Goal: Task Accomplishment & Management: Manage account settings

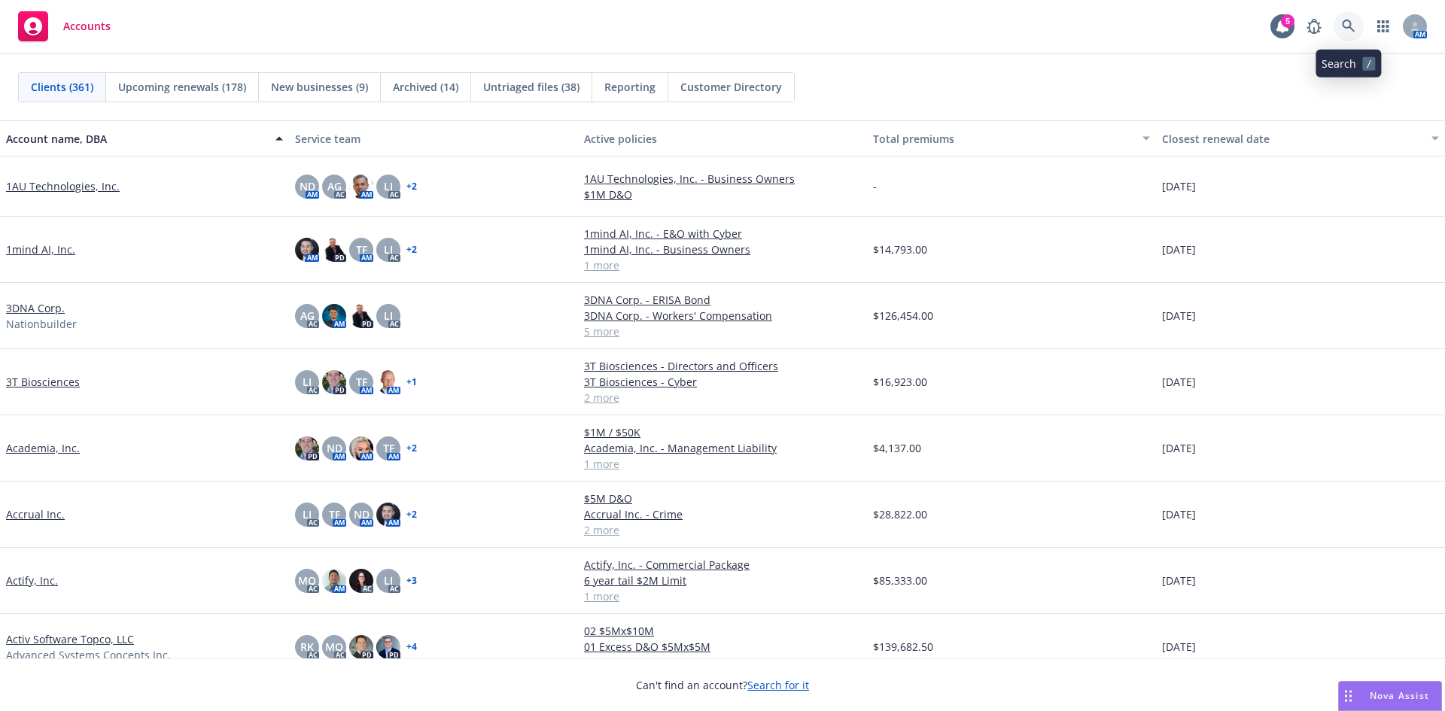
click at [1357, 29] on link at bounding box center [1348, 26] width 30 height 30
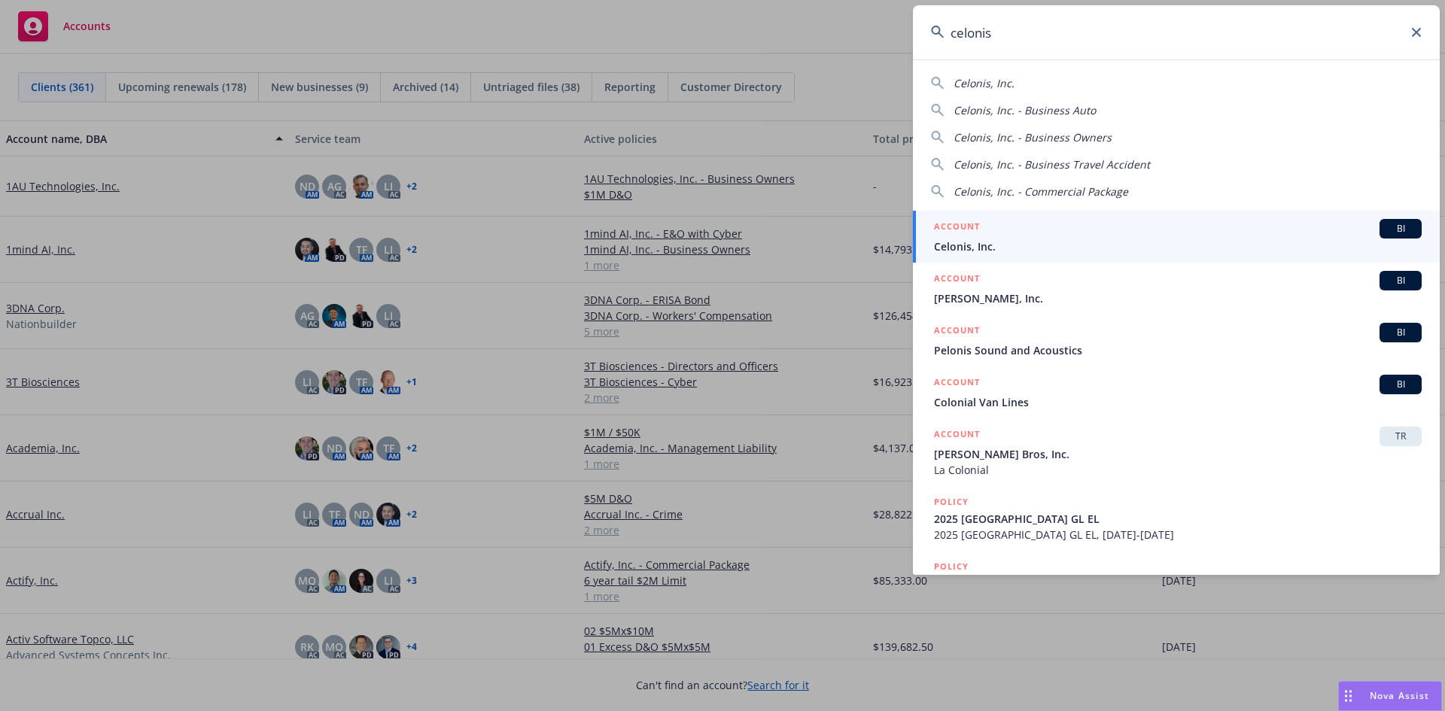
type input "celonis"
click at [1096, 253] on span "Celonis, Inc." at bounding box center [1178, 247] width 488 height 16
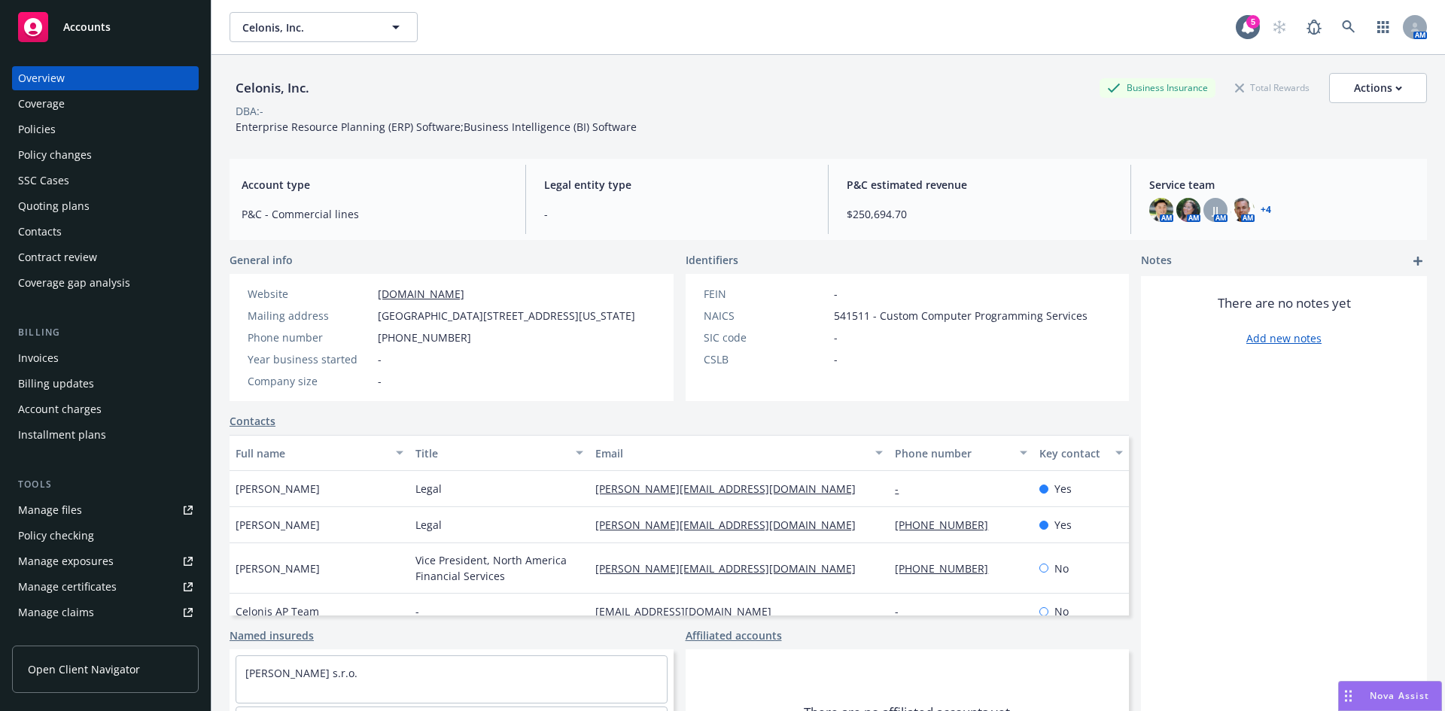
click at [671, 81] on div "Celonis, Inc. Business Insurance Total Rewards Actions" at bounding box center [828, 88] width 1197 height 30
click at [47, 120] on div "Policies" at bounding box center [37, 129] width 38 height 24
click at [106, 126] on div "Policies" at bounding box center [105, 129] width 175 height 24
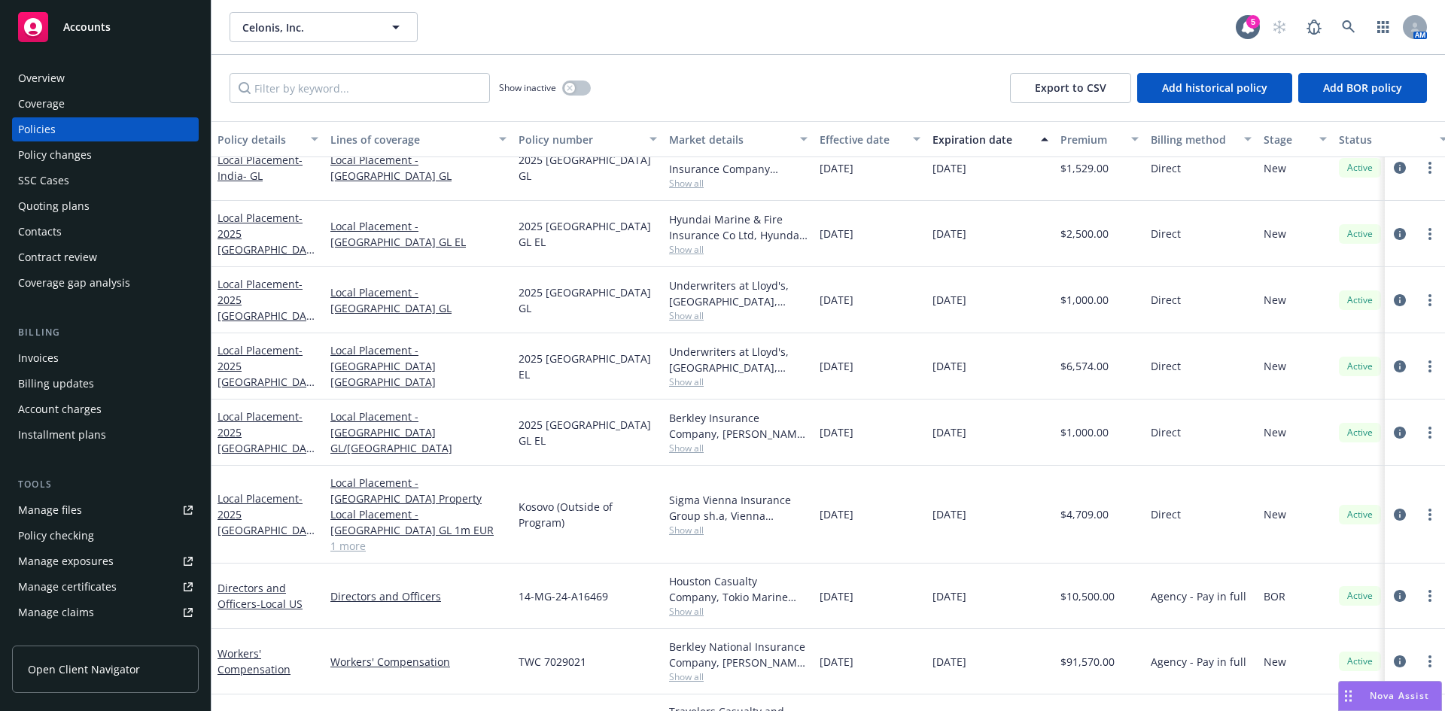
scroll to position [1787, 0]
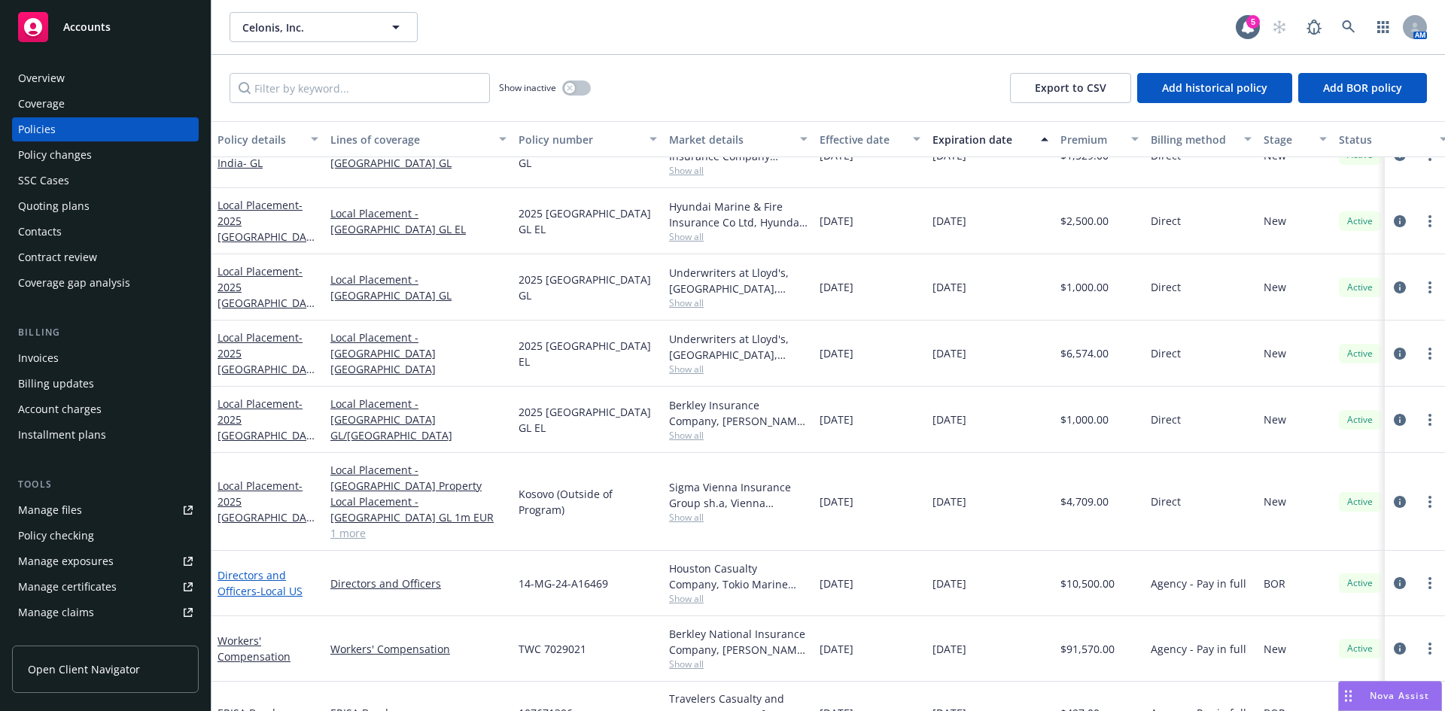
click at [240, 575] on link "Directors and Officers - Local US" at bounding box center [259, 583] width 85 height 30
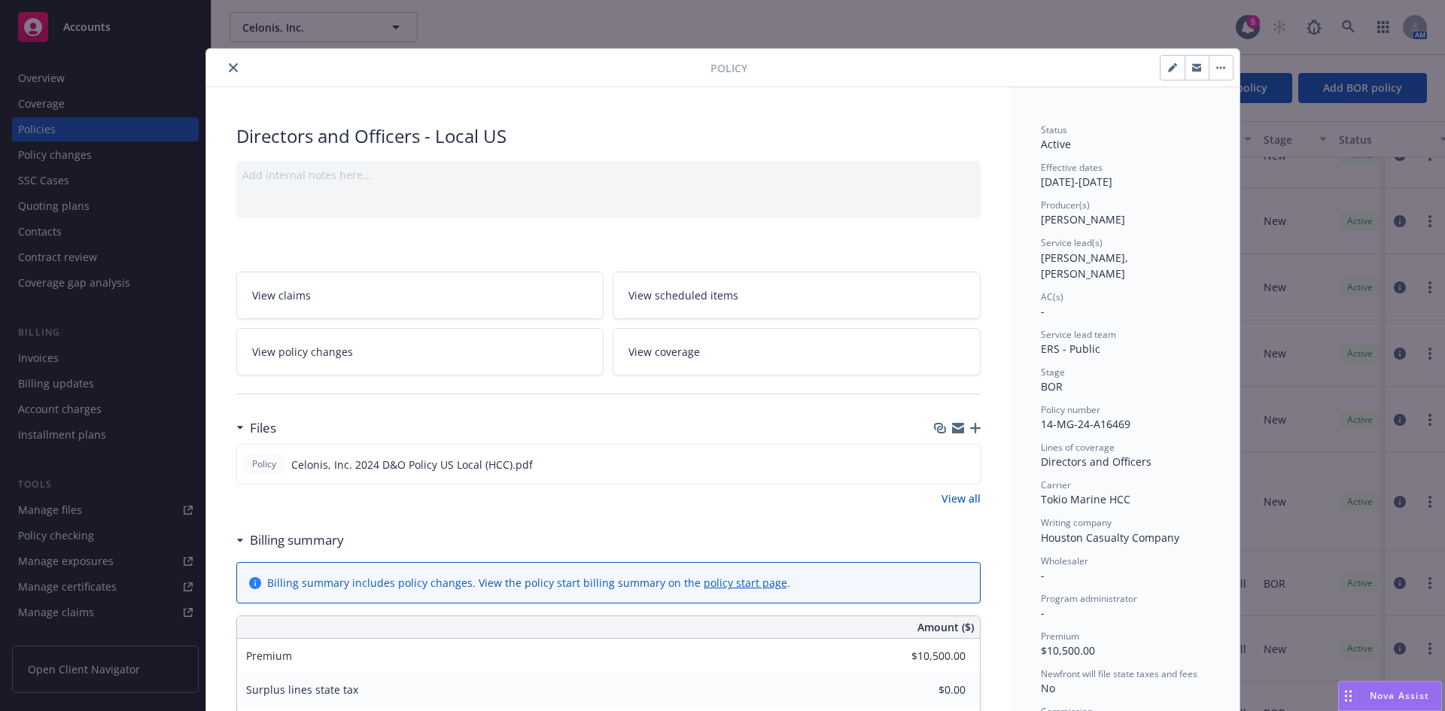
click at [946, 500] on link "View all" at bounding box center [960, 499] width 39 height 16
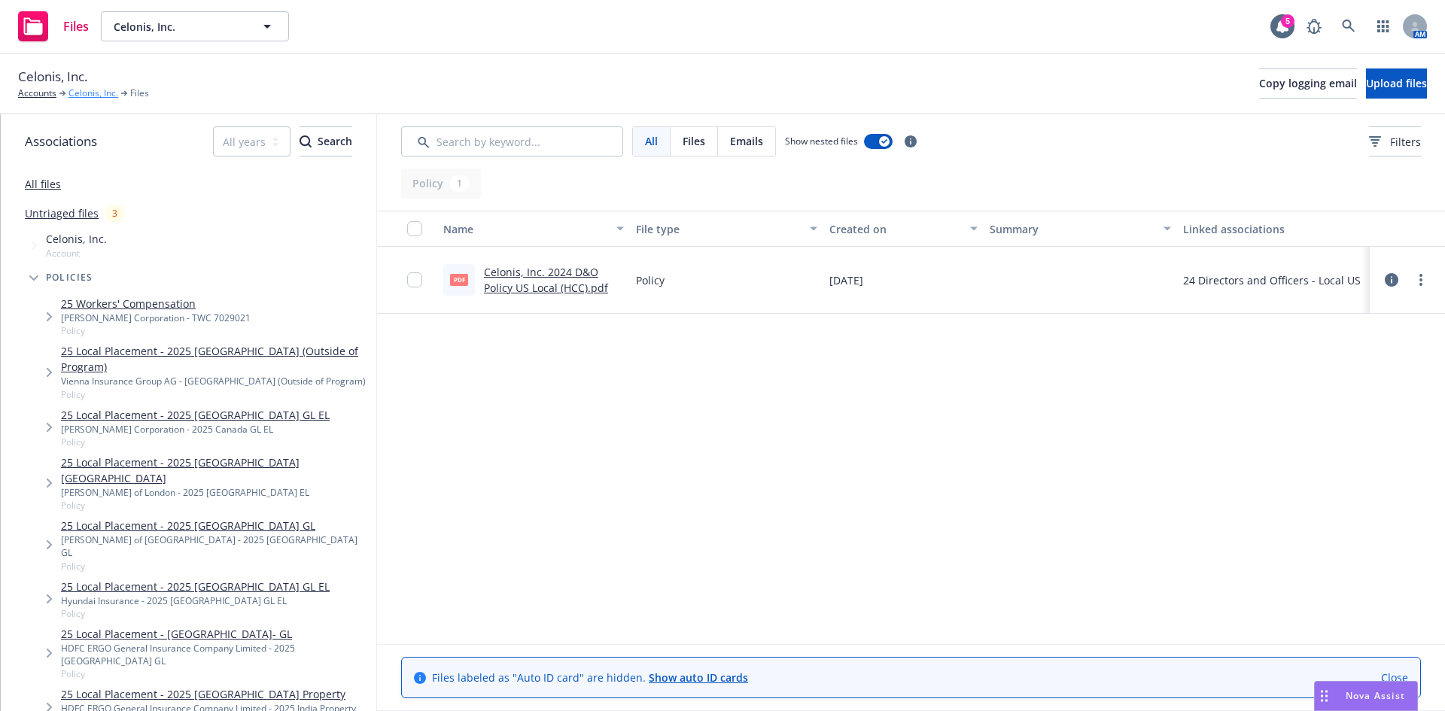
click at [97, 93] on link "Celonis, Inc." at bounding box center [93, 94] width 50 height 14
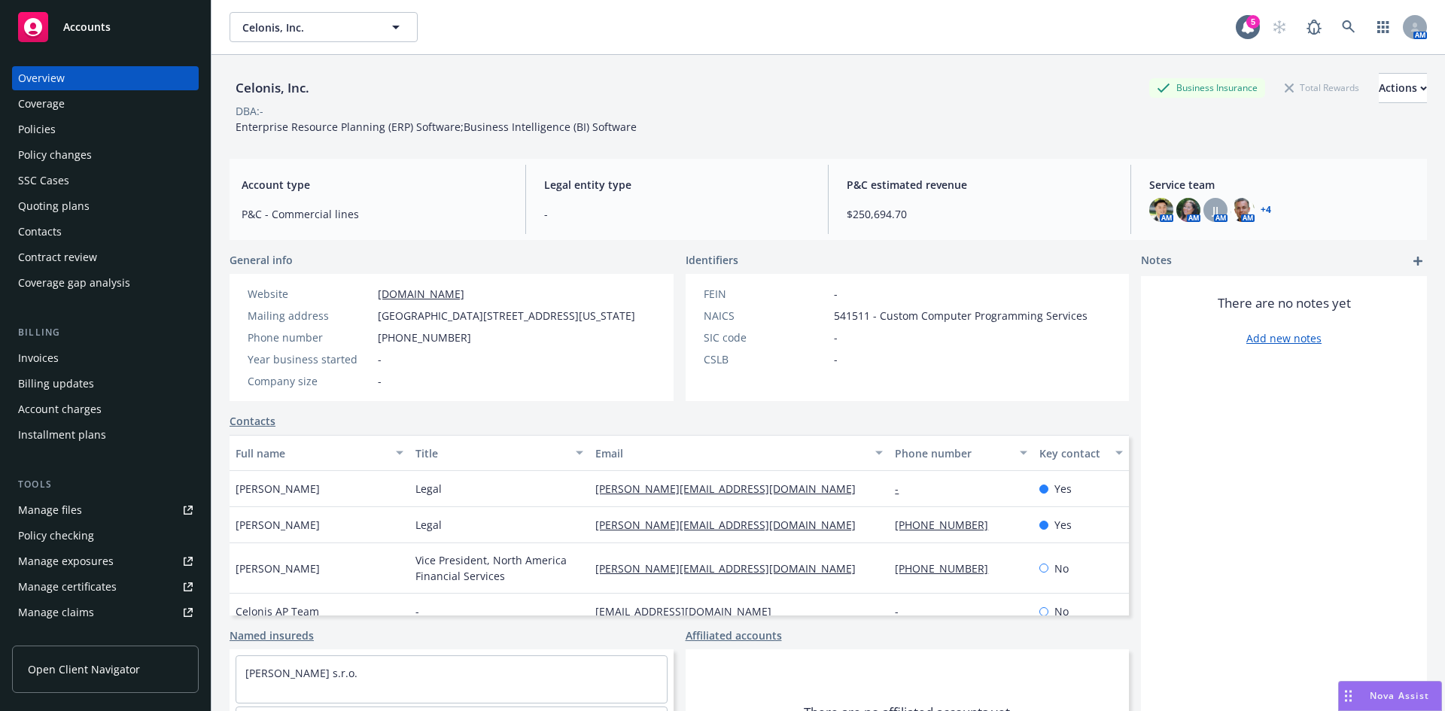
click at [58, 360] on div "Invoices" at bounding box center [105, 358] width 175 height 24
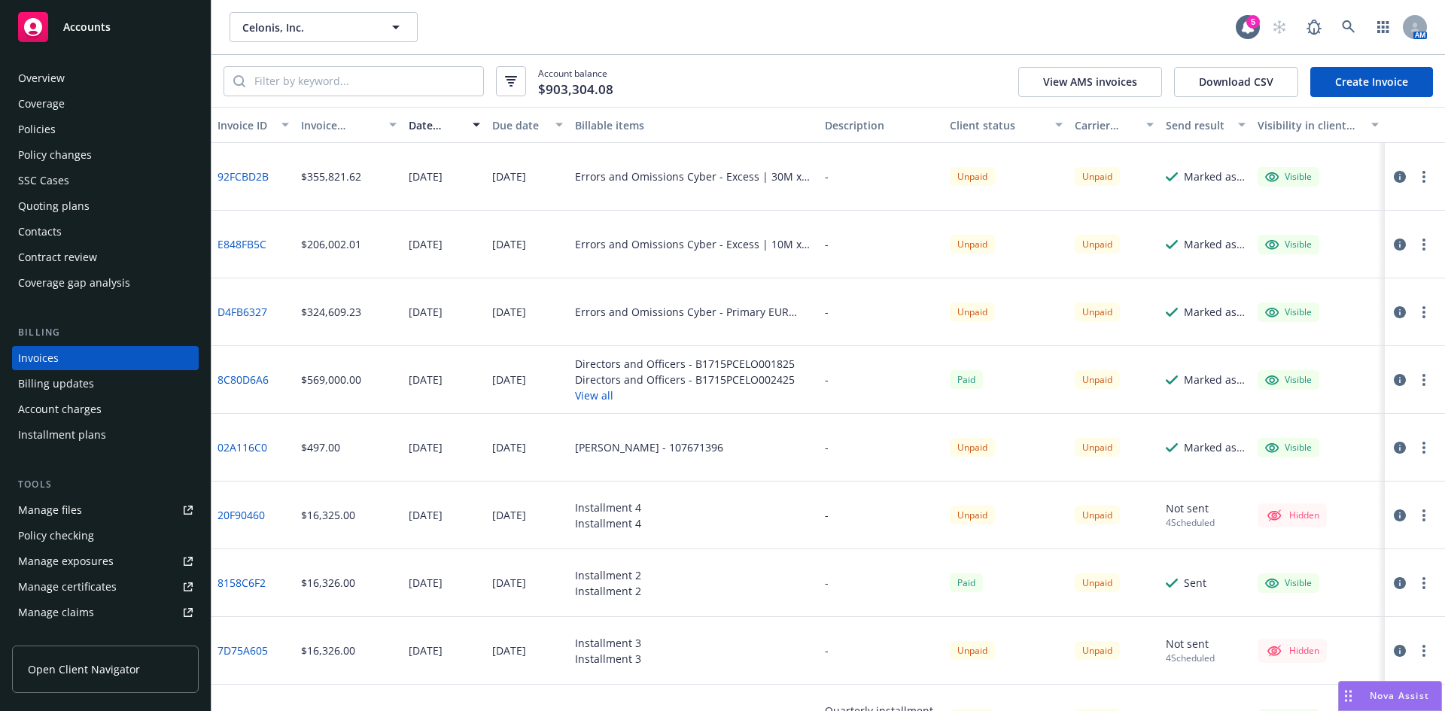
click at [601, 399] on button "View all" at bounding box center [685, 396] width 220 height 16
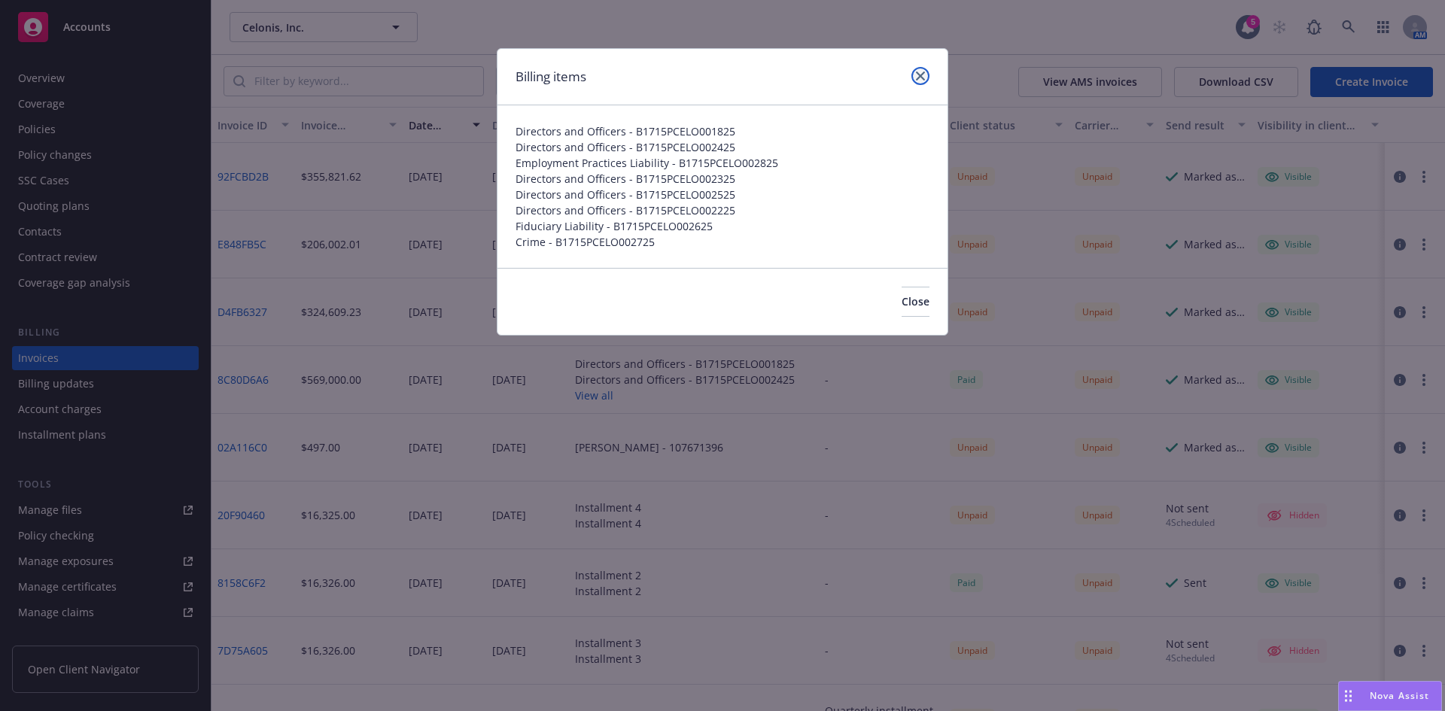
click at [917, 75] on icon "close" at bounding box center [920, 75] width 9 height 9
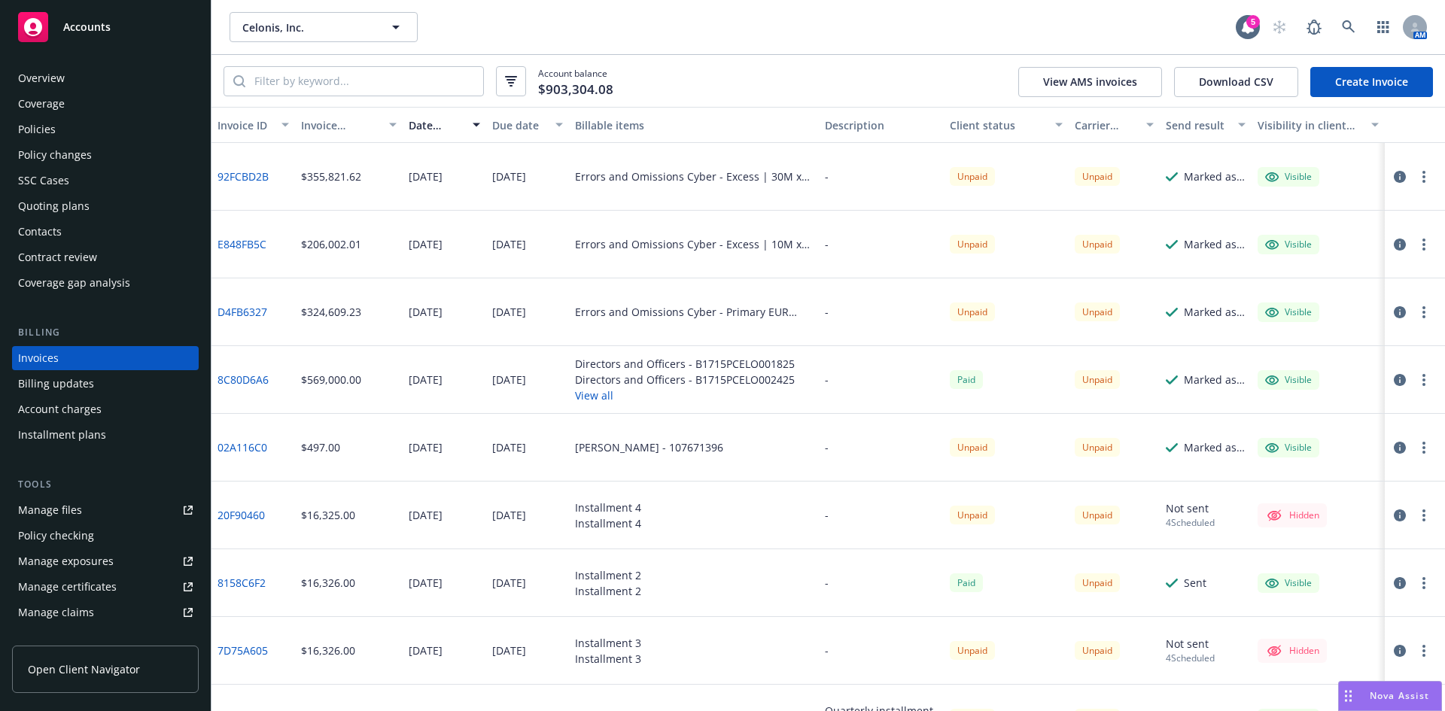
click at [29, 127] on div "Policies" at bounding box center [37, 129] width 38 height 24
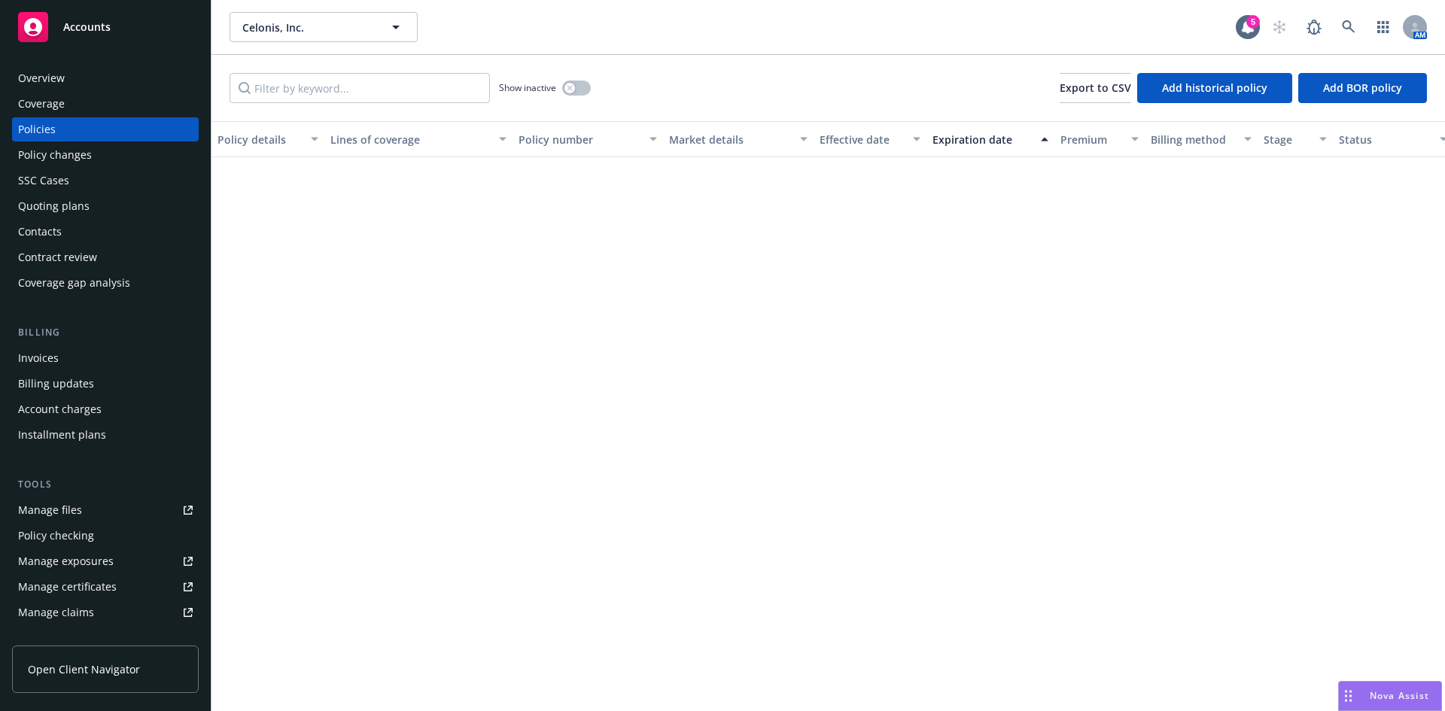
scroll to position [1745, 0]
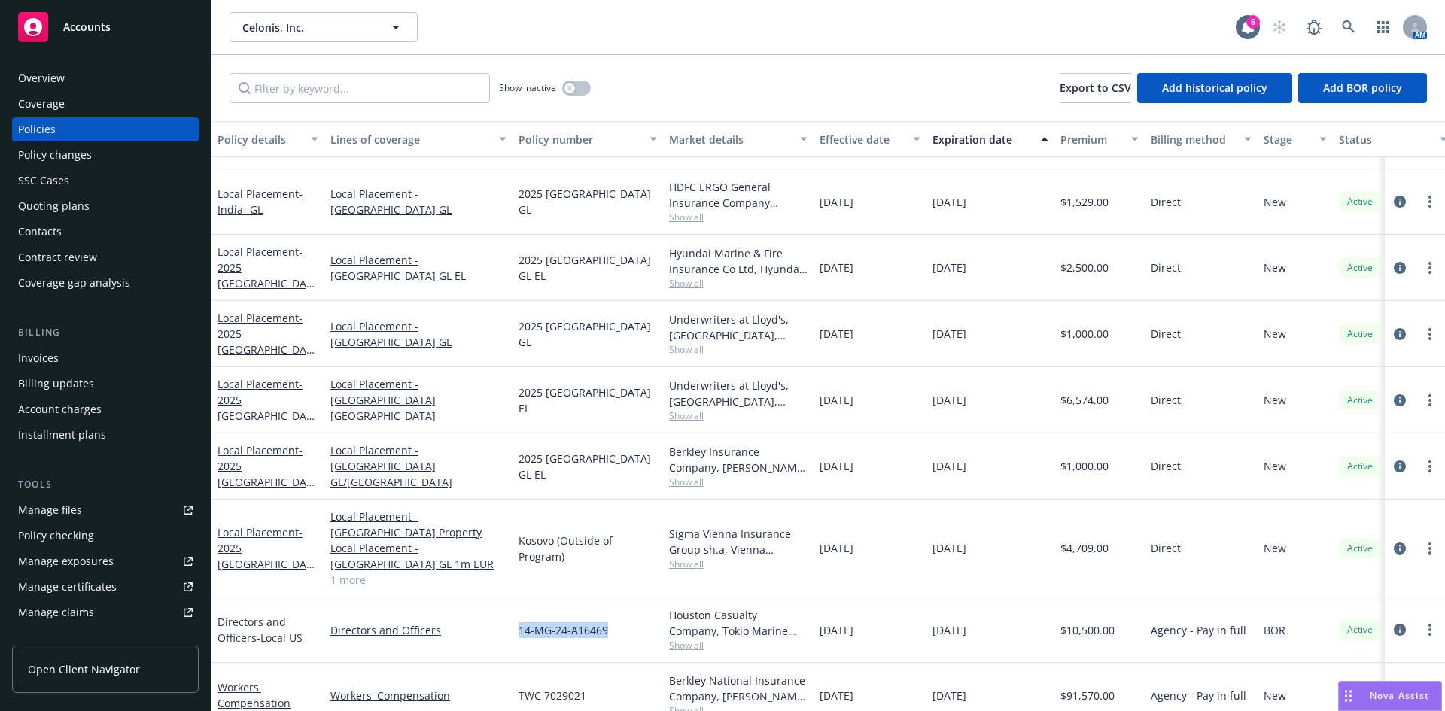
drag, startPoint x: 613, startPoint y: 614, endPoint x: 516, endPoint y: 613, distance: 96.3
click at [516, 613] on div "14-MG-24-A16469" at bounding box center [587, 630] width 151 height 65
copy span "14-MG-24-A16469"
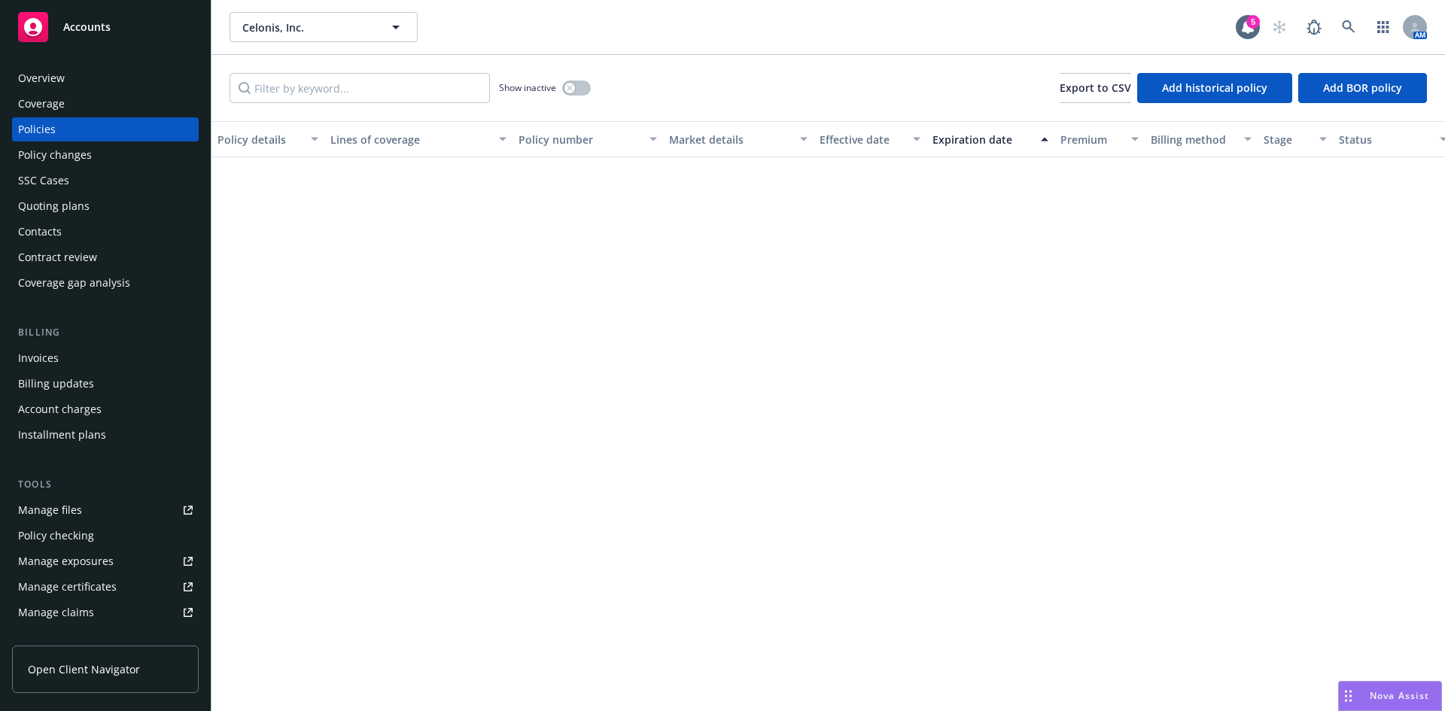
scroll to position [0, 0]
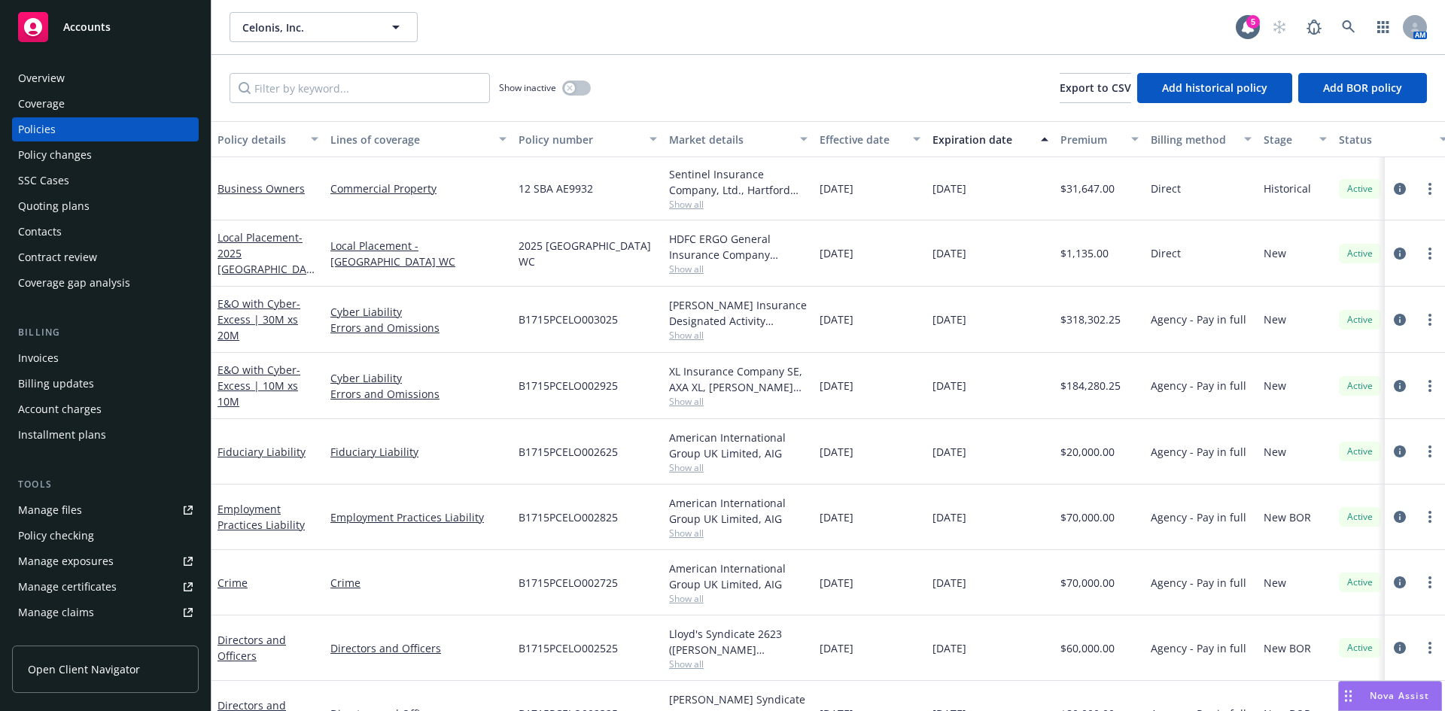
click at [52, 354] on div "Invoices" at bounding box center [38, 358] width 41 height 24
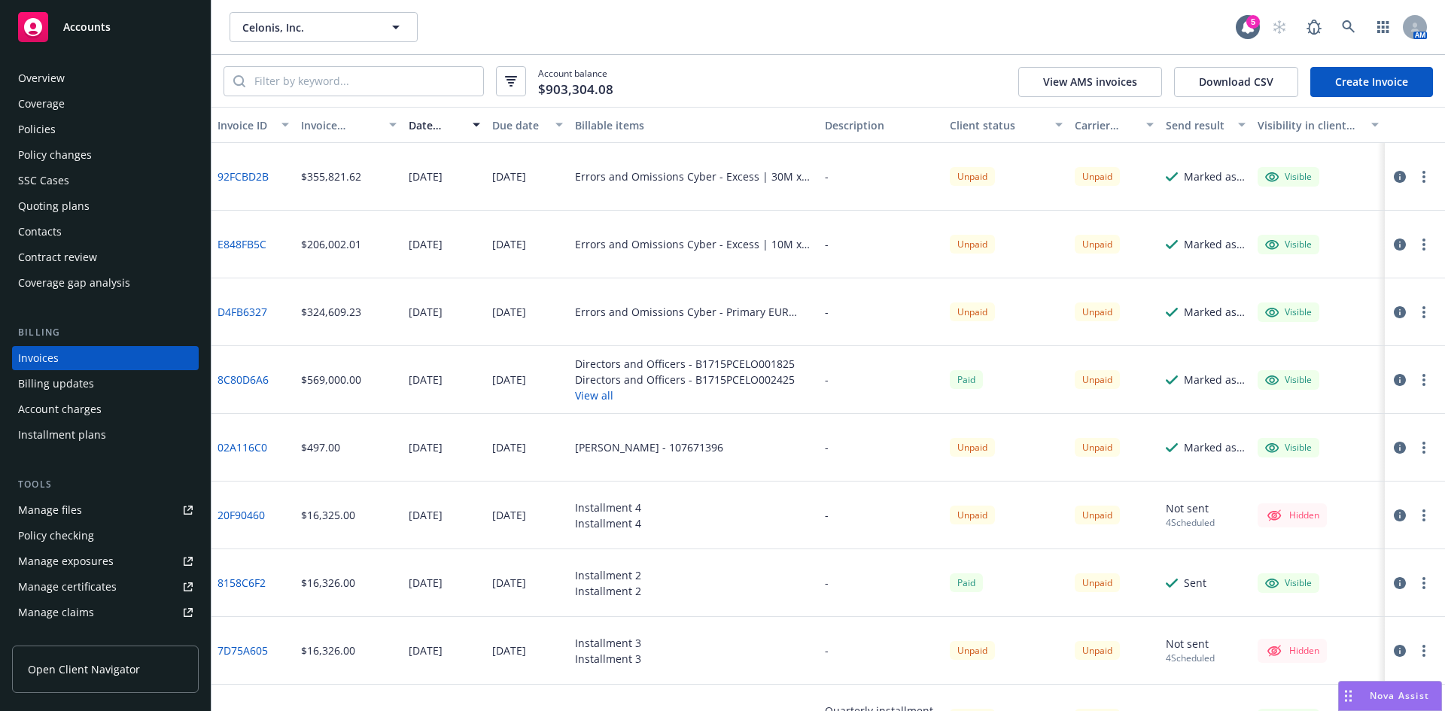
click at [592, 397] on button "View all" at bounding box center [685, 396] width 220 height 16
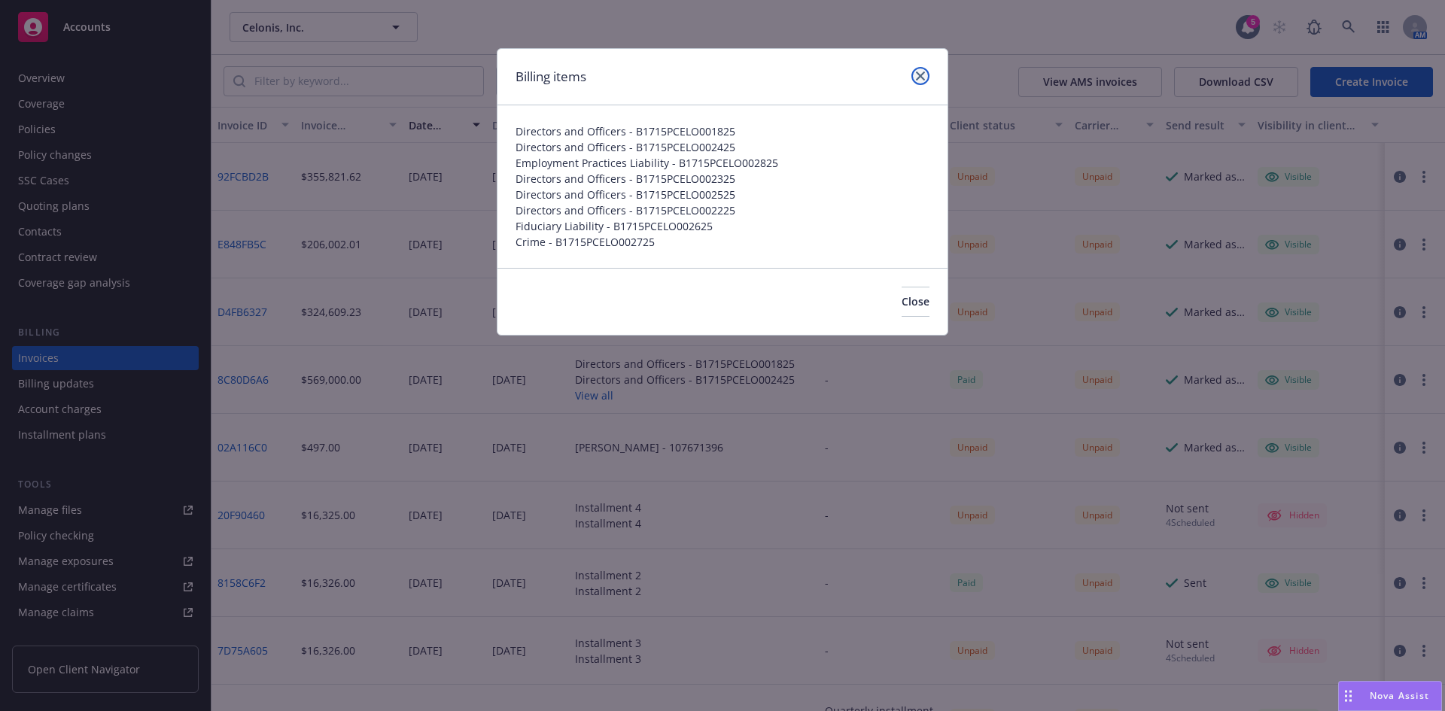
click at [920, 75] on icon "close" at bounding box center [920, 75] width 9 height 9
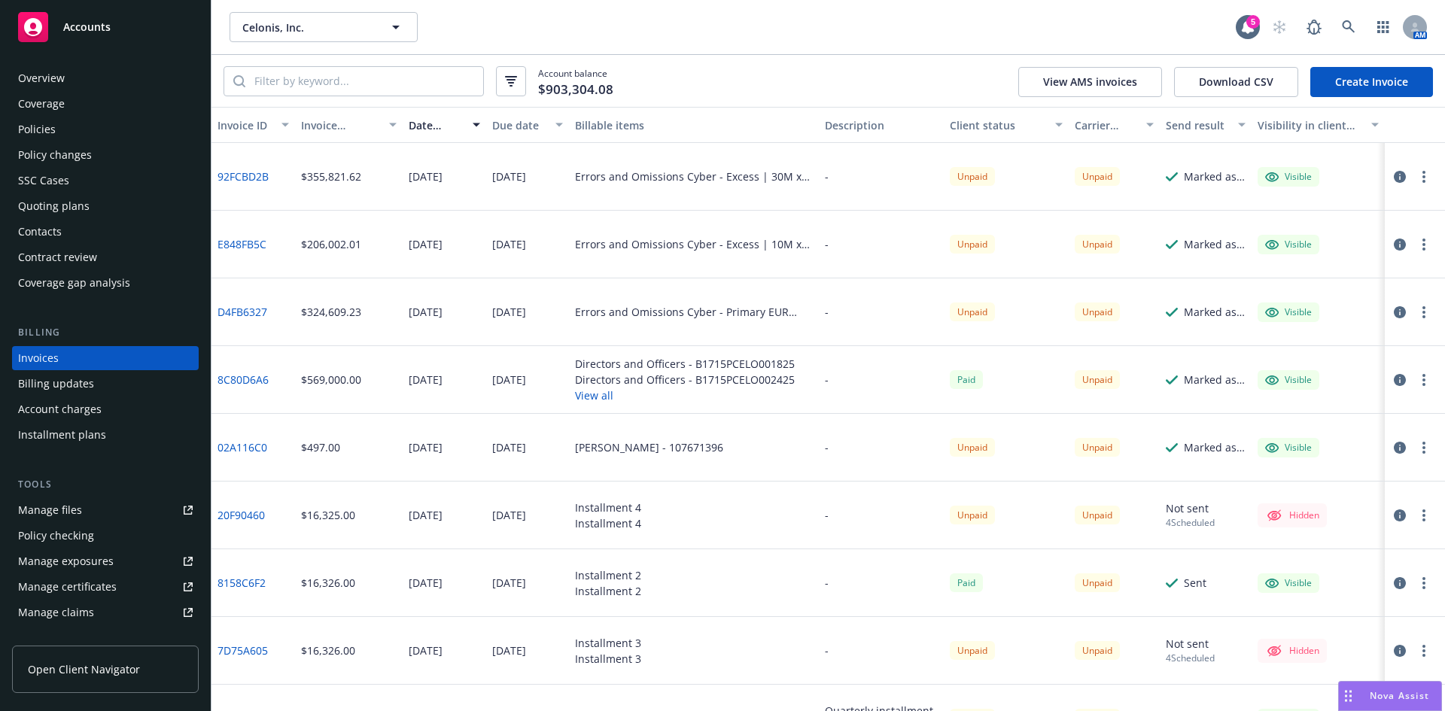
click at [244, 380] on link "8C80D6A6" at bounding box center [242, 380] width 51 height 16
click at [741, 44] on div "Celonis, Inc. Celonis, Inc. 5 AM" at bounding box center [827, 27] width 1233 height 54
click at [23, 125] on div "Policies" at bounding box center [37, 129] width 38 height 24
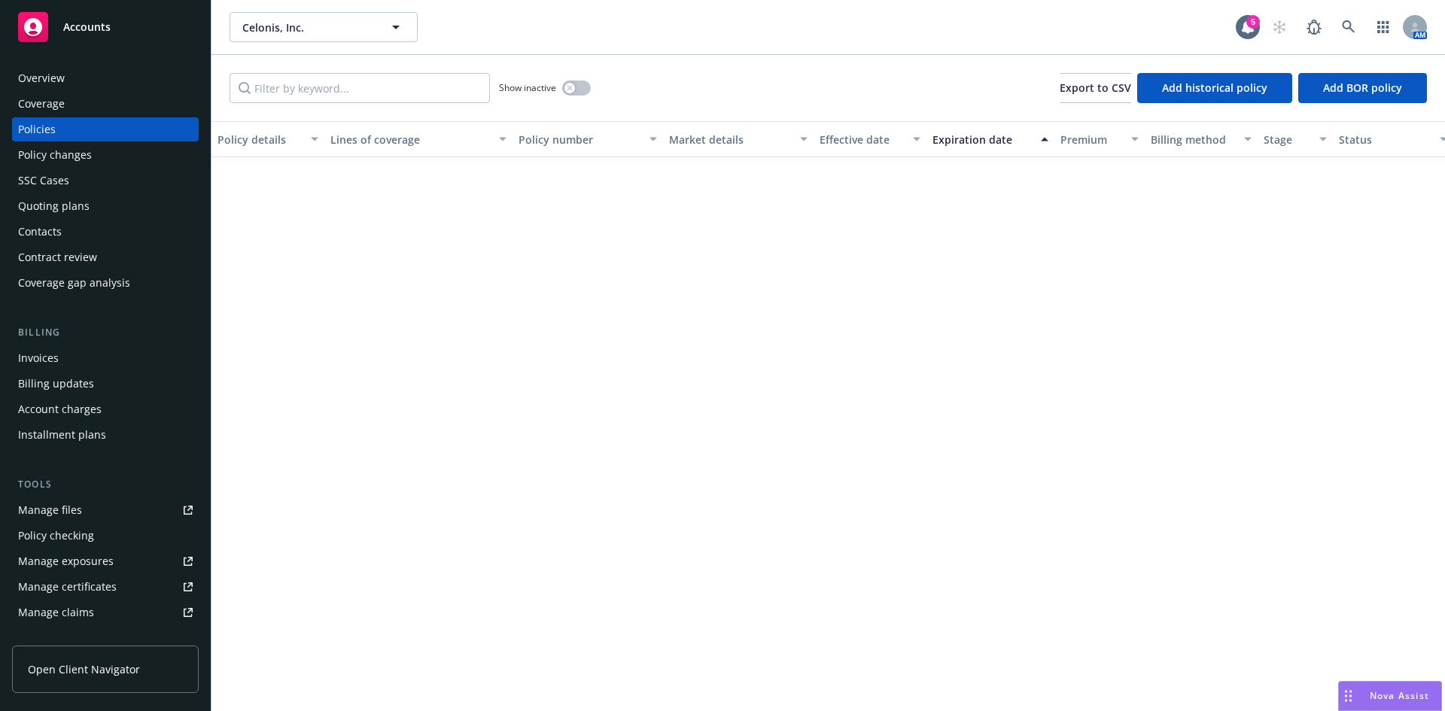
scroll to position [1745, 0]
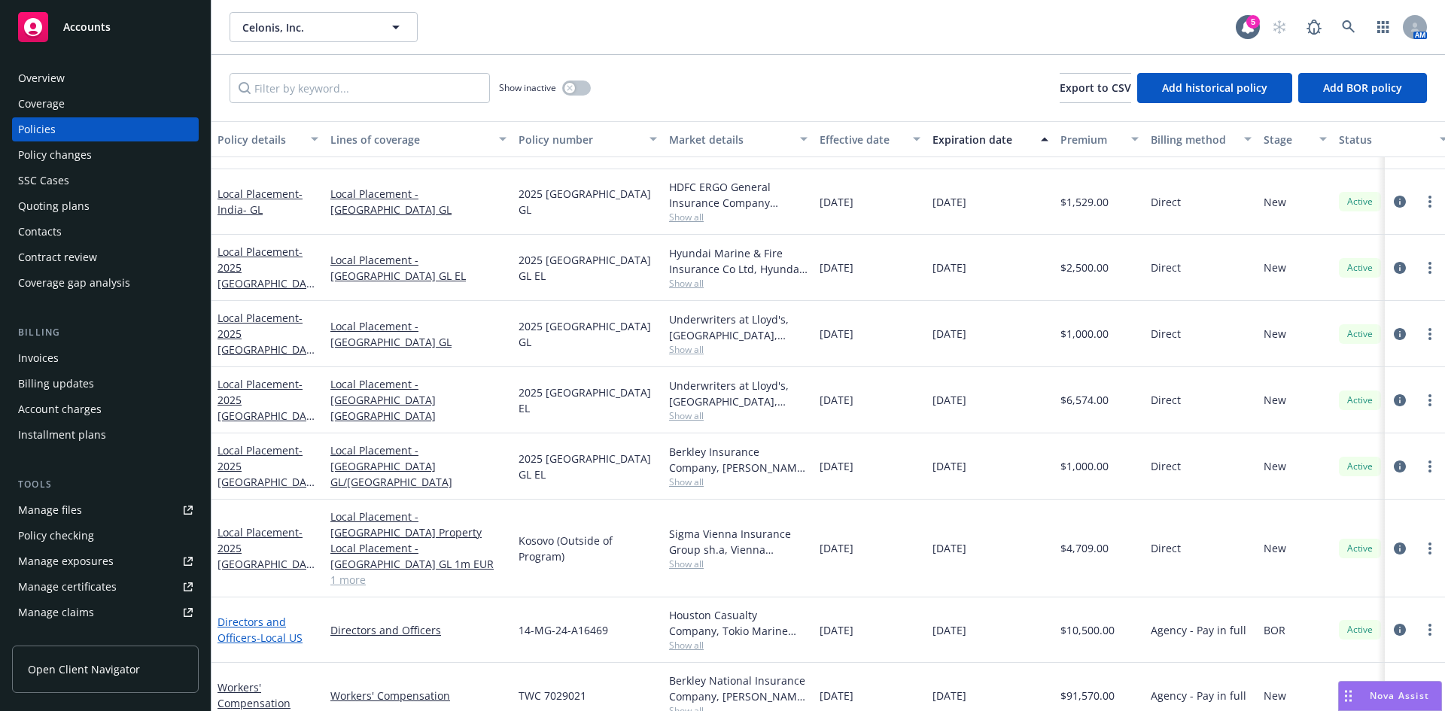
click at [250, 615] on link "Directors and Officers - Local US" at bounding box center [259, 630] width 85 height 30
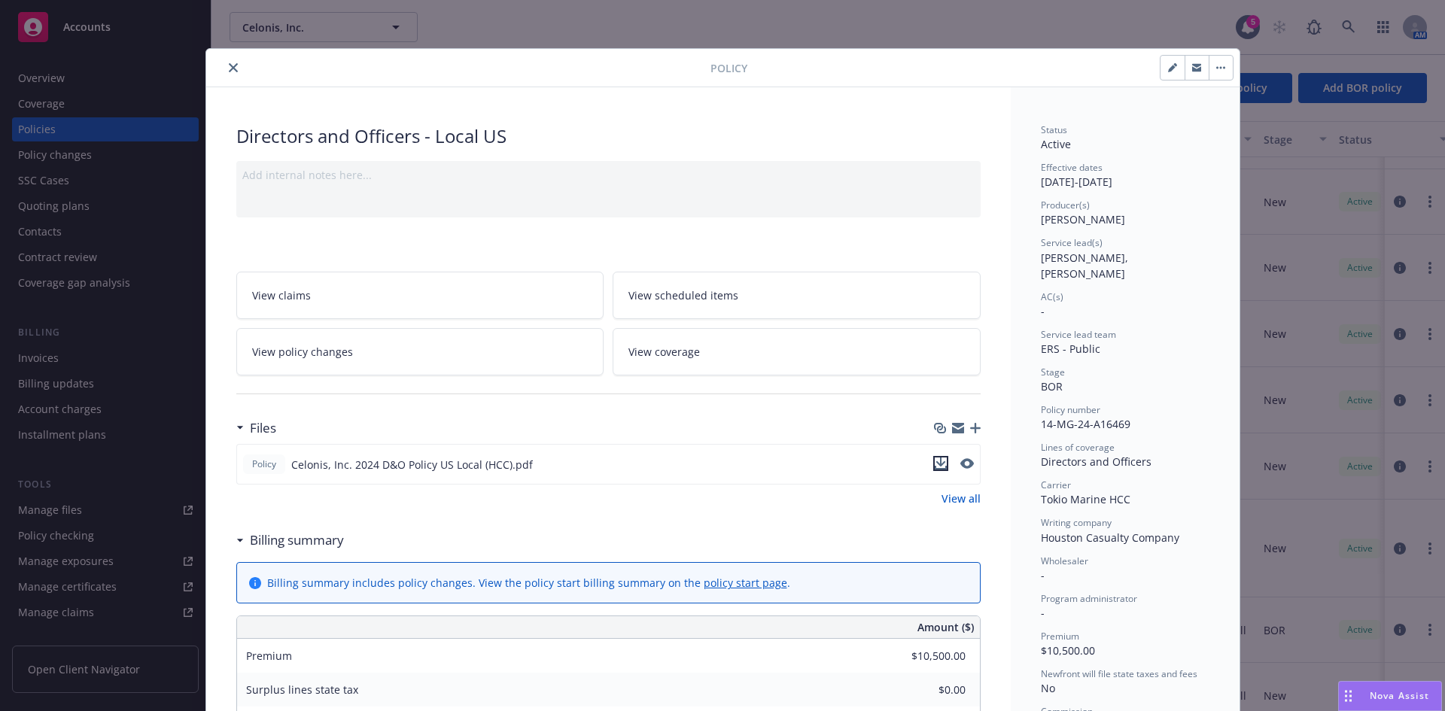
click at [935, 464] on icon "download file" at bounding box center [941, 464] width 12 height 12
click at [214, 70] on div at bounding box center [461, 68] width 498 height 18
click at [229, 65] on icon "close" at bounding box center [233, 67] width 9 height 9
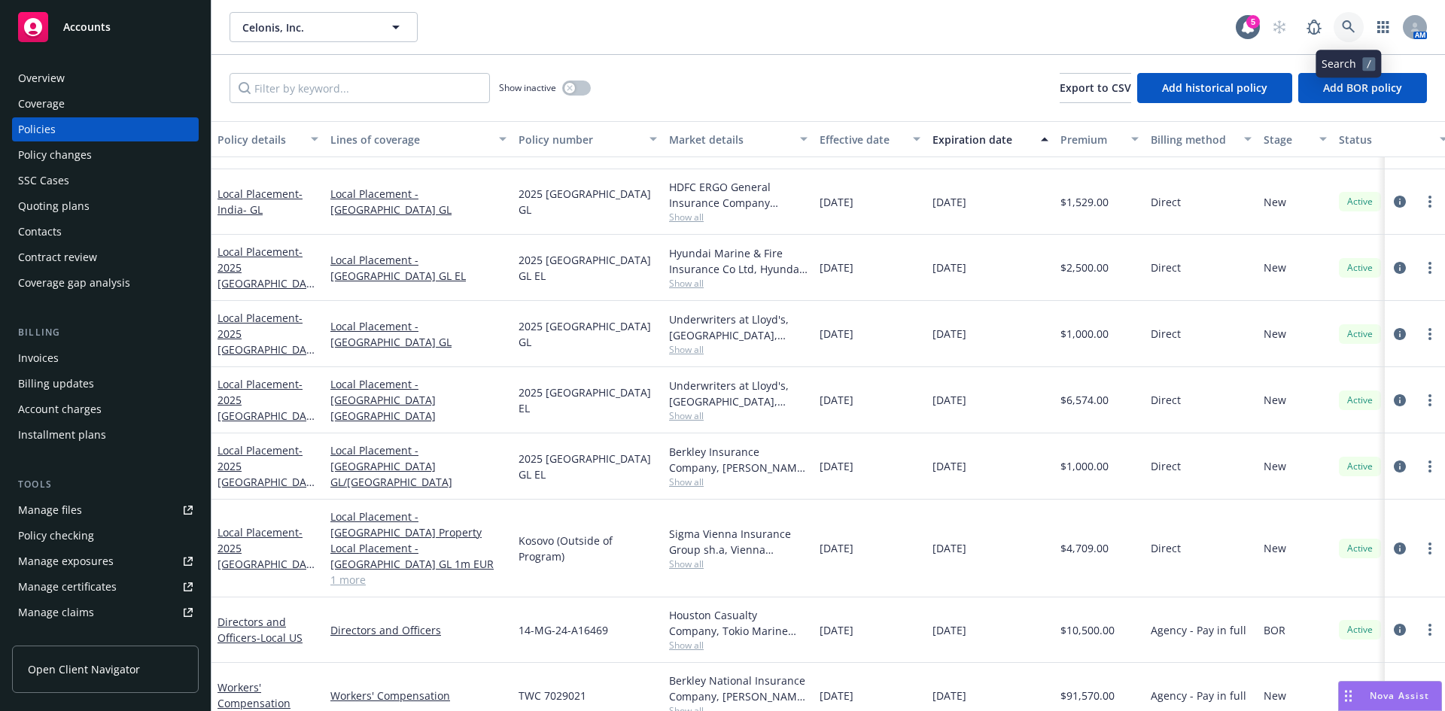
click at [1360, 24] on link at bounding box center [1348, 27] width 30 height 30
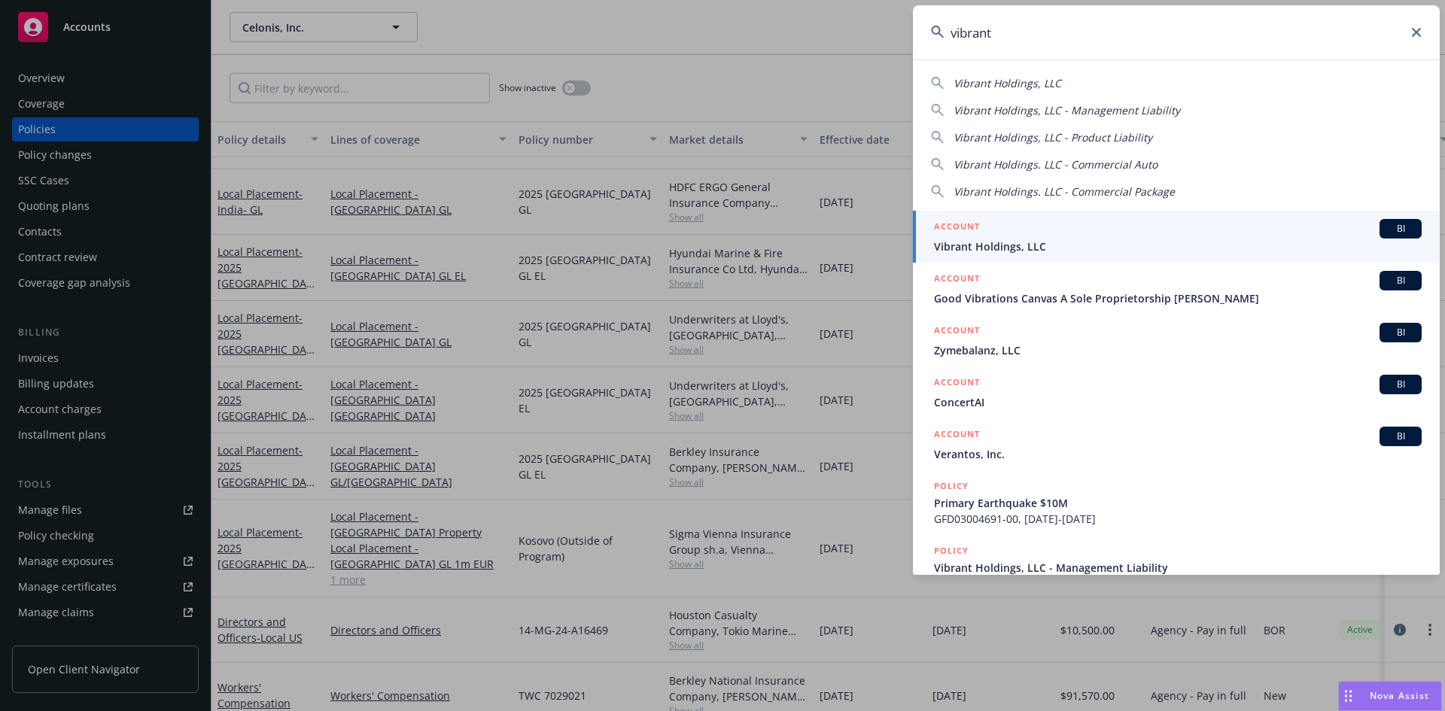
type input "vibrant"
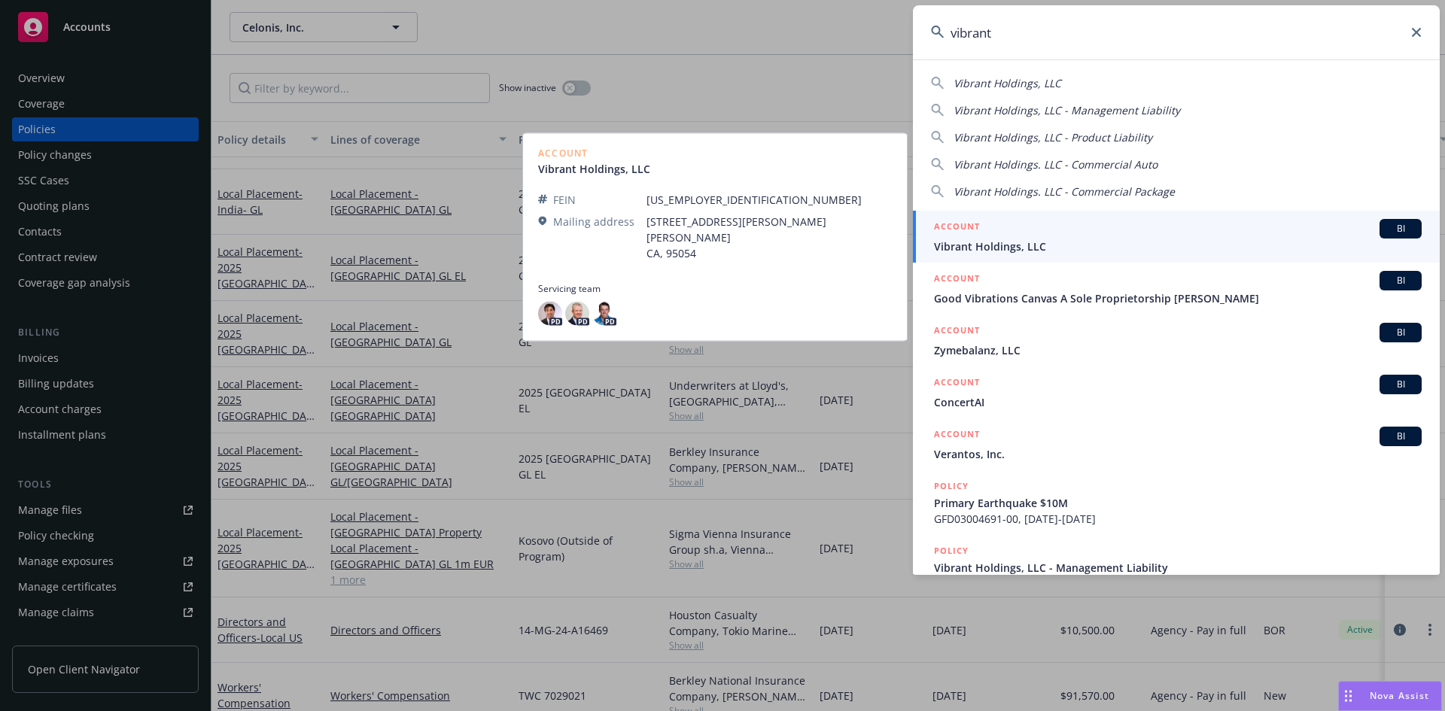
click at [997, 242] on span "Vibrant Holdings, LLC" at bounding box center [1178, 247] width 488 height 16
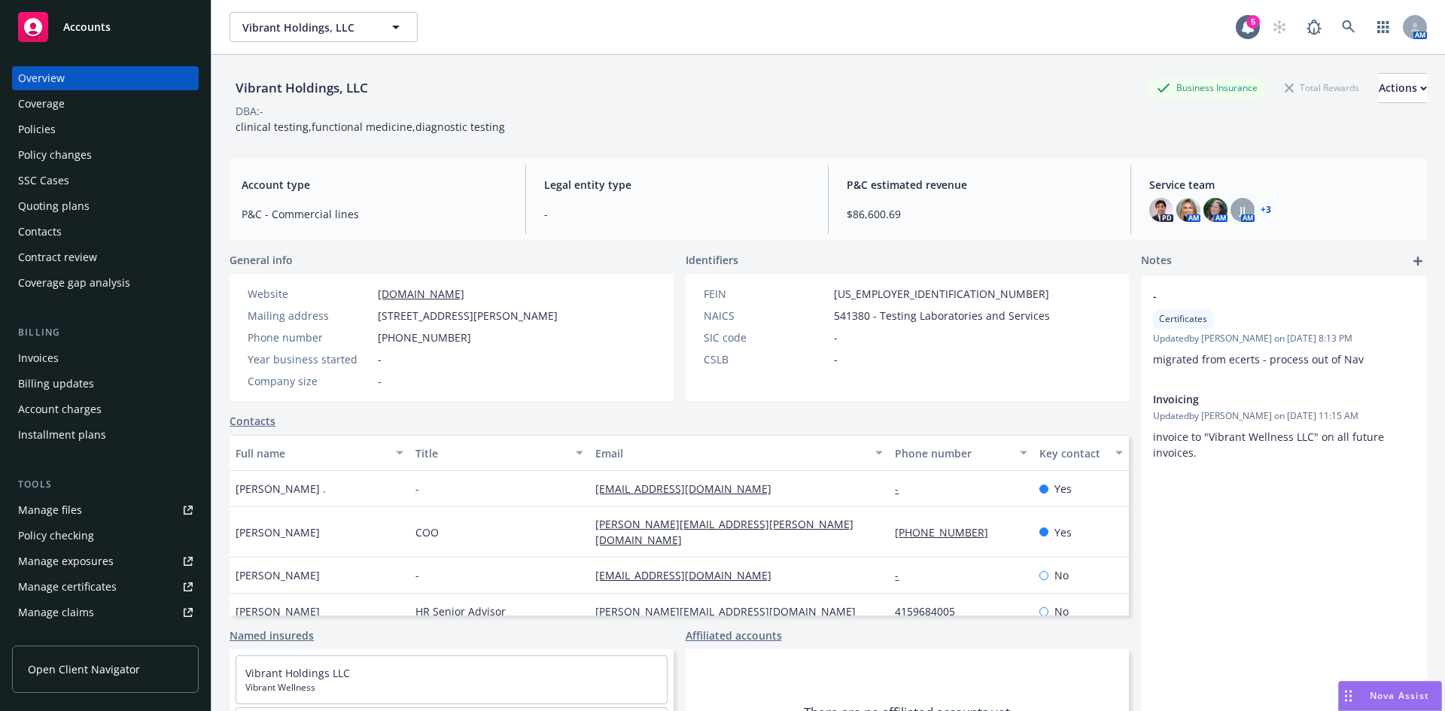
click at [38, 130] on div "Policies" at bounding box center [37, 129] width 38 height 24
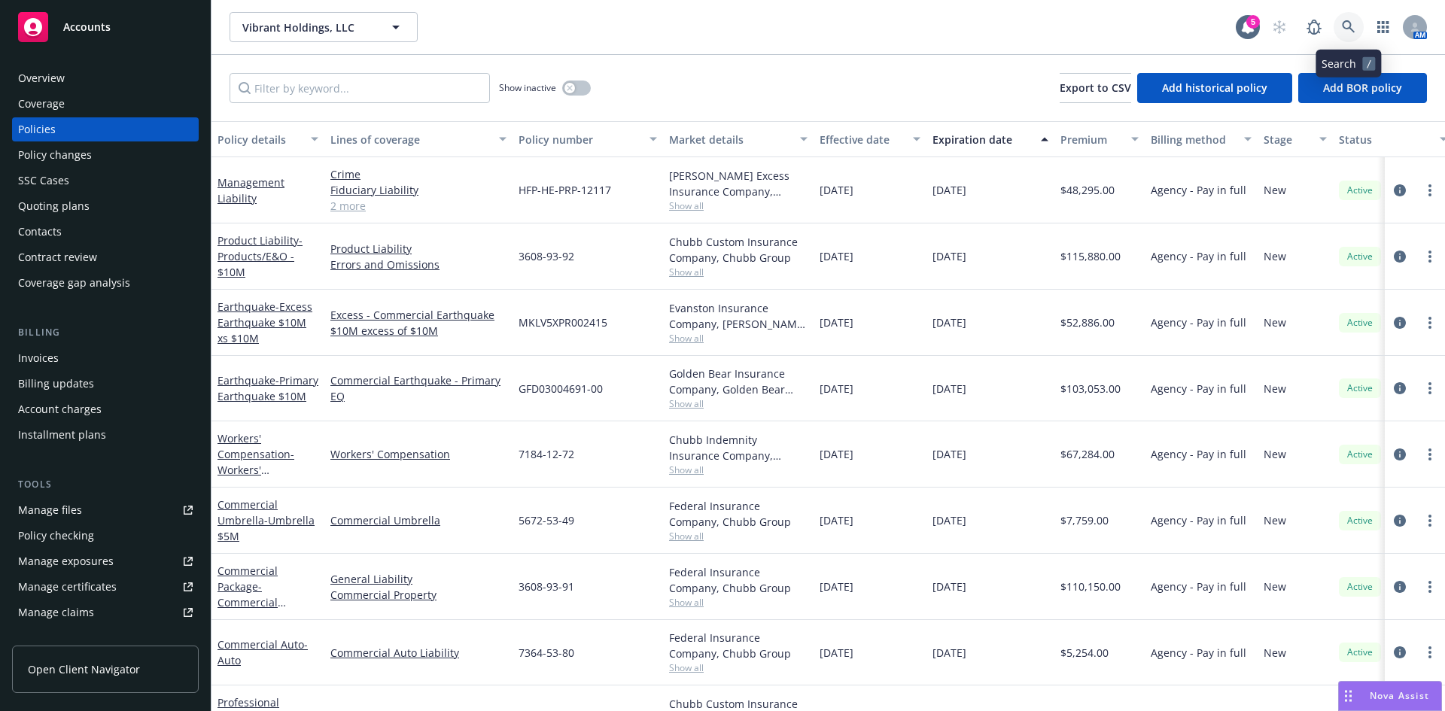
click at [1354, 20] on link at bounding box center [1348, 27] width 30 height 30
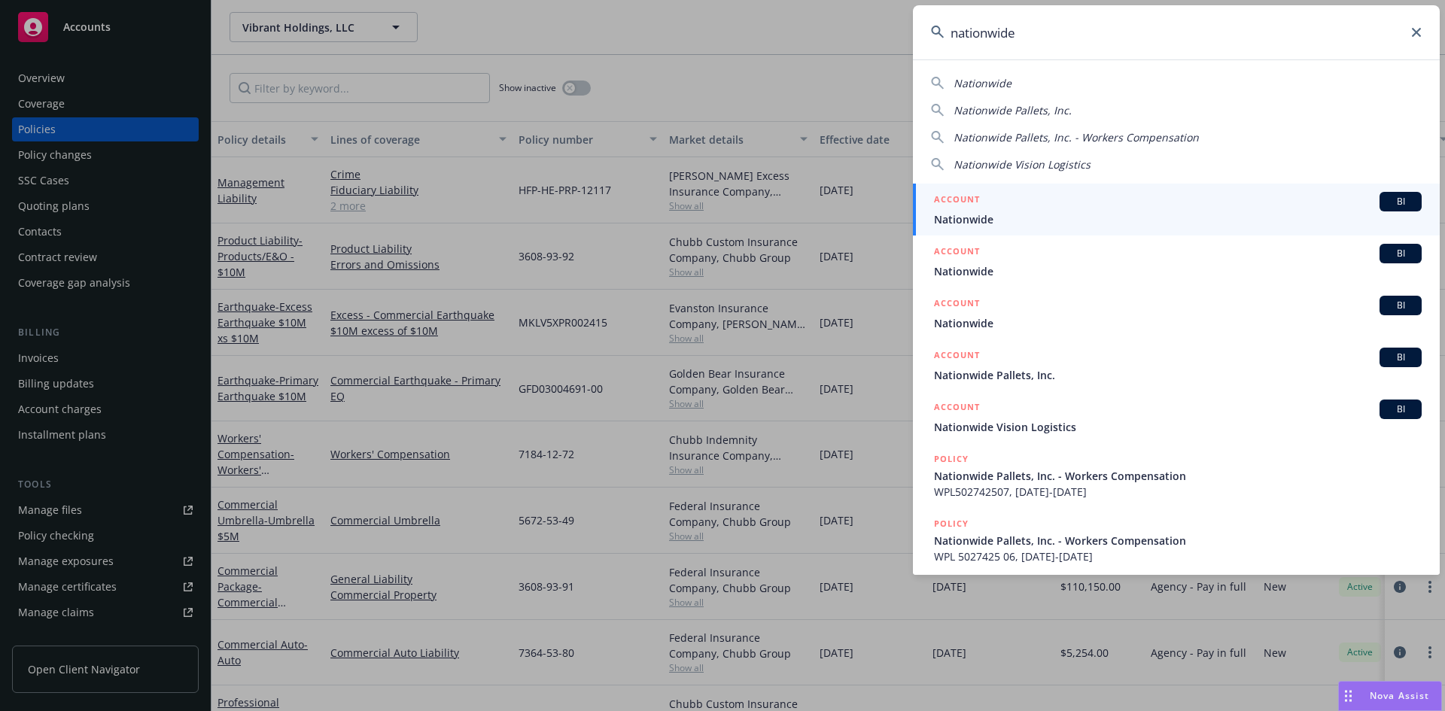
click at [1010, 32] on input "nationwide" at bounding box center [1176, 32] width 527 height 54
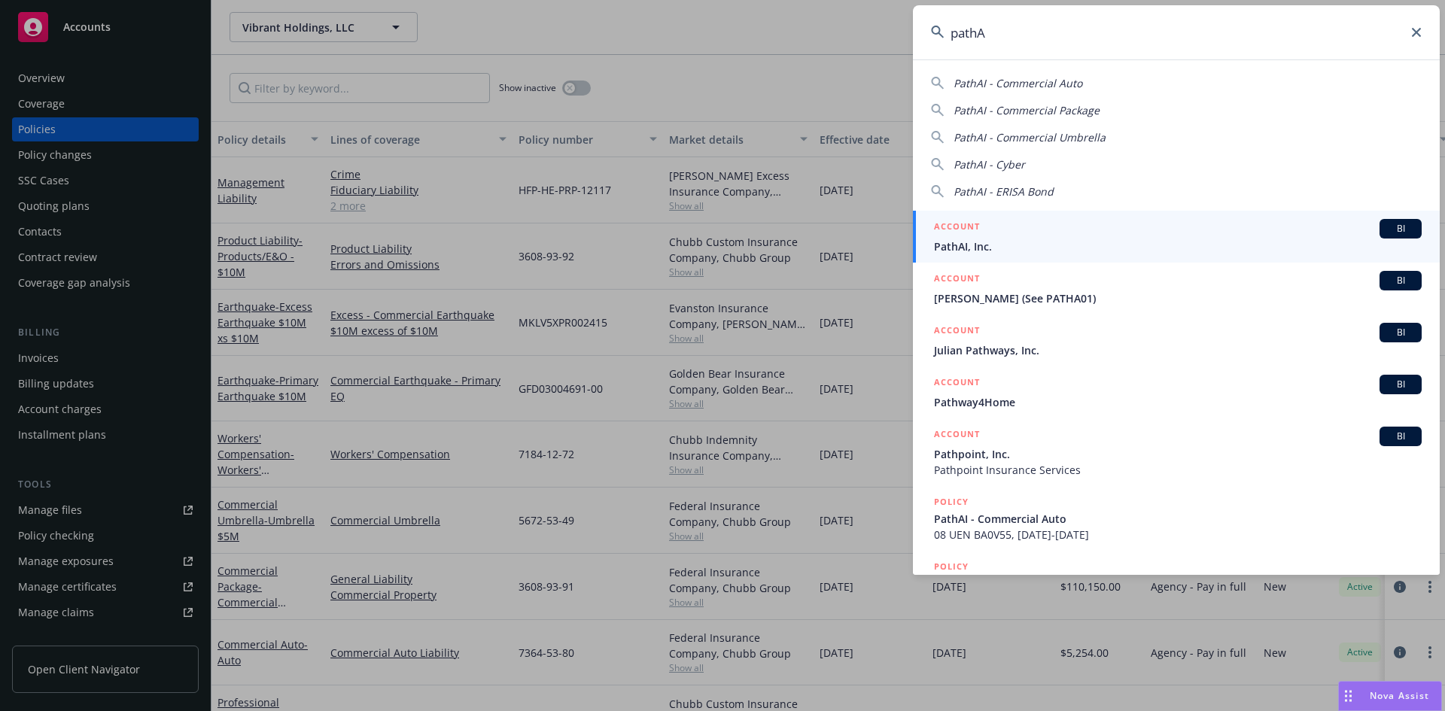
type input "pathAI"
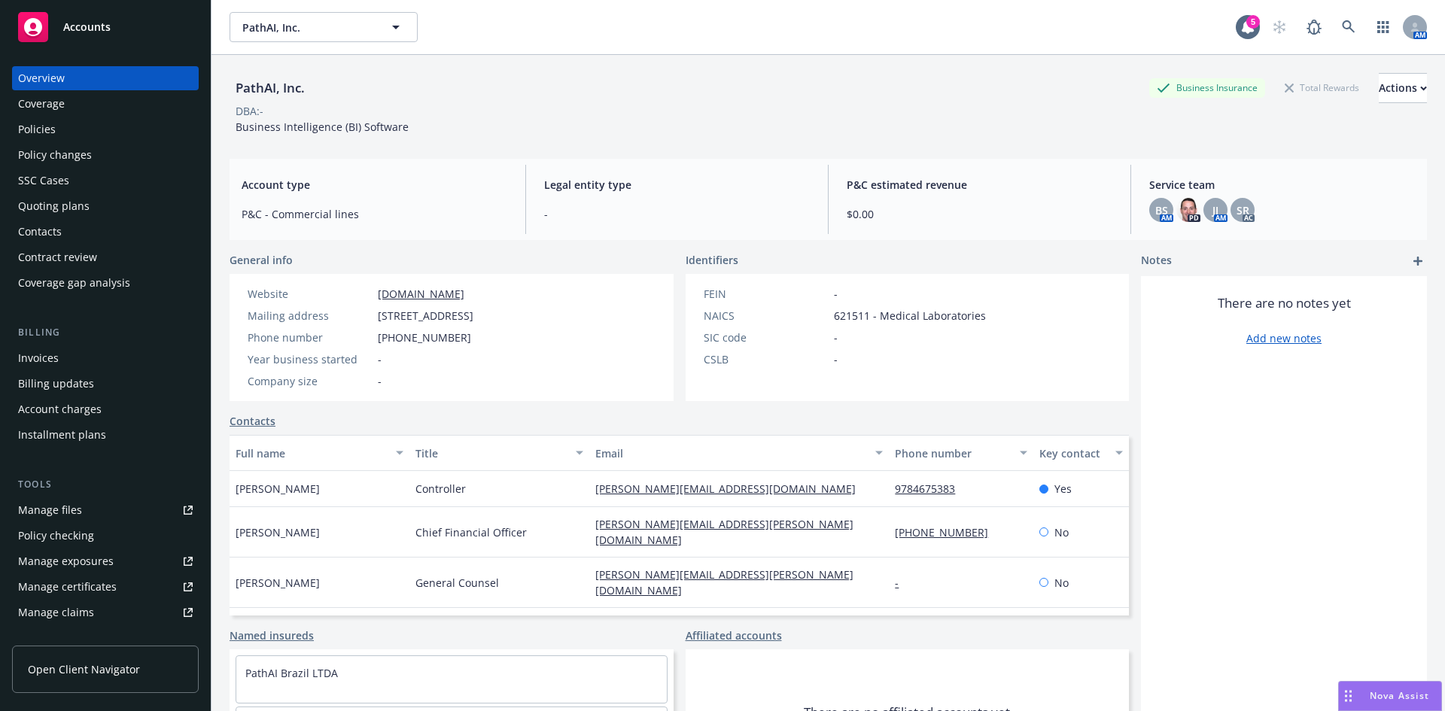
click at [35, 117] on div "Policies" at bounding box center [37, 129] width 38 height 24
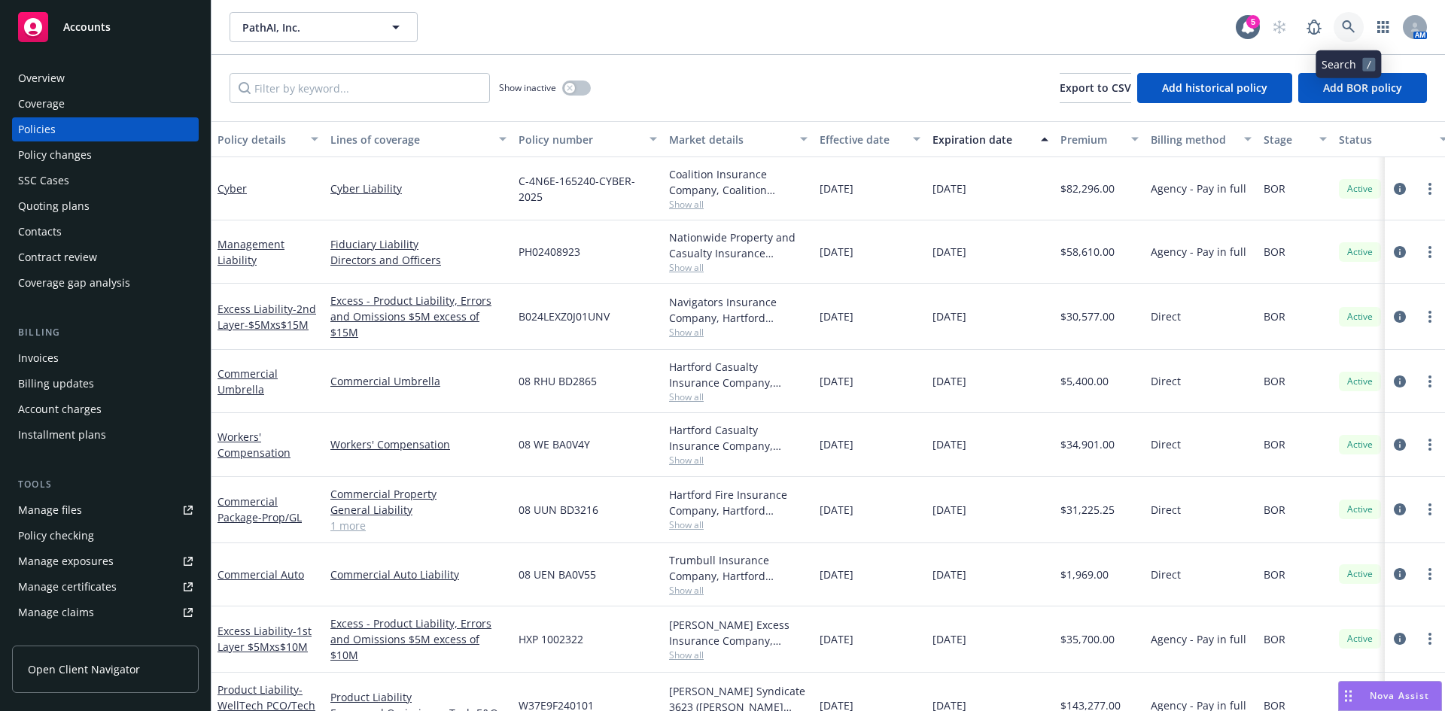
click at [1349, 22] on icon at bounding box center [1348, 26] width 13 height 13
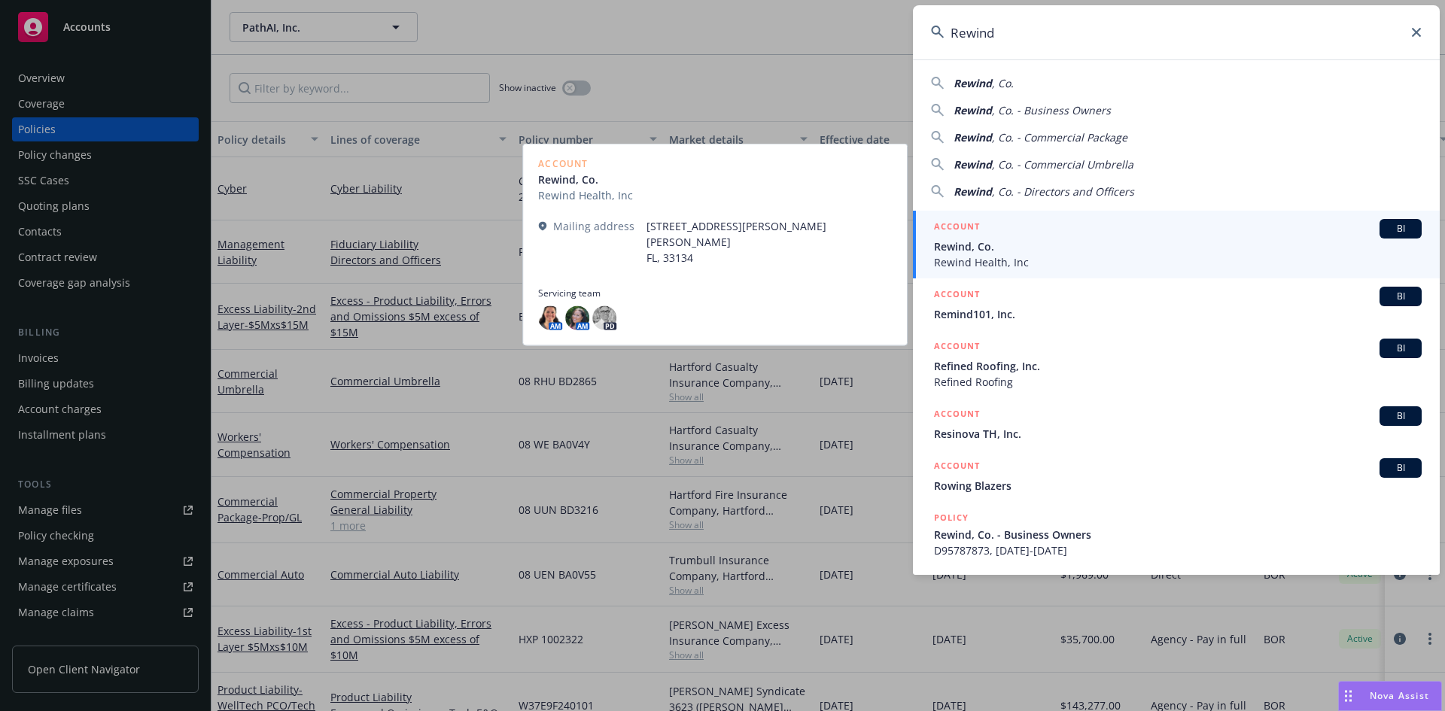
click at [976, 248] on span "Rewind, Co." at bounding box center [1178, 247] width 488 height 16
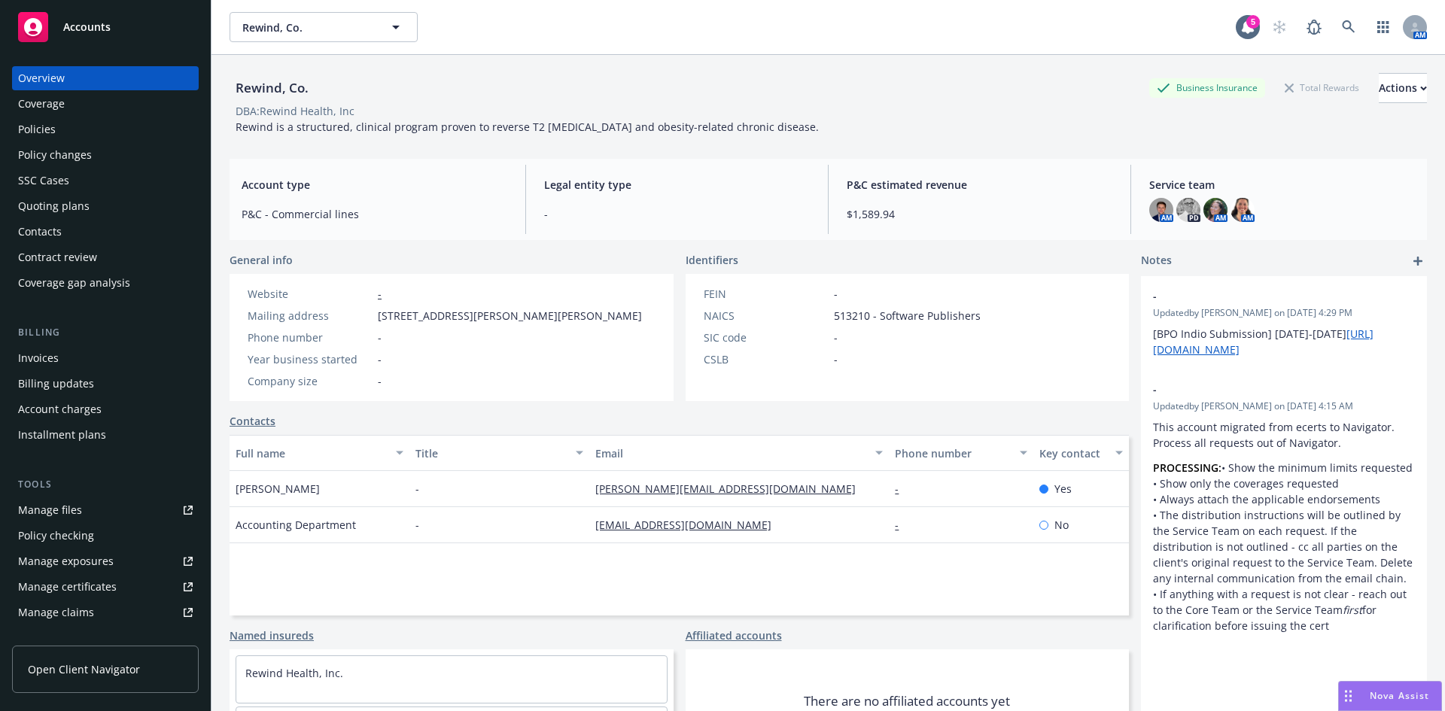
click at [49, 132] on div "Policies" at bounding box center [37, 129] width 38 height 24
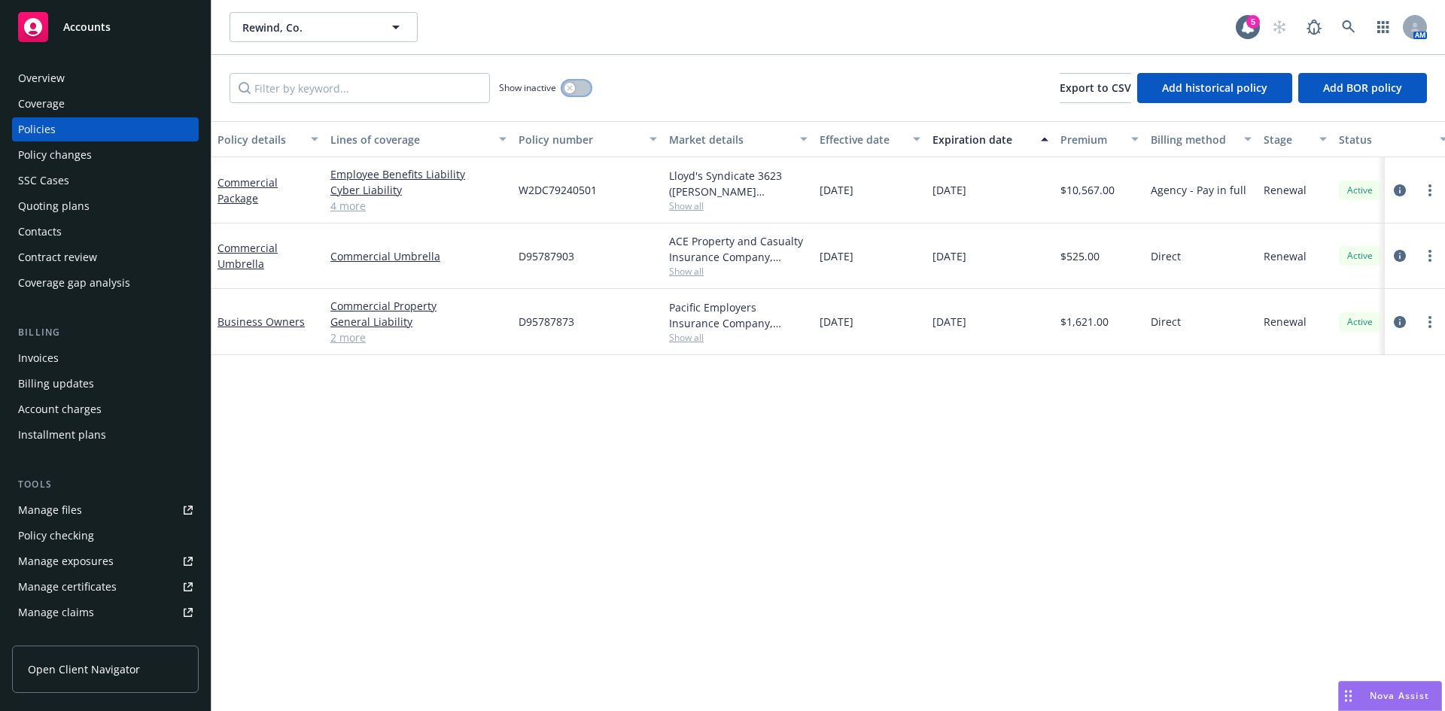
click at [570, 82] on button "button" at bounding box center [576, 88] width 29 height 15
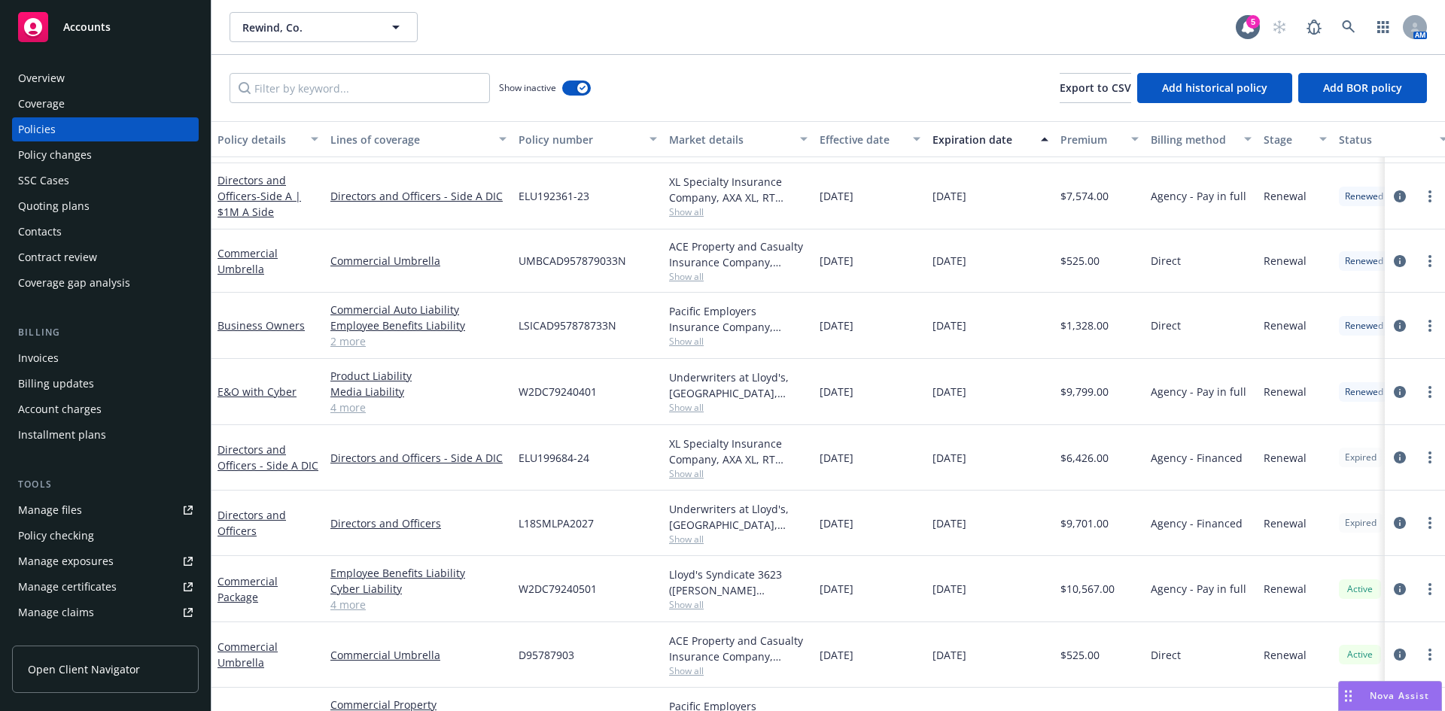
scroll to position [1077, 0]
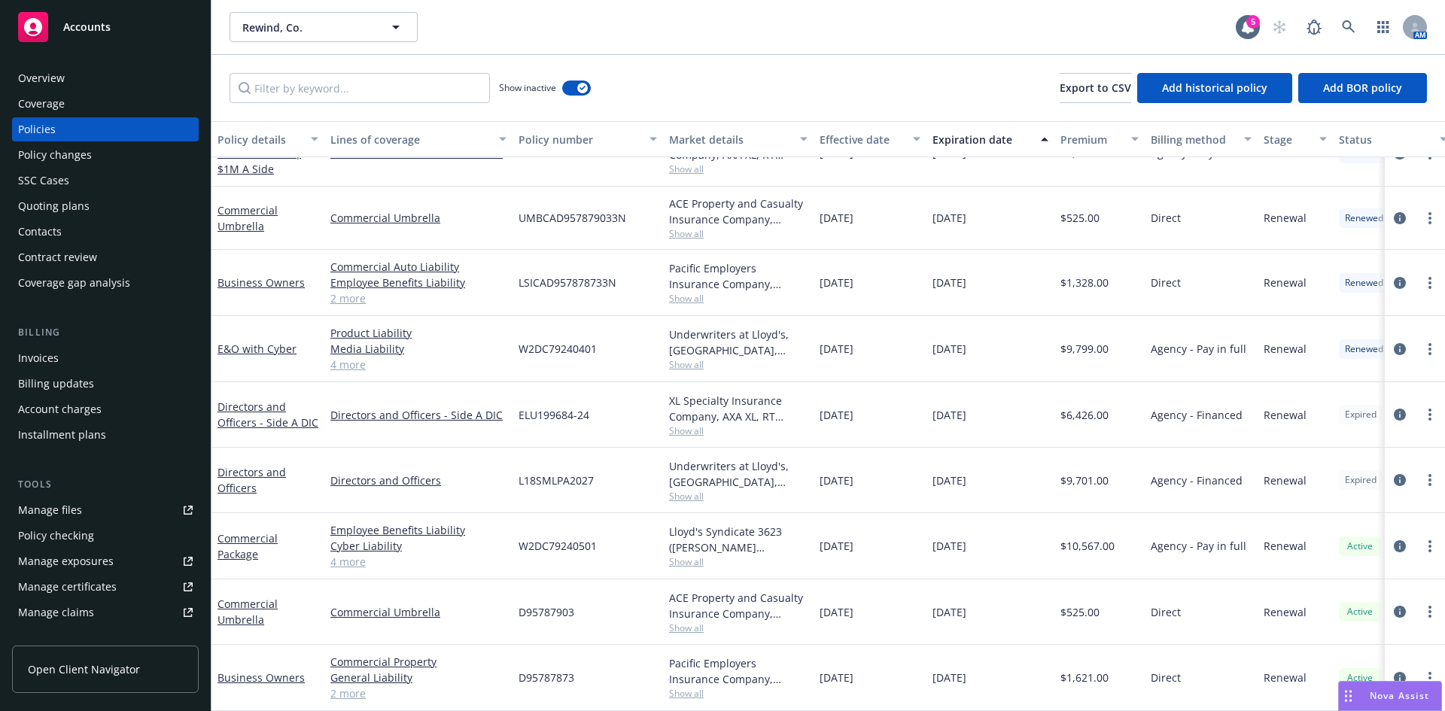
click at [56, 151] on div "Policy changes" at bounding box center [55, 155] width 74 height 24
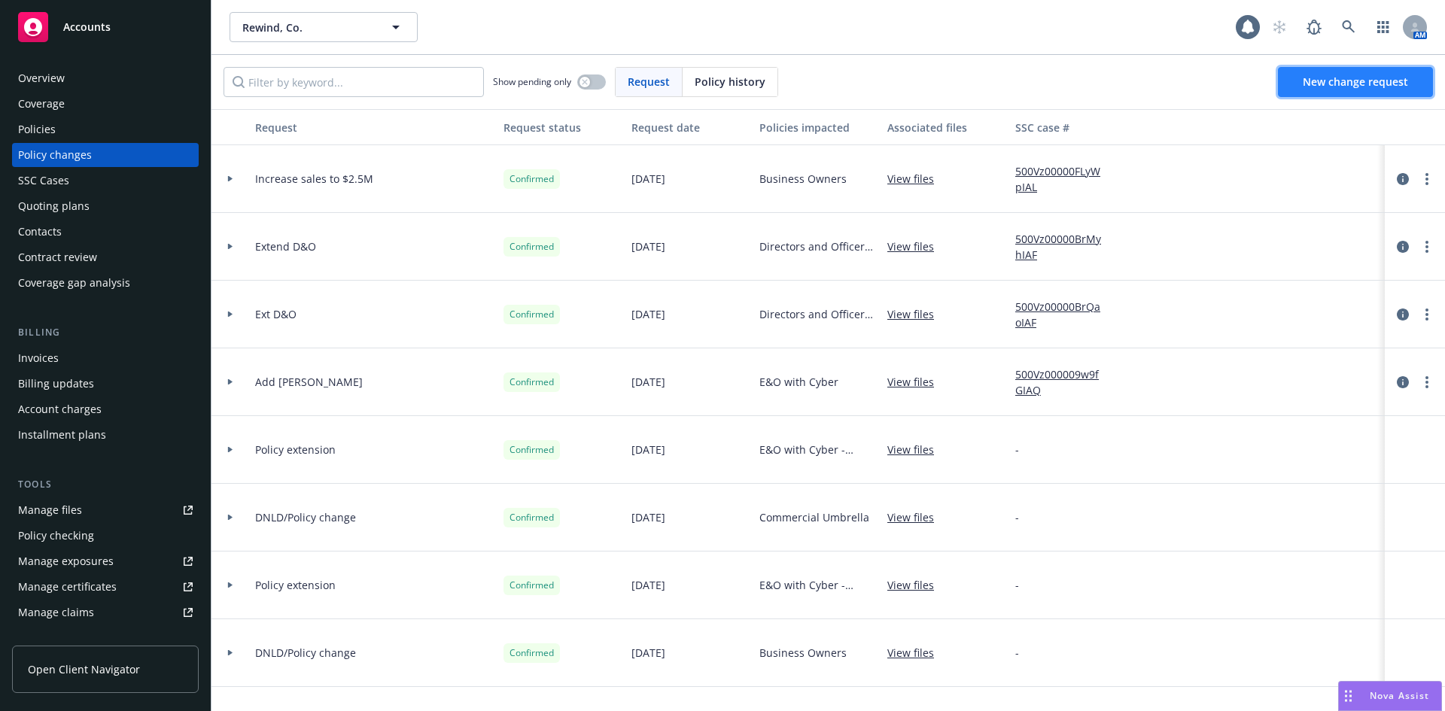
click at [1333, 76] on span "New change request" at bounding box center [1355, 82] width 105 height 14
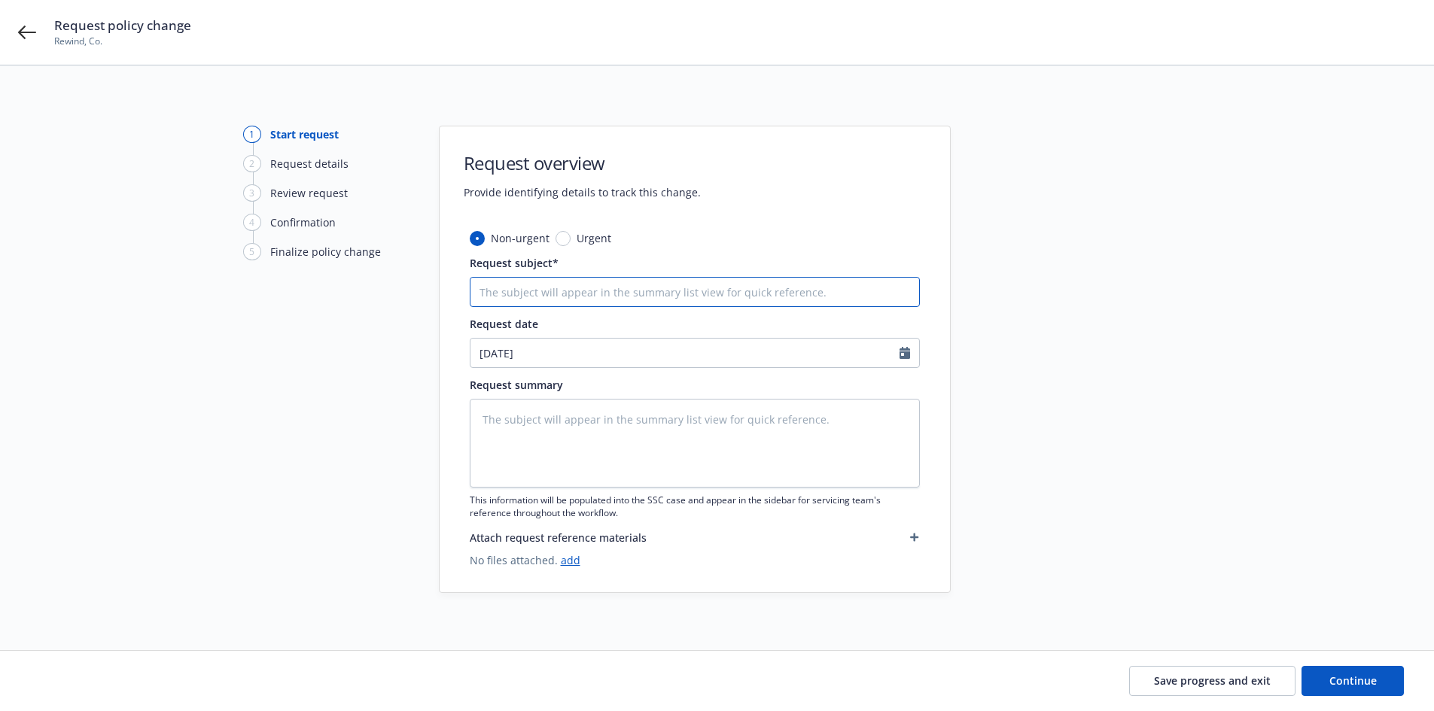
click at [554, 299] on input "Request subject*" at bounding box center [695, 292] width 450 height 30
type textarea "x"
type input "E"
type textarea "x"
type input "Ex"
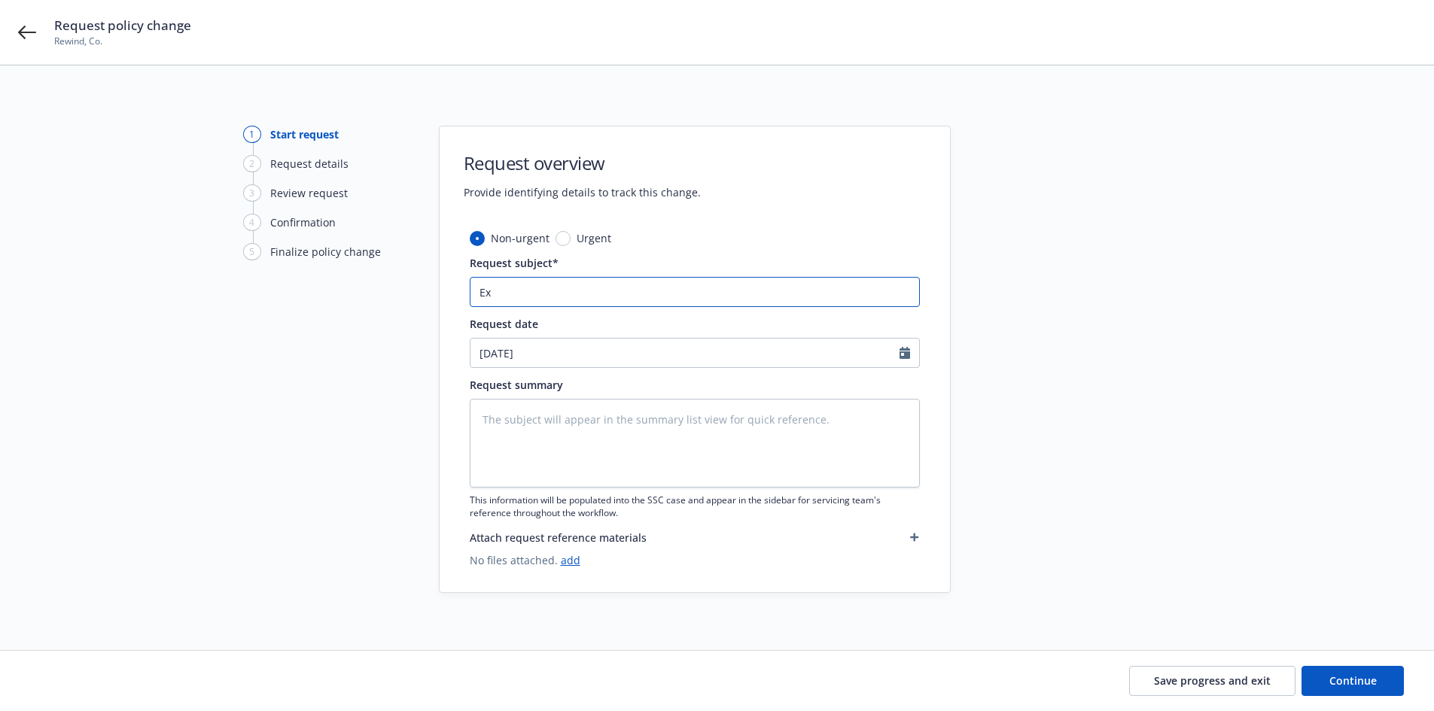
type textarea "x"
type input "Ext"
type textarea "x"
type input "Exte"
type textarea "x"
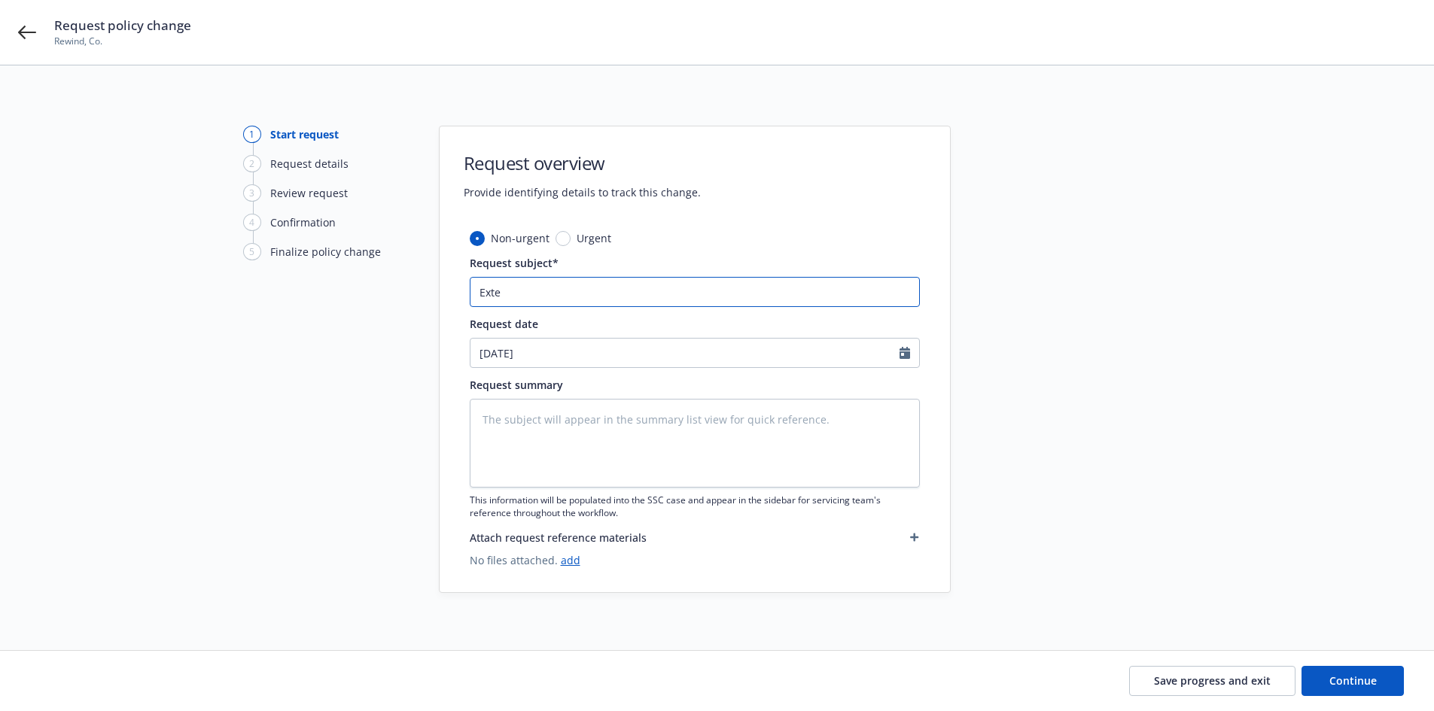
type input "Exten"
type textarea "x"
type input "Extens"
type textarea "x"
type input "Extensi"
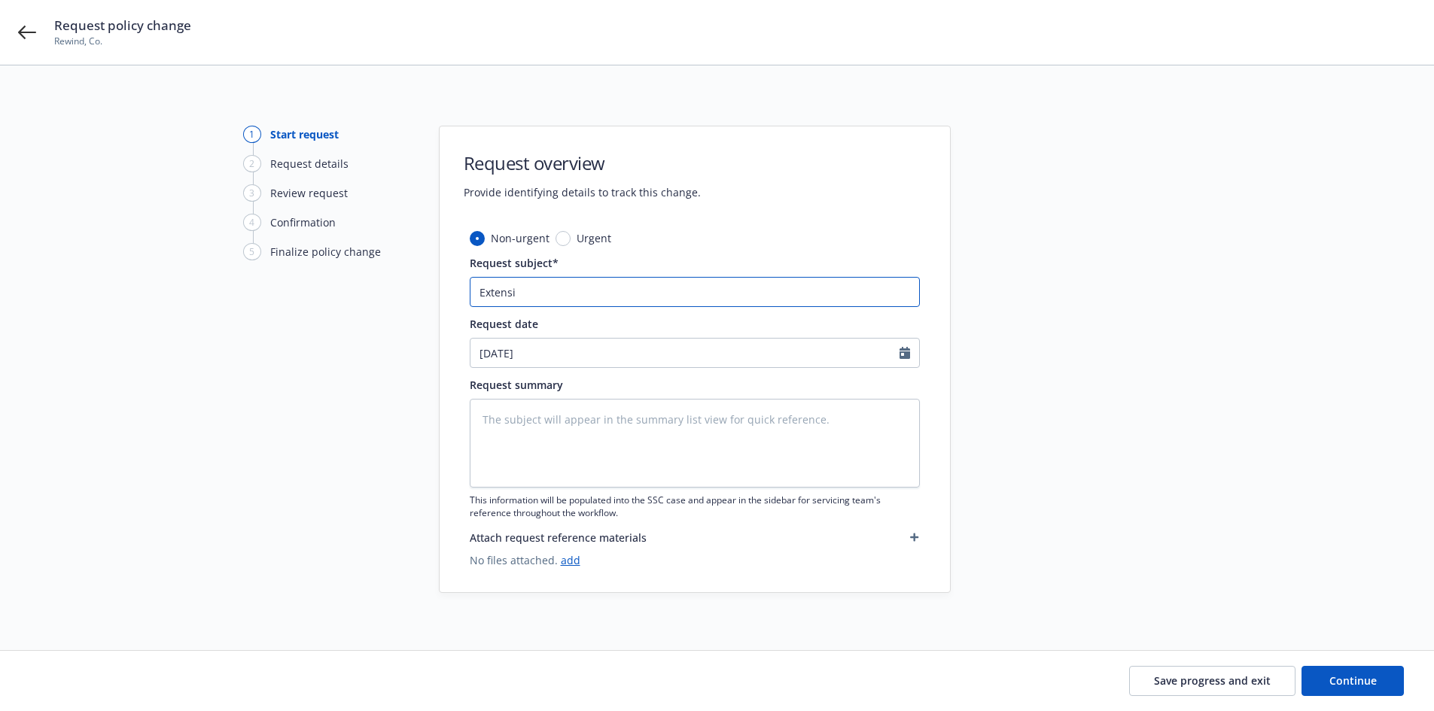
type textarea "x"
type input "Extensio"
type textarea "x"
type input "Extension"
type textarea "x"
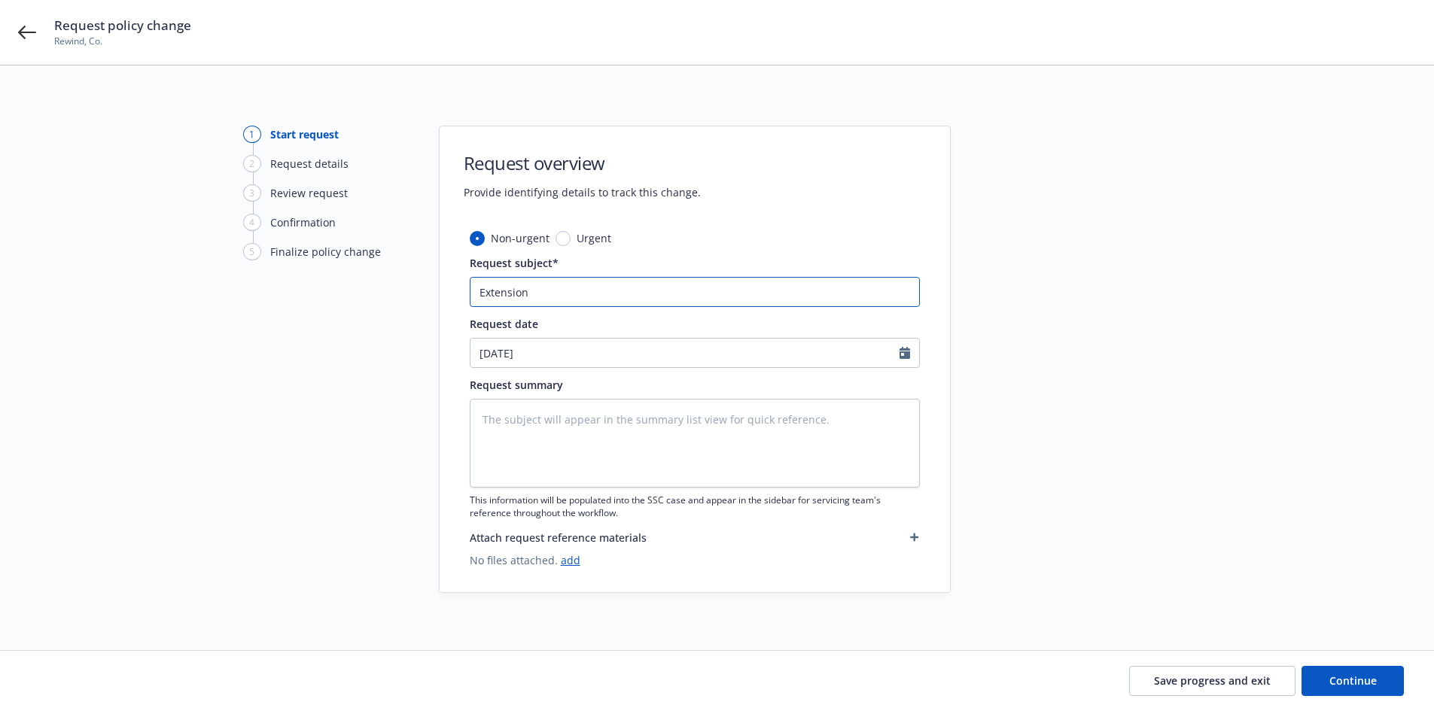
type input "Extension"
type textarea "x"
type input "Extension t"
type textarea "x"
type input "Extension to"
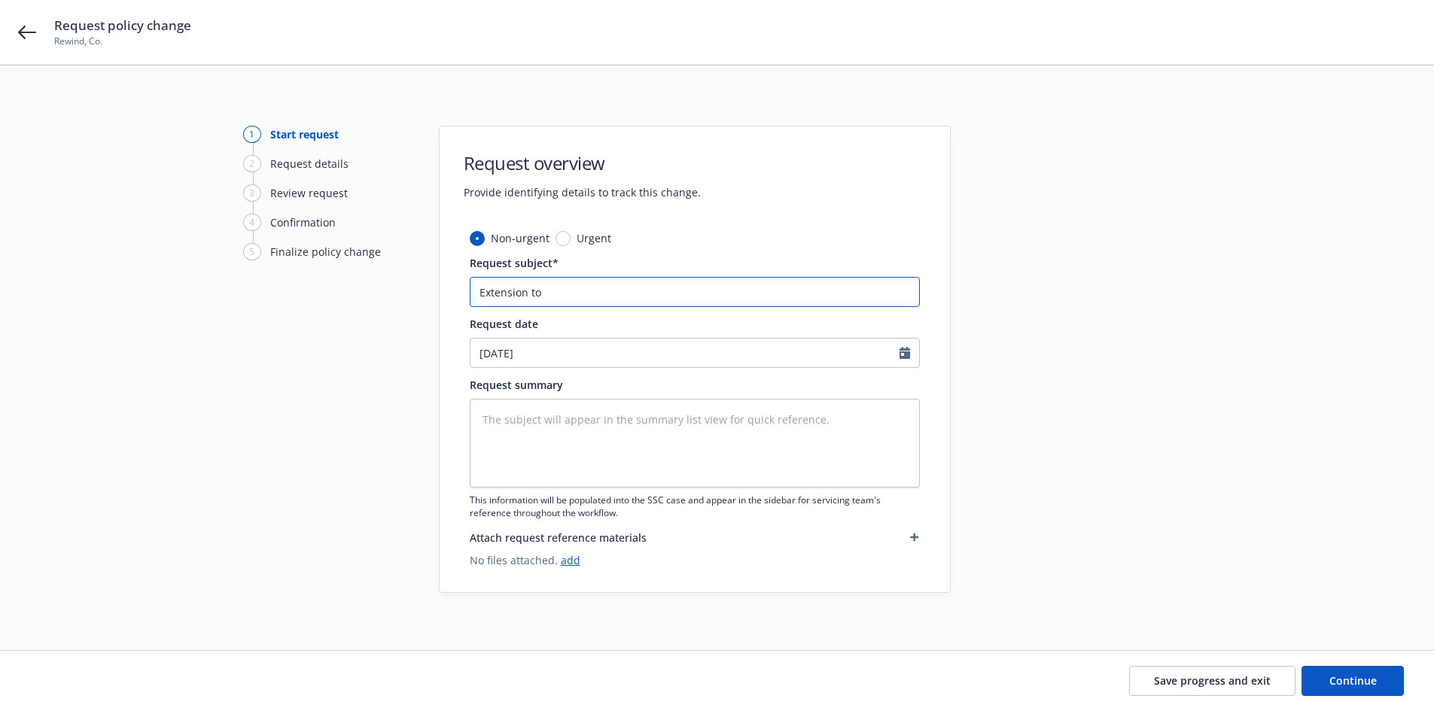
type textarea "x"
type input "Extension to"
type textarea "x"
type input "Extension to 1"
type textarea "x"
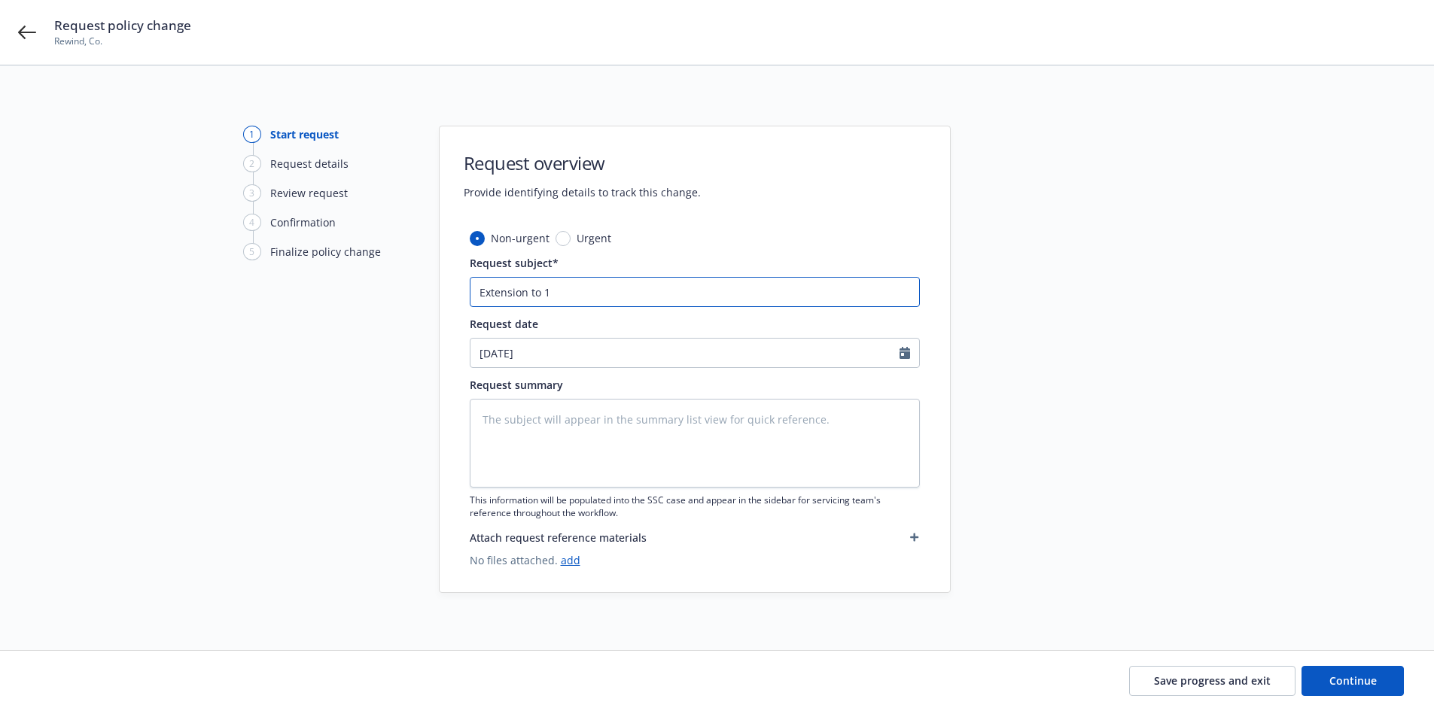
type input "Extension to 12"
type textarea "x"
type input "Extension to 12/"
type textarea "x"
type input "Extension to 12/2"
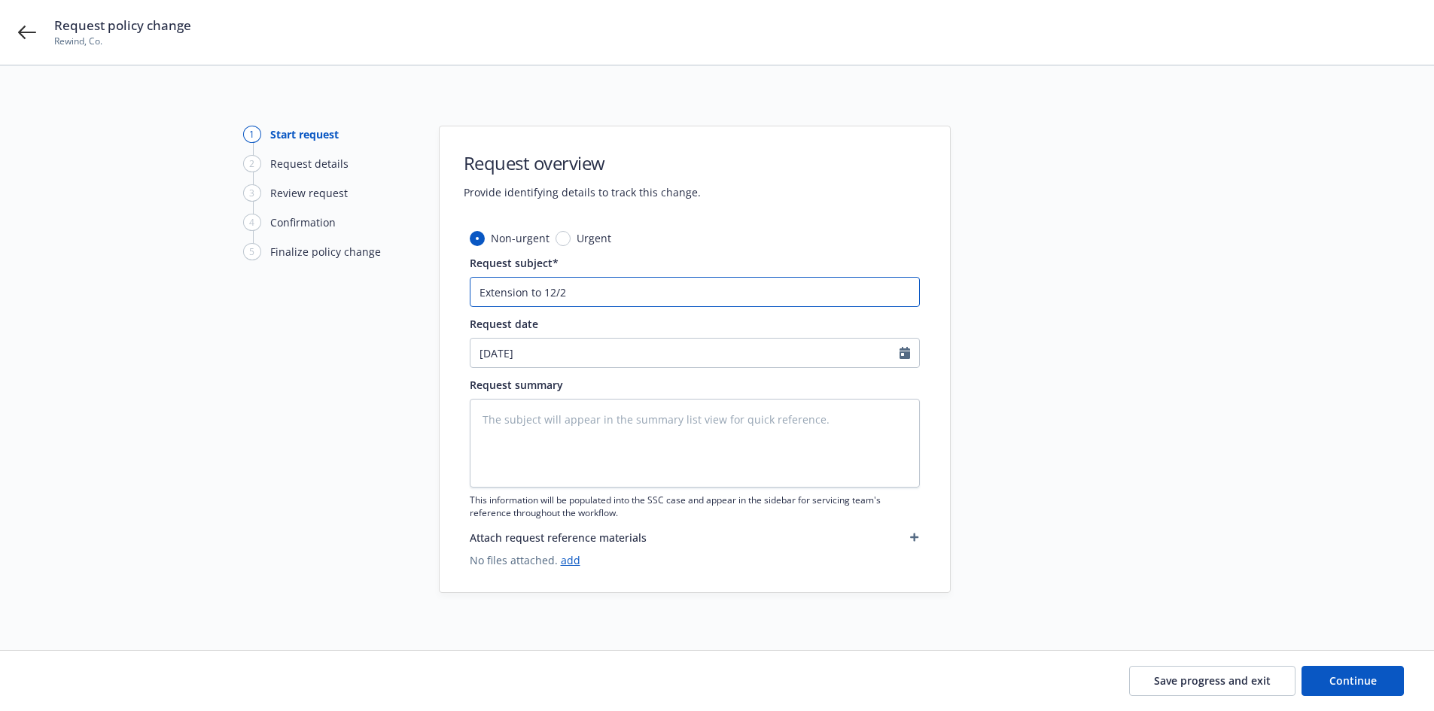
type textarea "x"
type input "Extension to 12/20"
type textarea "x"
type input "Extension to 12/20/"
type textarea "x"
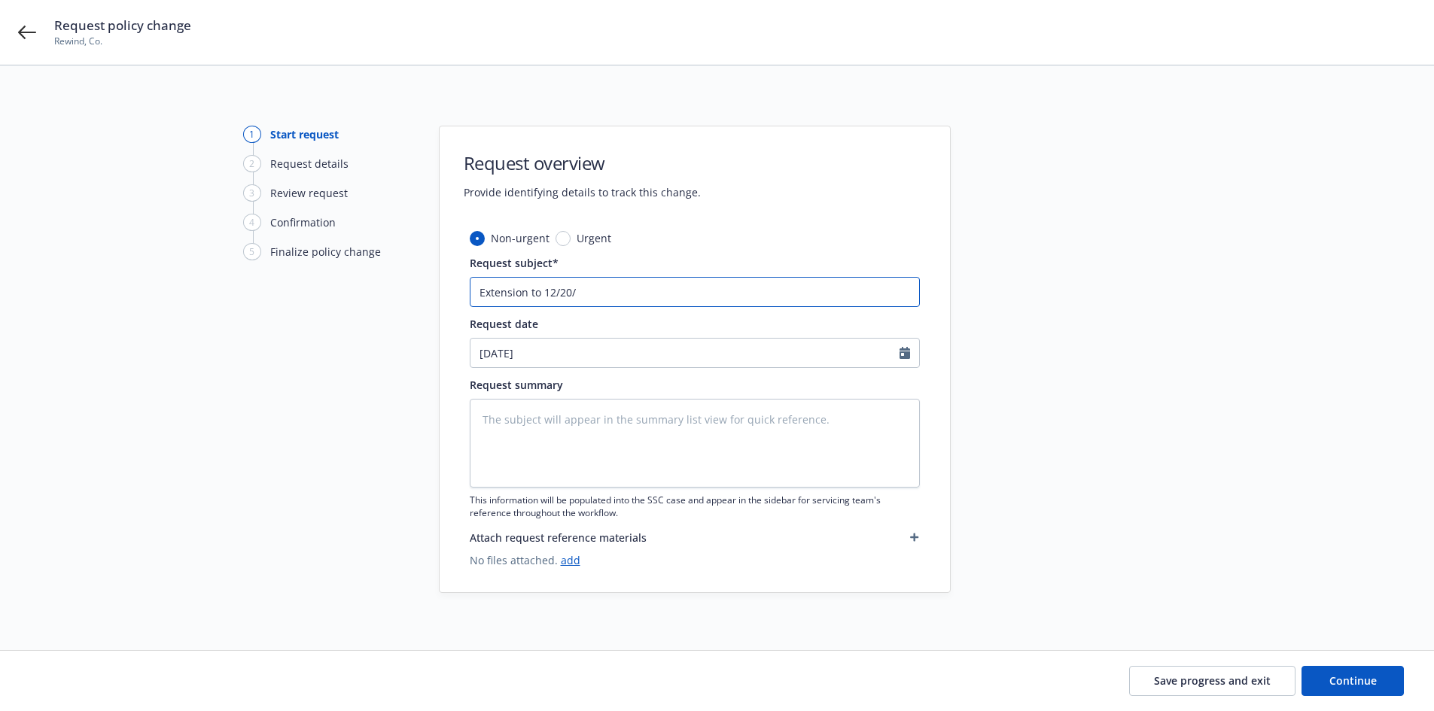
type input "Extension to 12/20/2"
type textarea "x"
type input "Extension to 12/20/25"
type textarea "x"
click at [480, 293] on input "Extension to 12/20/25" at bounding box center [695, 292] width 450 height 30
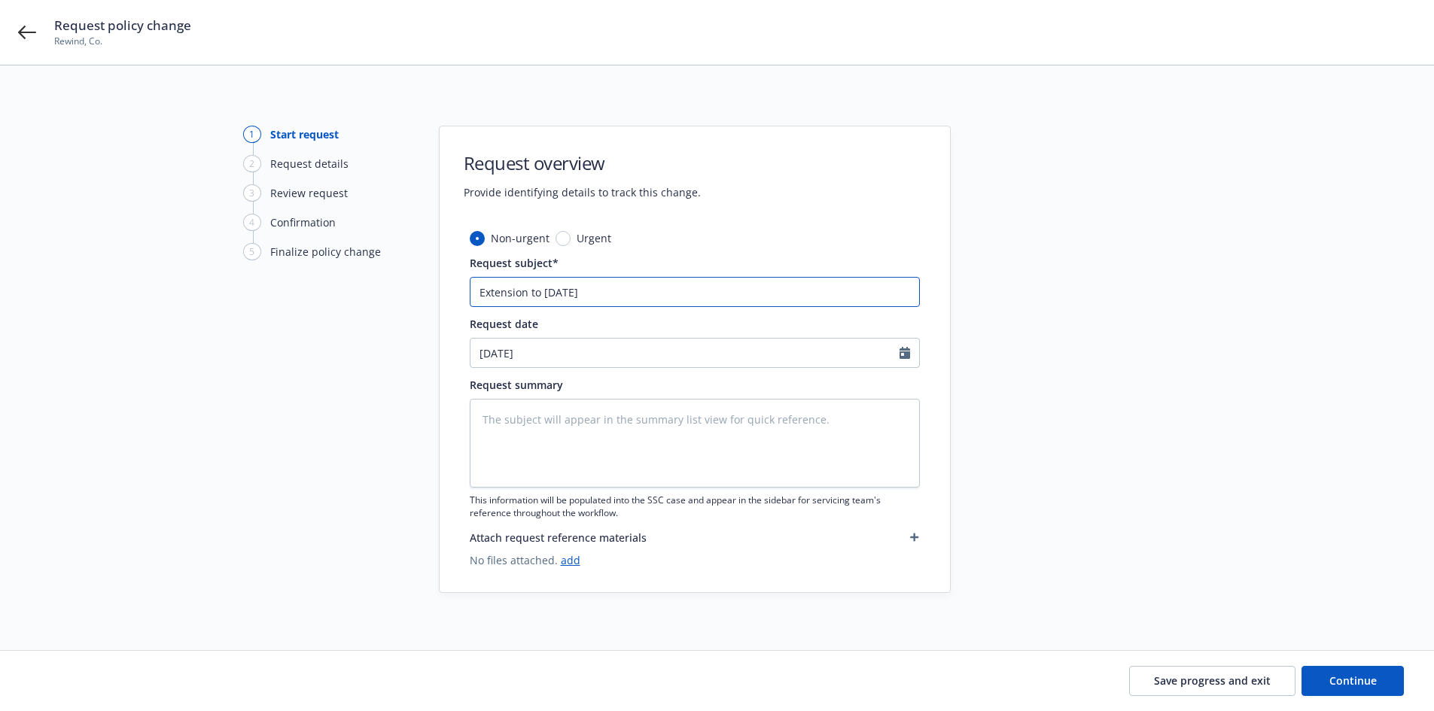
click at [516, 283] on input "Extension to 12/20/25" at bounding box center [695, 292] width 450 height 30
type input "Extension to 12/20/25"
click at [547, 436] on textarea at bounding box center [695, 443] width 450 height 89
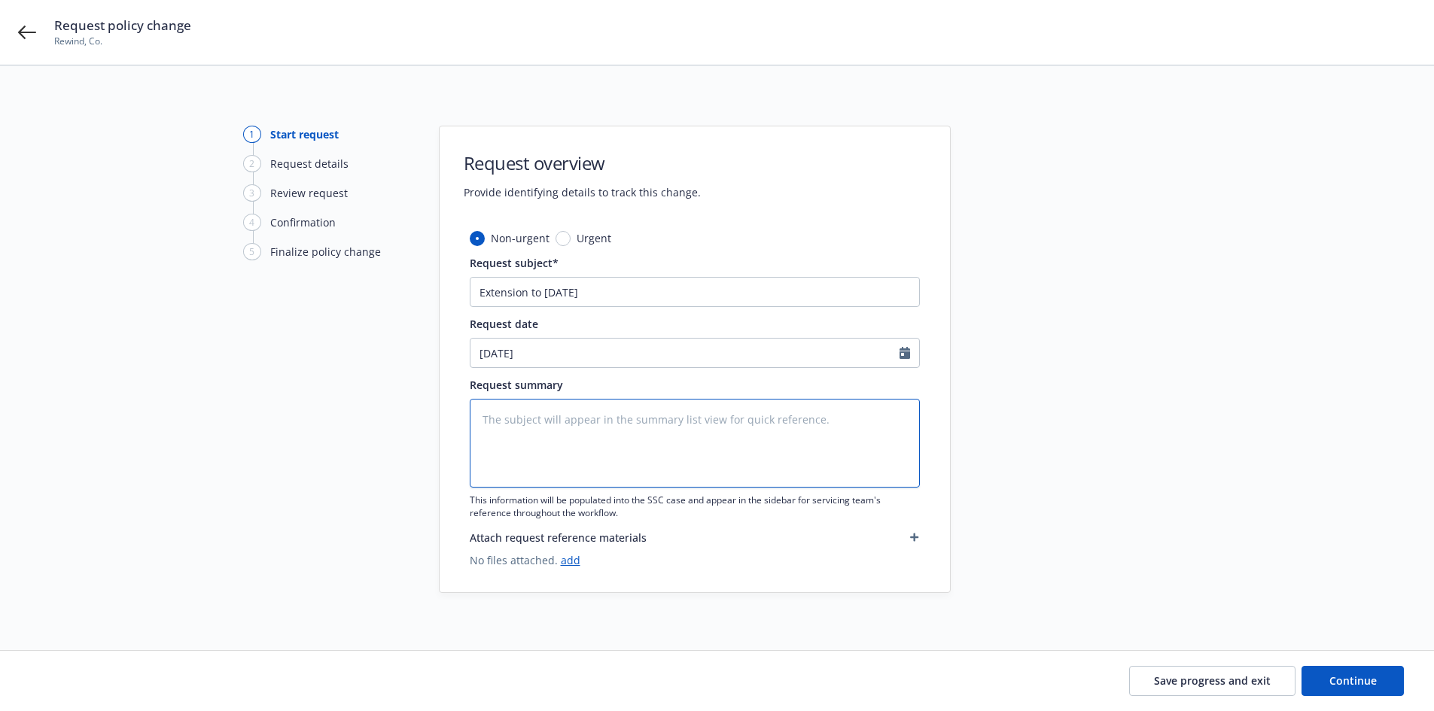
paste textarea "Extension to 12/20/25"
type textarea "x"
type textarea "Extension to 12/20/25"
click at [1376, 683] on button "Continue" at bounding box center [1352, 681] width 102 height 30
type textarea "x"
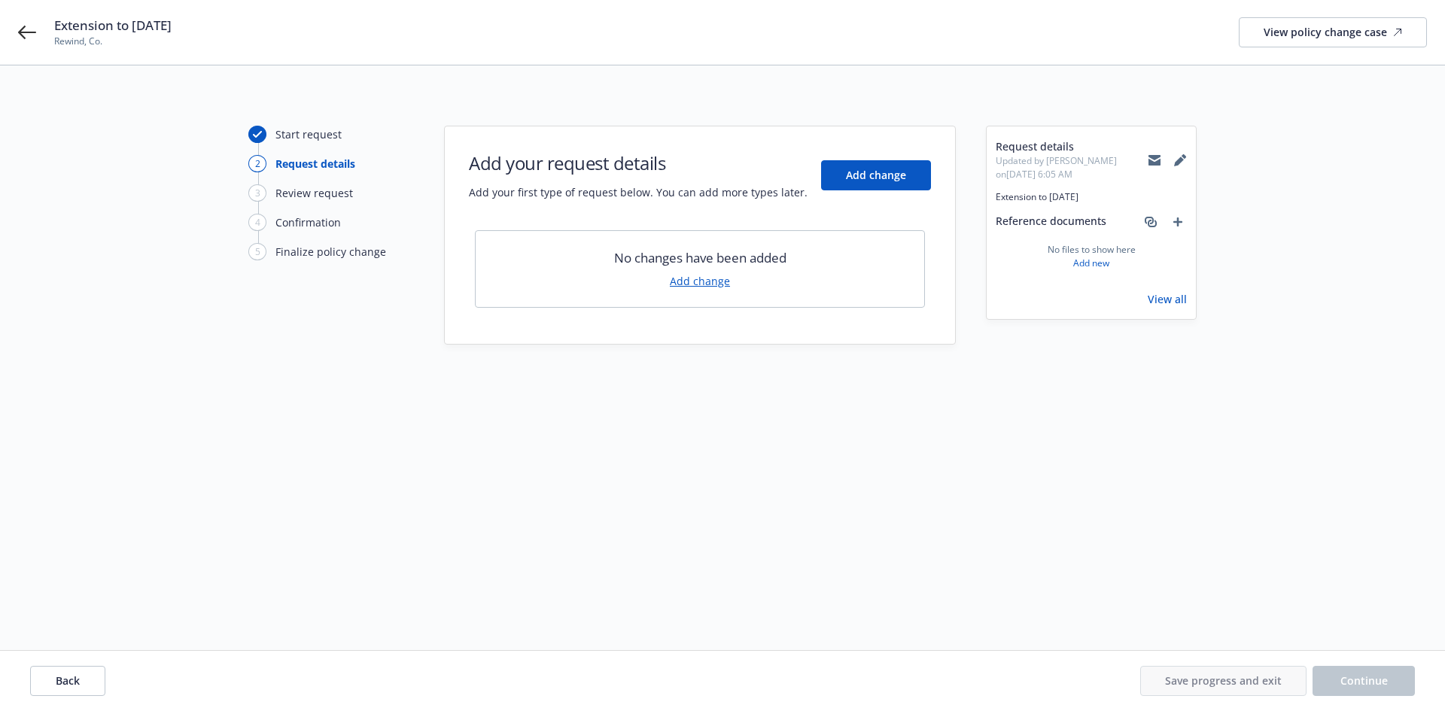
click at [712, 280] on link "Add change" at bounding box center [700, 281] width 60 height 16
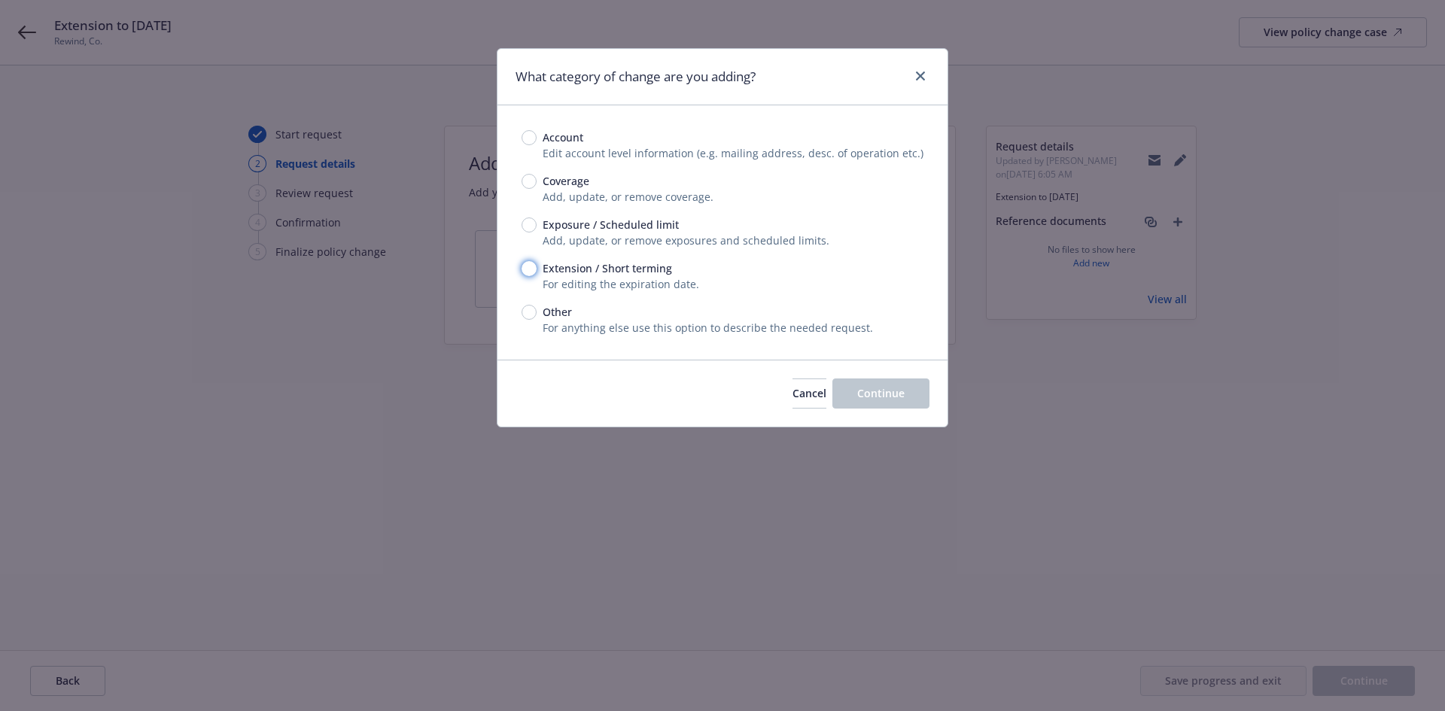
click at [530, 272] on input "Extension / Short terming" at bounding box center [529, 268] width 15 height 15
radio input "true"
click at [906, 398] on button "Continue" at bounding box center [880, 394] width 97 height 30
type textarea "x"
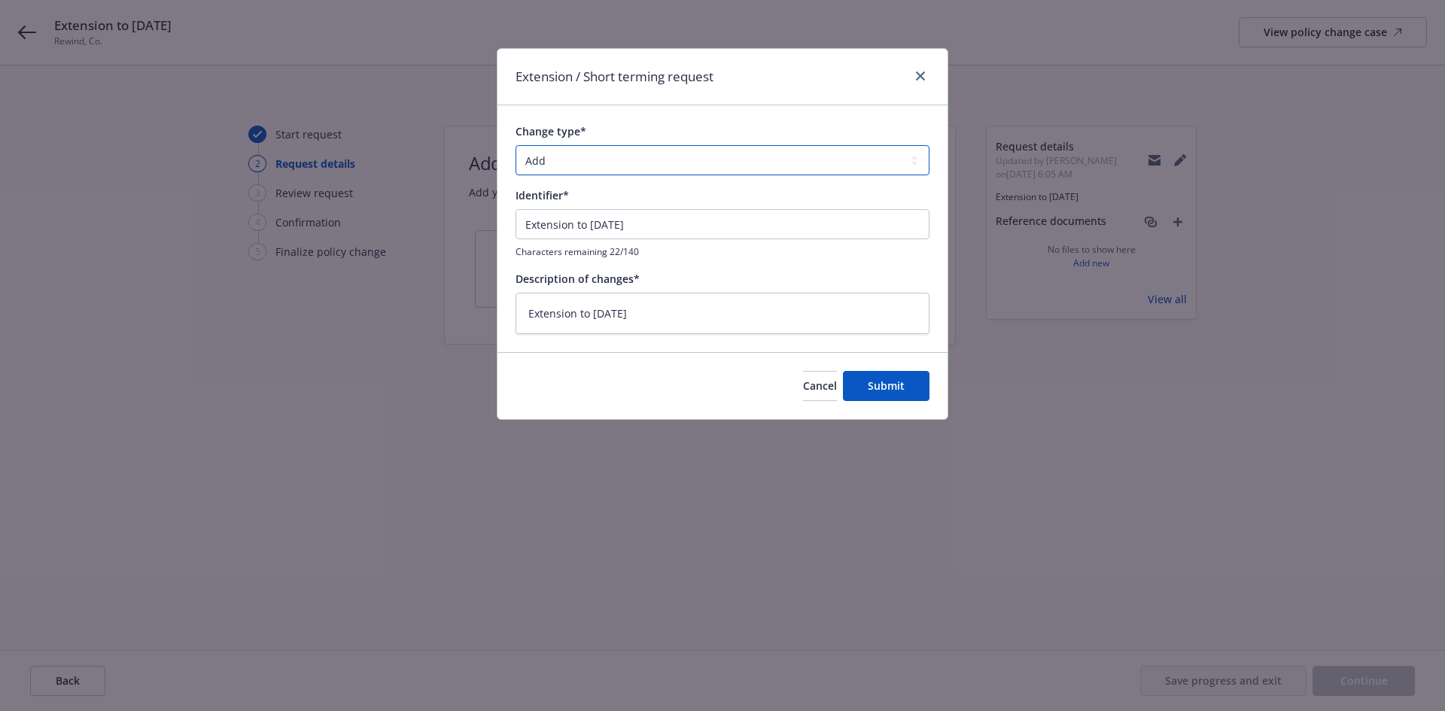
click at [558, 158] on select "Add Audit Change Remove" at bounding box center [722, 160] width 414 height 30
select select "CHANGE"
click at [515, 145] on select "Add Audit Change Remove" at bounding box center [722, 160] width 414 height 30
click at [886, 384] on span "Submit" at bounding box center [886, 386] width 37 height 14
type textarea "x"
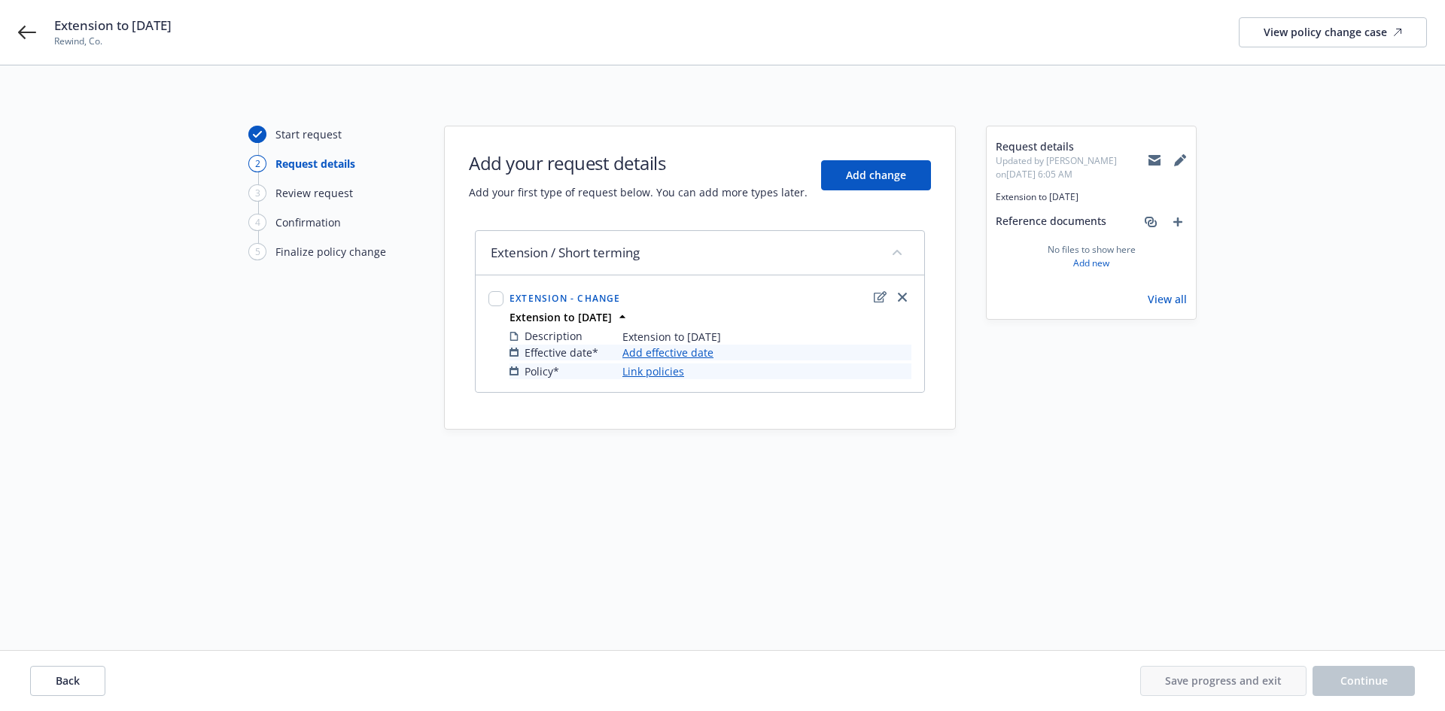
click at [652, 355] on link "Add effective date" at bounding box center [667, 353] width 91 height 16
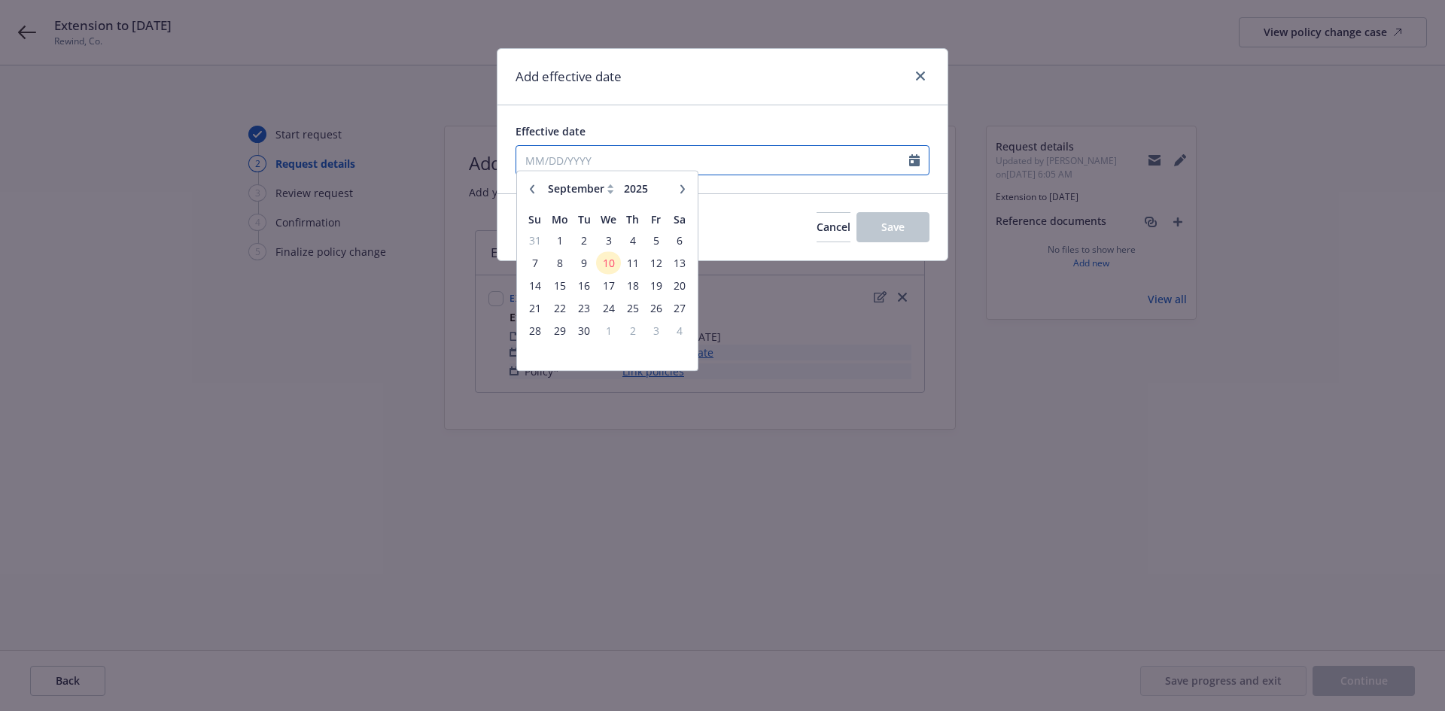
click at [678, 166] on input "Effective date" at bounding box center [712, 160] width 393 height 29
drag, startPoint x: 616, startPoint y: 199, endPoint x: 607, endPoint y: 198, distance: 8.4
click at [614, 199] on select "January February March April May June July August September October November De…" at bounding box center [581, 195] width 75 height 17
select select "8"
click at [544, 187] on select "January February March April May June July August September October November De…" at bounding box center [581, 195] width 75 height 17
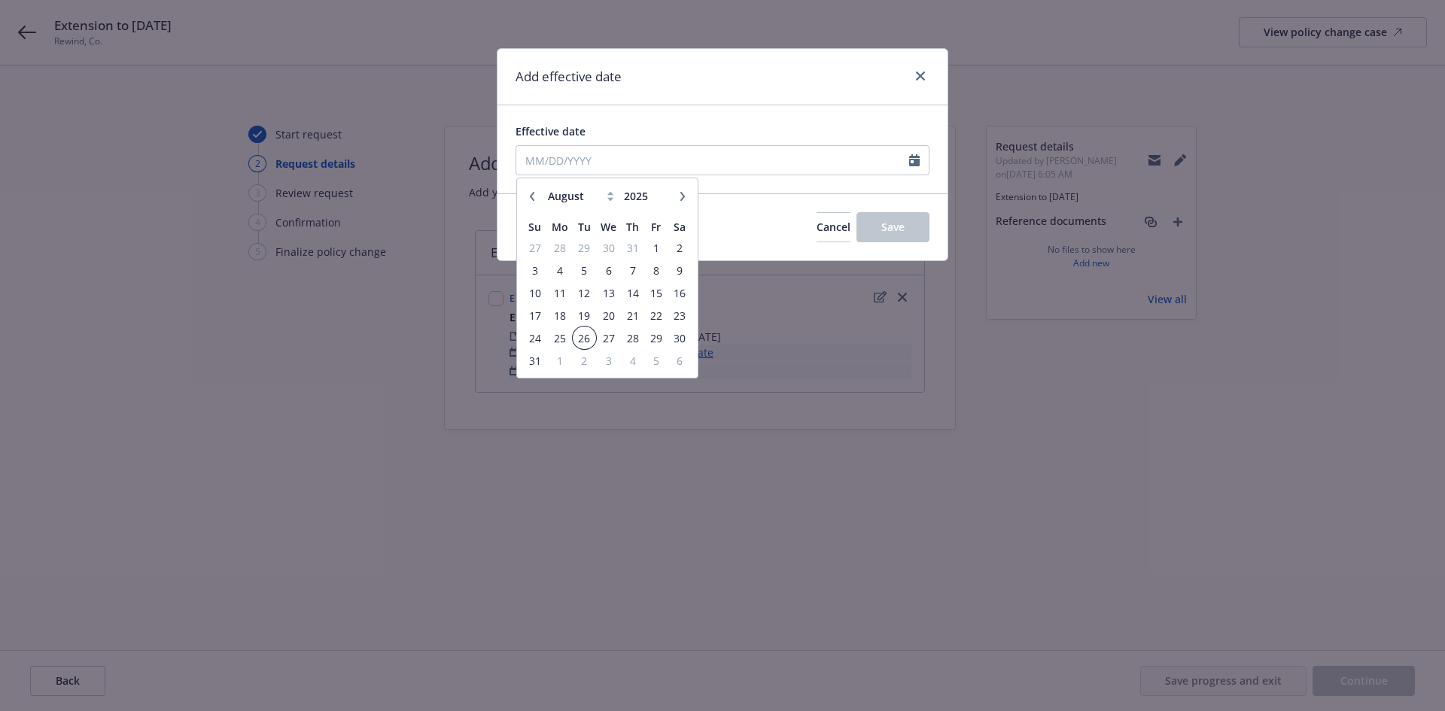
click at [588, 336] on span "26" at bounding box center [584, 338] width 20 height 19
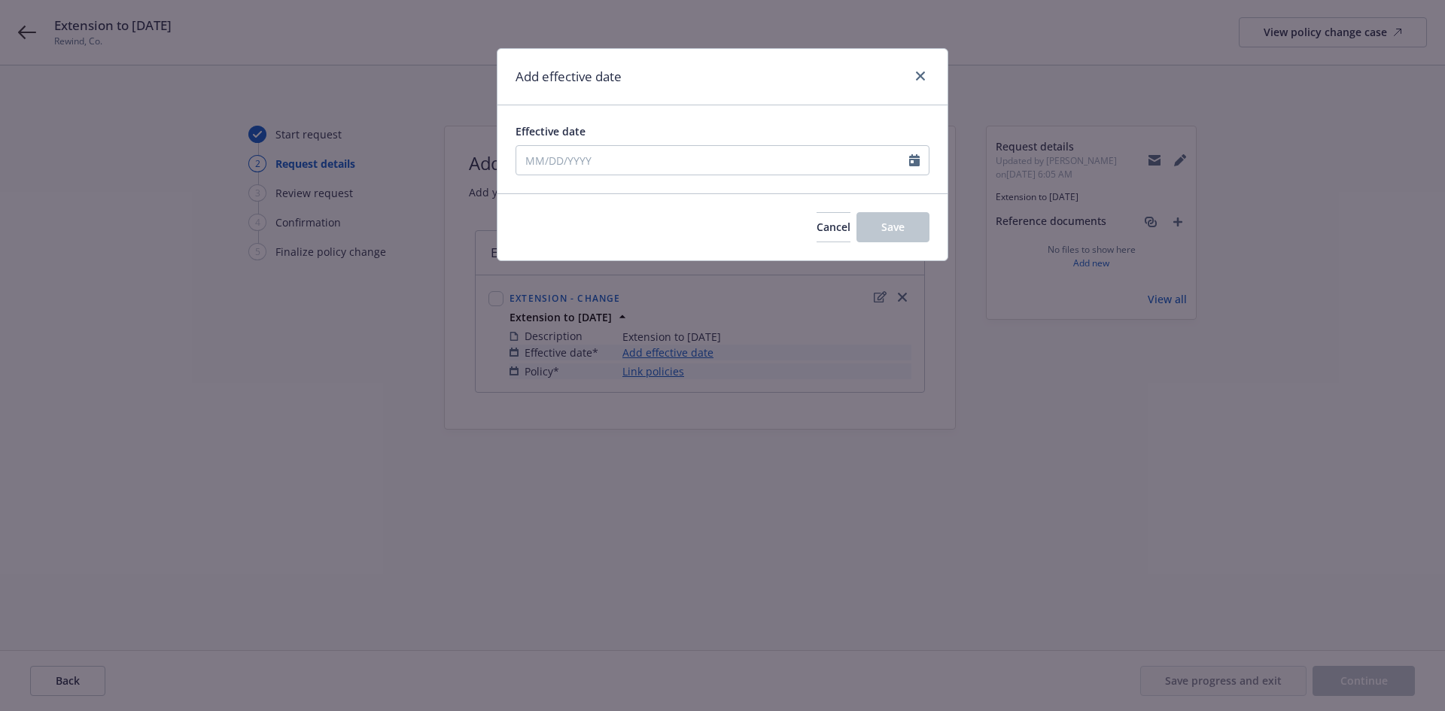
type input "[DATE]"
click at [916, 220] on button "Save" at bounding box center [892, 227] width 73 height 30
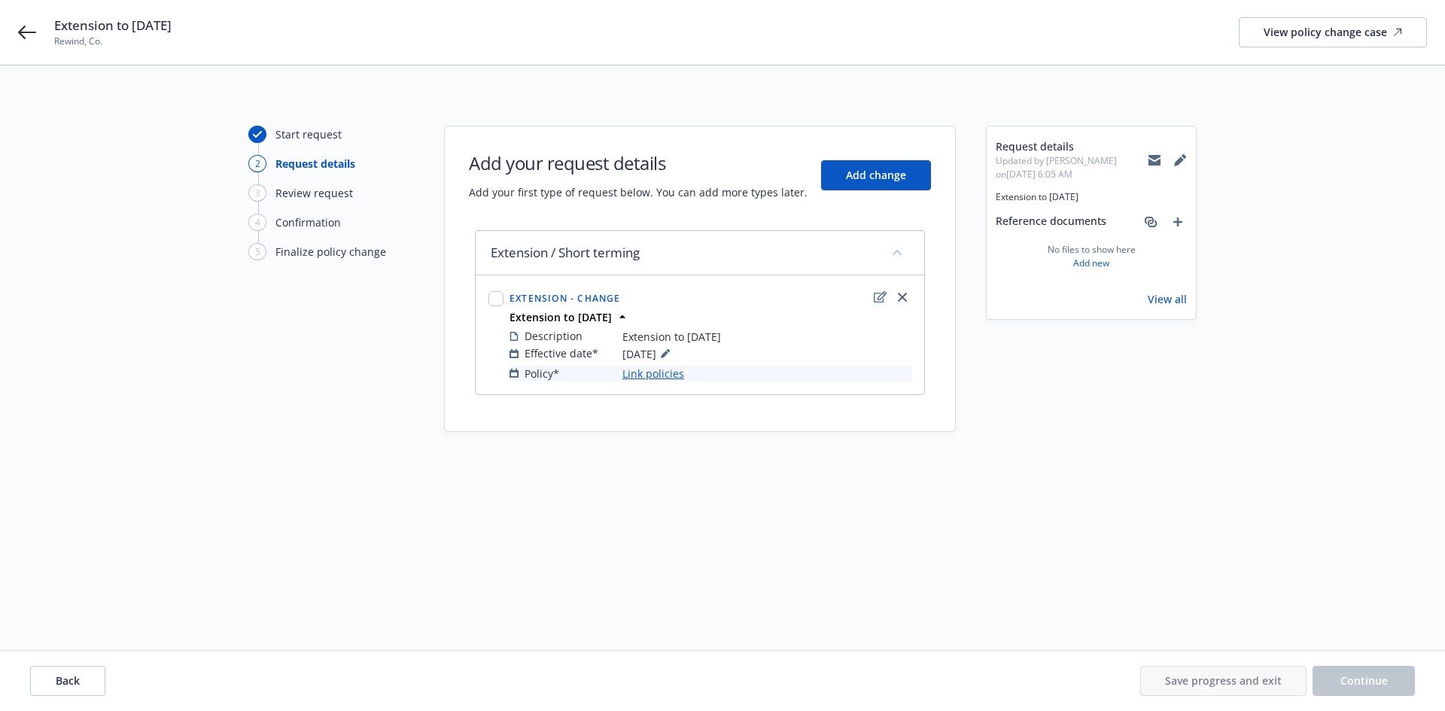
click at [651, 376] on link "Link policies" at bounding box center [653, 374] width 62 height 16
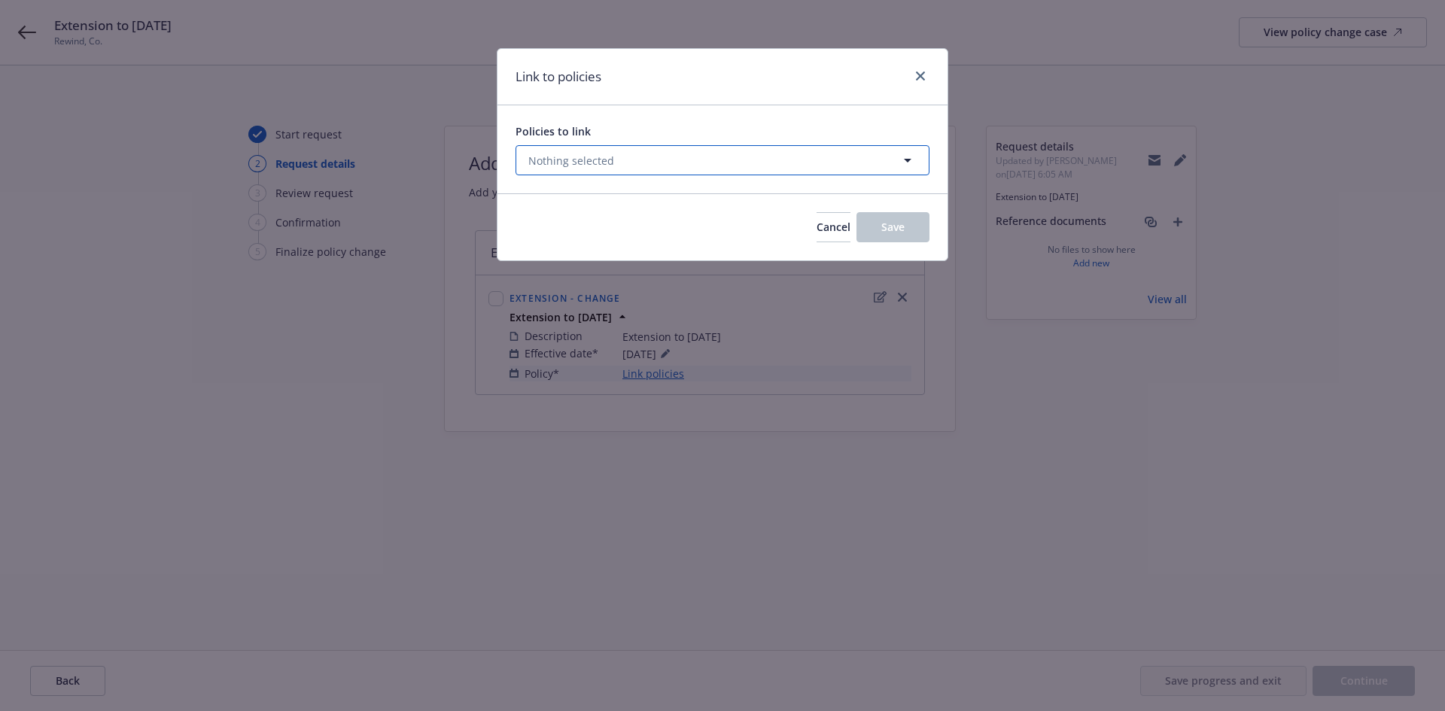
click at [576, 160] on span "Nothing selected" at bounding box center [571, 161] width 86 height 16
select select "ACTIVE"
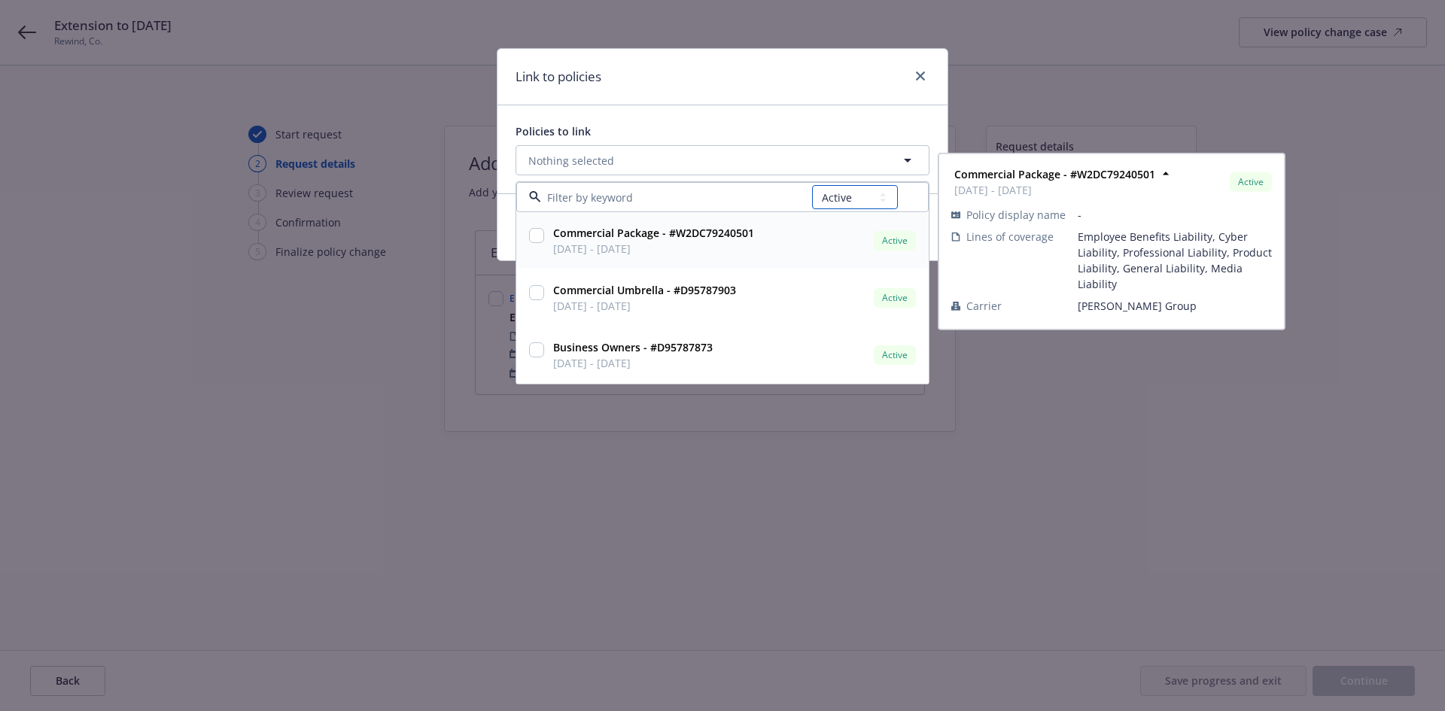
click at [889, 200] on select "All Active Upcoming Expired Cancelled" at bounding box center [855, 197] width 86 height 24
select select
click at [813, 185] on select "All Active Upcoming Expired Cancelled" at bounding box center [855, 197] width 86 height 24
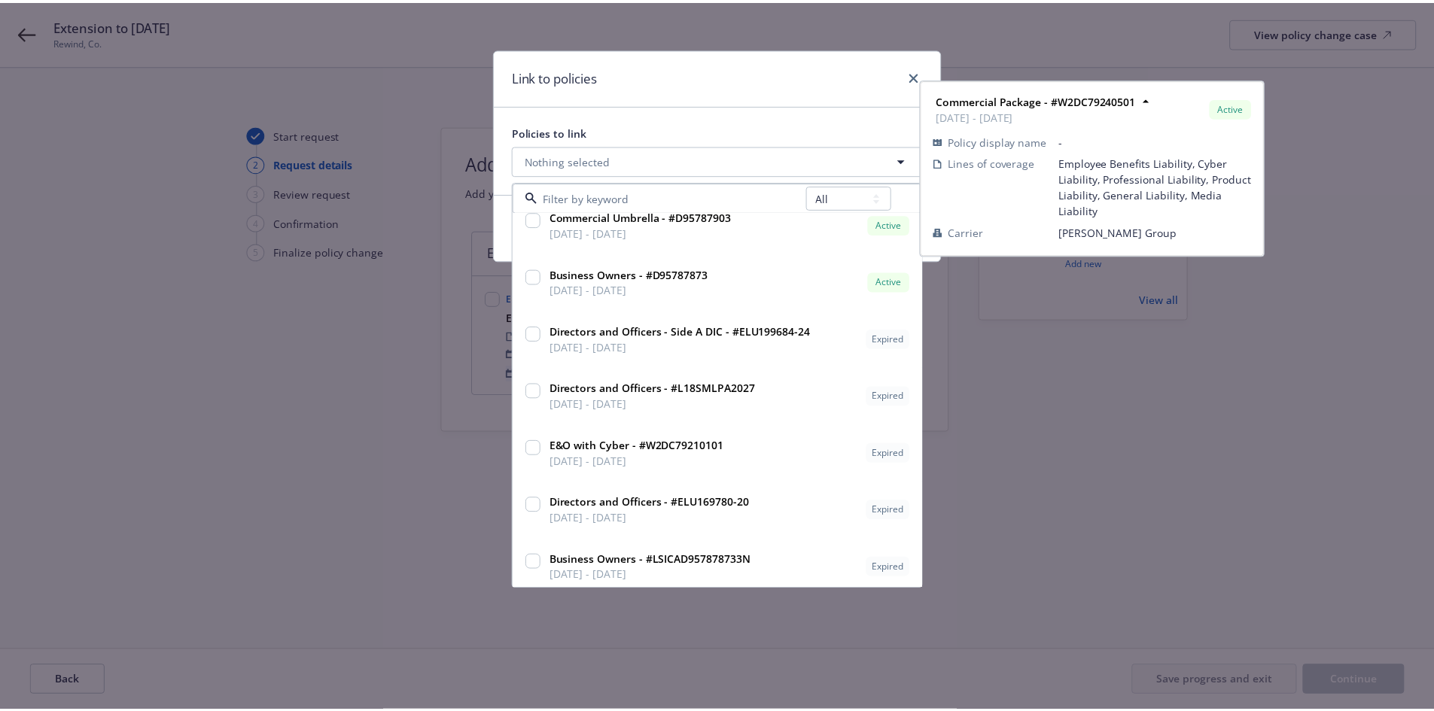
scroll to position [87, 0]
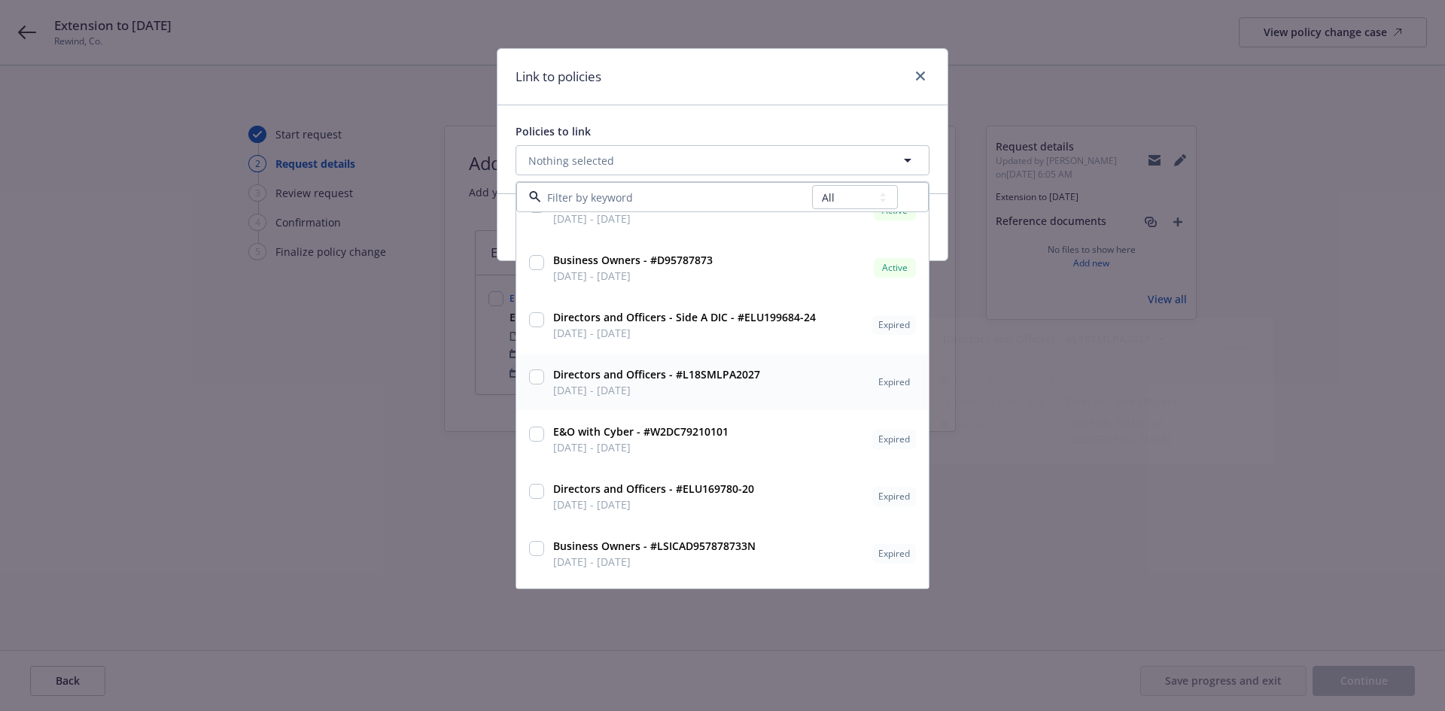
click at [542, 376] on input "checkbox" at bounding box center [536, 376] width 15 height 15
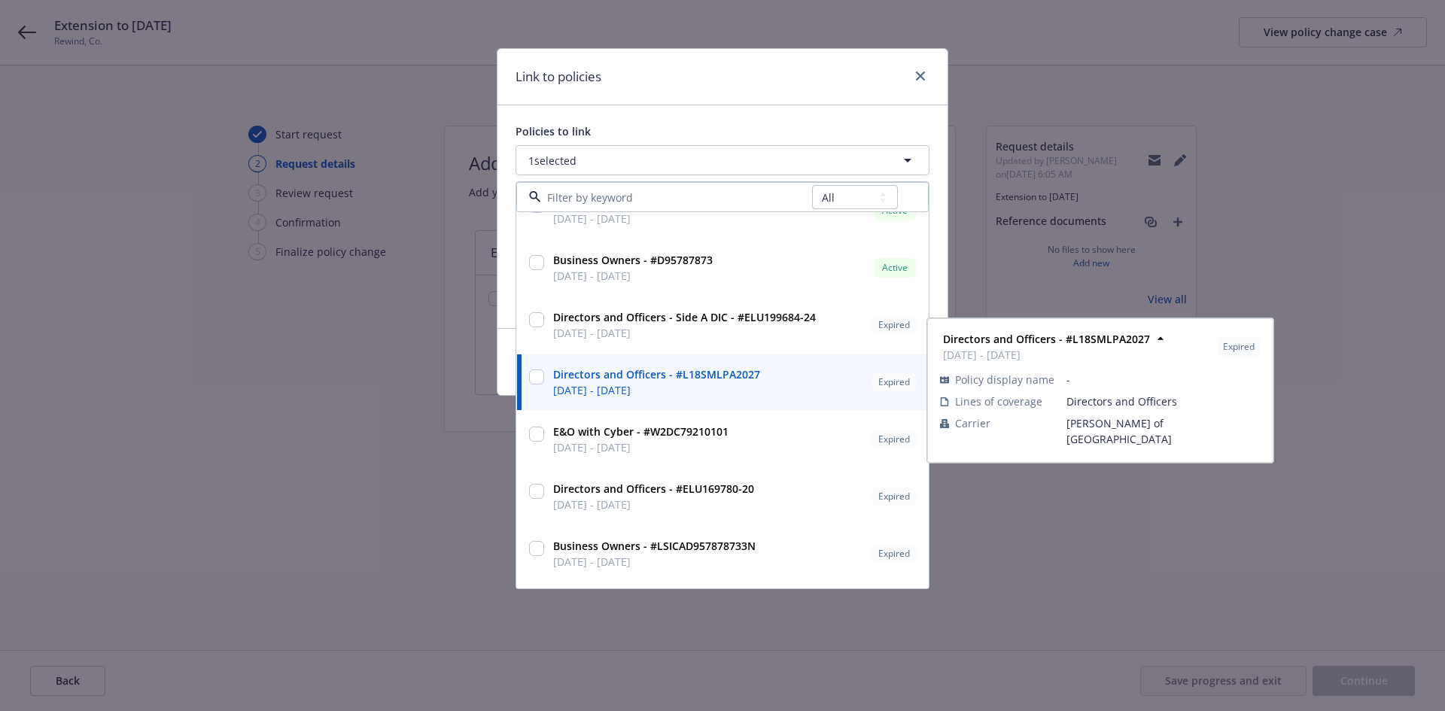
checkbox input "true"
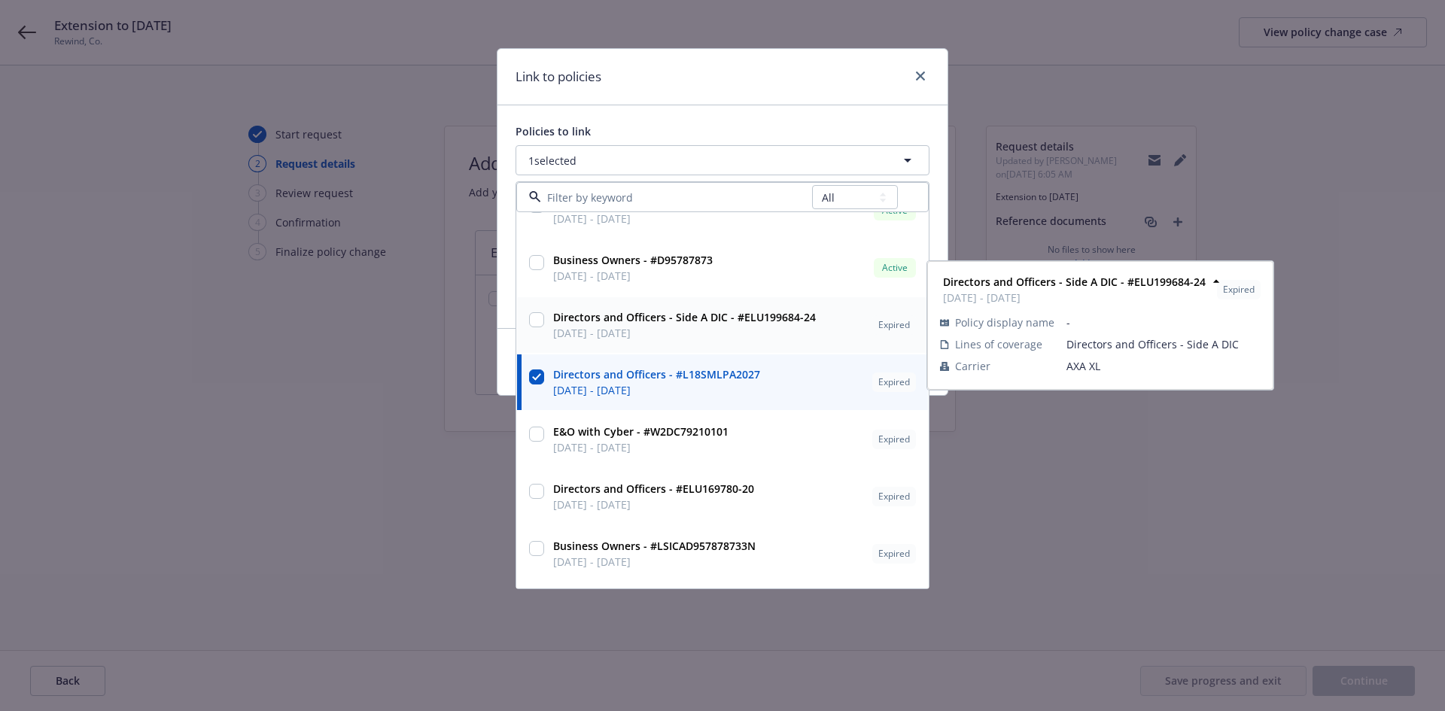
click at [537, 321] on input "checkbox" at bounding box center [536, 319] width 15 height 15
checkbox input "true"
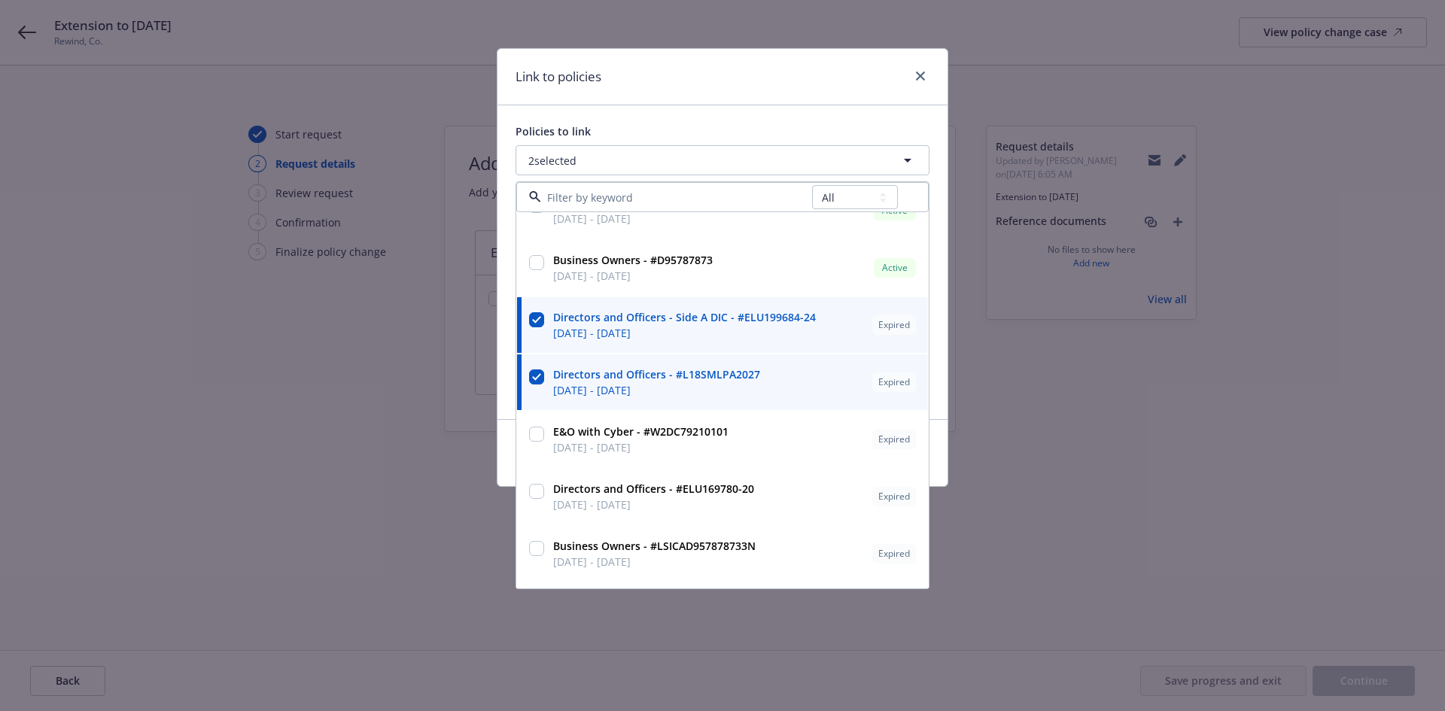
click at [722, 108] on div "Policies to link 2 selected All Active Upcoming Expired Cancelled Commercial Pa…" at bounding box center [722, 262] width 450 height 314
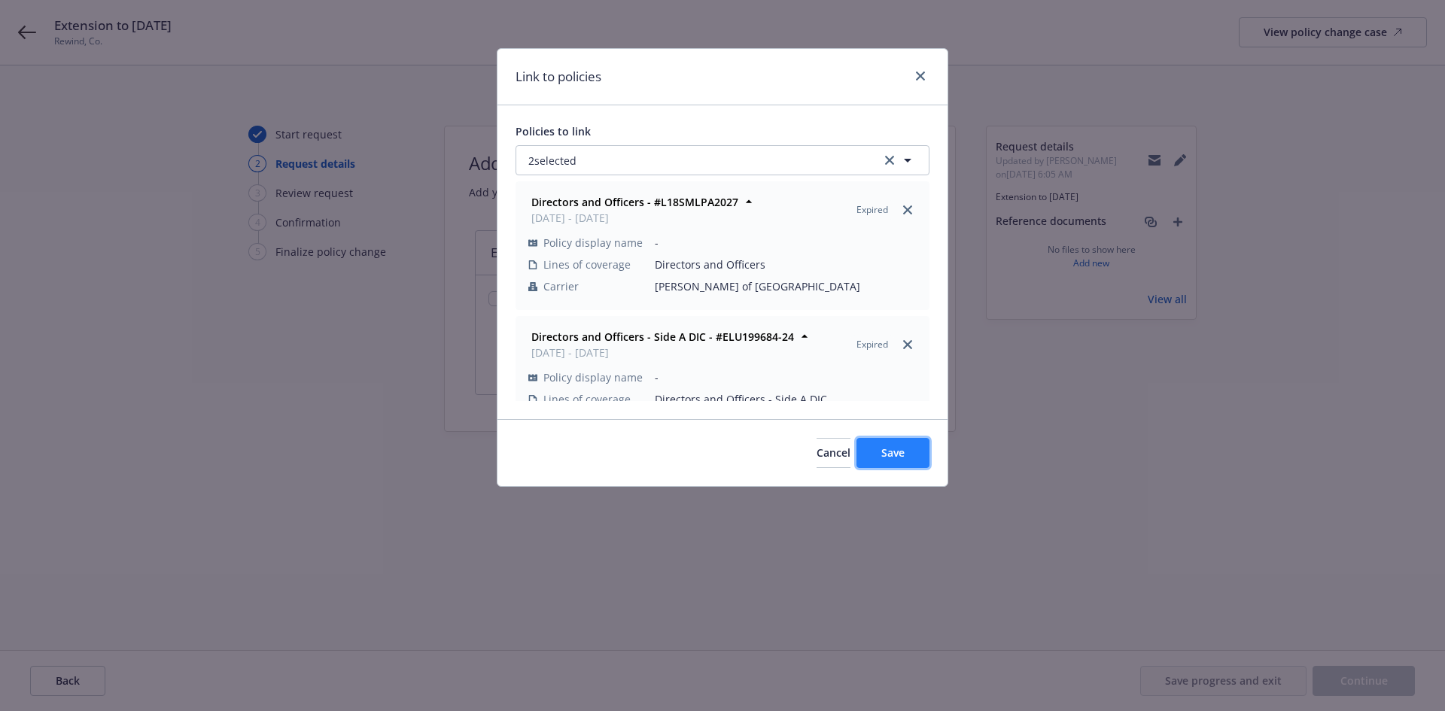
click at [899, 446] on span "Save" at bounding box center [892, 452] width 23 height 14
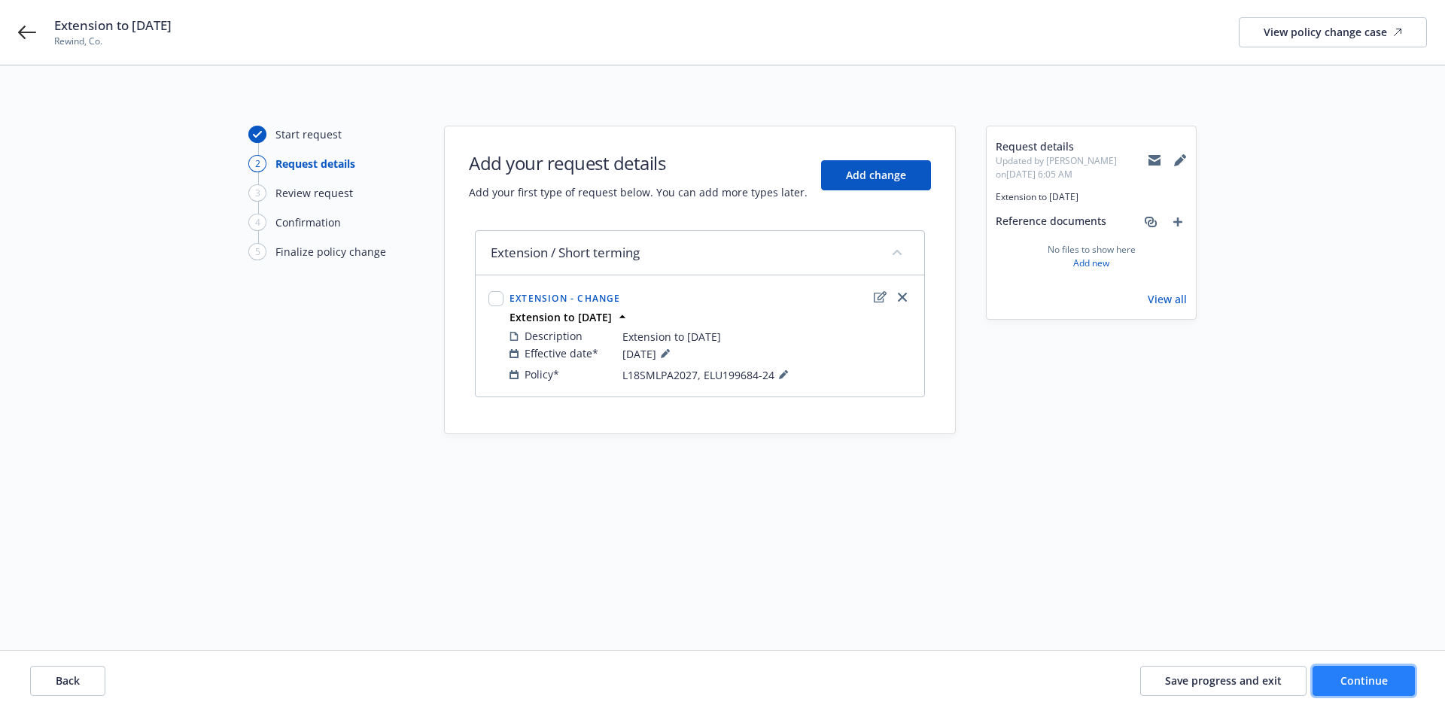
click at [1358, 688] on button "Continue" at bounding box center [1363, 681] width 102 height 30
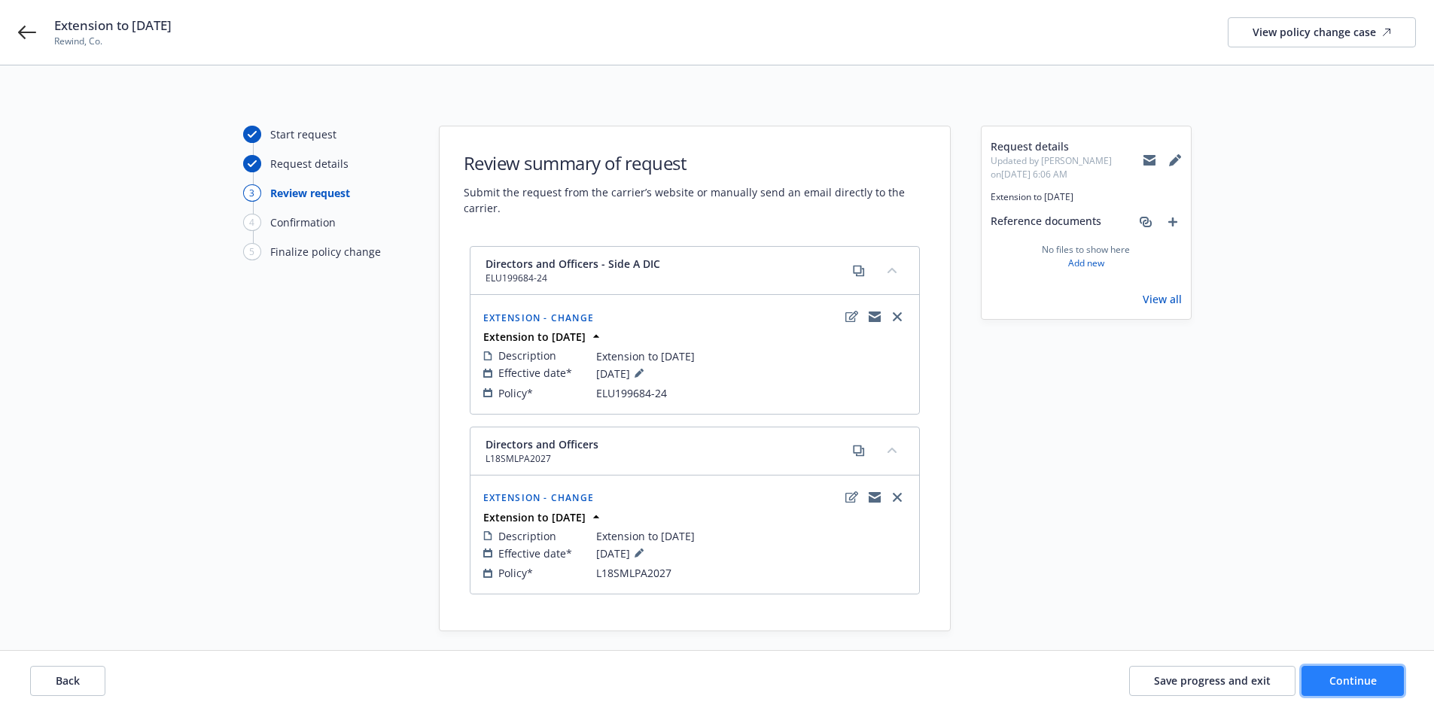
click at [1346, 683] on span "Continue" at bounding box center [1352, 681] width 47 height 14
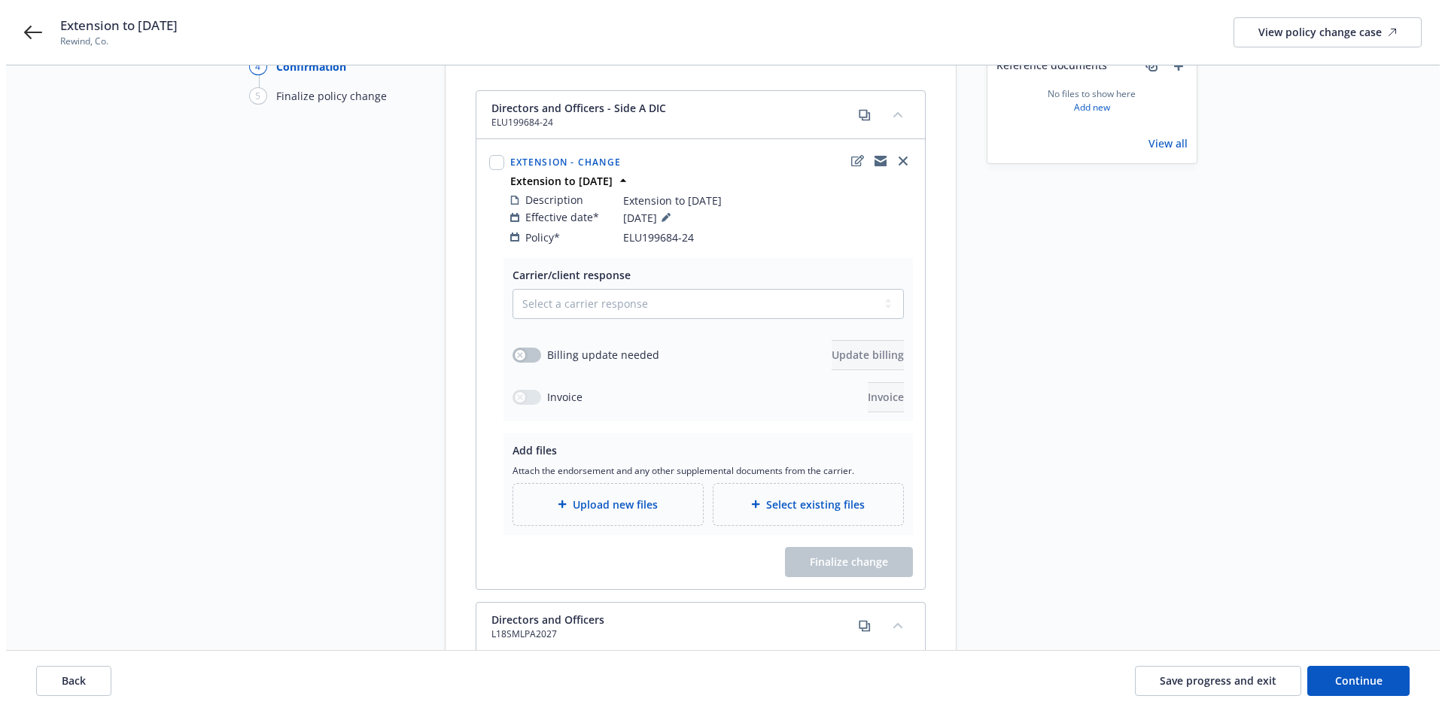
scroll to position [160, 0]
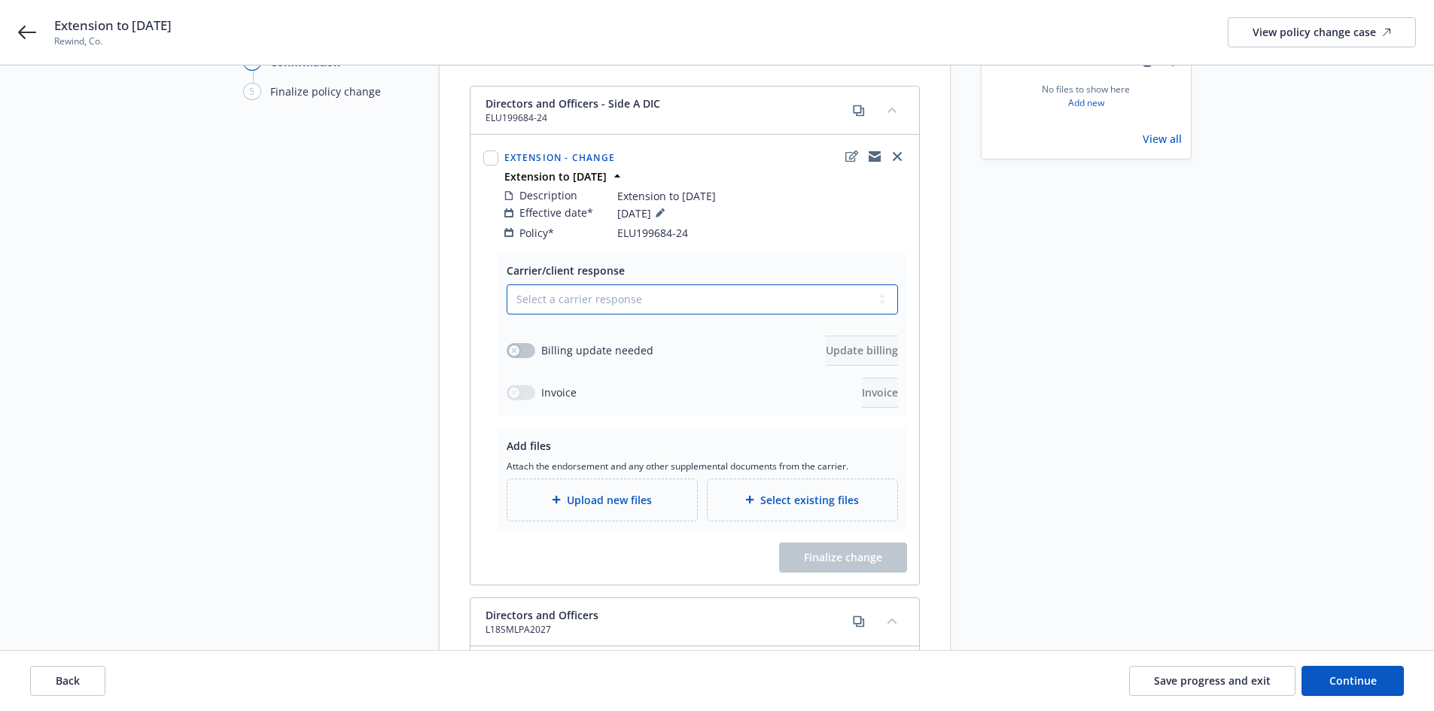
click at [518, 284] on select "Select a carrier response Accepted Accepted with revision No endorsement needed…" at bounding box center [701, 299] width 391 height 30
select select "ACCEPTED"
click at [506, 284] on select "Select a carrier response Accepted Accepted with revision No endorsement needed…" at bounding box center [701, 299] width 391 height 30
click at [525, 343] on button "button" at bounding box center [520, 350] width 29 height 15
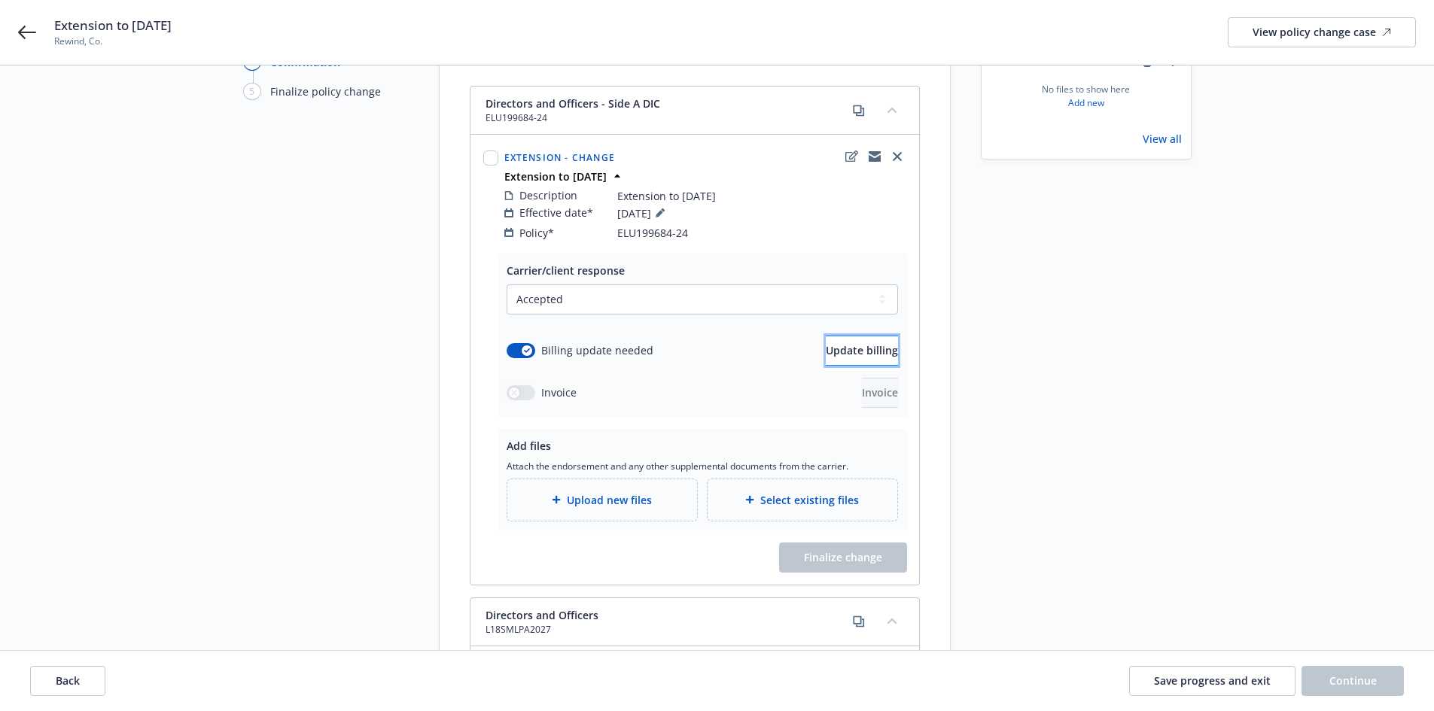
click at [860, 343] on span "Update billing" at bounding box center [862, 350] width 72 height 14
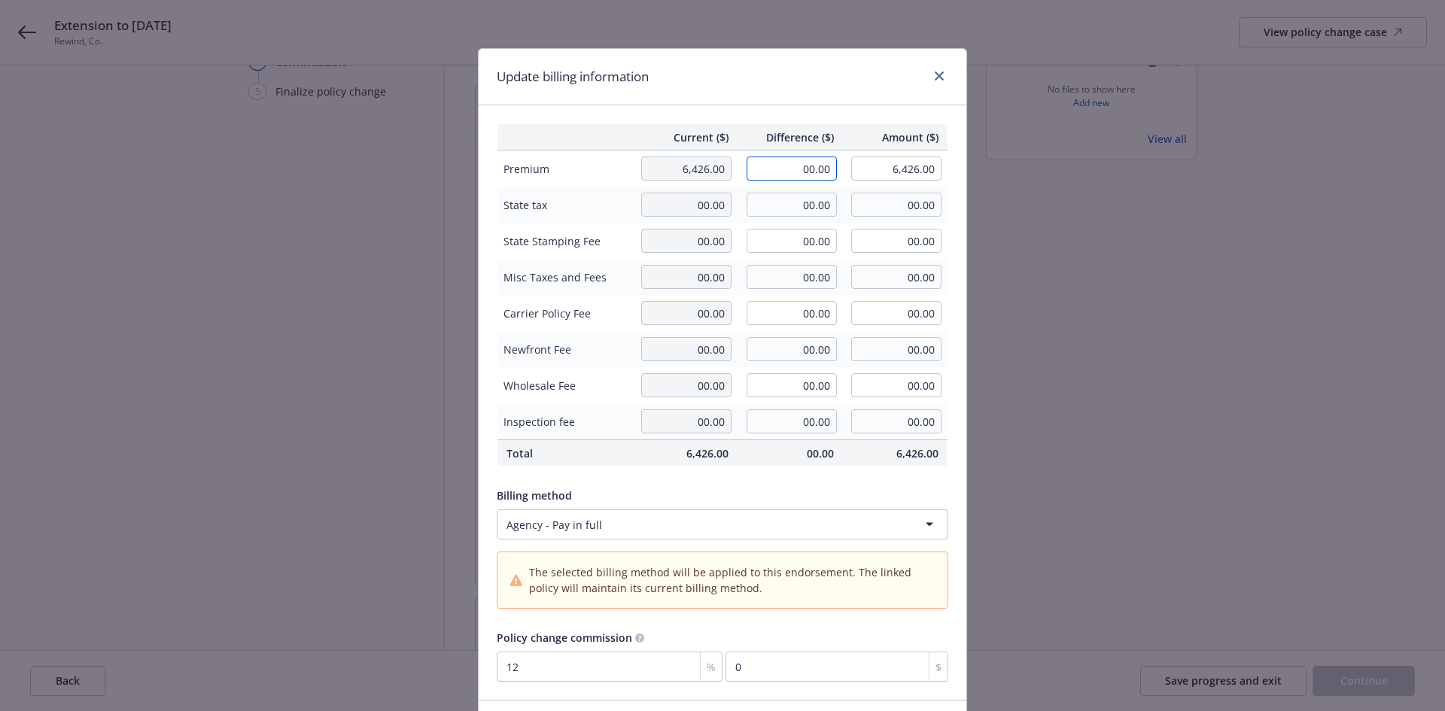
click at [809, 166] on input "00.00" at bounding box center [792, 169] width 90 height 24
type input "2,226.00"
type input "8,652.00"
type input "267.12"
click at [780, 212] on input "00.00" at bounding box center [792, 205] width 90 height 24
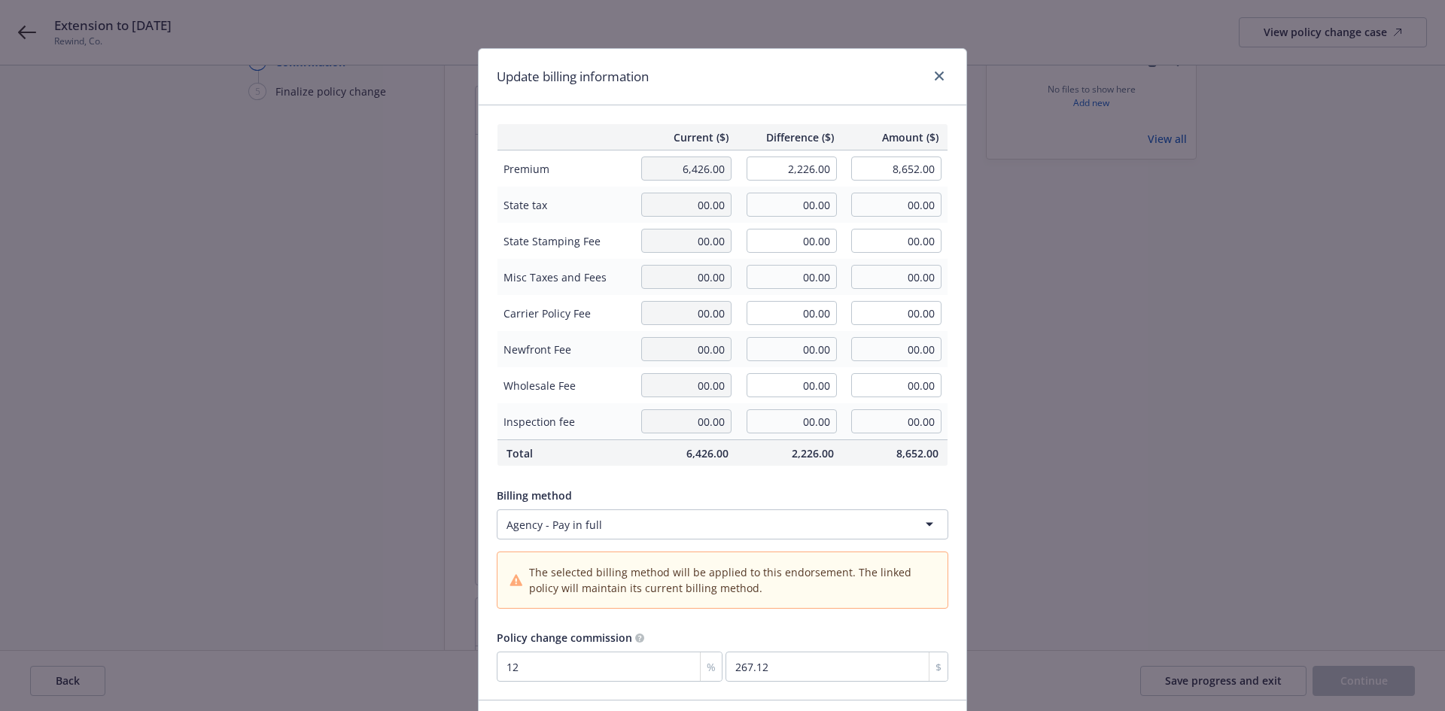
scroll to position [105, 0]
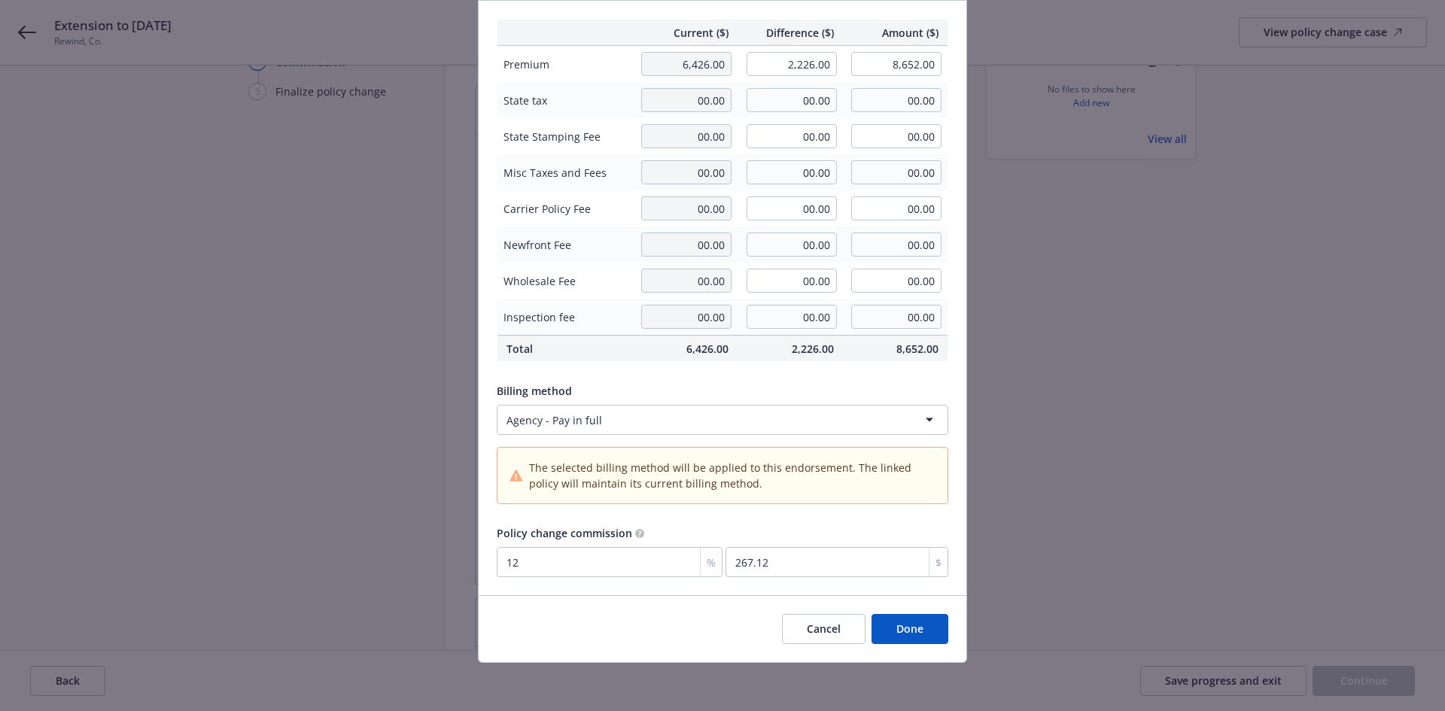
click at [909, 634] on button "Done" at bounding box center [909, 629] width 77 height 30
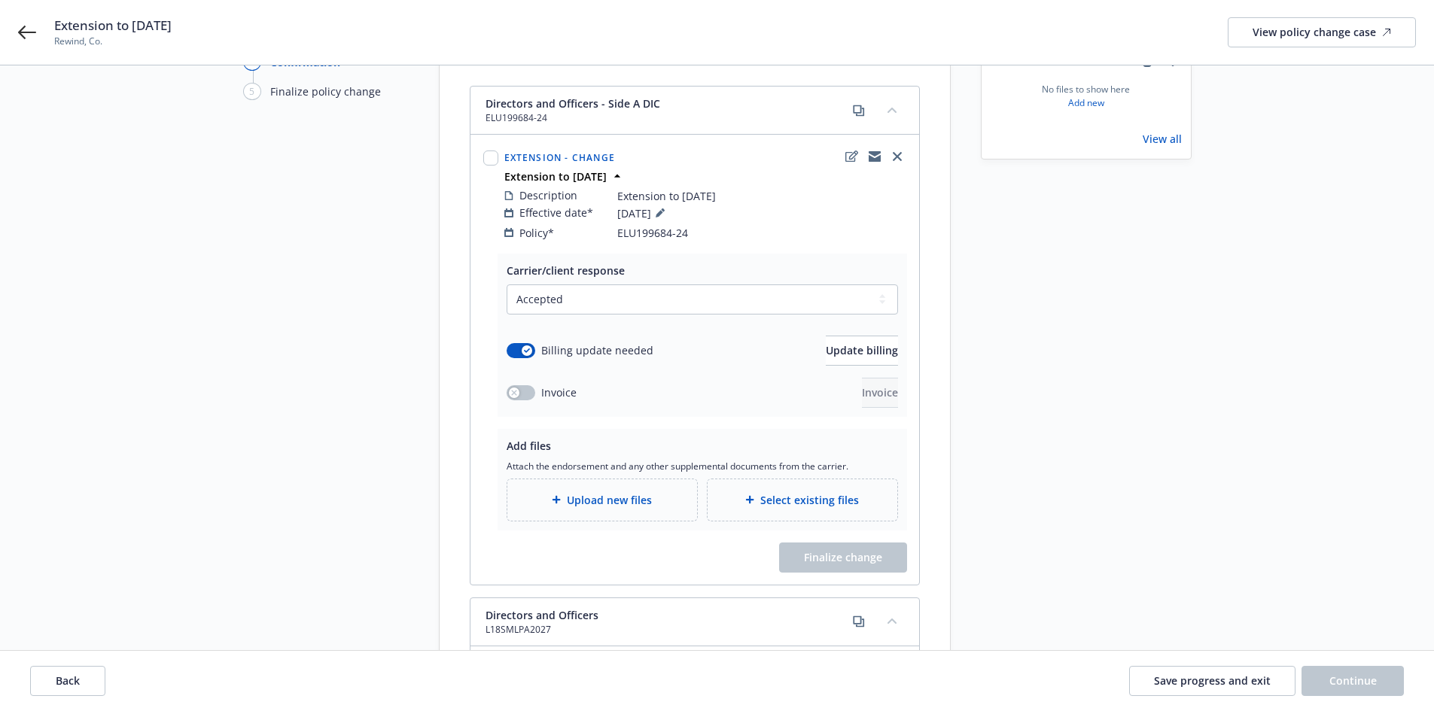
click at [568, 492] on span "Upload new files" at bounding box center [609, 500] width 85 height 16
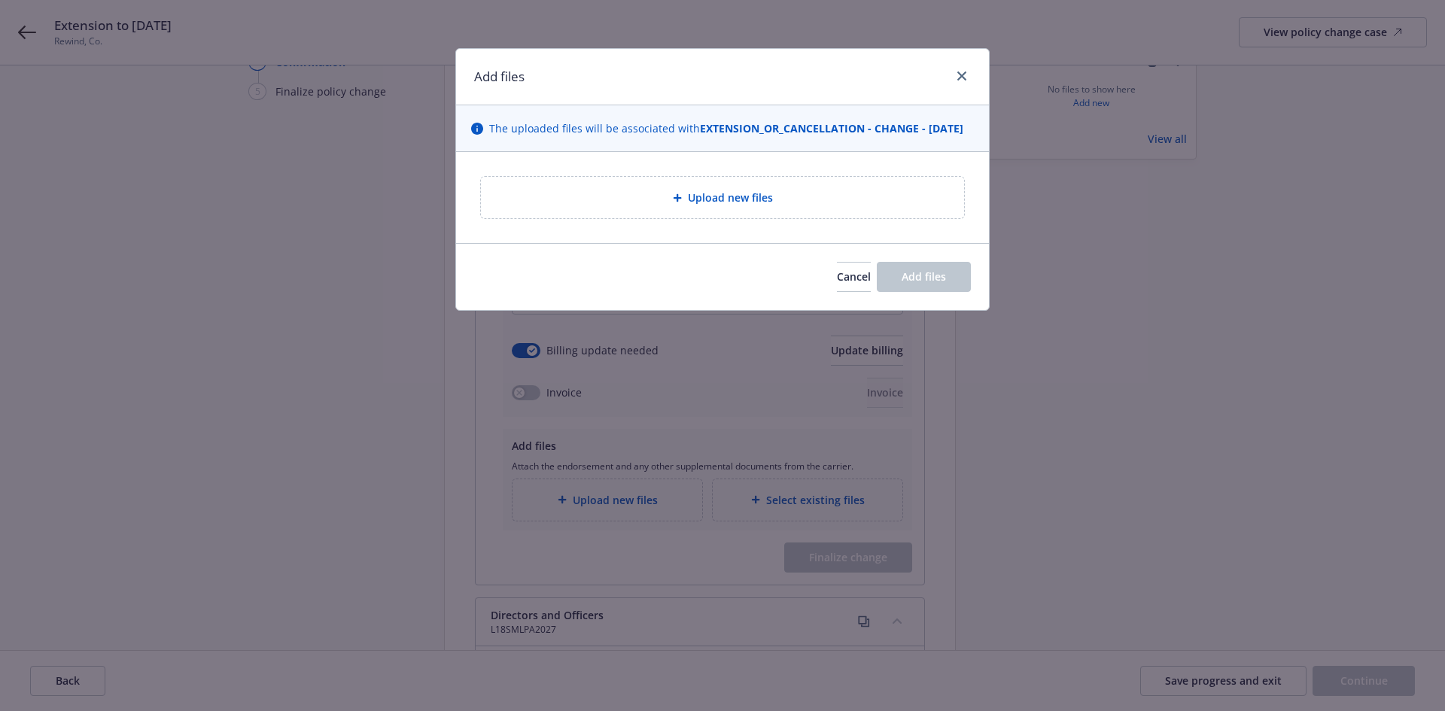
type textarea "x"
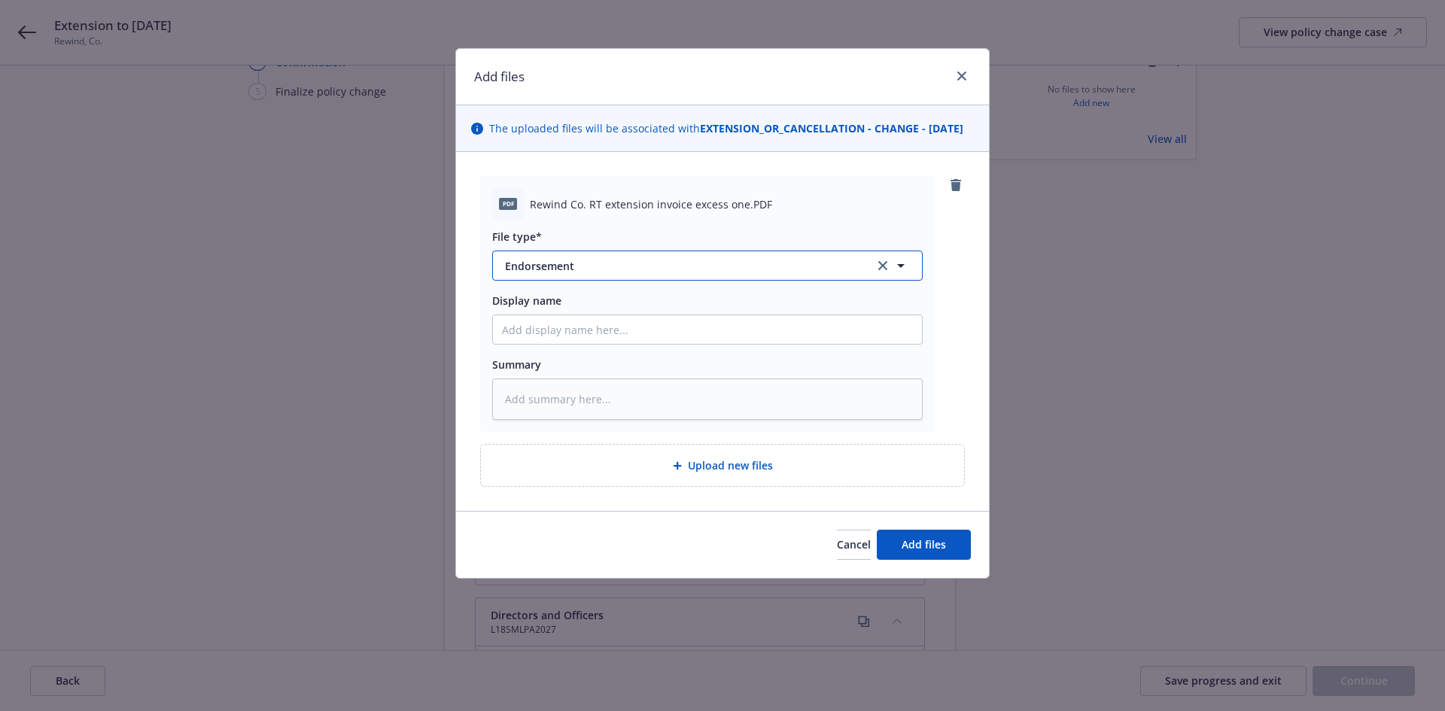
click at [553, 274] on span "Endorsement" at bounding box center [679, 266] width 348 height 16
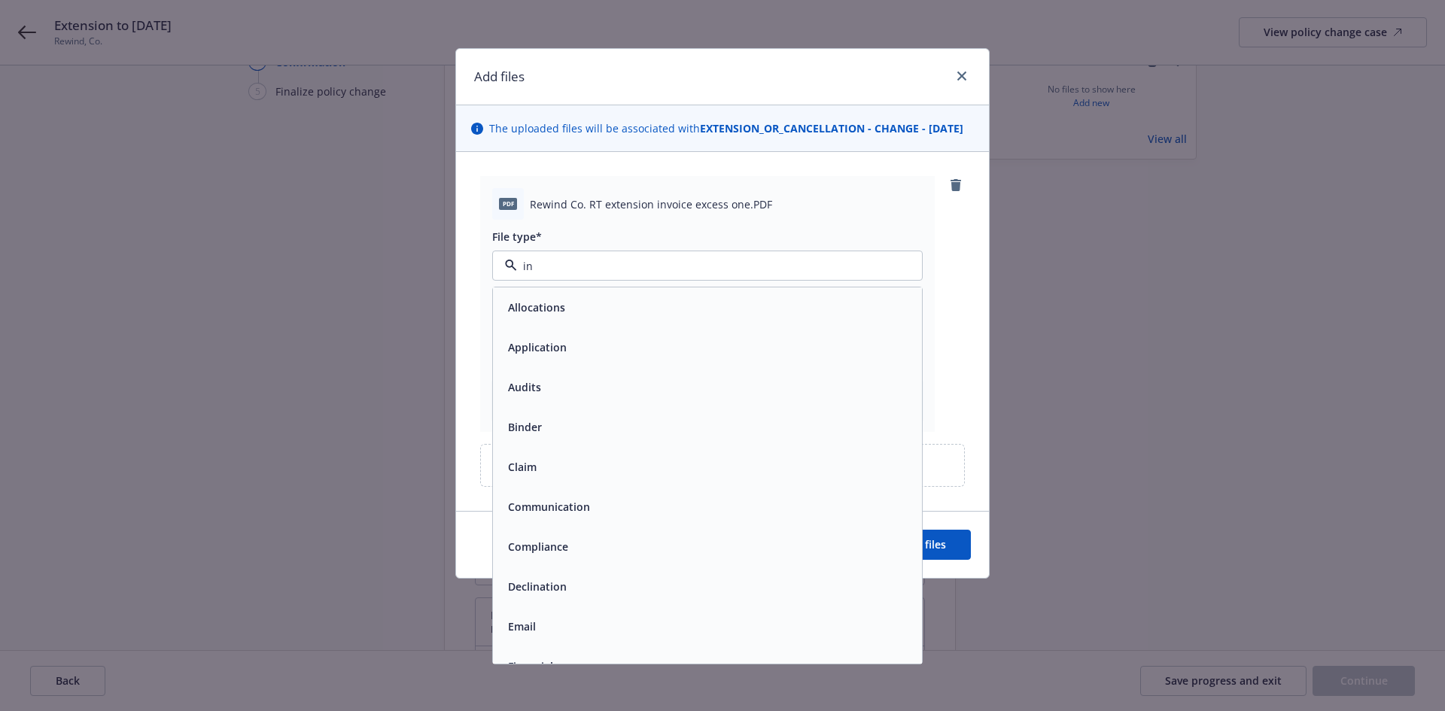
type input "inv"
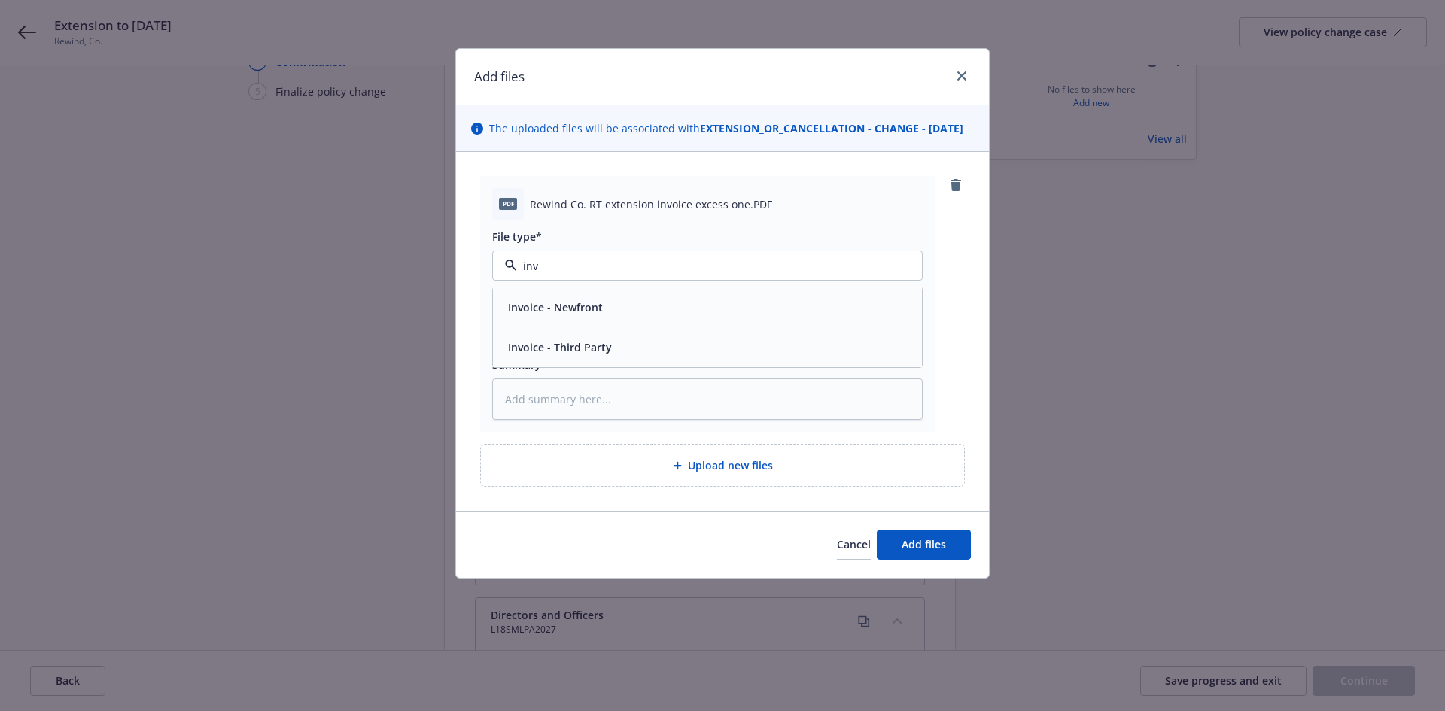
click at [579, 355] on span "Invoice - Third Party" at bounding box center [560, 347] width 104 height 16
click at [553, 344] on input "Display name" at bounding box center [707, 329] width 429 height 29
type textarea "x"
type input "R"
type textarea "x"
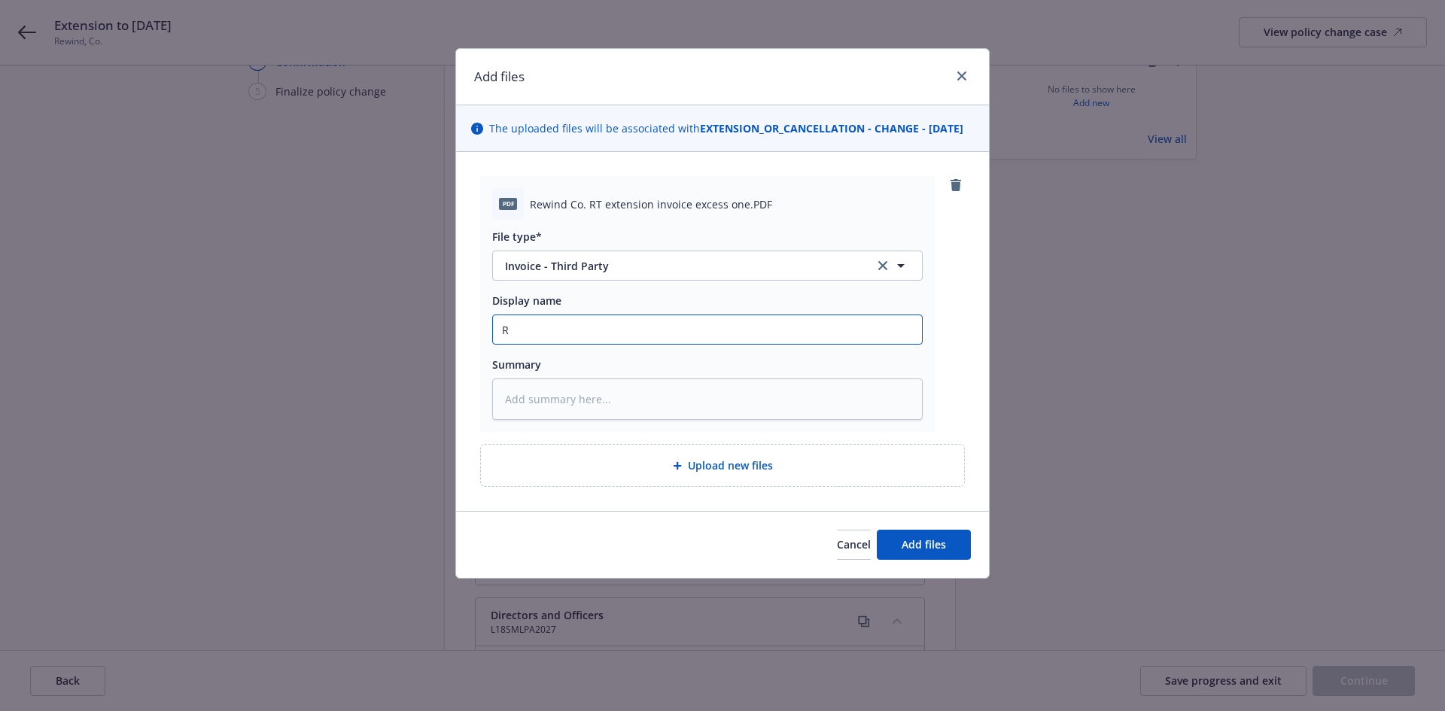
type input "RT"
type textarea "x"
type input "RT"
type textarea "x"
type input "RT E"
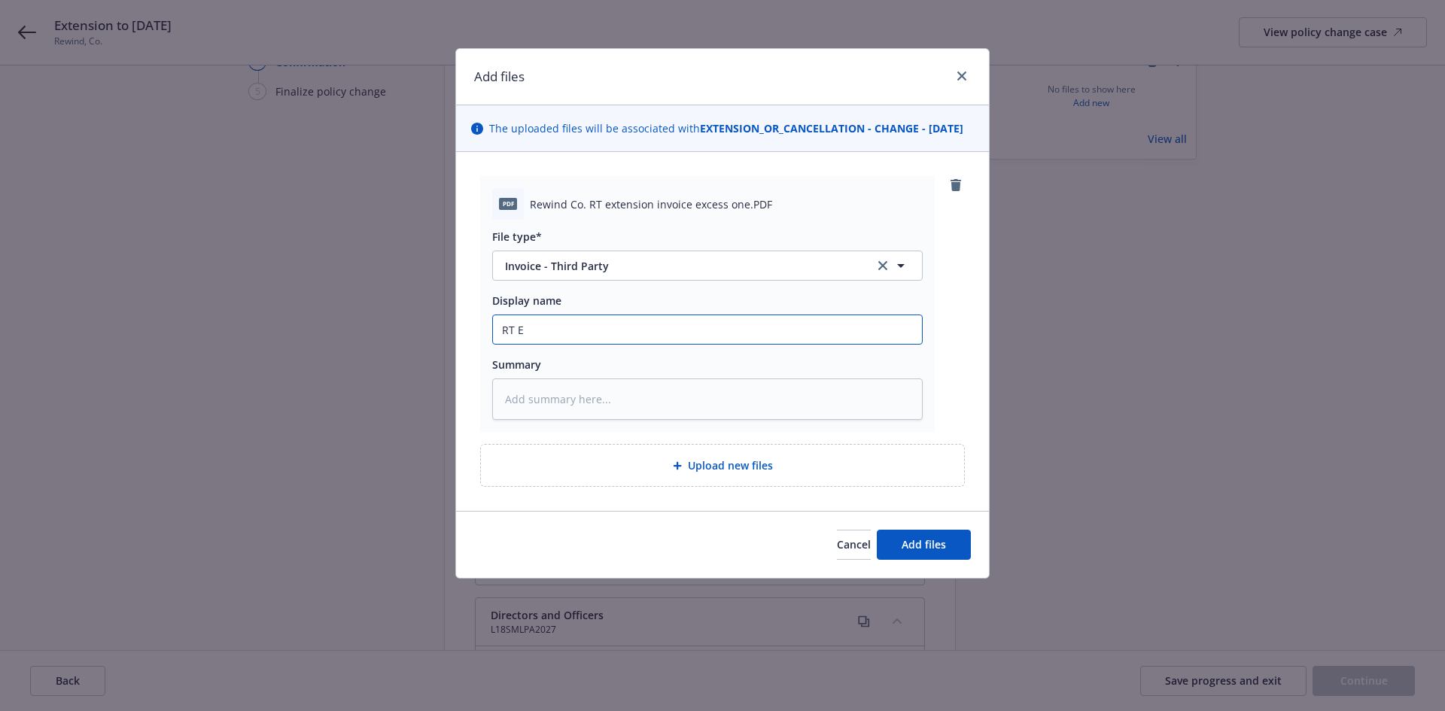
type textarea "x"
type input "RT Ex"
type textarea "x"
type input "RT Ext"
type textarea "x"
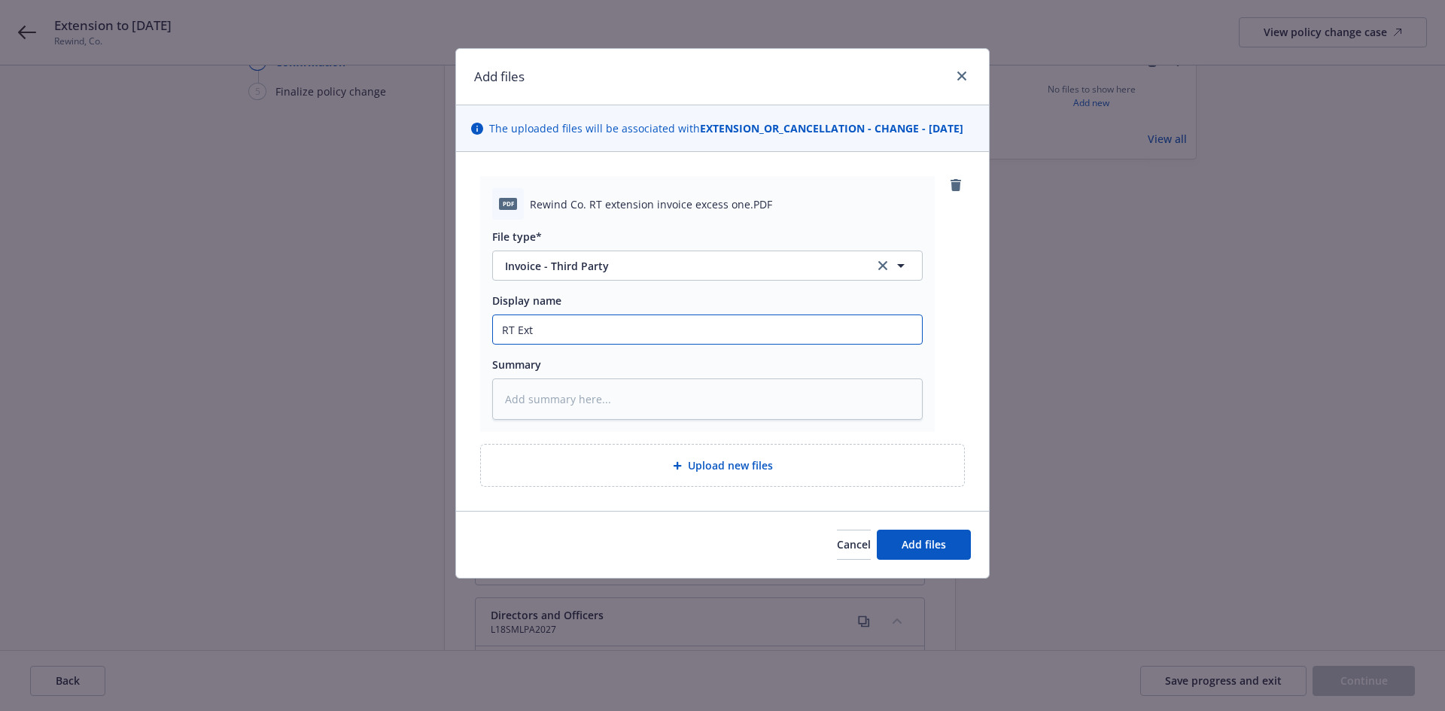
type input "RT Exte"
type textarea "x"
type input "RT Extens"
type textarea "x"
type input "RT Extensi"
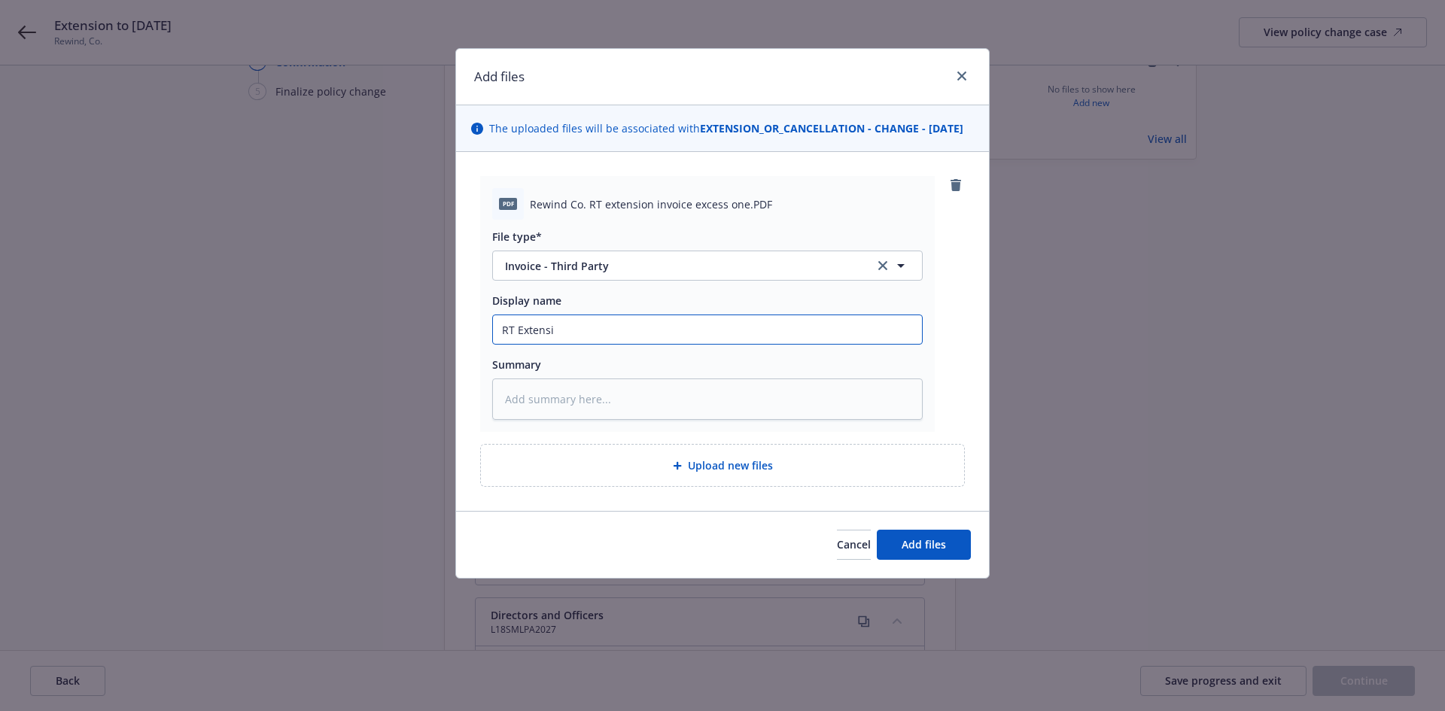
type textarea "x"
type input "RT Extensio"
type textarea "x"
type input "RT Extension"
type textarea "x"
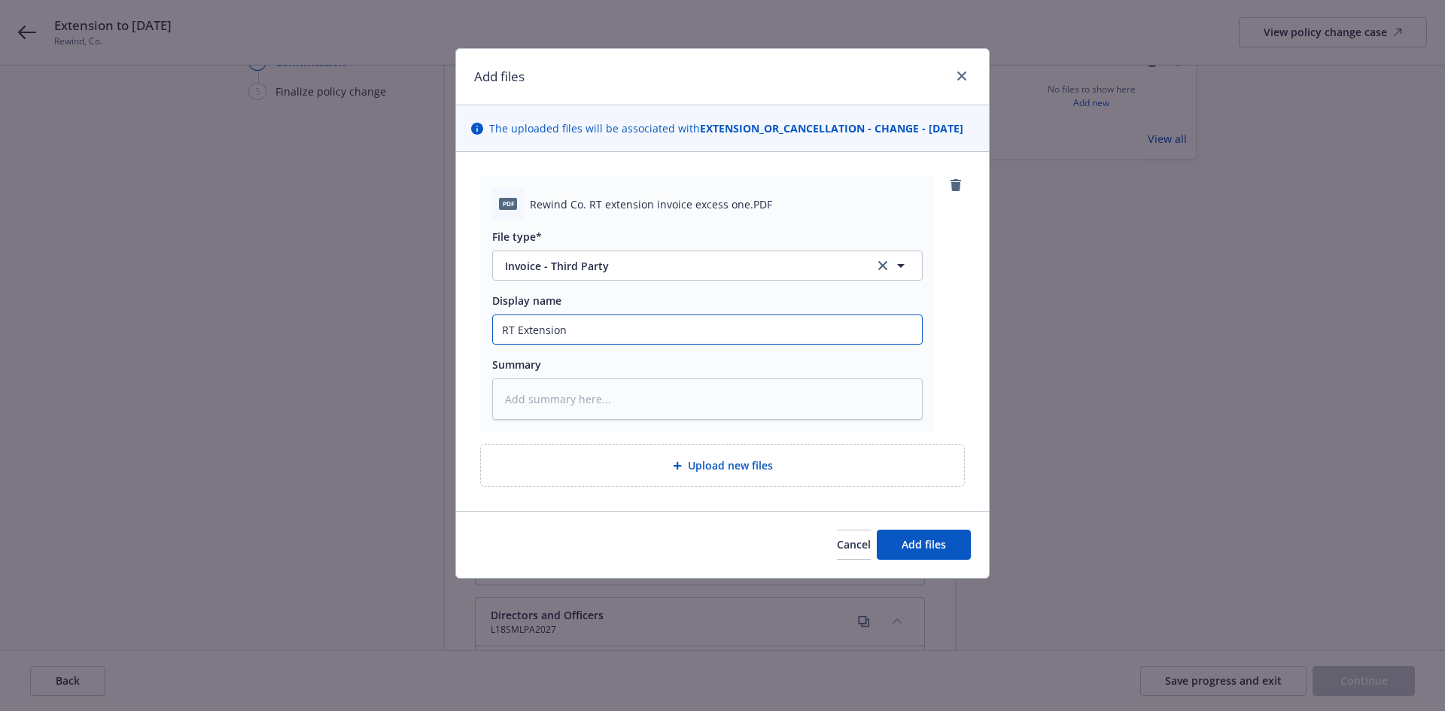
type input "RT Extension"
type textarea "x"
type input "RT Extension A"
type textarea "x"
type input "RT Extension AP"
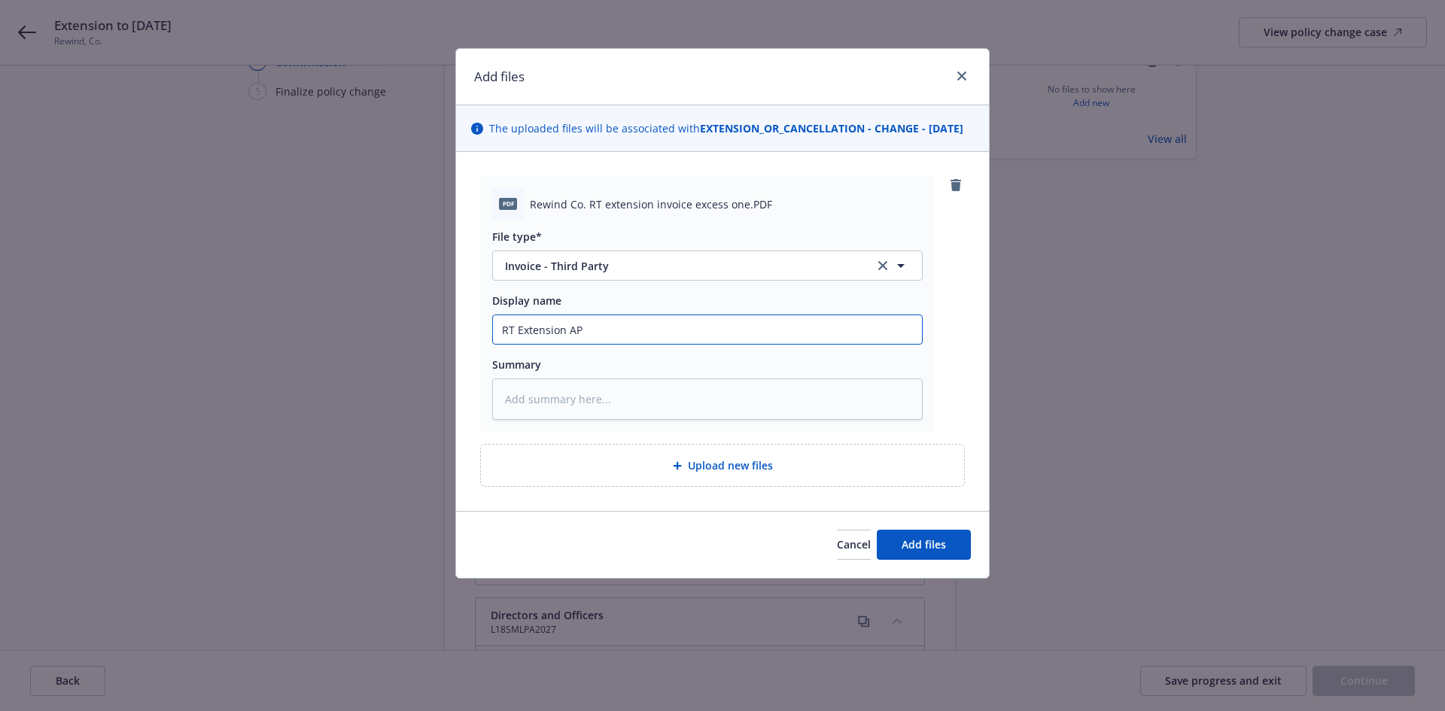
type textarea "x"
type input "RT Extension AP"
type textarea "x"
type input "RT Extension AP I"
type textarea "x"
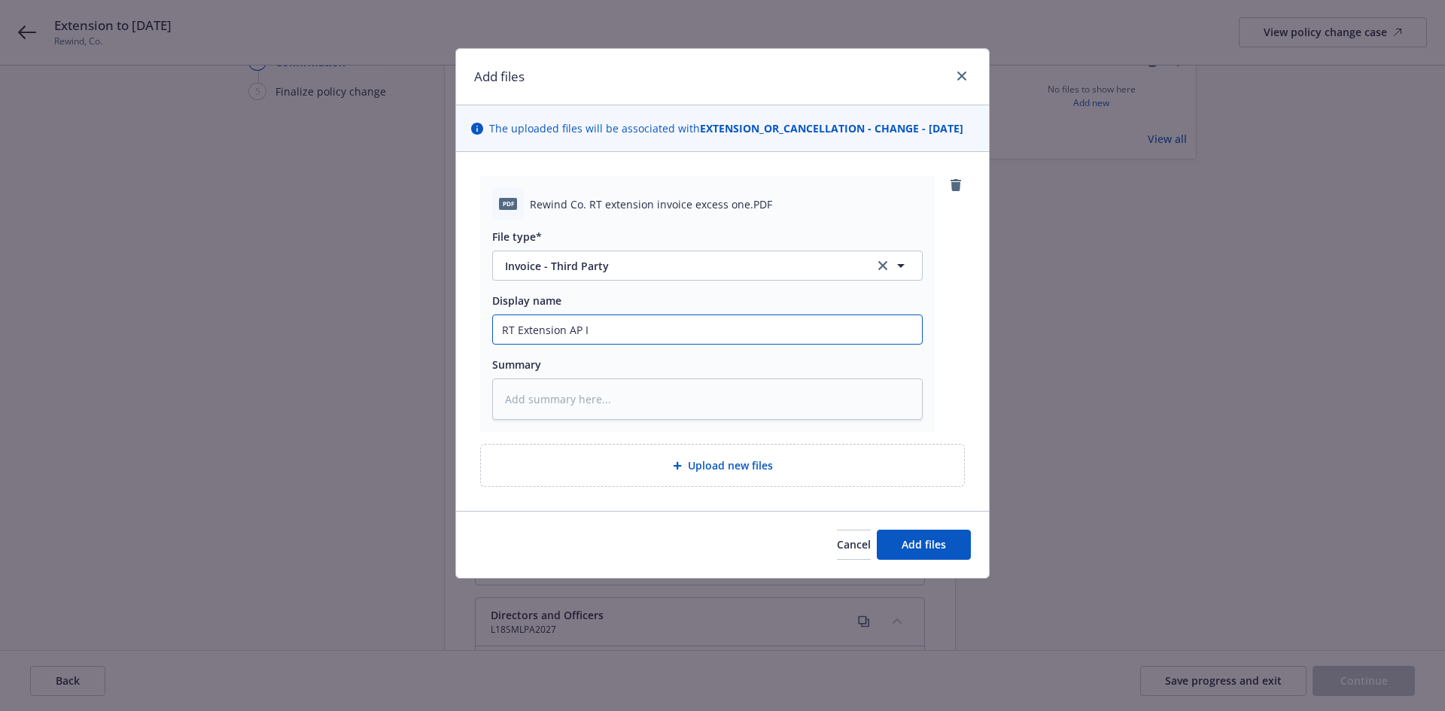
type input "RT Extension AP In"
type textarea "x"
type input "RT Extension AP Inv"
type textarea "x"
type input "RT Extension AP Invo"
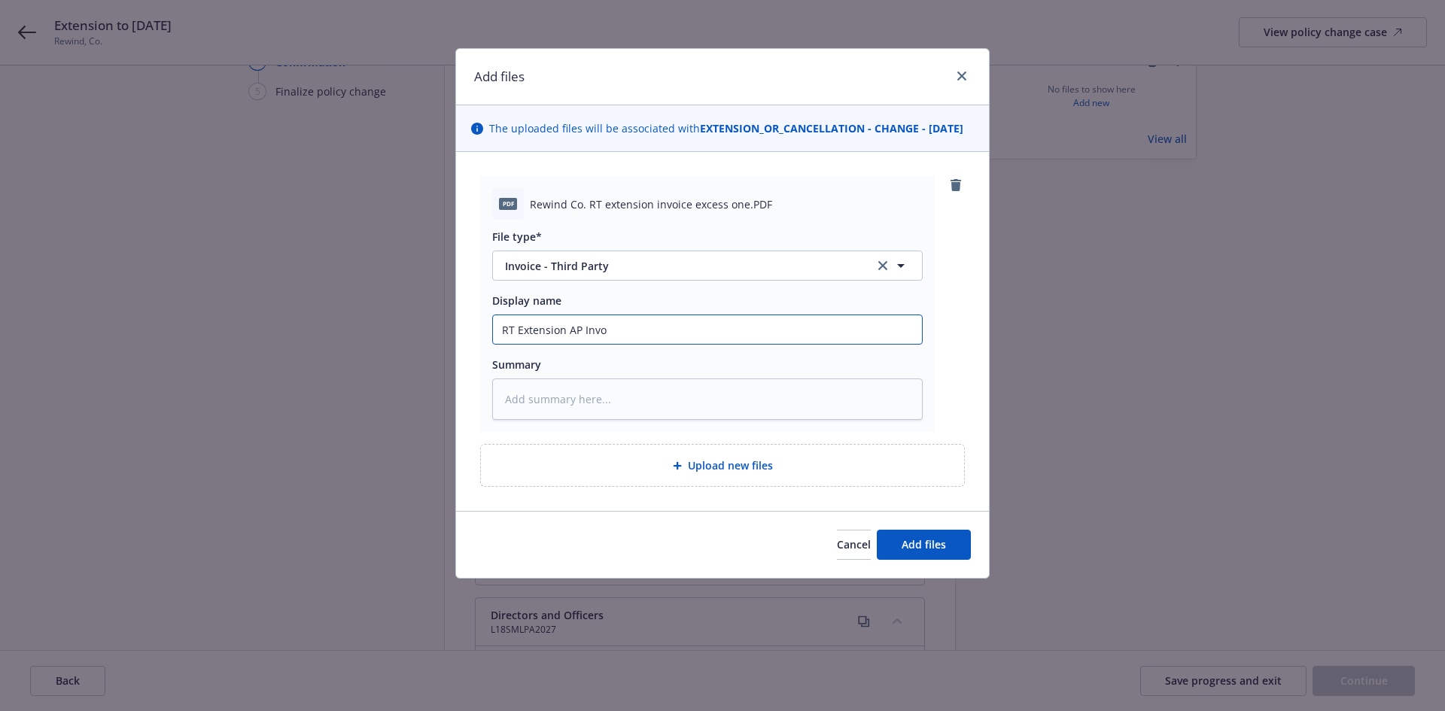
type textarea "x"
type input "RT Extension AP Invoc"
type textarea "x"
type input "RT Extension AP Invoci"
type textarea "x"
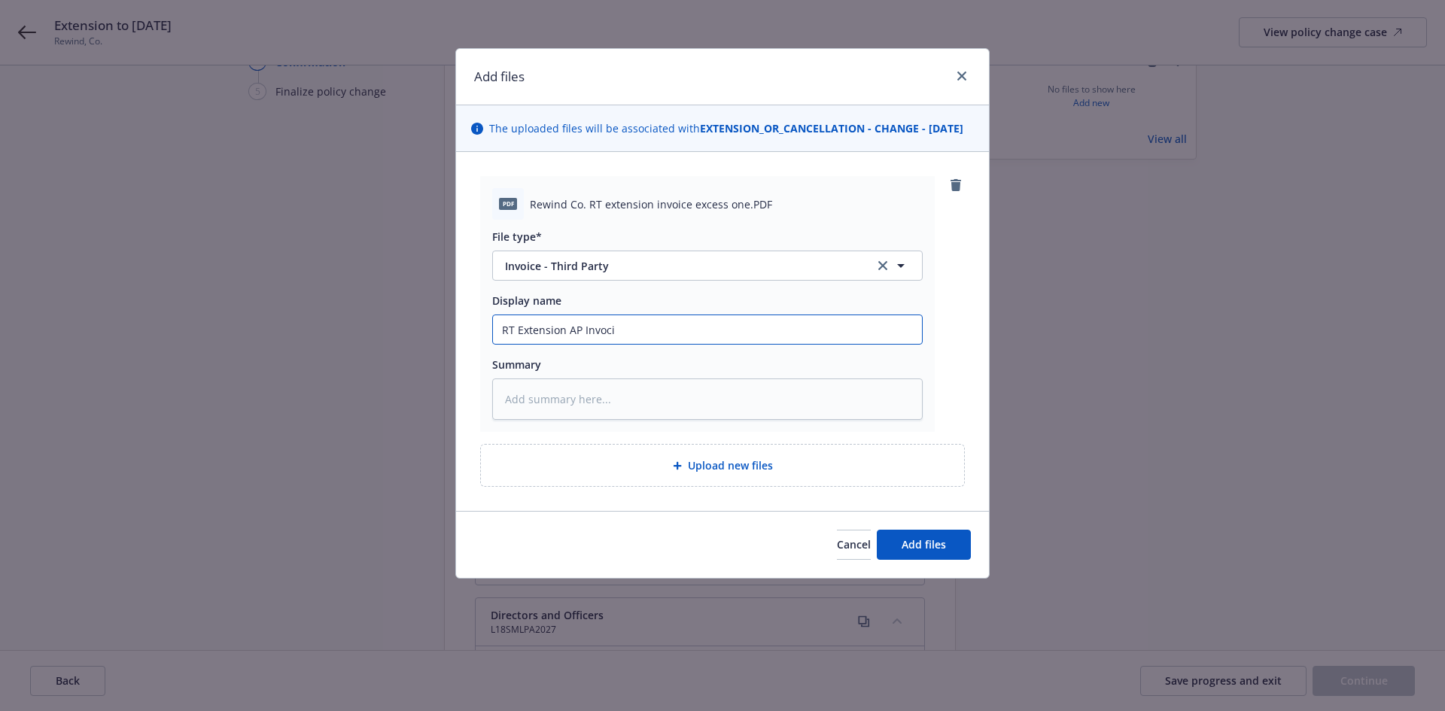
type input "RT Extension AP Invocie"
type textarea "x"
type input "RT Extension AP Invocie"
type textarea "x"
type input "RT Extension AP Invocie"
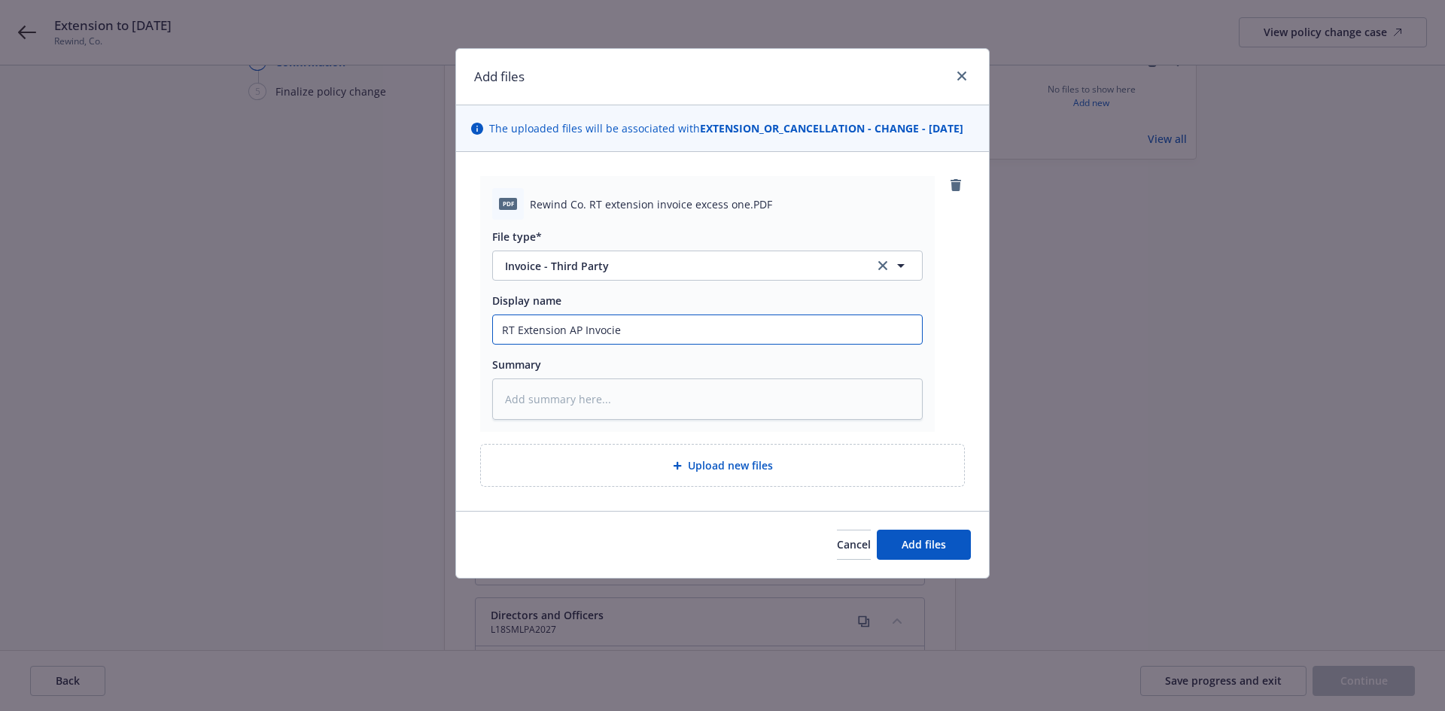
type textarea "x"
type input "RT Extension AP Invoci"
type textarea "x"
type input "RT Extension AP Invoc"
type textarea "x"
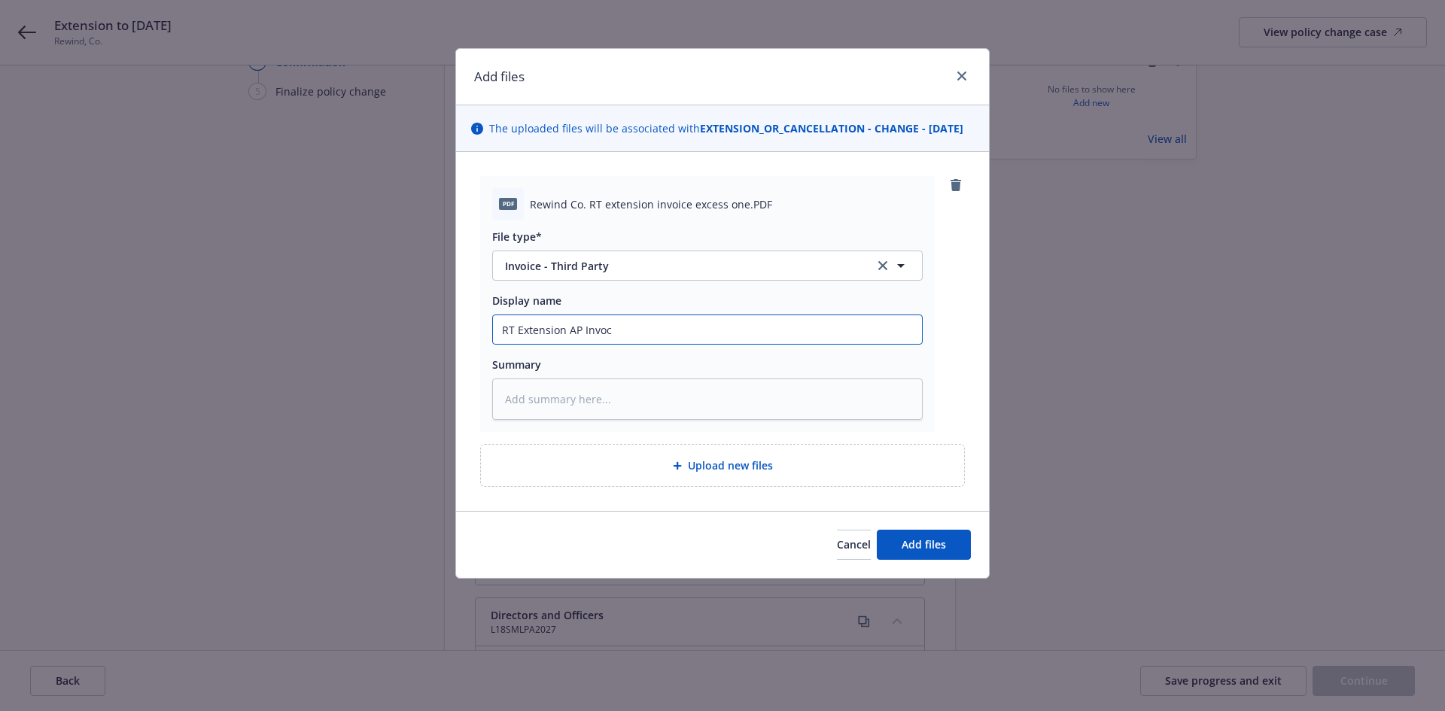
type input "RT Extension AP Invo"
type textarea "x"
type input "RT Extension AP Invoic"
type textarea "x"
type input "RT Extension AP Invoice"
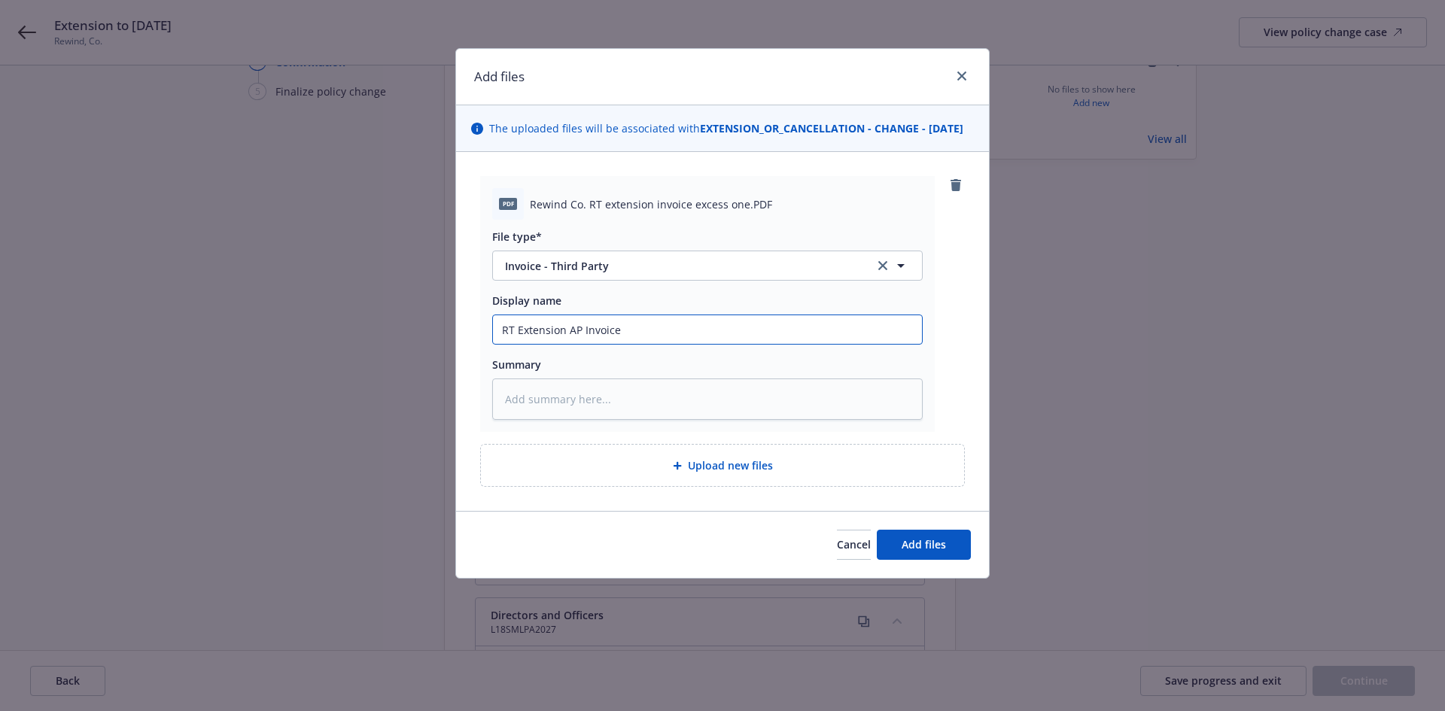
type textarea "x"
type input "RT Extension AP Invoice"
click at [518, 344] on input "RT Extension AP Invoice" at bounding box center [707, 329] width 429 height 29
type textarea "x"
type input "RT XExtension AP Invoice"
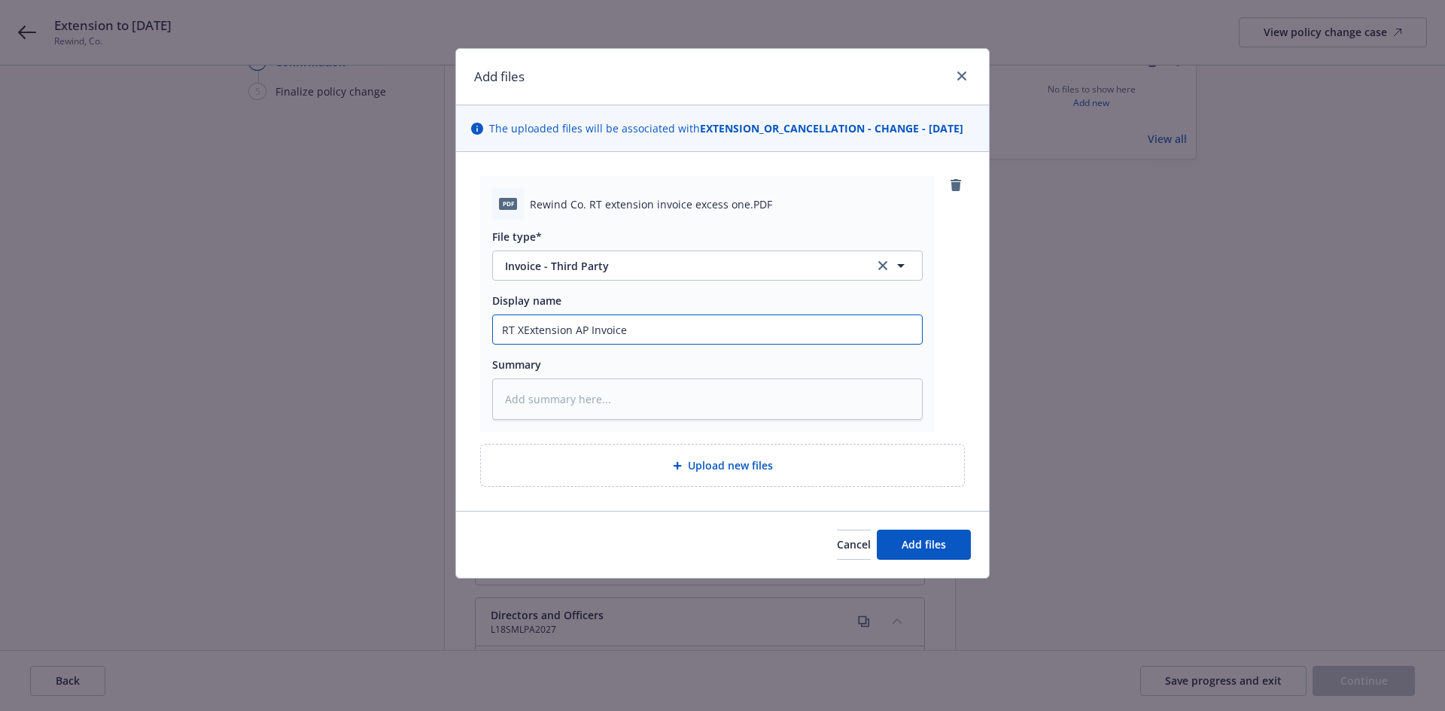
type textarea "x"
type input "RT XSExtension AP Invoice"
type textarea "x"
type input "RT XS Extension AP Invoice"
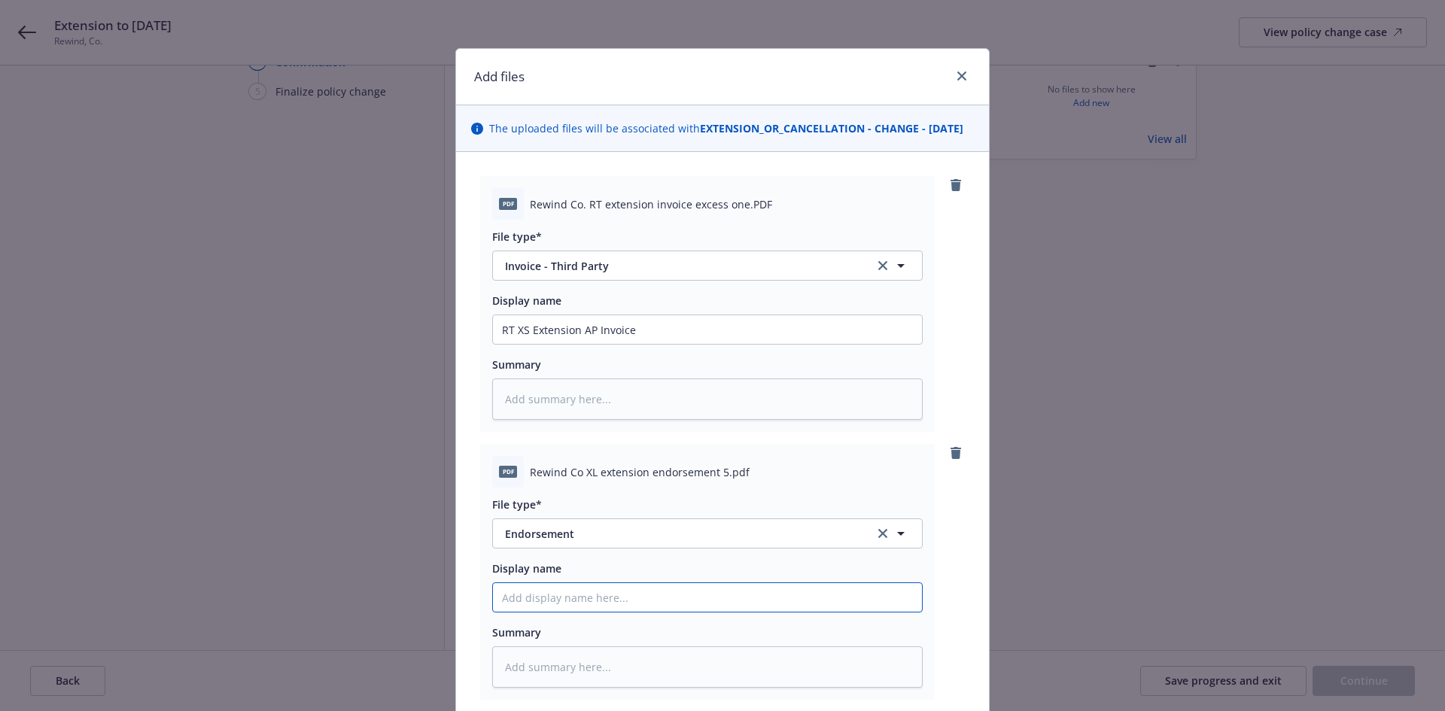
click at [595, 610] on input "Display name" at bounding box center [707, 597] width 429 height 29
paste input "Extension to 12/20/25"
type textarea "x"
type input "Extension to 12/20/25"
click at [544, 612] on input "Extension to 12/20/25" at bounding box center [707, 597] width 429 height 29
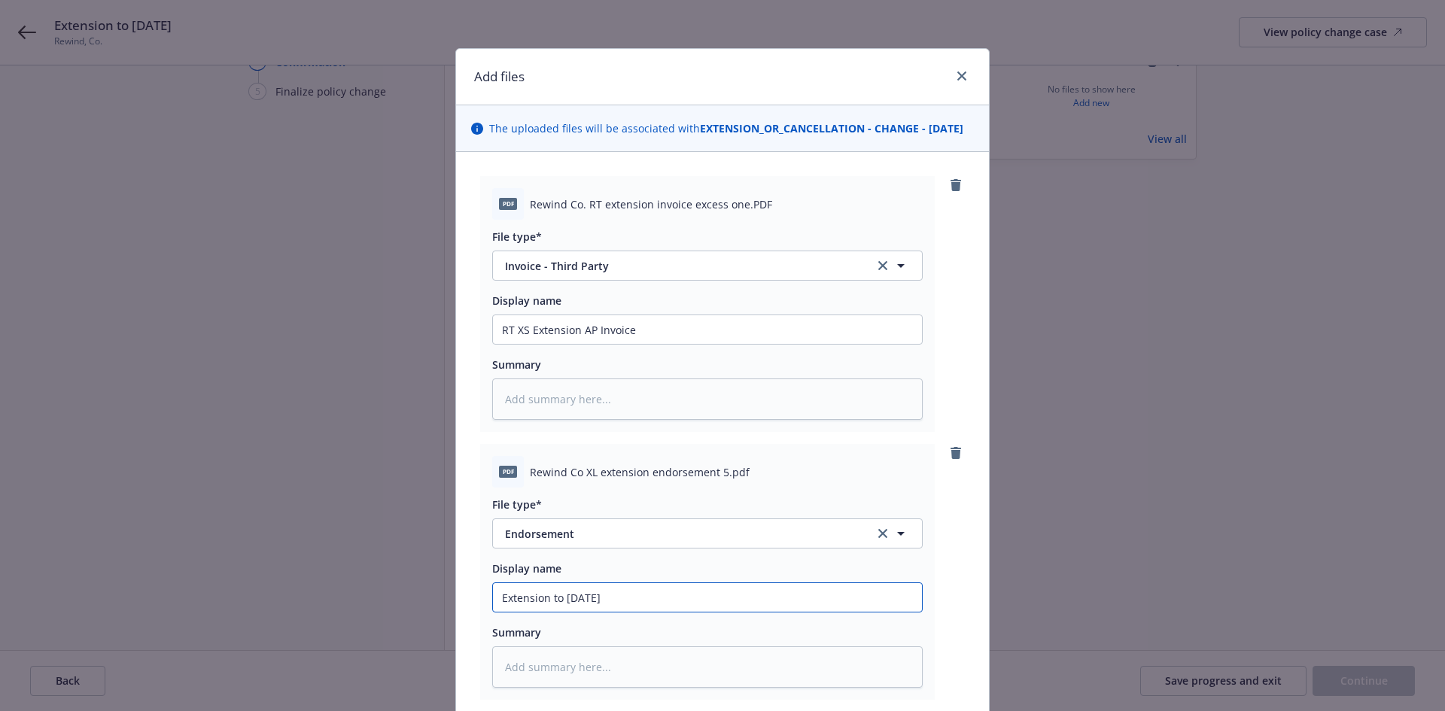
type textarea "x"
type input "Extension to 12/20/25"
type textarea "x"
type input "Extension E to 12/20/25"
type textarea "x"
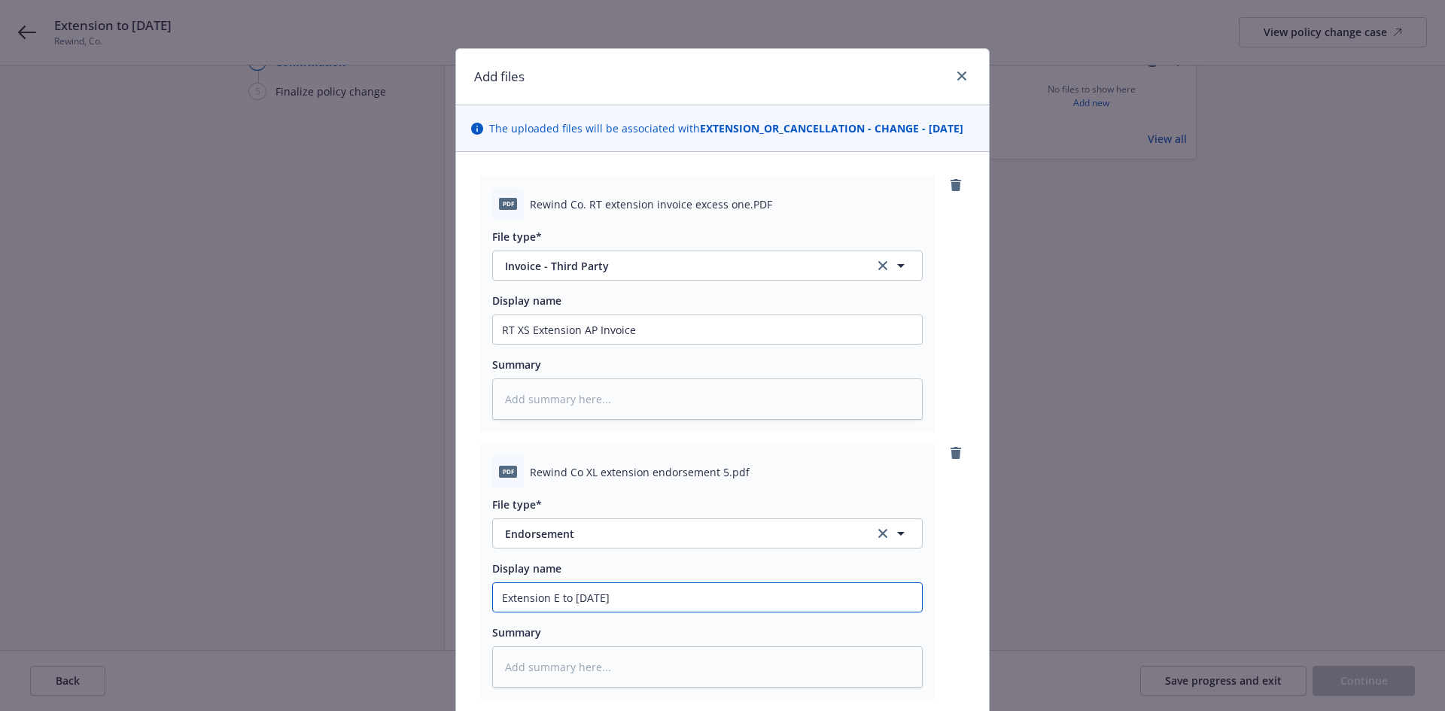
type input "Extension En to 12/20/25"
type textarea "x"
type input "Extension End to 12/20/25"
type textarea "x"
type input "Extension Endo to 12/20/25"
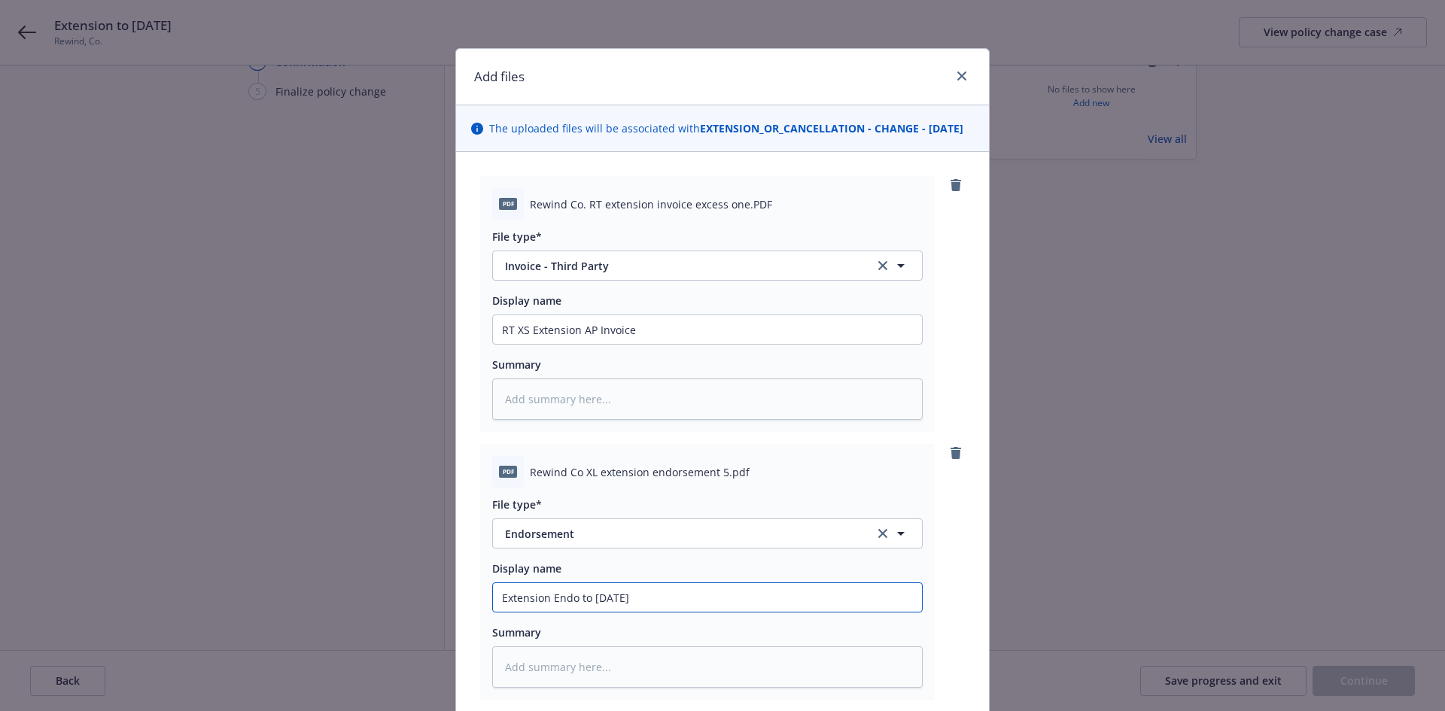
type textarea "x"
type input "Extension Endor to 12/20/25"
type textarea "x"
type input "Extension Endors to 12/20/25"
type textarea "x"
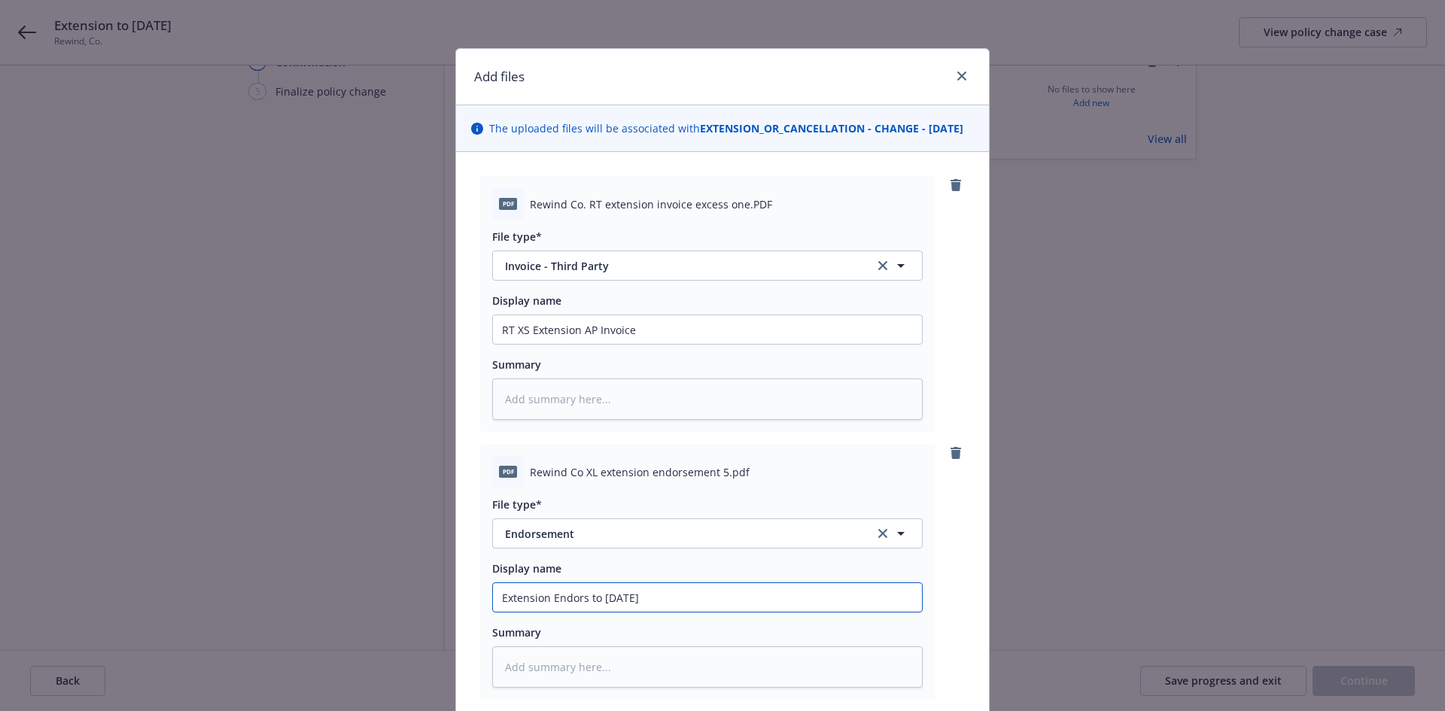
type input "Extension Endorse to 12/20/25"
type textarea "x"
type input "Extension Endorsem to 12/20/25"
type textarea "x"
type input "Extension Endorseme to 12/20/25"
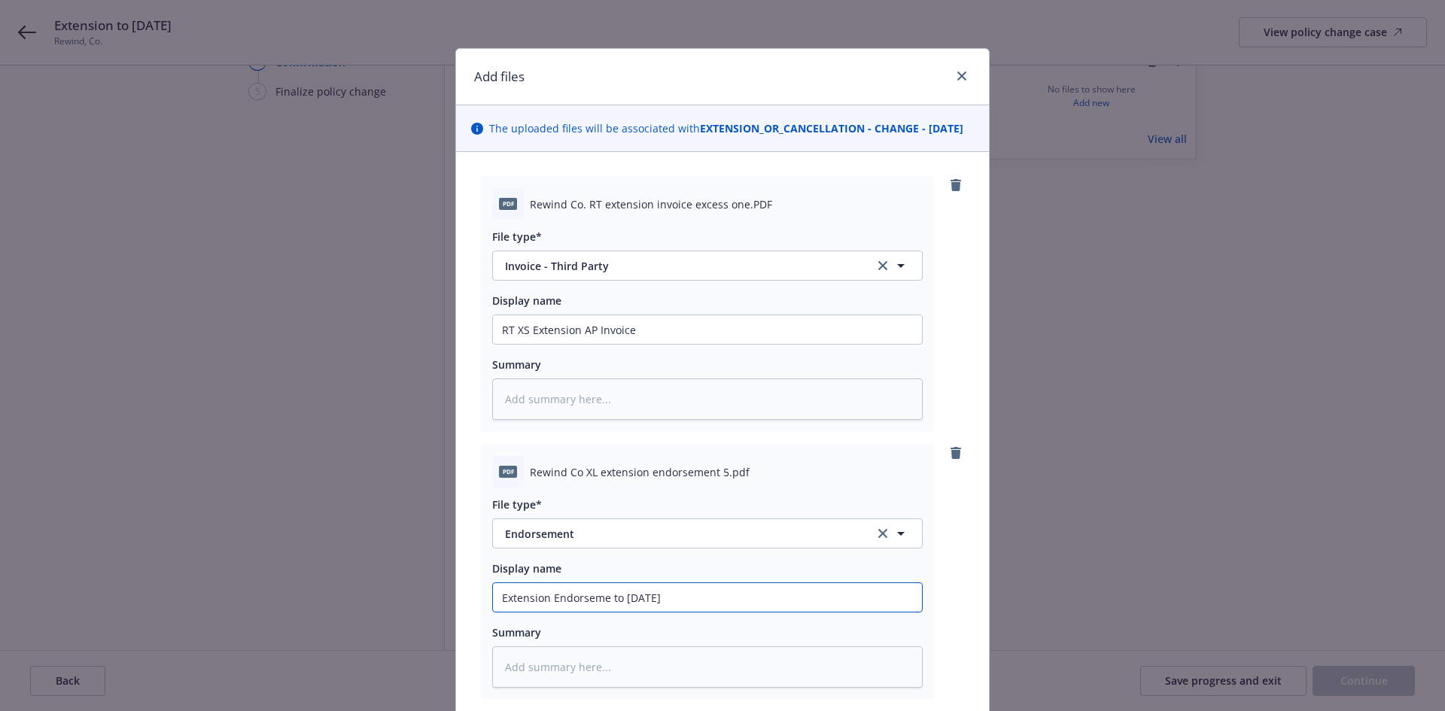
type textarea "x"
type input "Extension Endorsemen to 12/20/25"
type textarea "x"
type input "Extension Endorsement to 12/20/25"
type textarea "x"
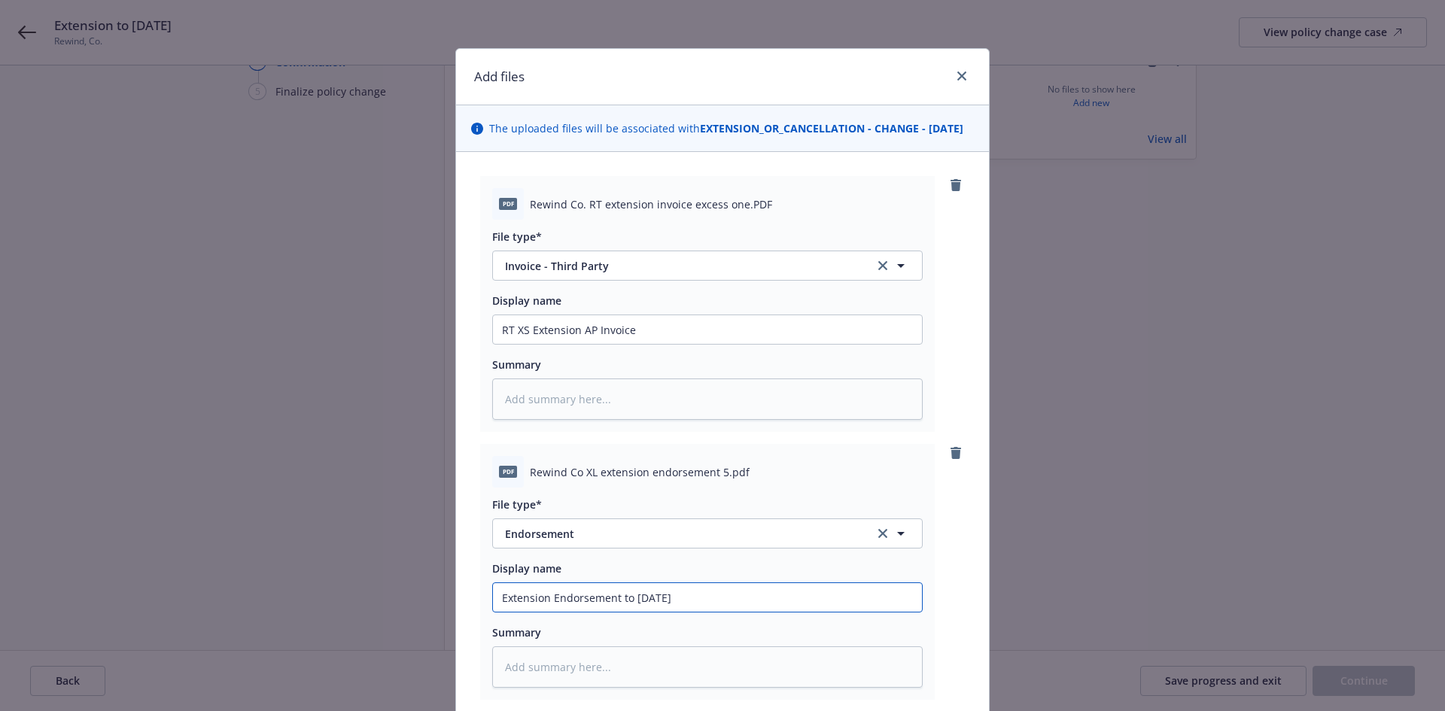
type input "Extension Endorsement to 12/20/25"
type textarea "x"
type input "Extension Endorsement to 12/20/25"
click at [496, 612] on input "Extension Endorsement to 12/20/25" at bounding box center [707, 597] width 429 height 29
type textarea "x"
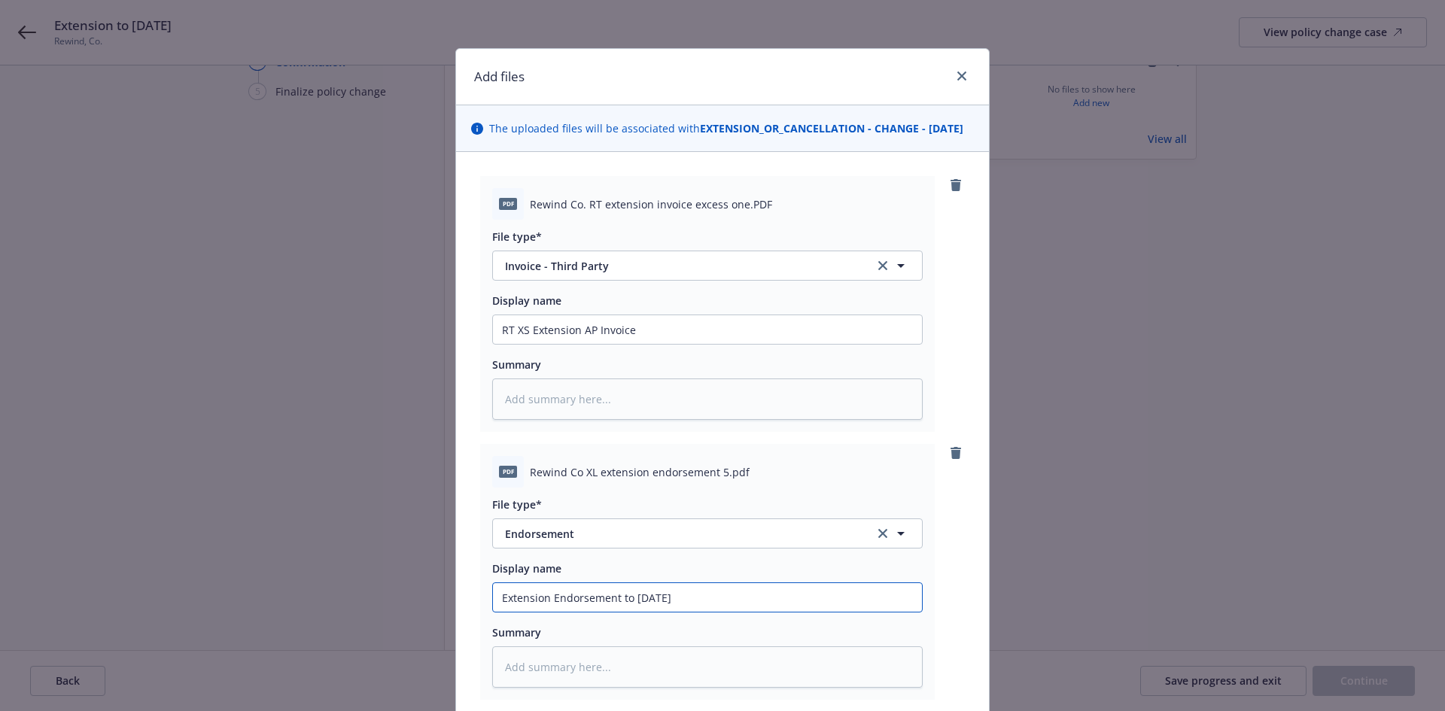
type input "XExtension Endorsement to 12/20/25"
type textarea "x"
type input "XSExtension Endorsement to 12/20/25"
type textarea "x"
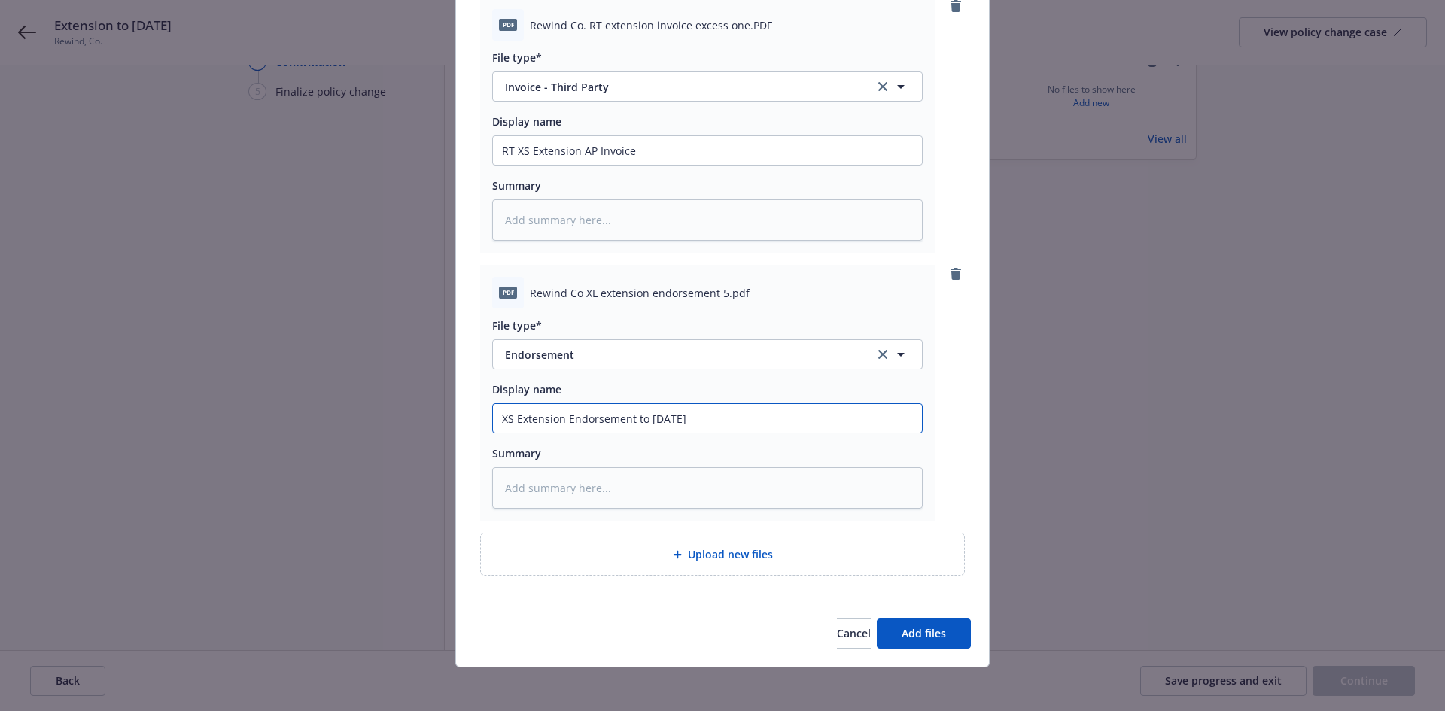
scroll to position [199, 0]
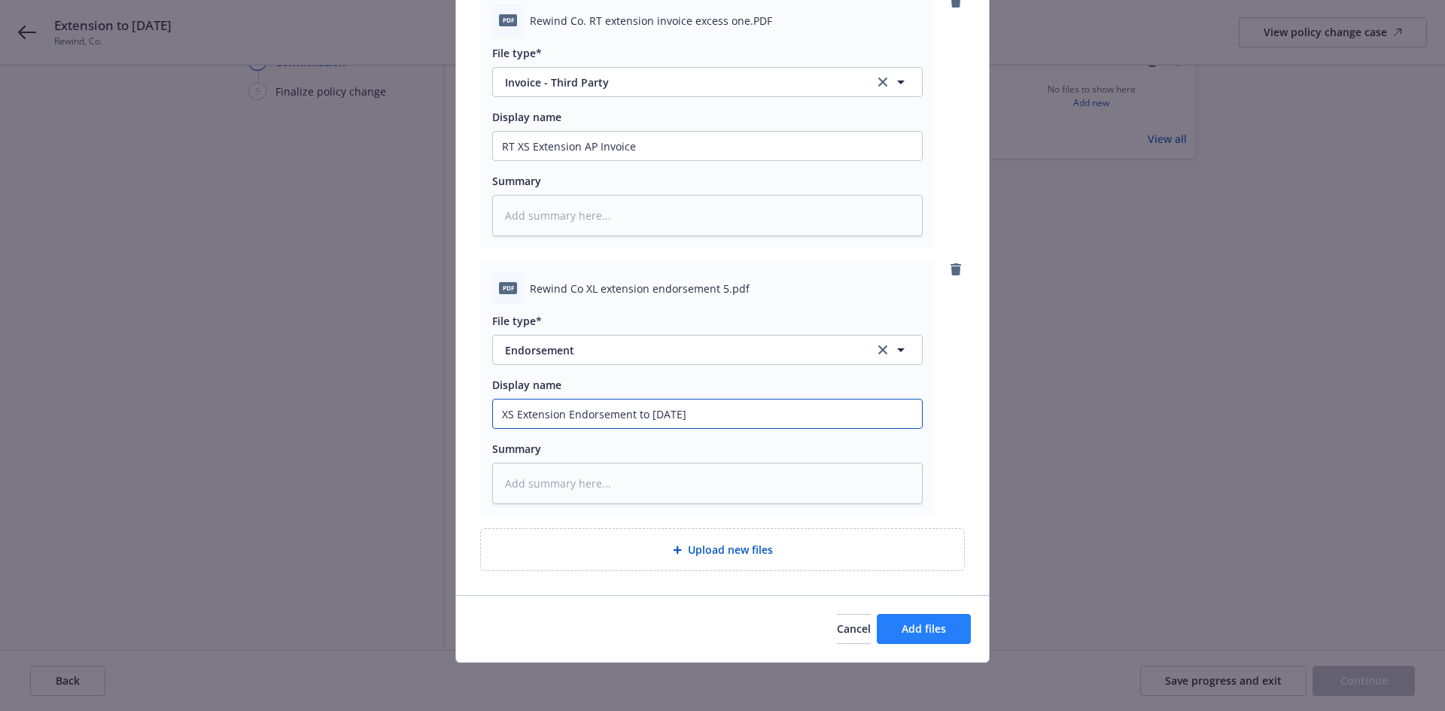
type input "XS Extension Endorsement to 12/20/25"
click at [911, 627] on span "Add files" at bounding box center [924, 629] width 44 height 14
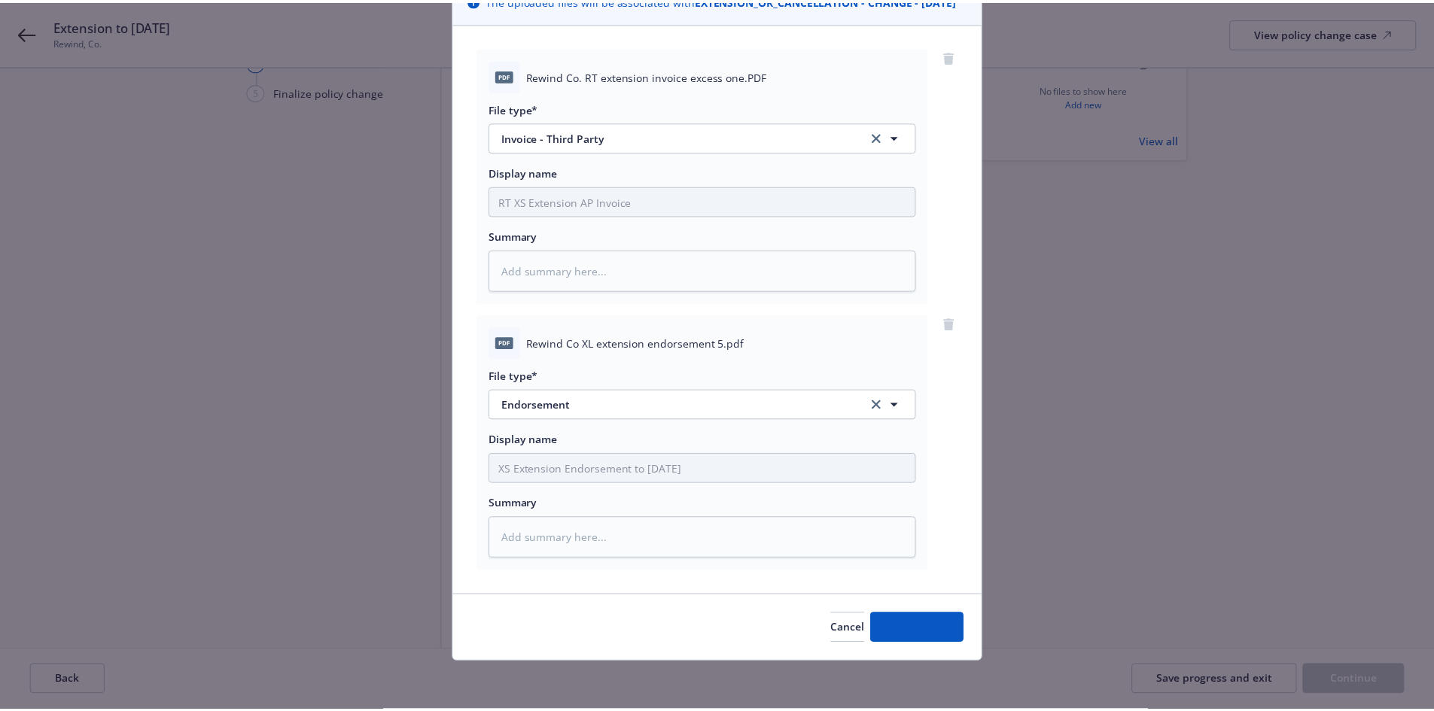
scroll to position [144, 0]
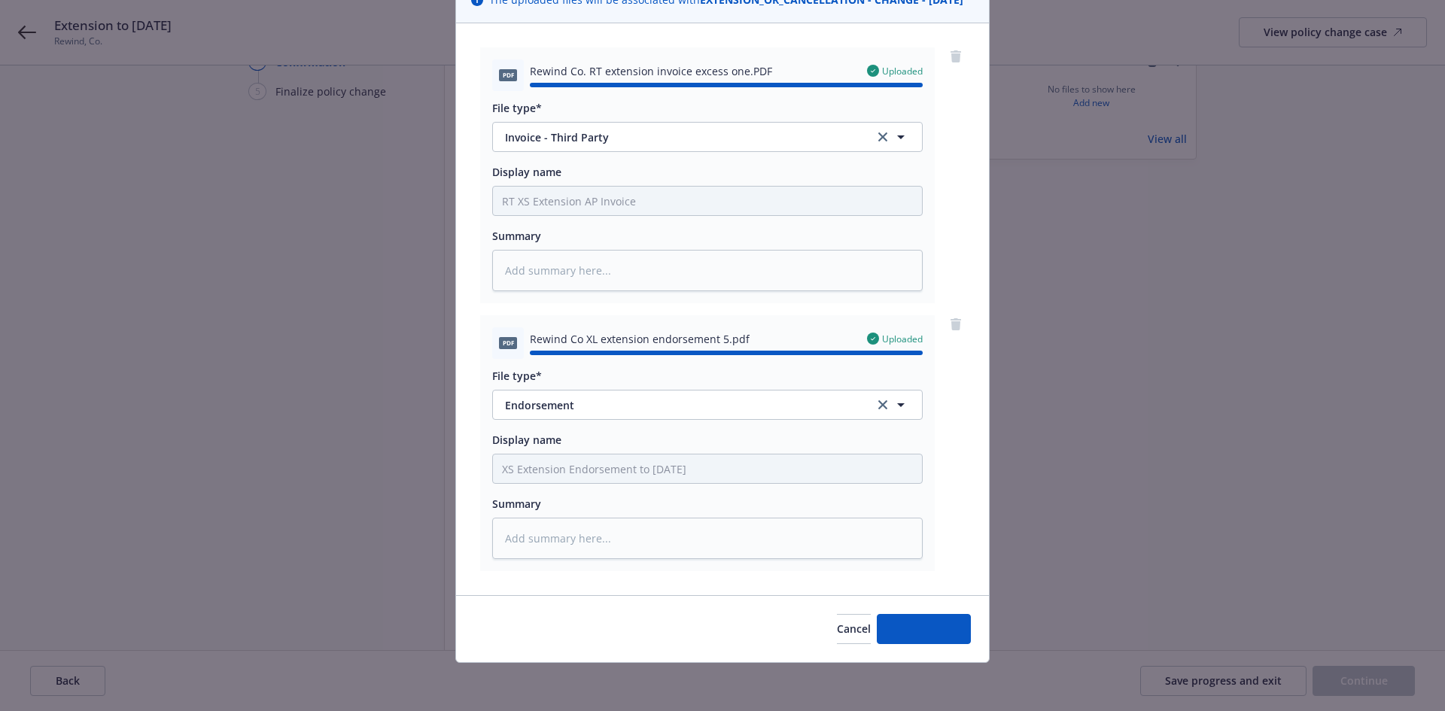
type textarea "x"
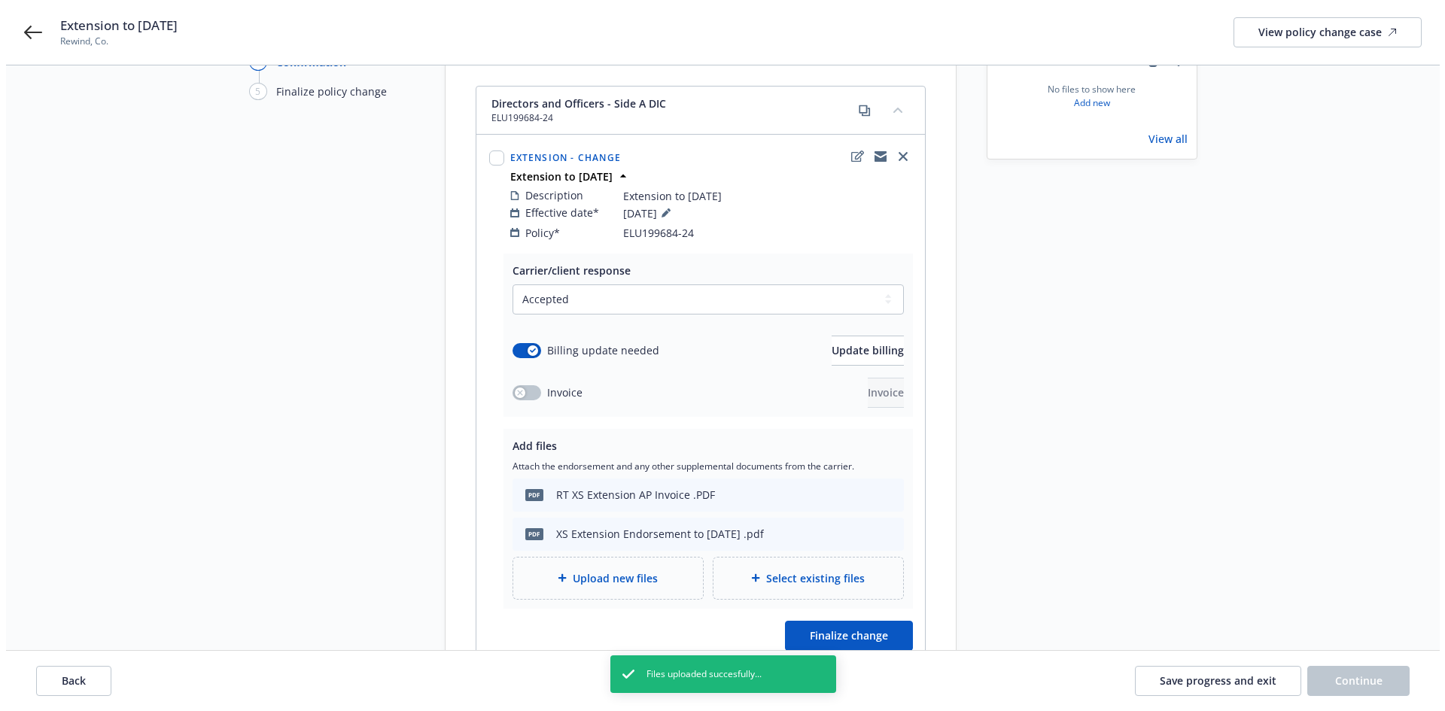
scroll to position [766, 0]
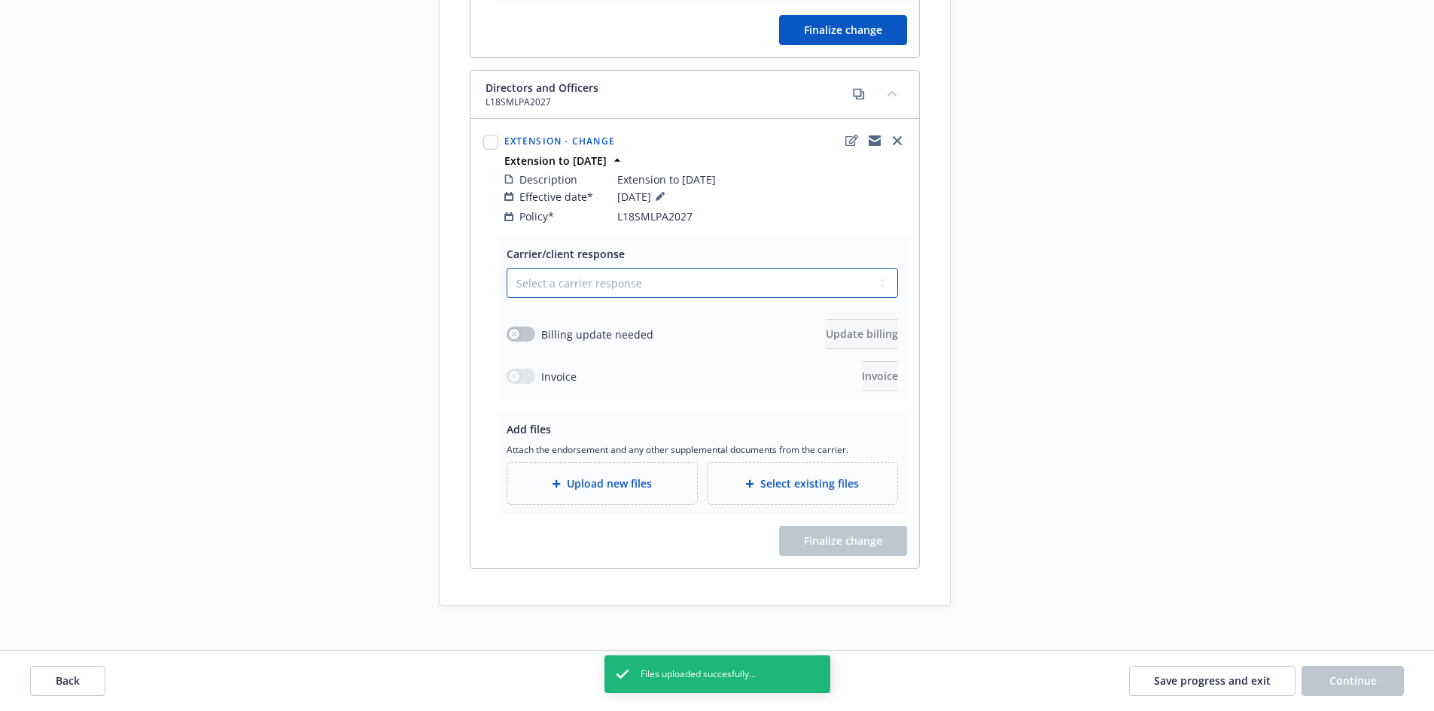
click at [591, 268] on select "Select a carrier response Accepted Accepted with revision No endorsement needed…" at bounding box center [701, 283] width 391 height 30
select select "ACCEPTED"
click at [506, 268] on select "Select a carrier response Accepted Accepted with revision No endorsement needed…" at bounding box center [701, 283] width 391 height 30
click at [519, 327] on button "button" at bounding box center [520, 334] width 29 height 15
click at [846, 327] on span "Update billing" at bounding box center [862, 334] width 72 height 14
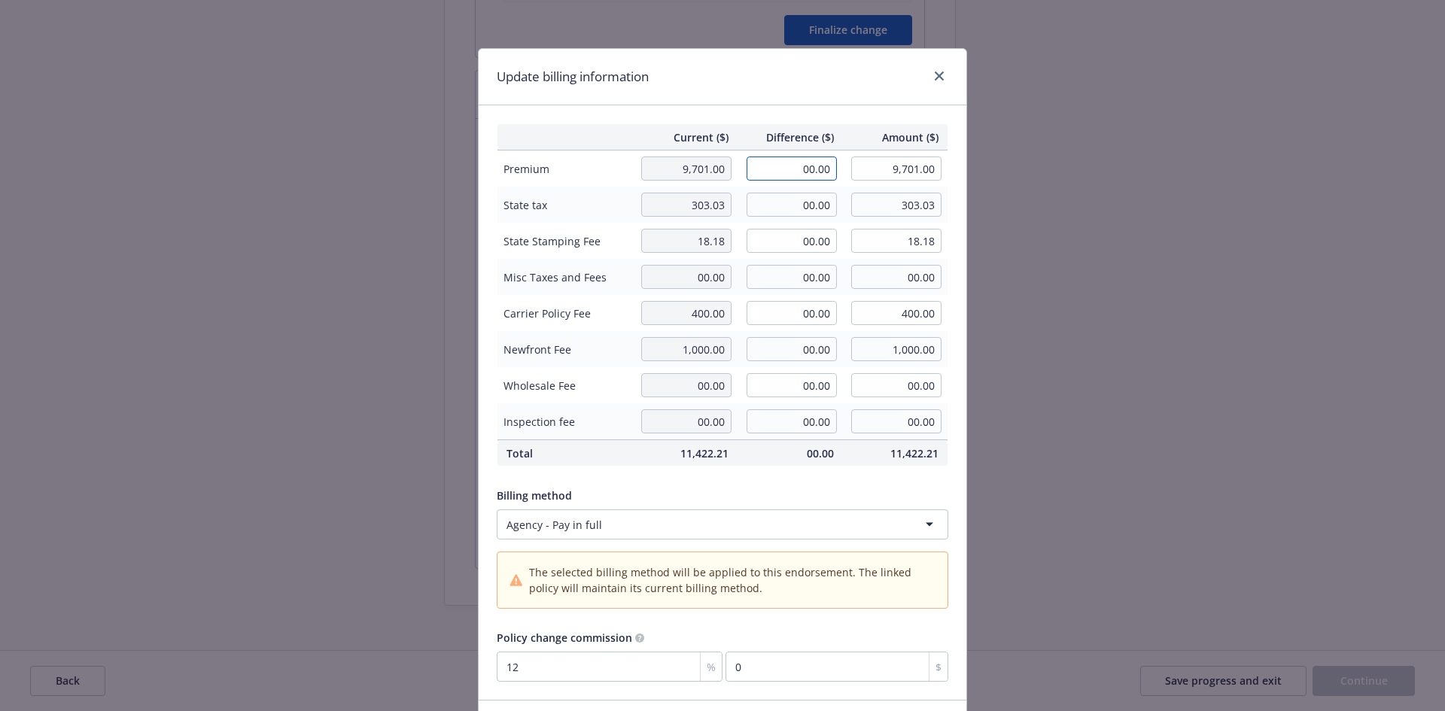
click at [798, 165] on input "00.00" at bounding box center [792, 169] width 90 height 24
type input "3,359.00"
type input "13,060.00"
type input "403.08"
click at [815, 212] on input "00.00" at bounding box center [792, 205] width 90 height 24
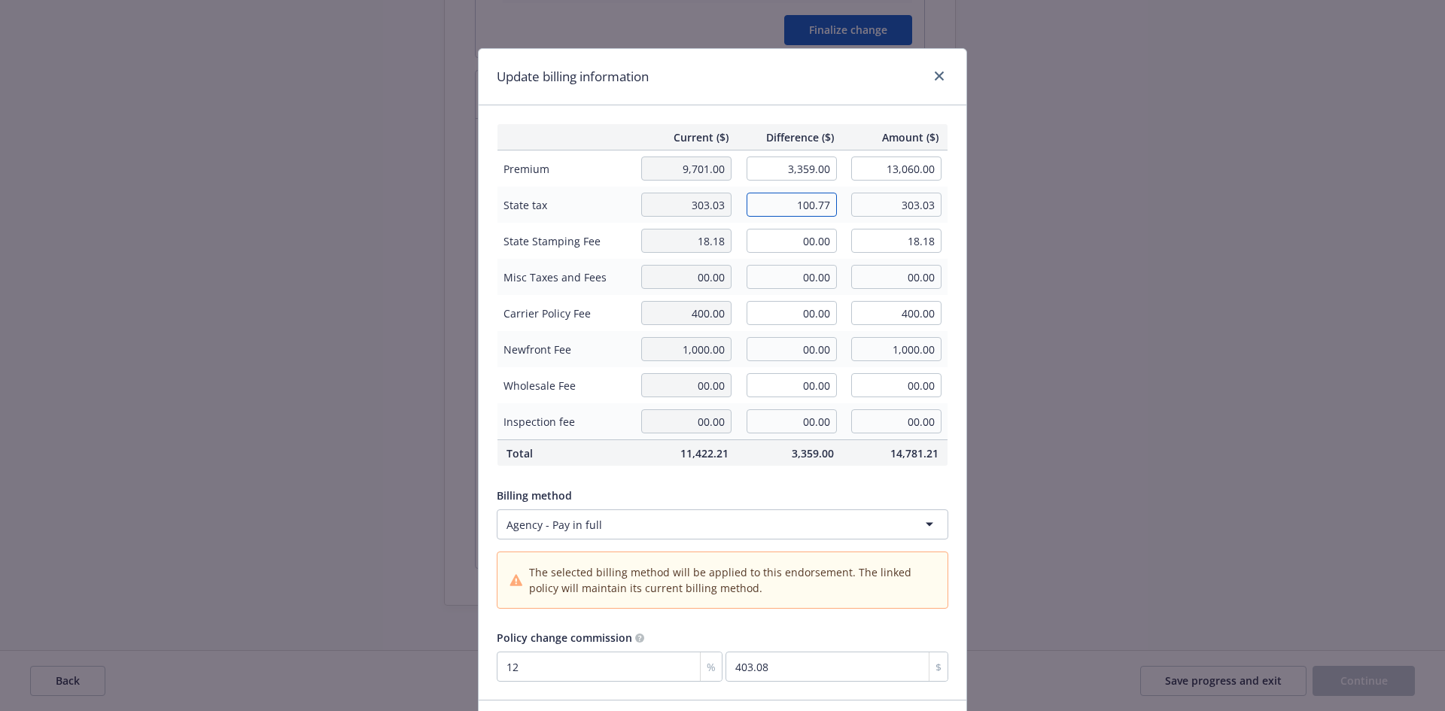
type input "100.77"
type input "403.80"
click at [814, 239] on input "00.00" at bounding box center [792, 241] width 90 height 24
type input "6.05"
type input "24.23"
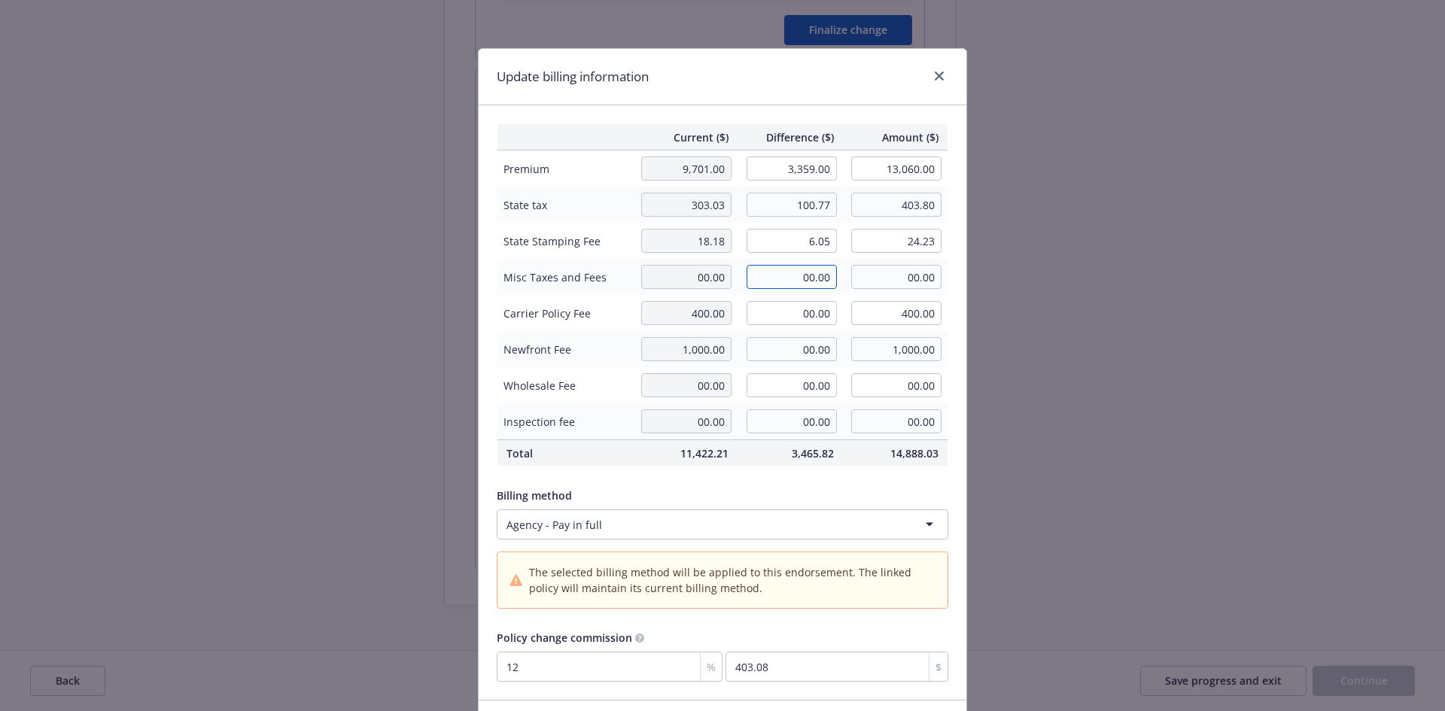
click at [807, 284] on input "00.00" at bounding box center [792, 277] width 90 height 24
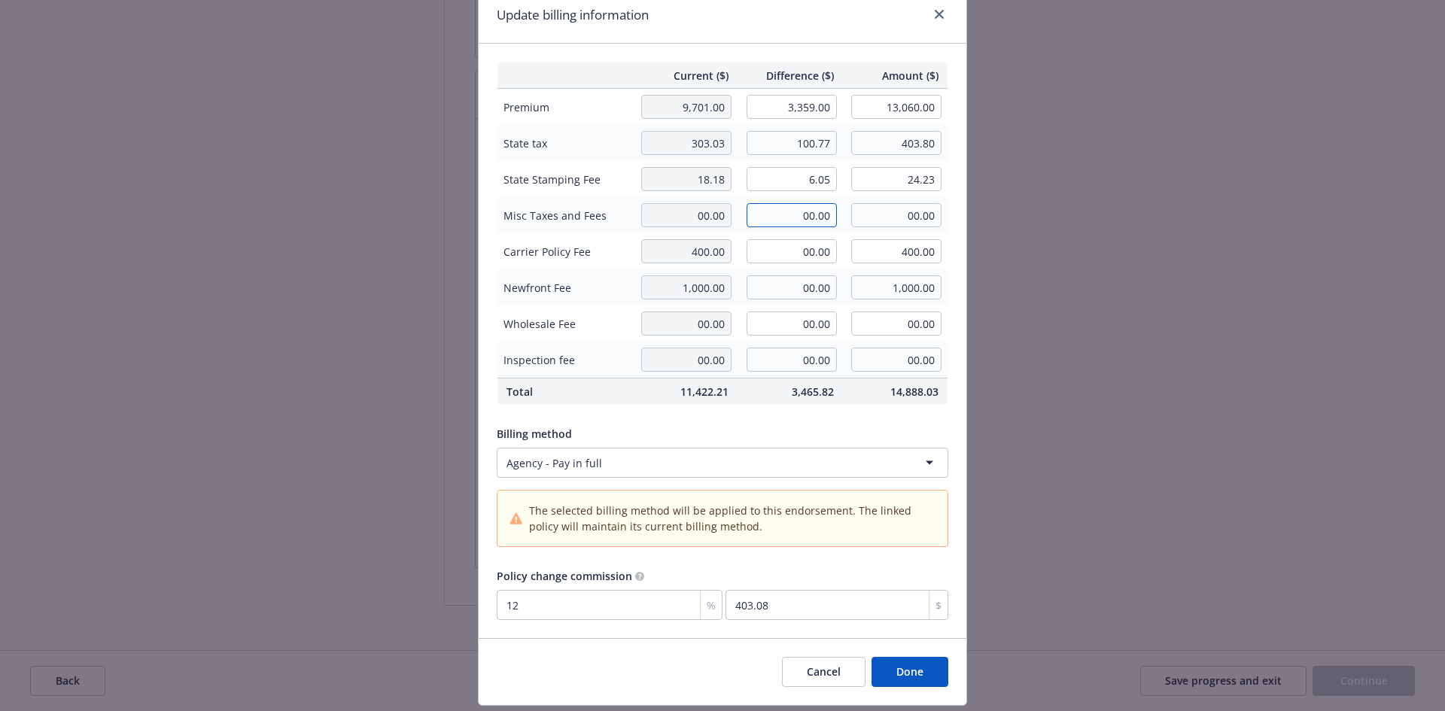
scroll to position [105, 0]
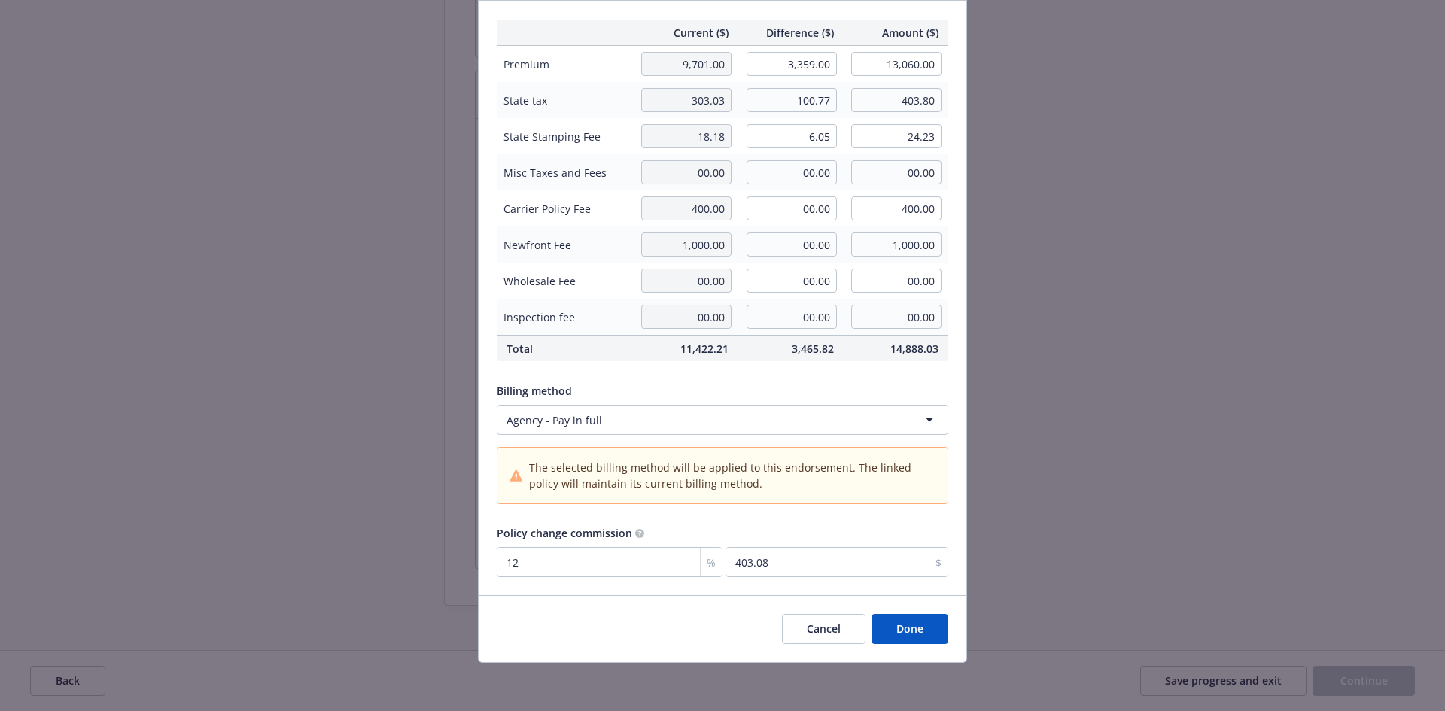
click at [890, 623] on button "Done" at bounding box center [909, 629] width 77 height 30
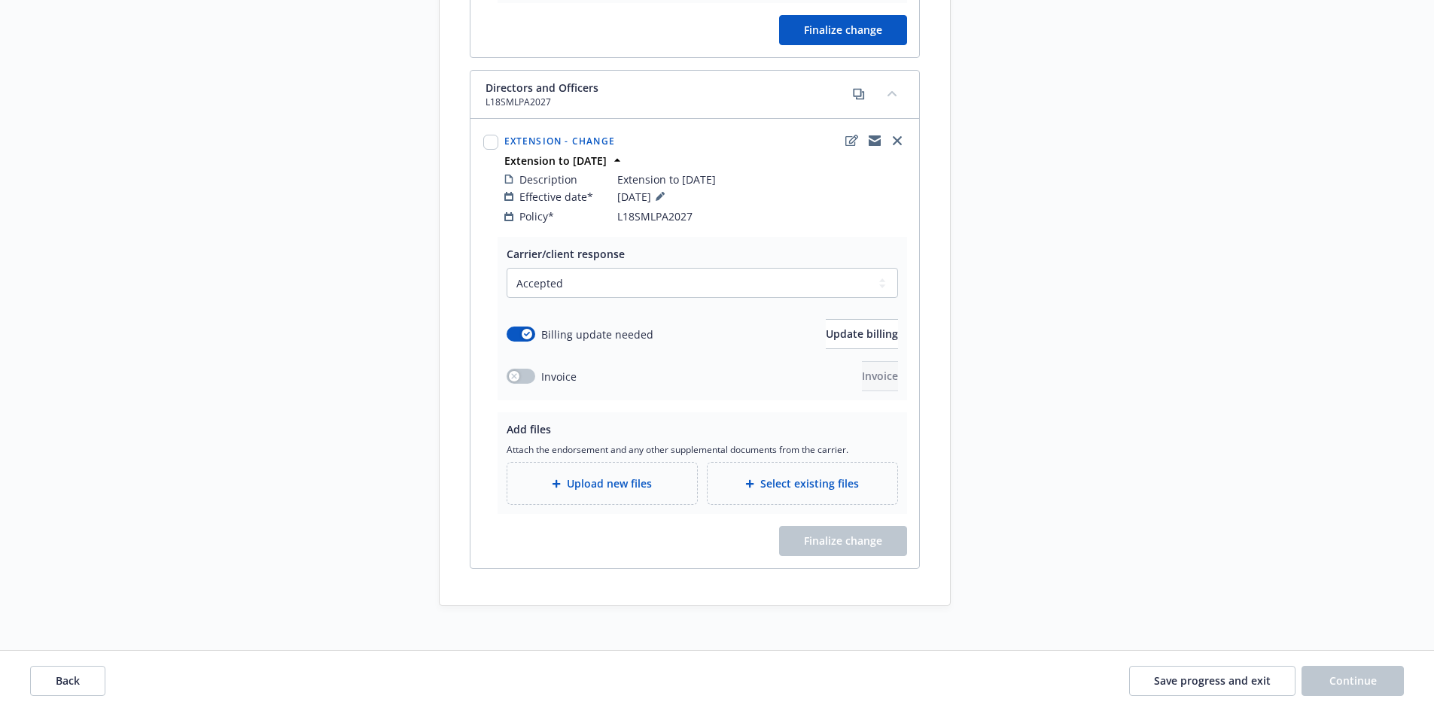
click at [617, 476] on span "Upload new files" at bounding box center [609, 484] width 85 height 16
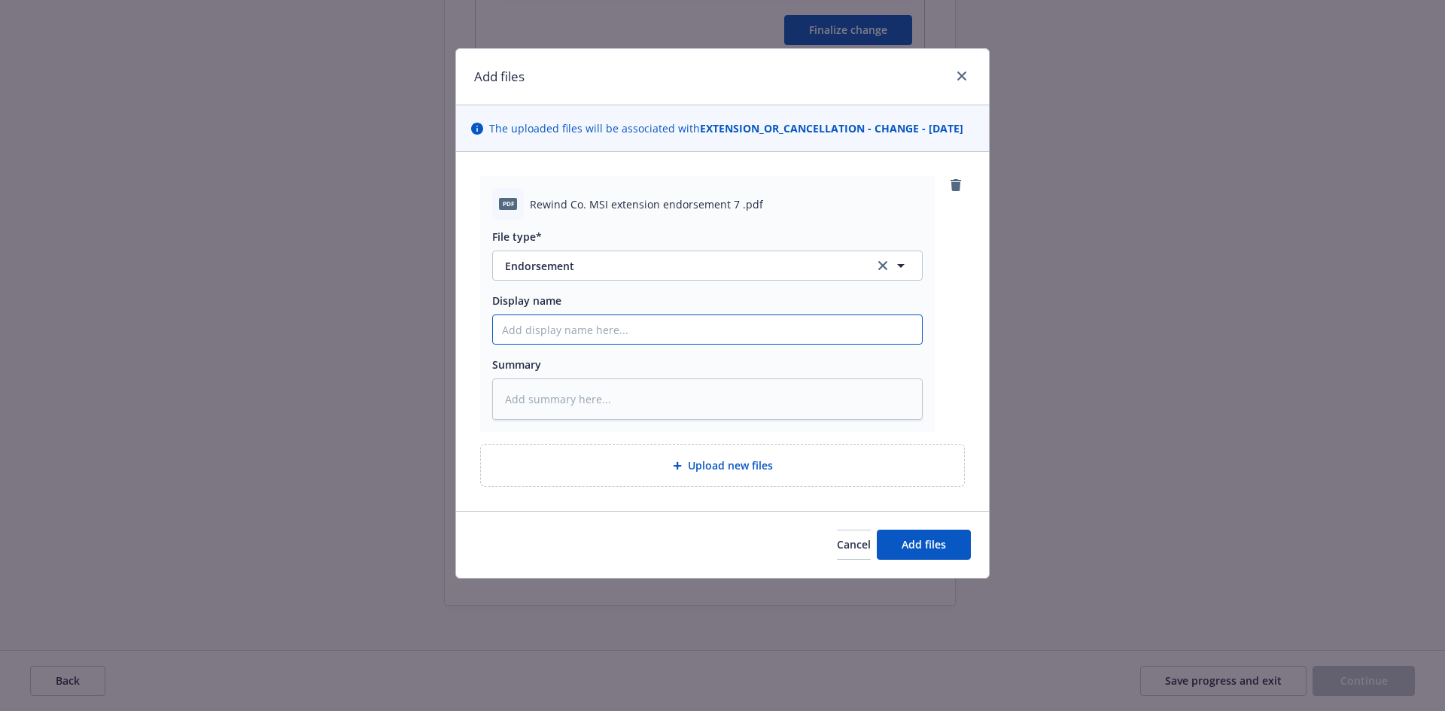
click at [515, 344] on input "Display name" at bounding box center [707, 329] width 429 height 29
type textarea "x"
type input "M"
type textarea "x"
type input "M"
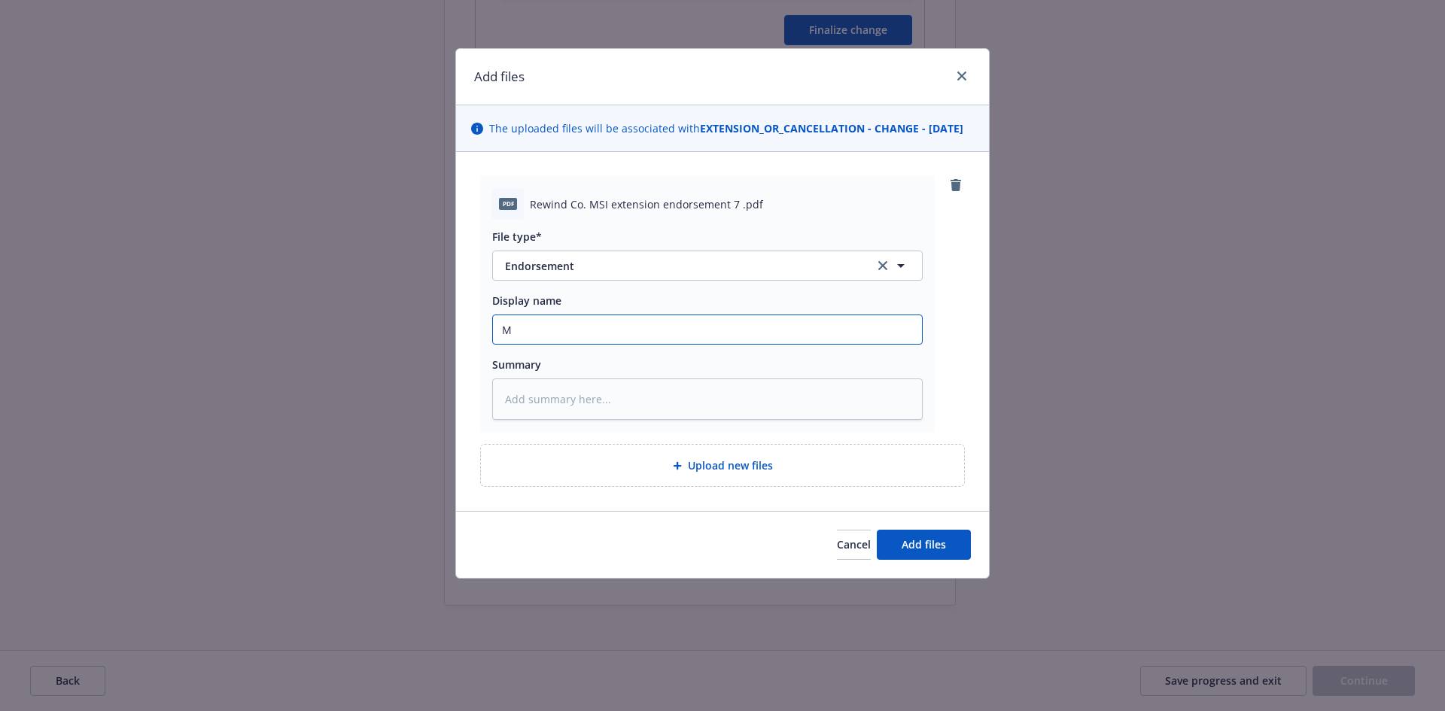
type textarea "x"
type input "M L"
type textarea "x"
type input "M"
type textarea "x"
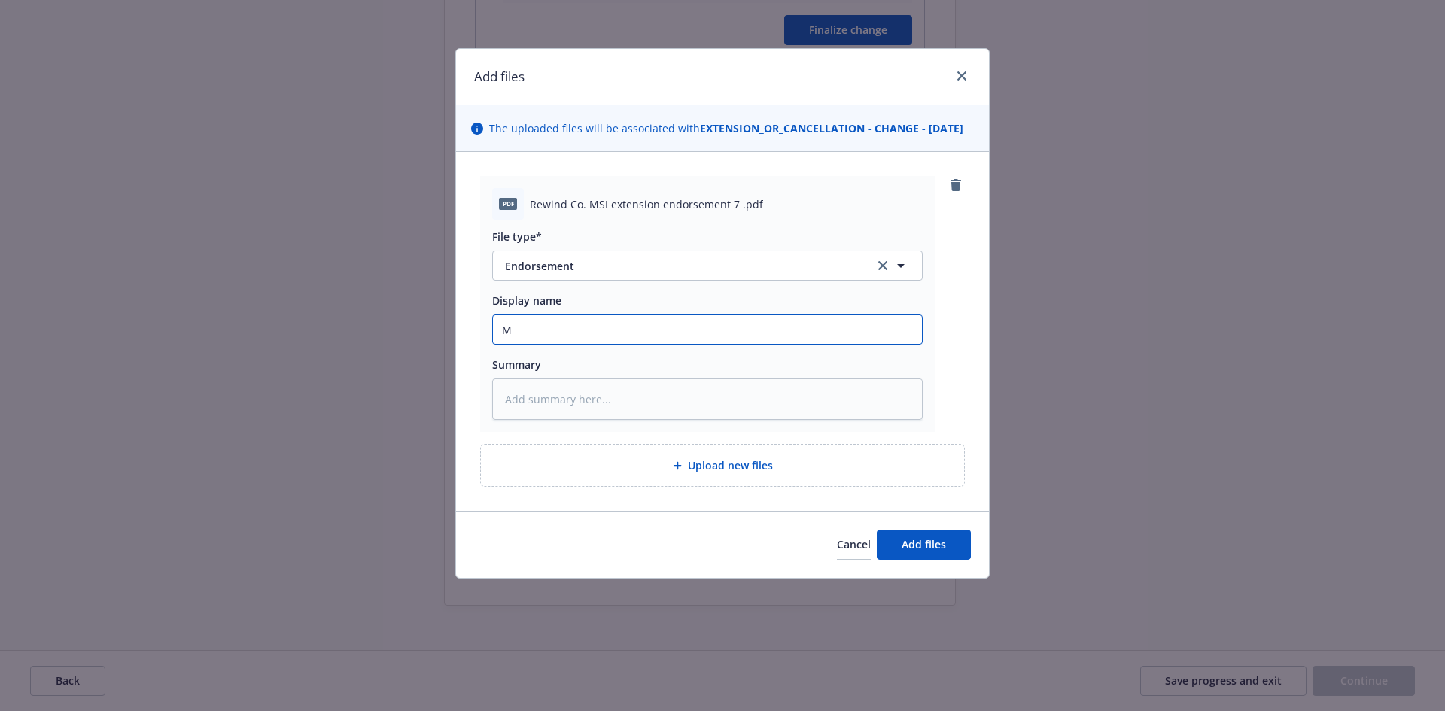
type input "M"
type textarea "x"
type input "ML"
type textarea "x"
type input "ML"
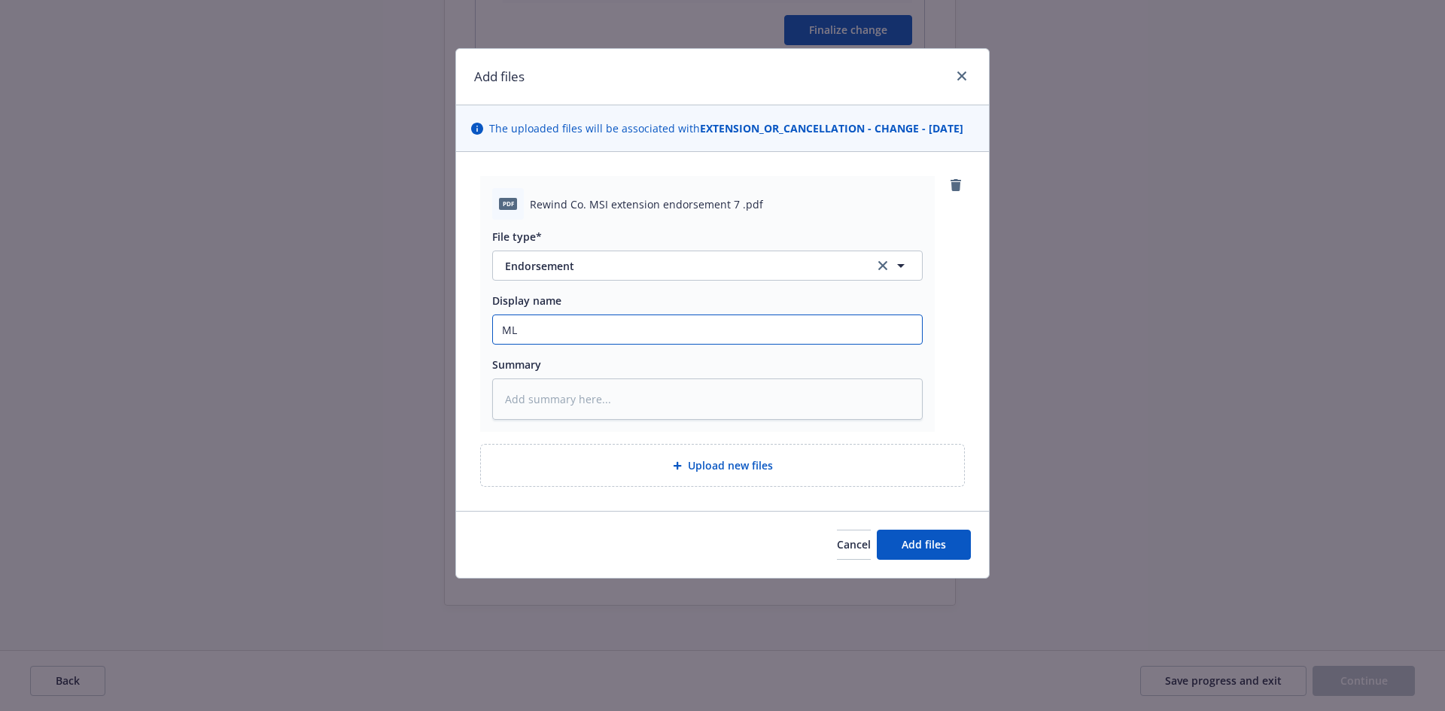
type textarea "x"
type input "M"
type textarea "x"
type input "P"
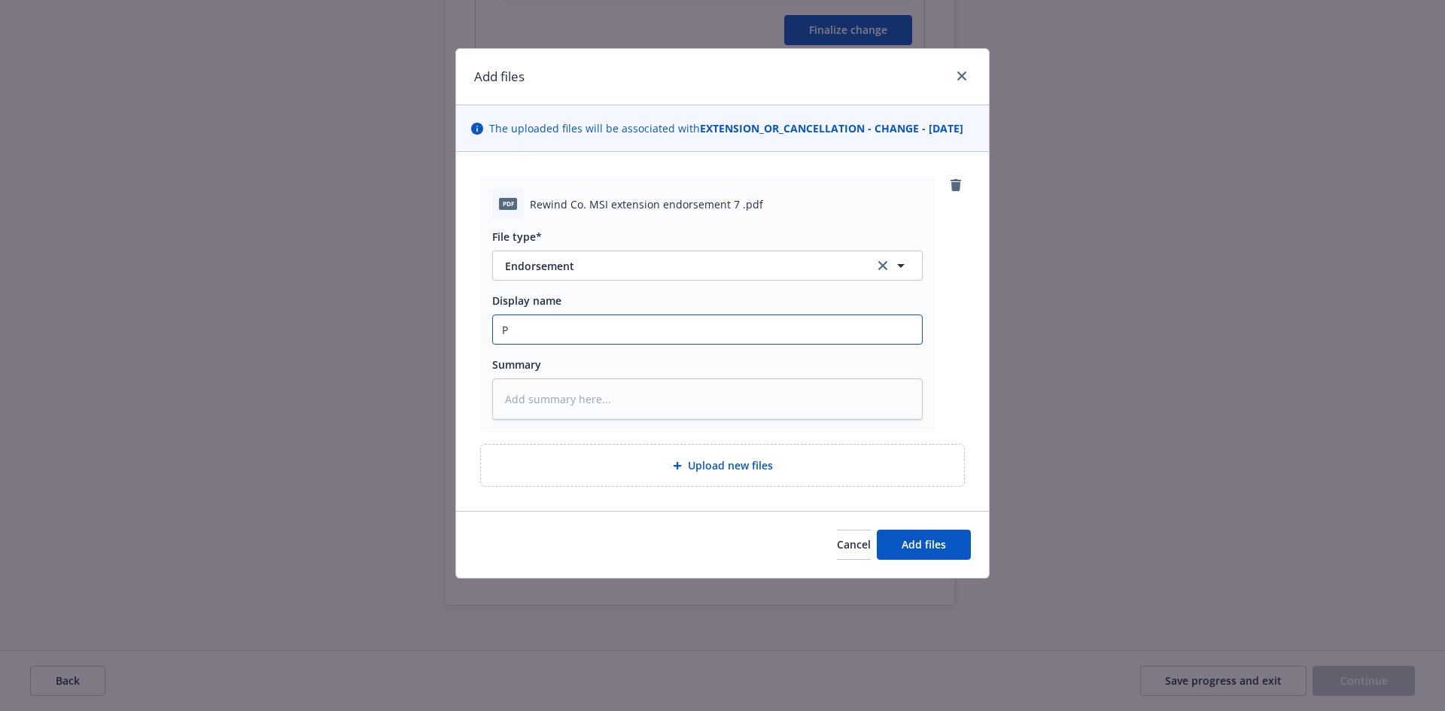
type textarea "x"
type input "Pr"
type textarea "x"
type input "Pri"
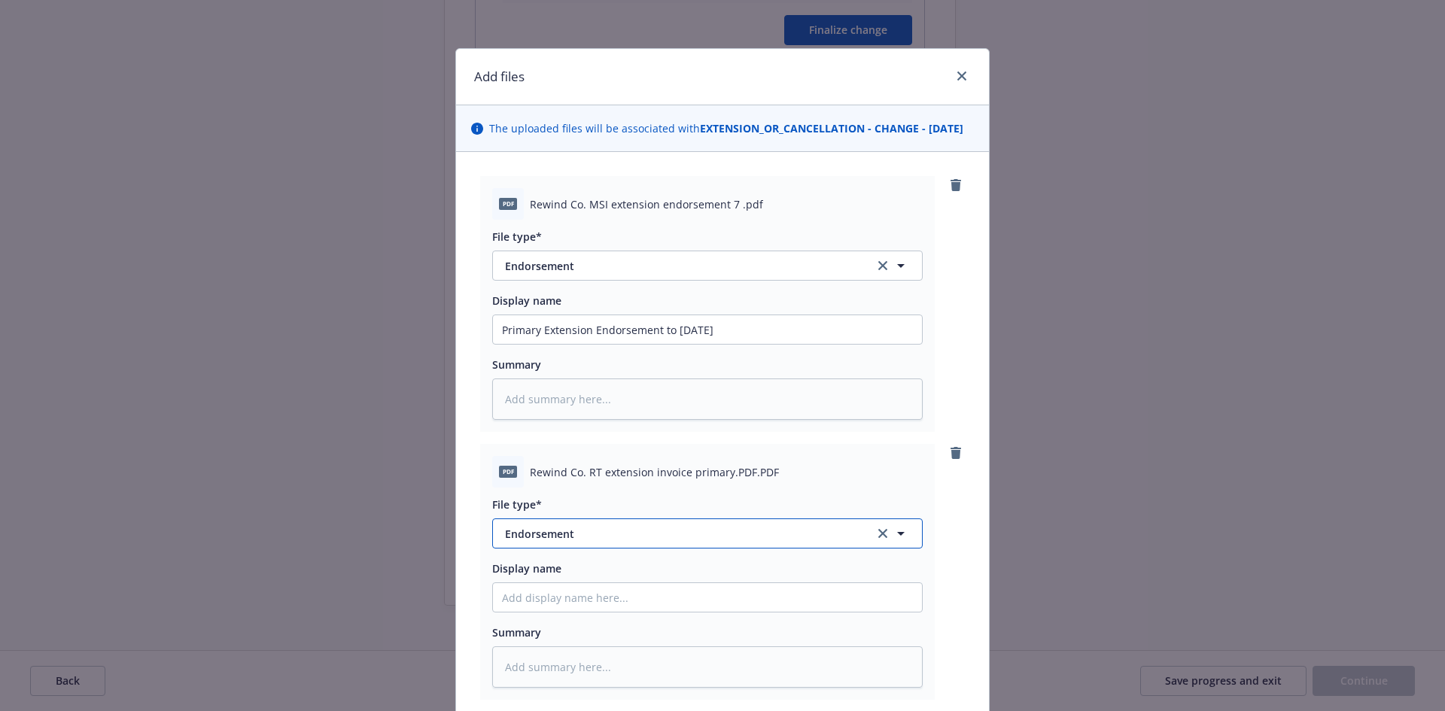
click at [555, 534] on button "Endorsement" at bounding box center [707, 533] width 430 height 30
click at [584, 500] on span "Invoice - Third Party" at bounding box center [560, 492] width 104 height 16
click at [529, 612] on input "Display name" at bounding box center [707, 597] width 429 height 29
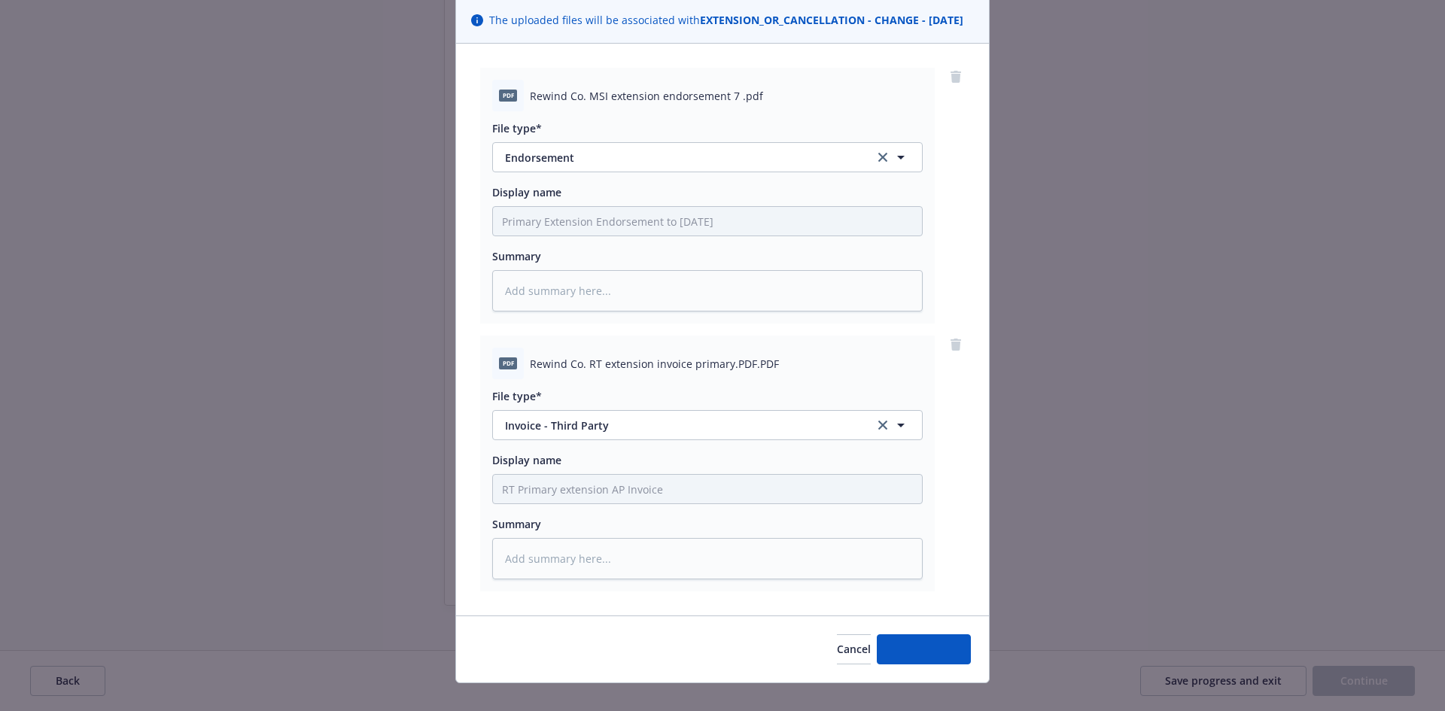
scroll to position [144, 0]
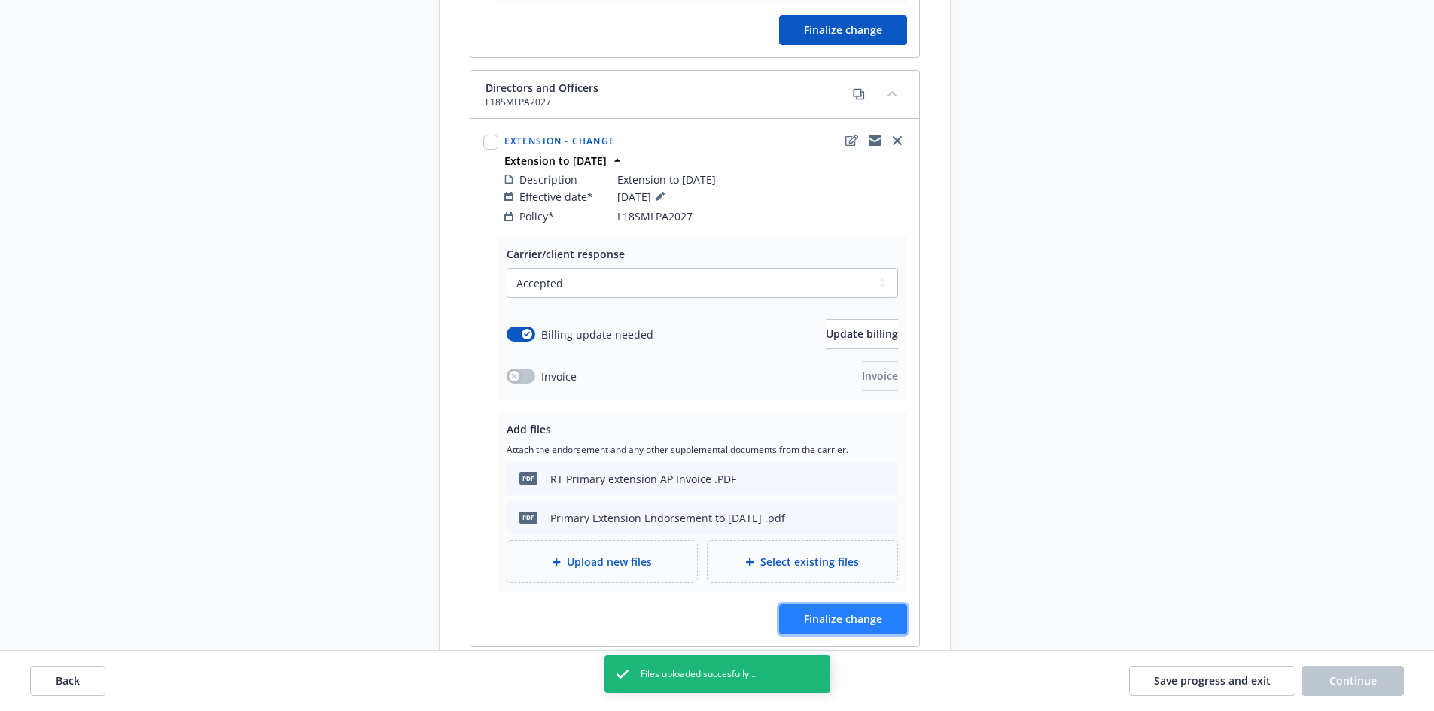
click at [851, 612] on span "Finalize change" at bounding box center [843, 619] width 78 height 14
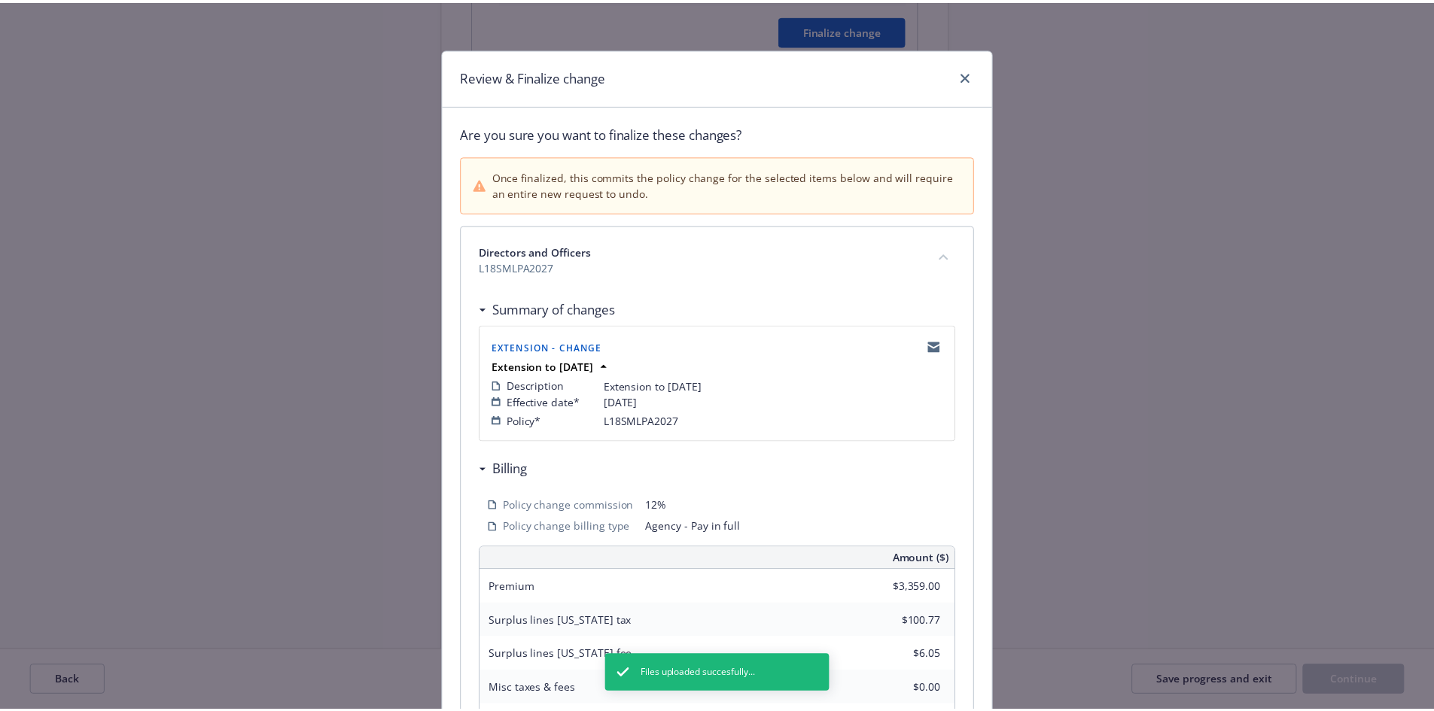
scroll to position [306, 0]
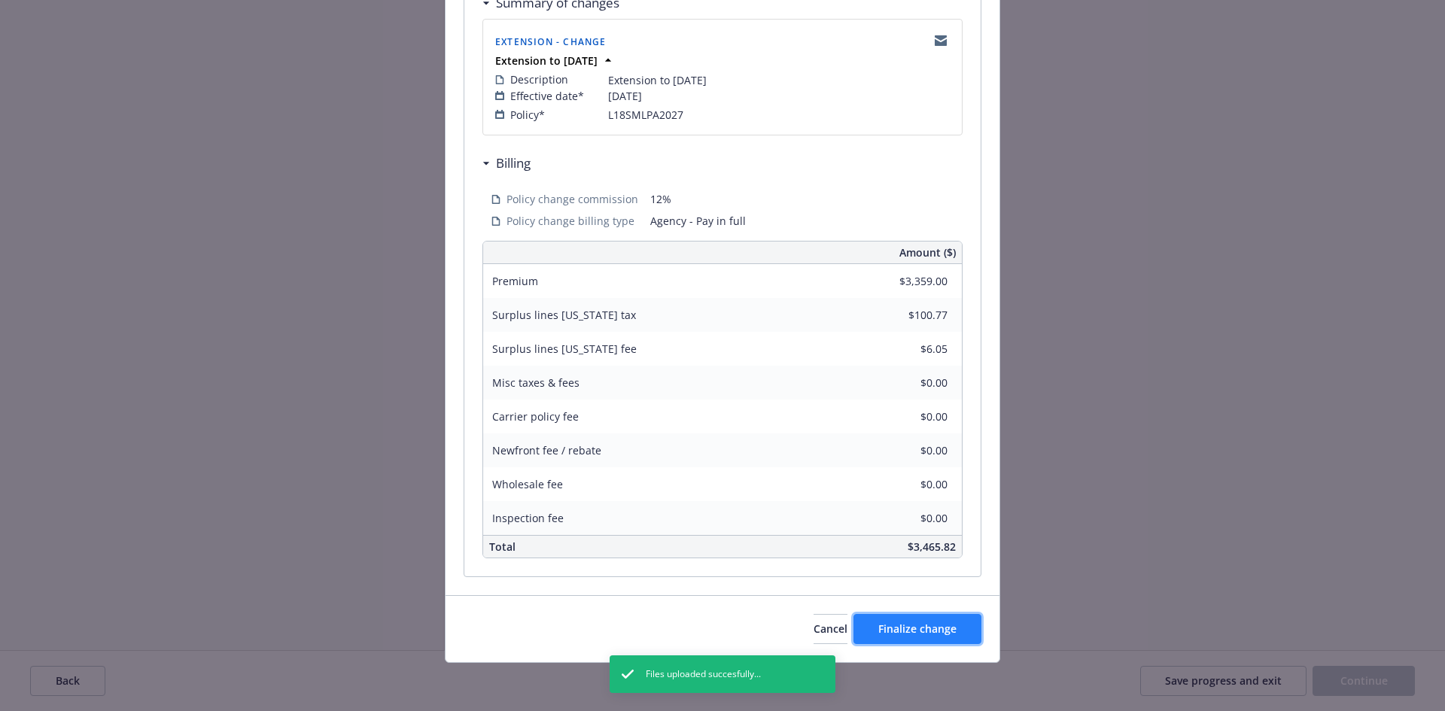
click at [926, 631] on span "Finalize change" at bounding box center [917, 629] width 78 height 14
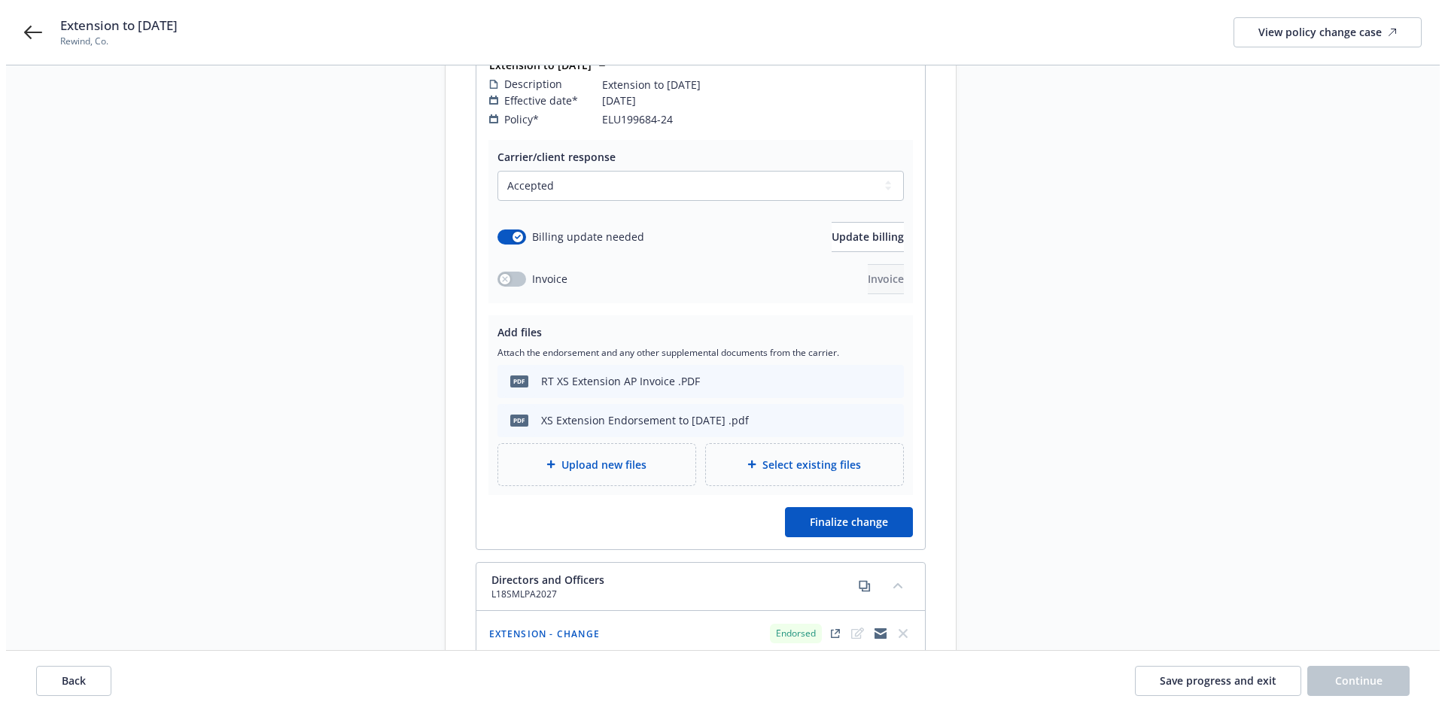
scroll to position [239, 0]
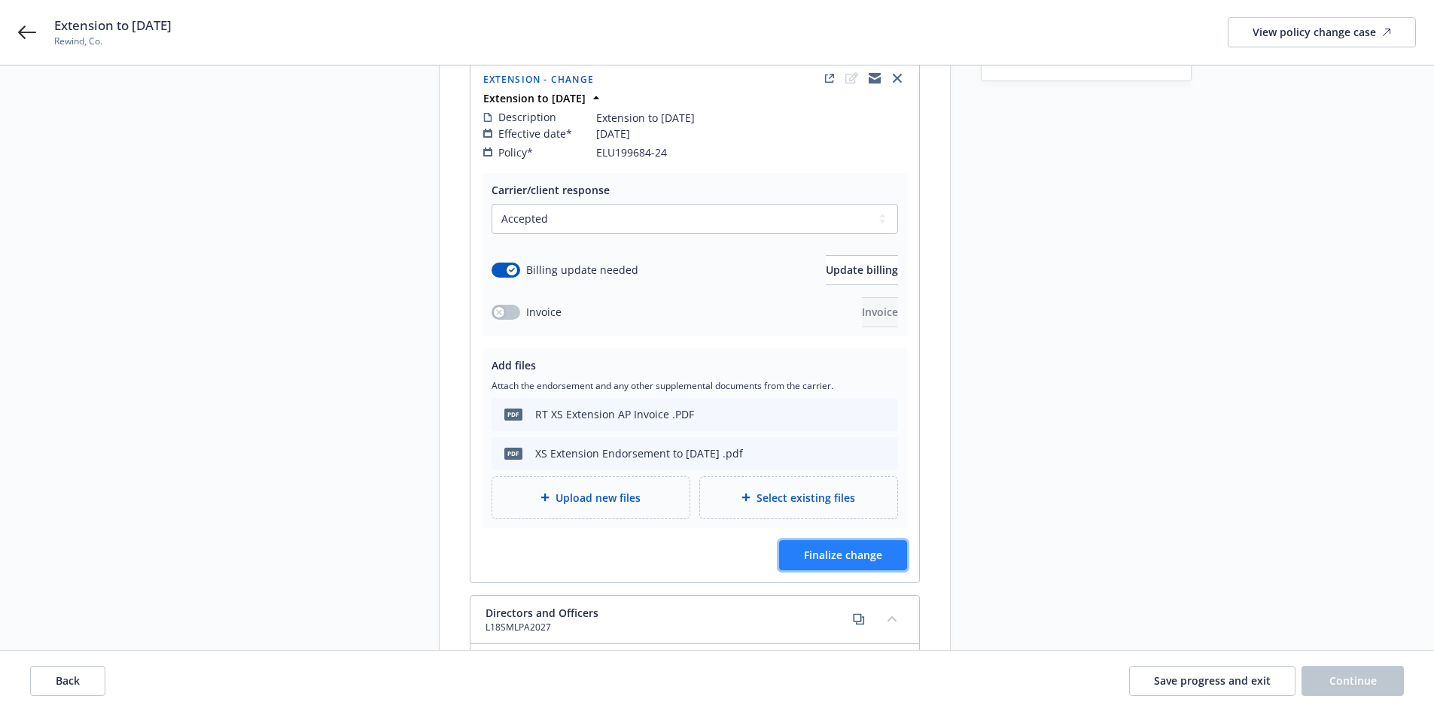
click at [850, 548] on span "Finalize change" at bounding box center [843, 555] width 78 height 14
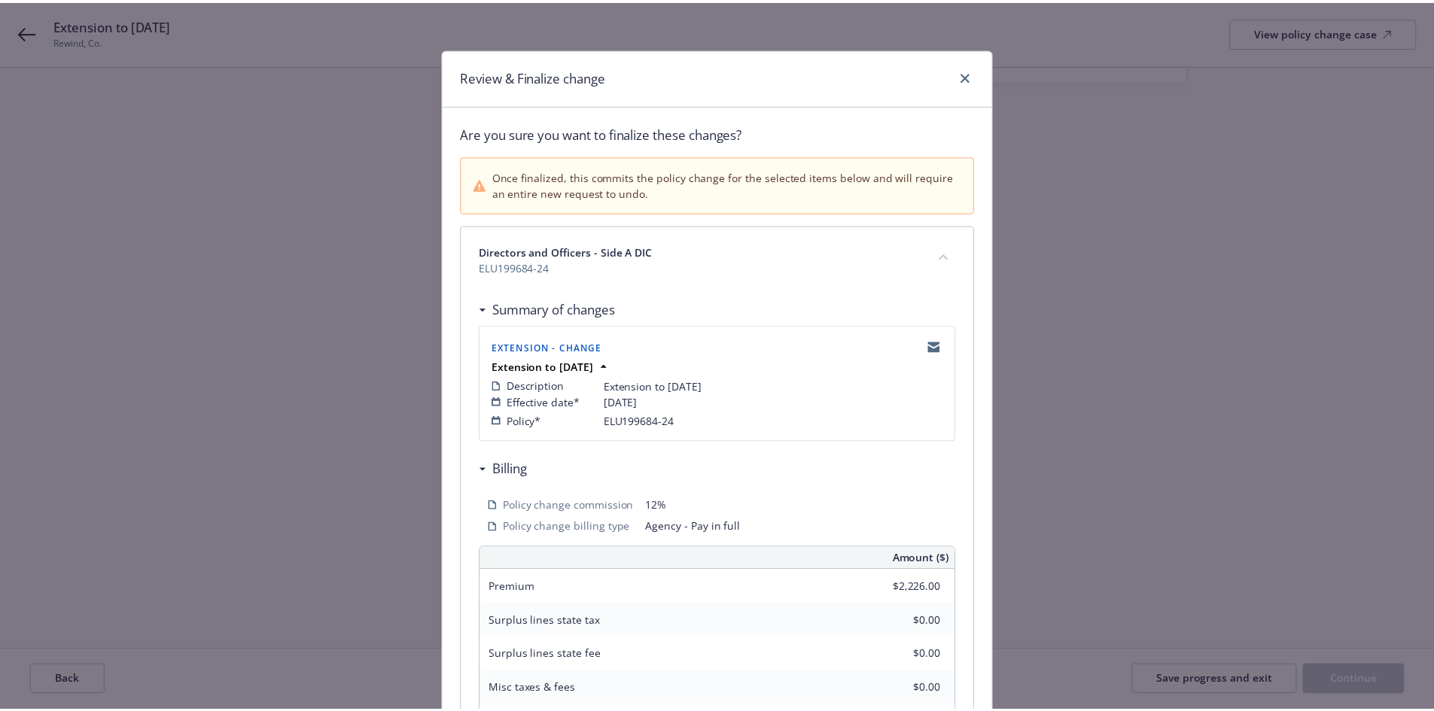
scroll to position [306, 0]
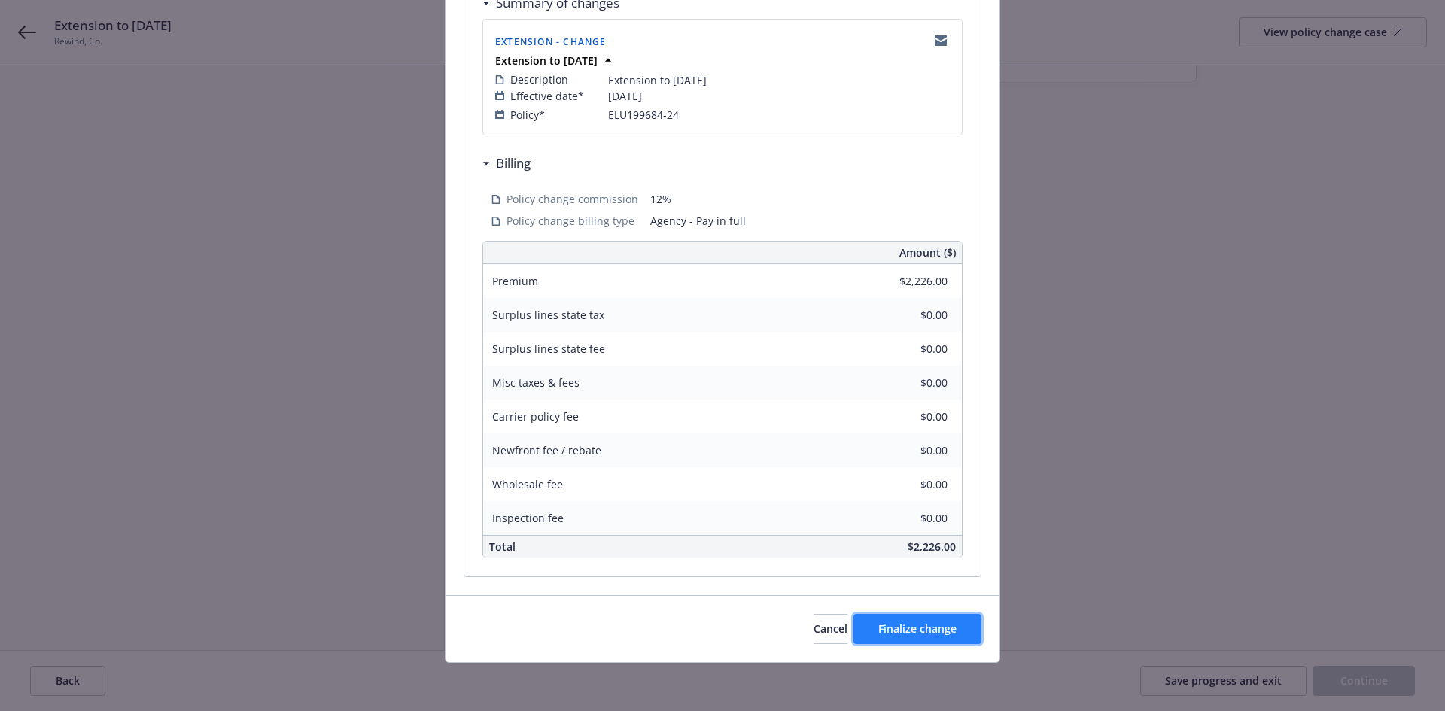
click at [896, 631] on span "Finalize change" at bounding box center [917, 629] width 78 height 14
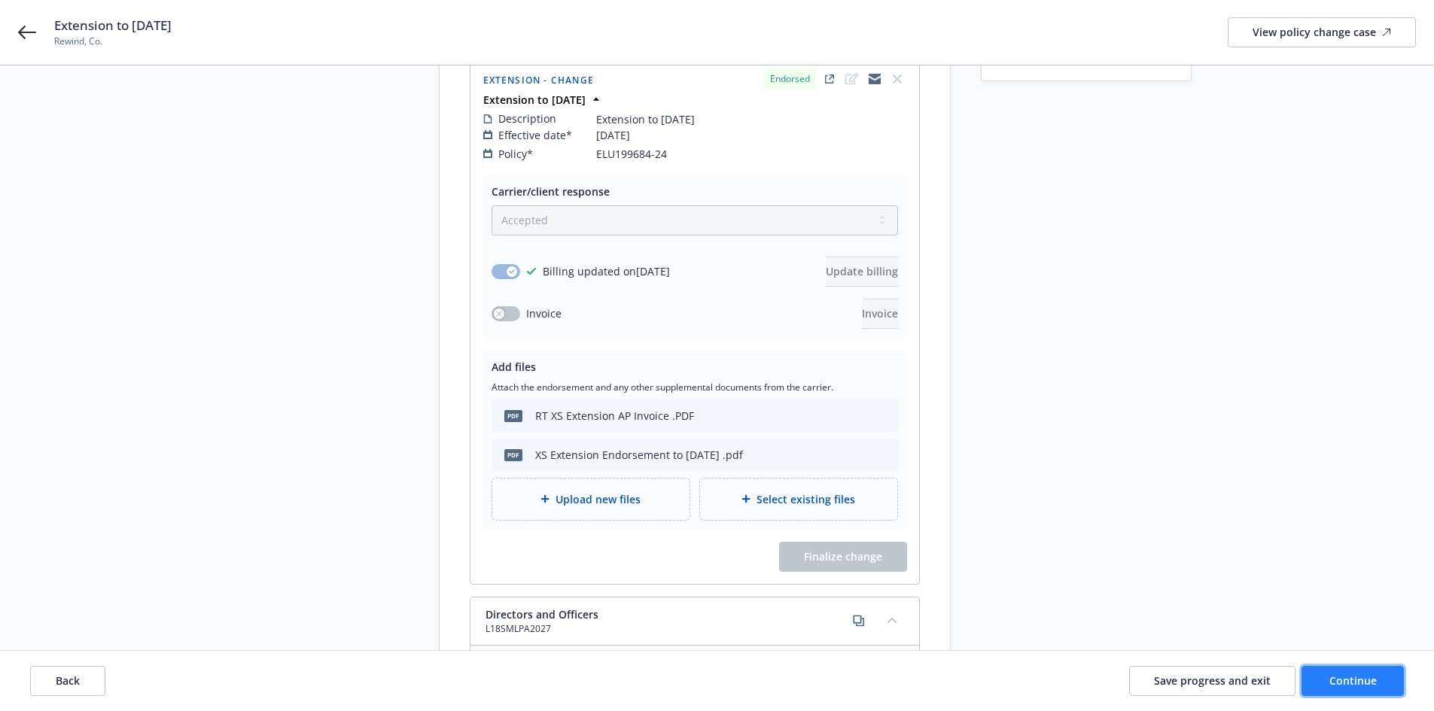
click at [1340, 677] on span "Continue" at bounding box center [1352, 681] width 47 height 14
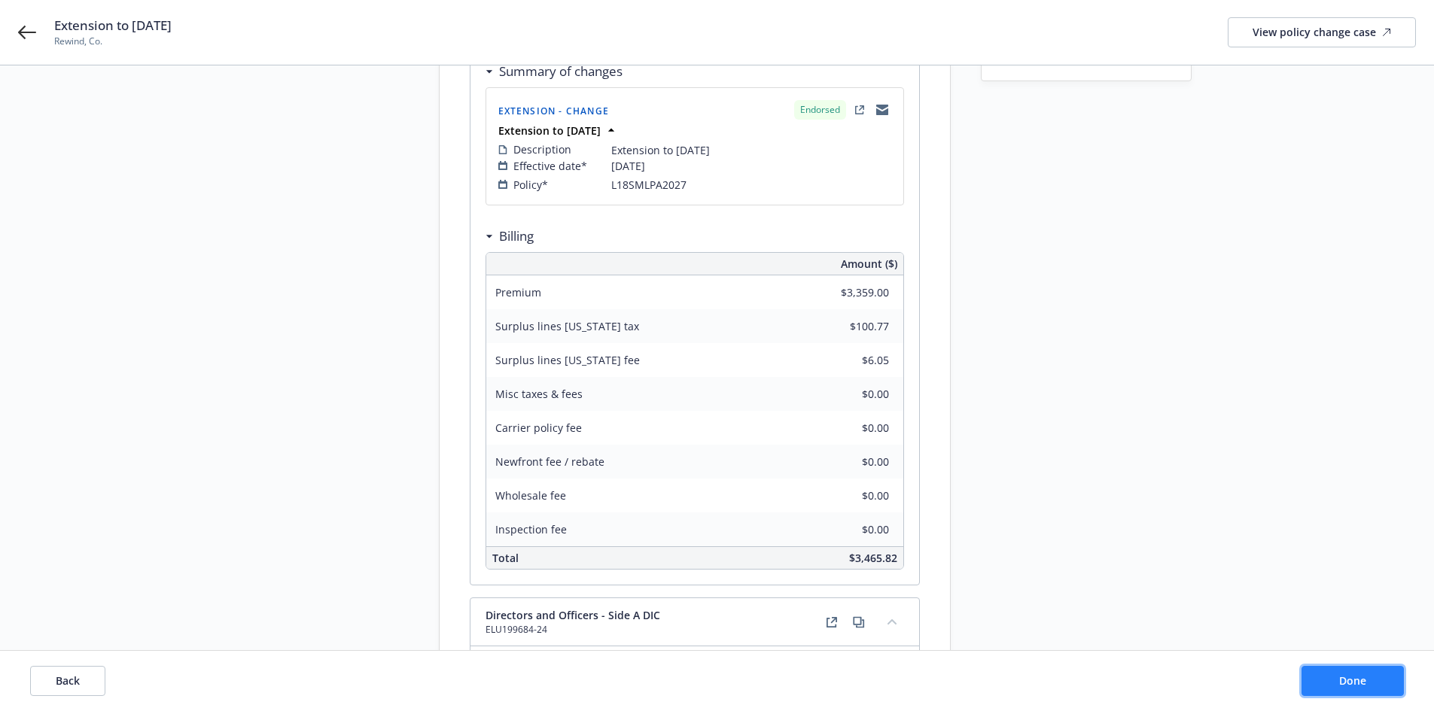
click at [1348, 679] on span "Done" at bounding box center [1352, 681] width 27 height 14
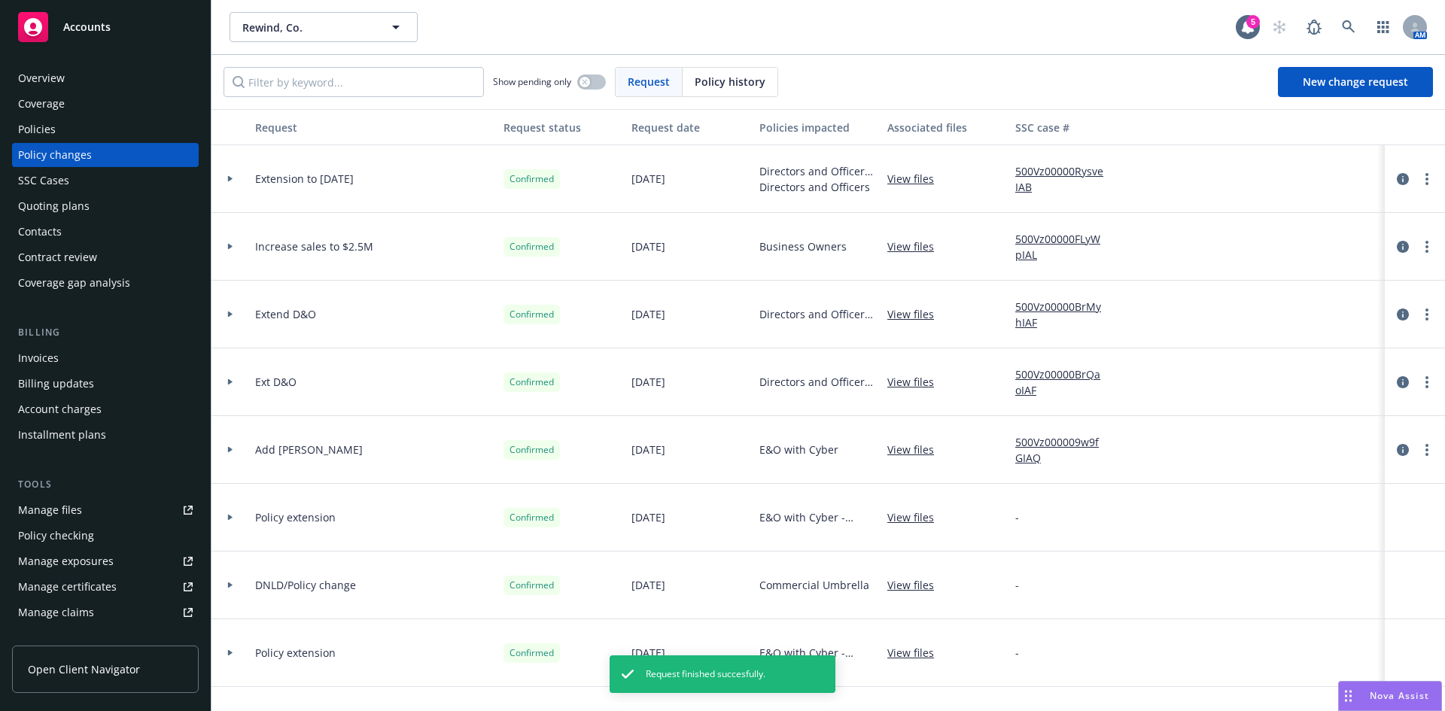
click at [32, 346] on div "Invoices" at bounding box center [38, 358] width 41 height 24
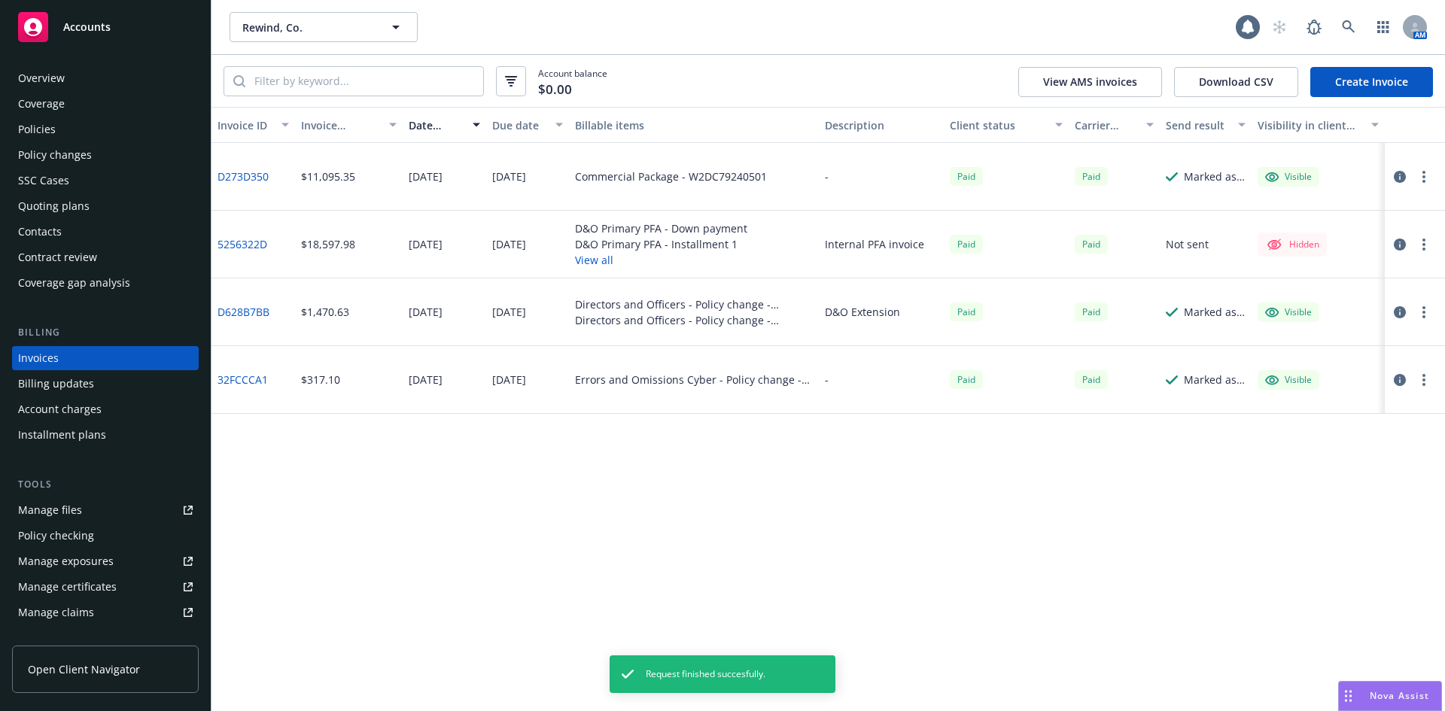
click at [1361, 88] on link "Create Invoice" at bounding box center [1371, 82] width 123 height 30
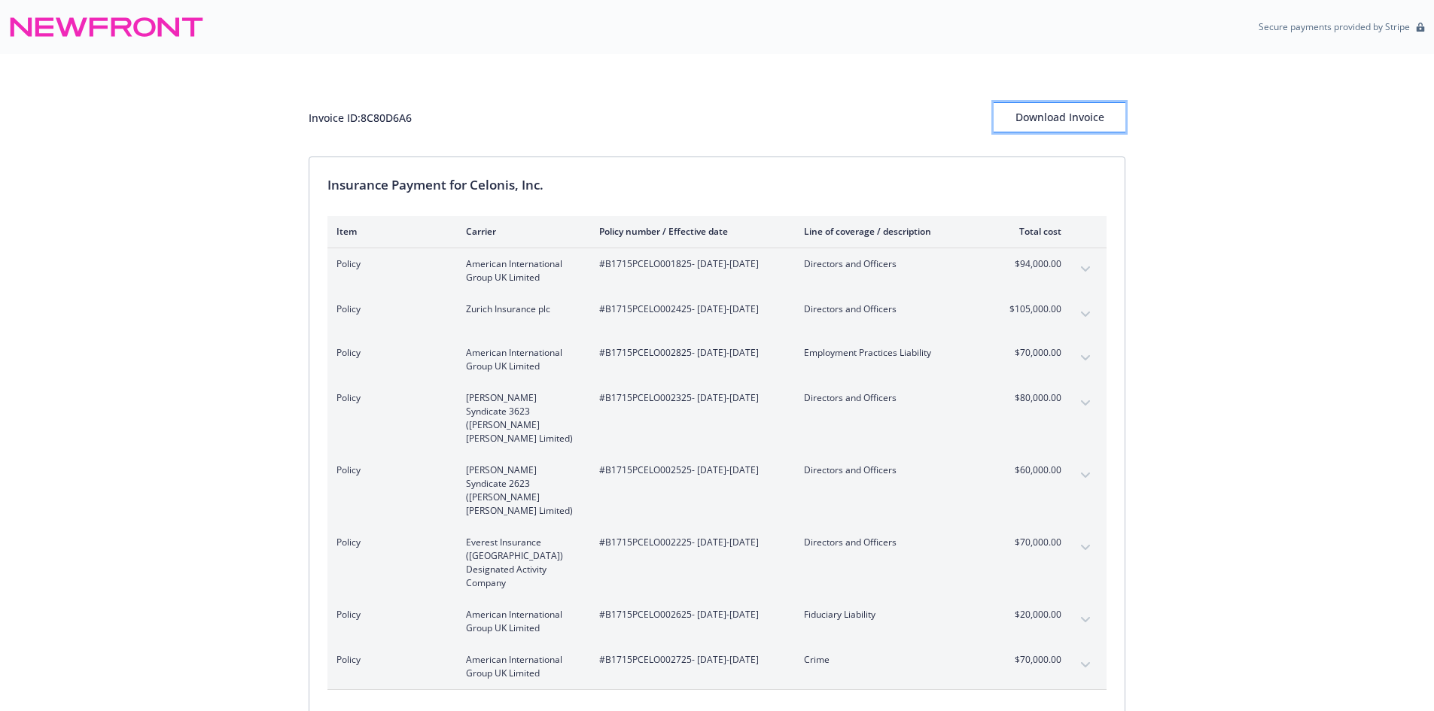
click at [1048, 122] on div "Download Invoice" at bounding box center [1059, 117] width 132 height 29
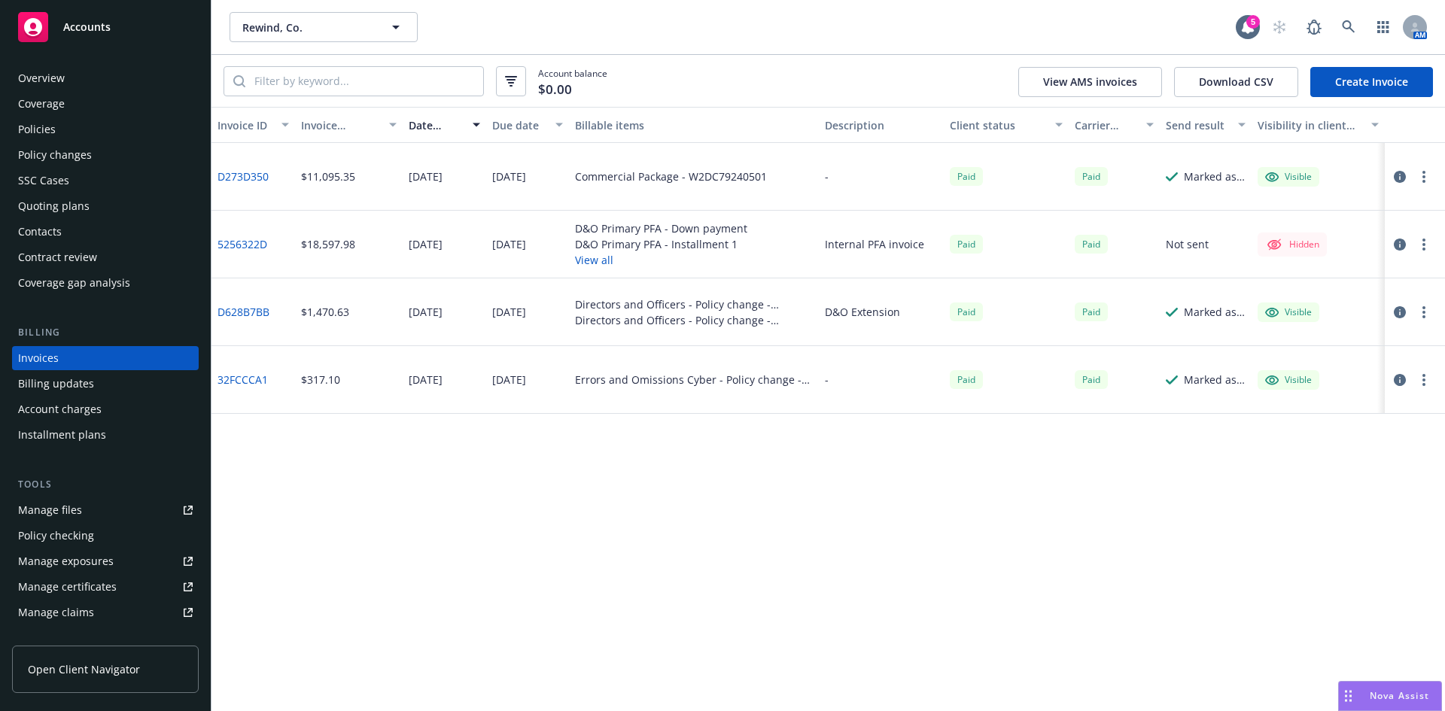
click at [1360, 84] on link "Create Invoice" at bounding box center [1371, 82] width 123 height 30
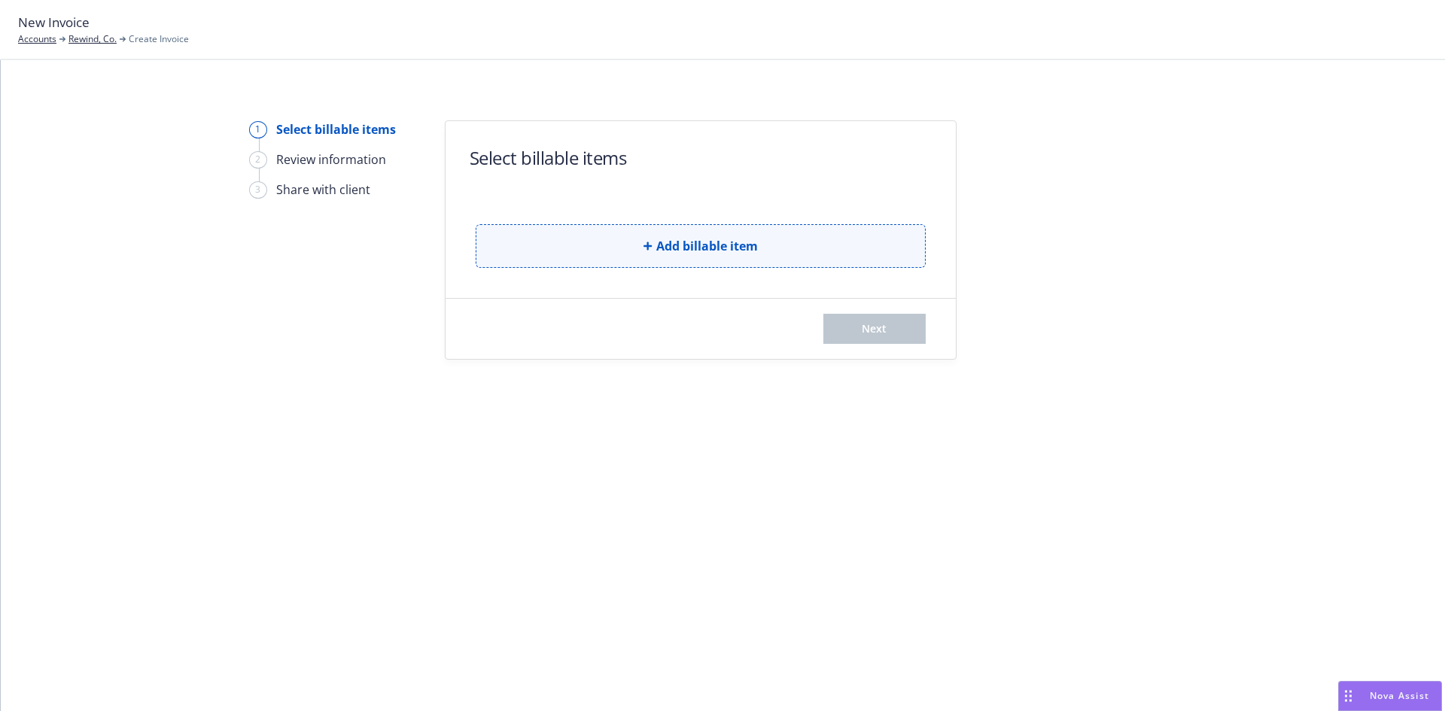
click at [696, 252] on span "Add billable item" at bounding box center [707, 246] width 102 height 18
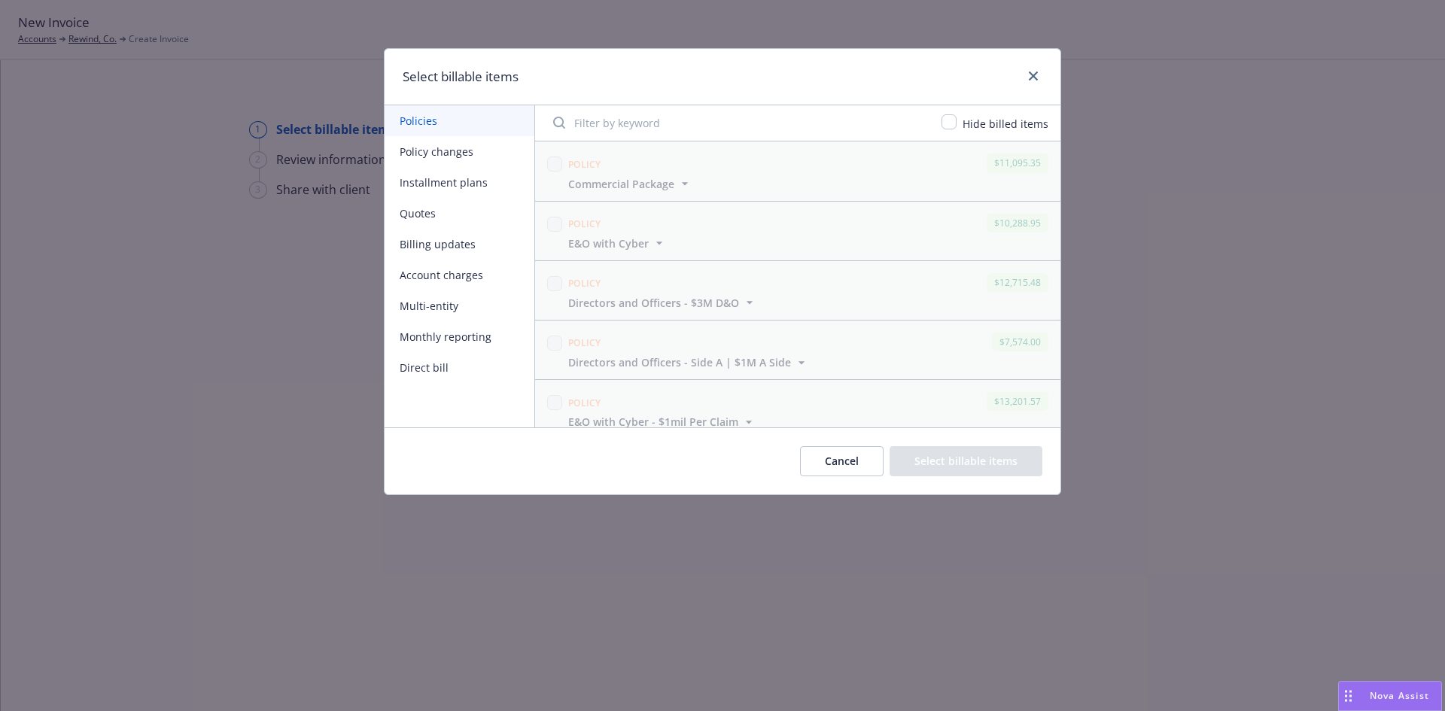
click at [449, 154] on button "Policy changes" at bounding box center [460, 151] width 150 height 31
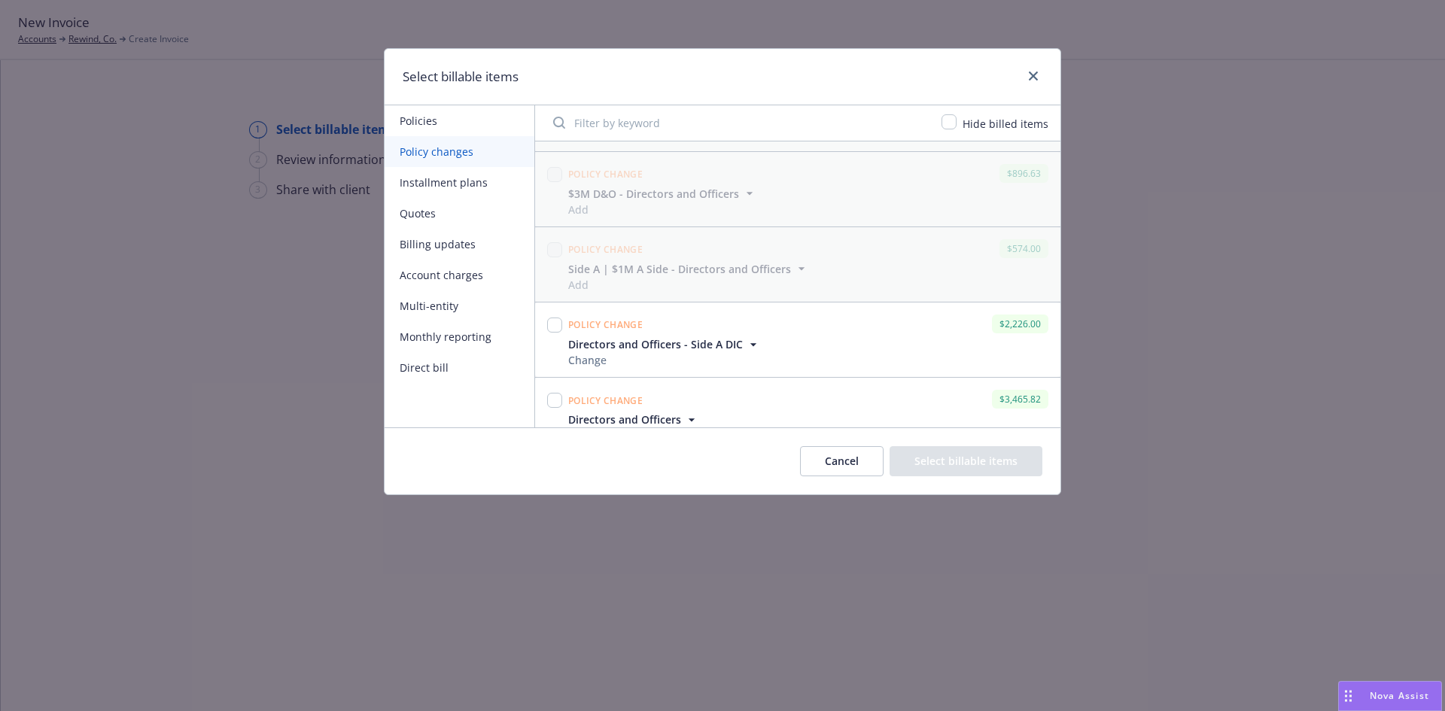
scroll to position [91, 0]
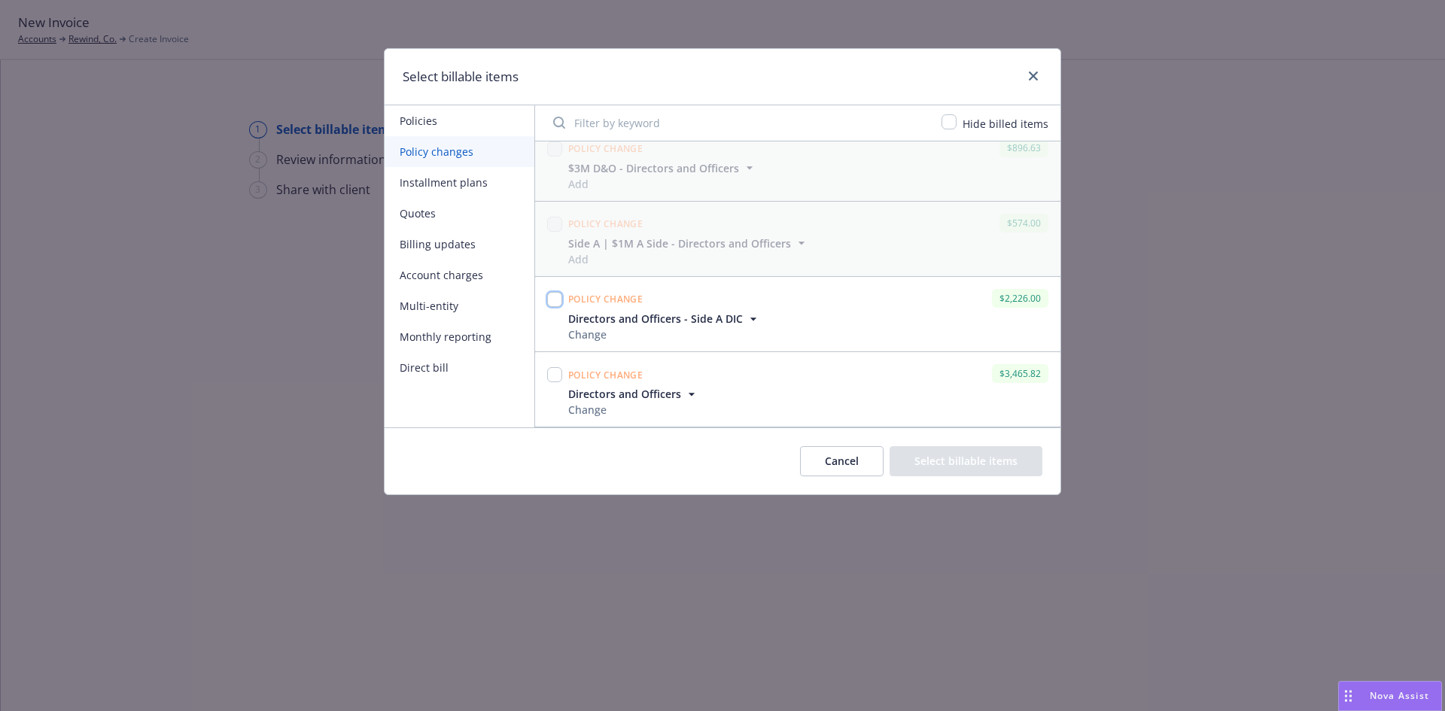
click at [552, 294] on input "checkbox" at bounding box center [554, 299] width 15 height 15
checkbox input "true"
click at [555, 380] on input "checkbox" at bounding box center [554, 374] width 15 height 15
checkbox input "true"
click at [986, 465] on button "Select billable items" at bounding box center [965, 461] width 153 height 30
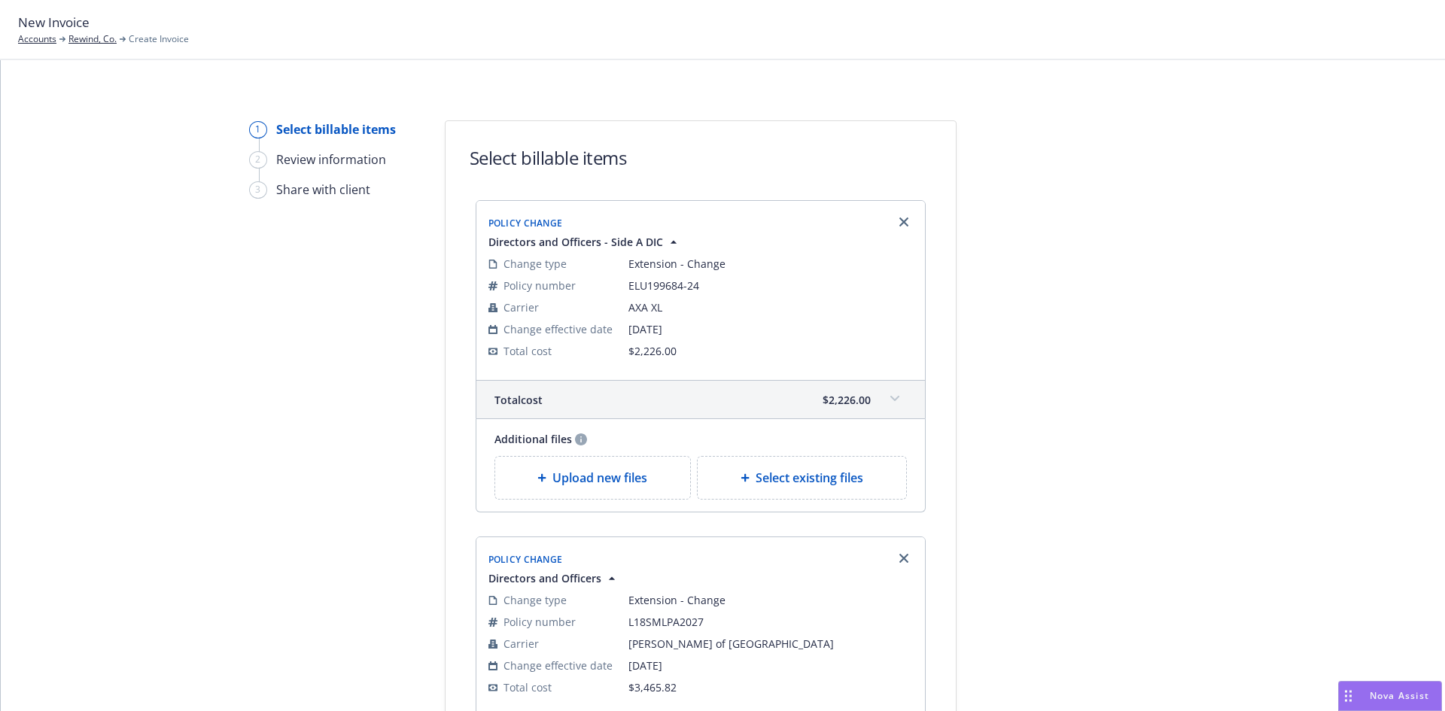
scroll to position [357, 0]
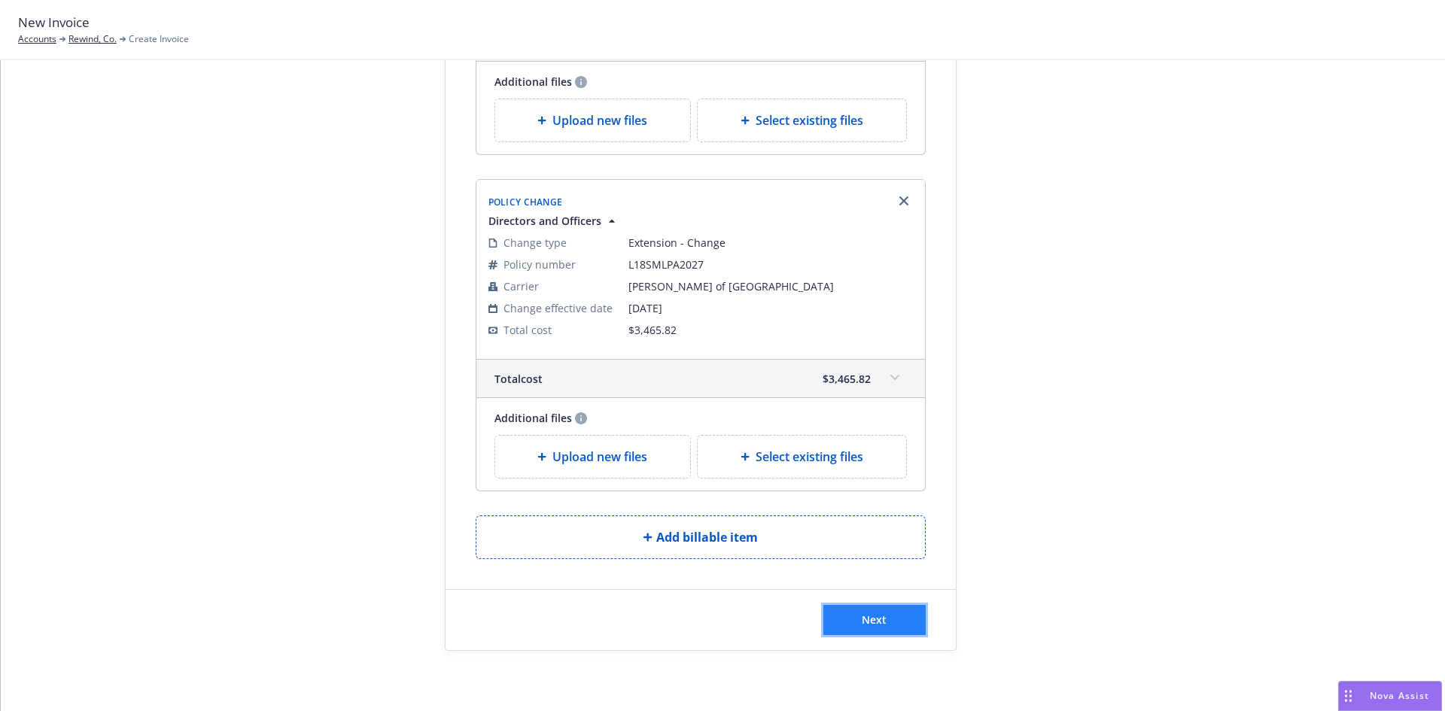
click at [869, 624] on span "Next" at bounding box center [874, 620] width 25 height 14
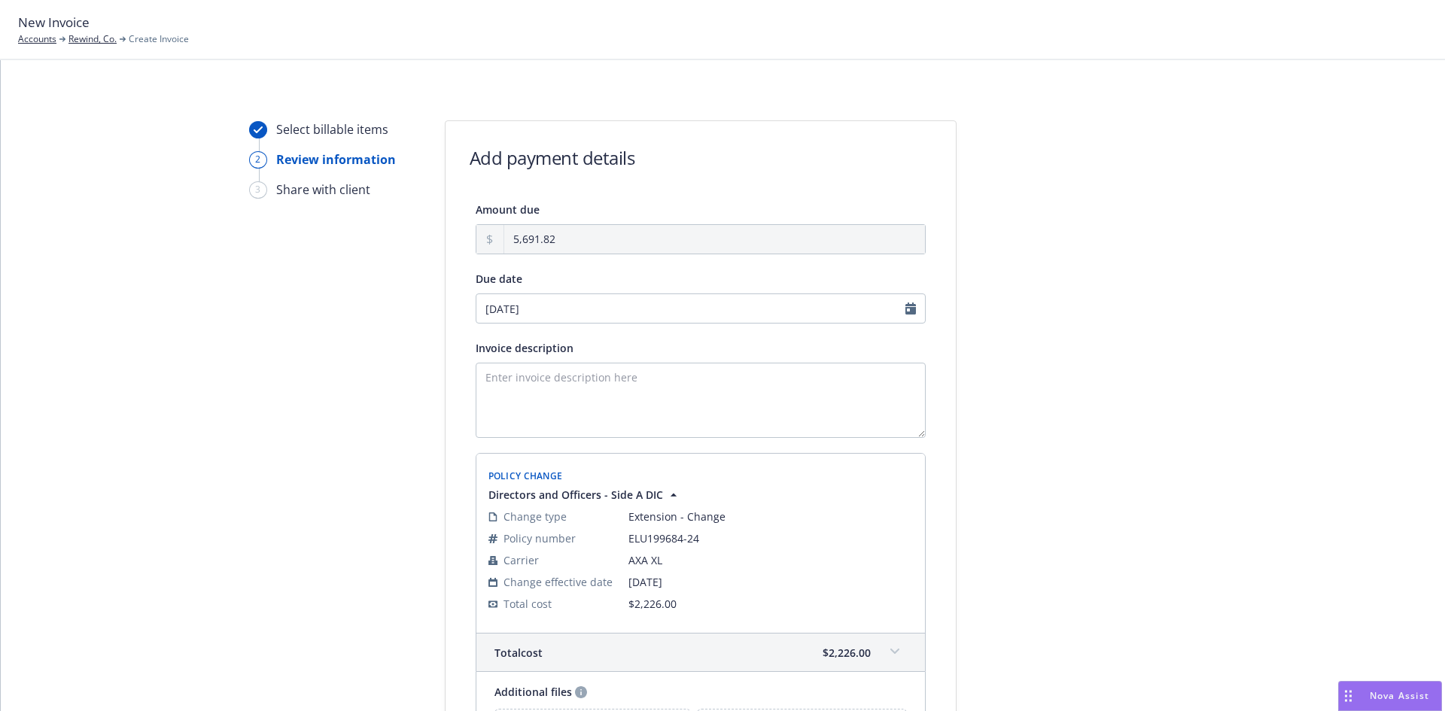
scroll to position [543, 0]
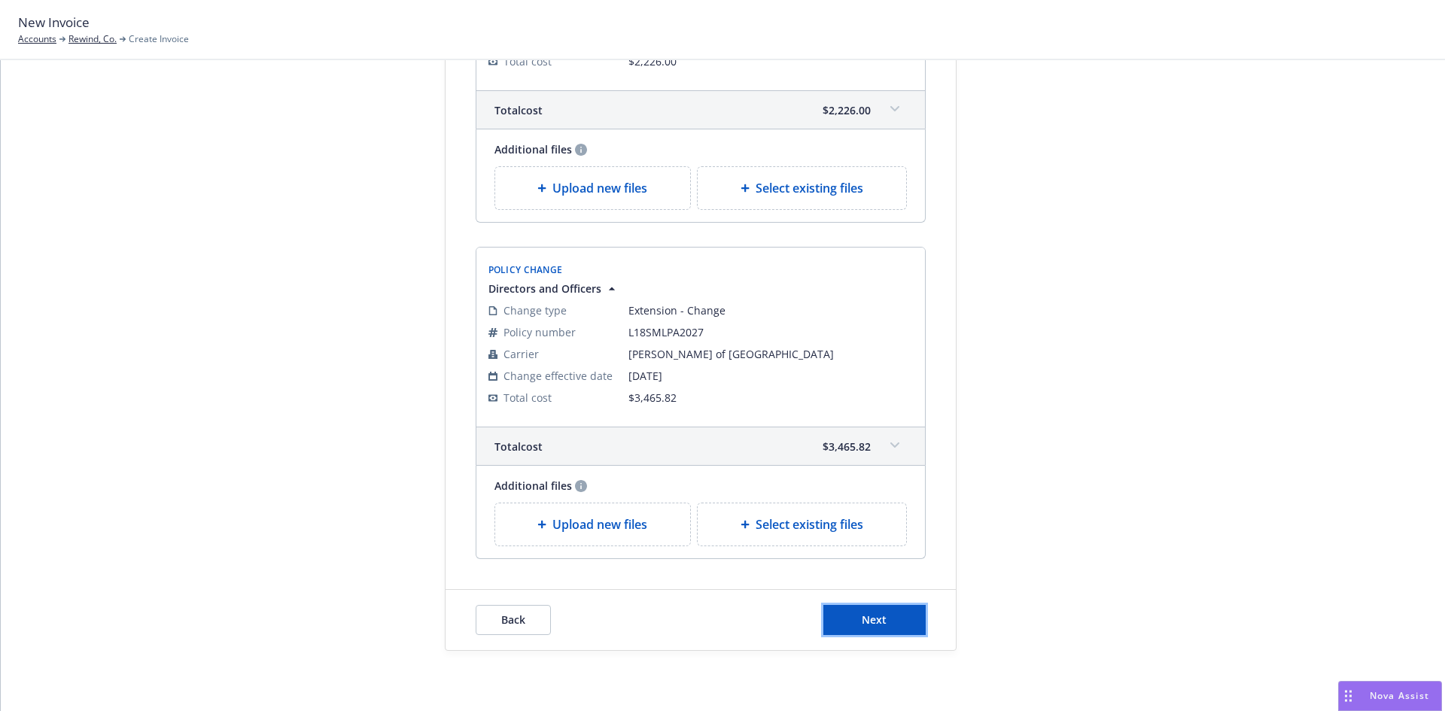
click at [865, 607] on button "Next" at bounding box center [874, 620] width 102 height 30
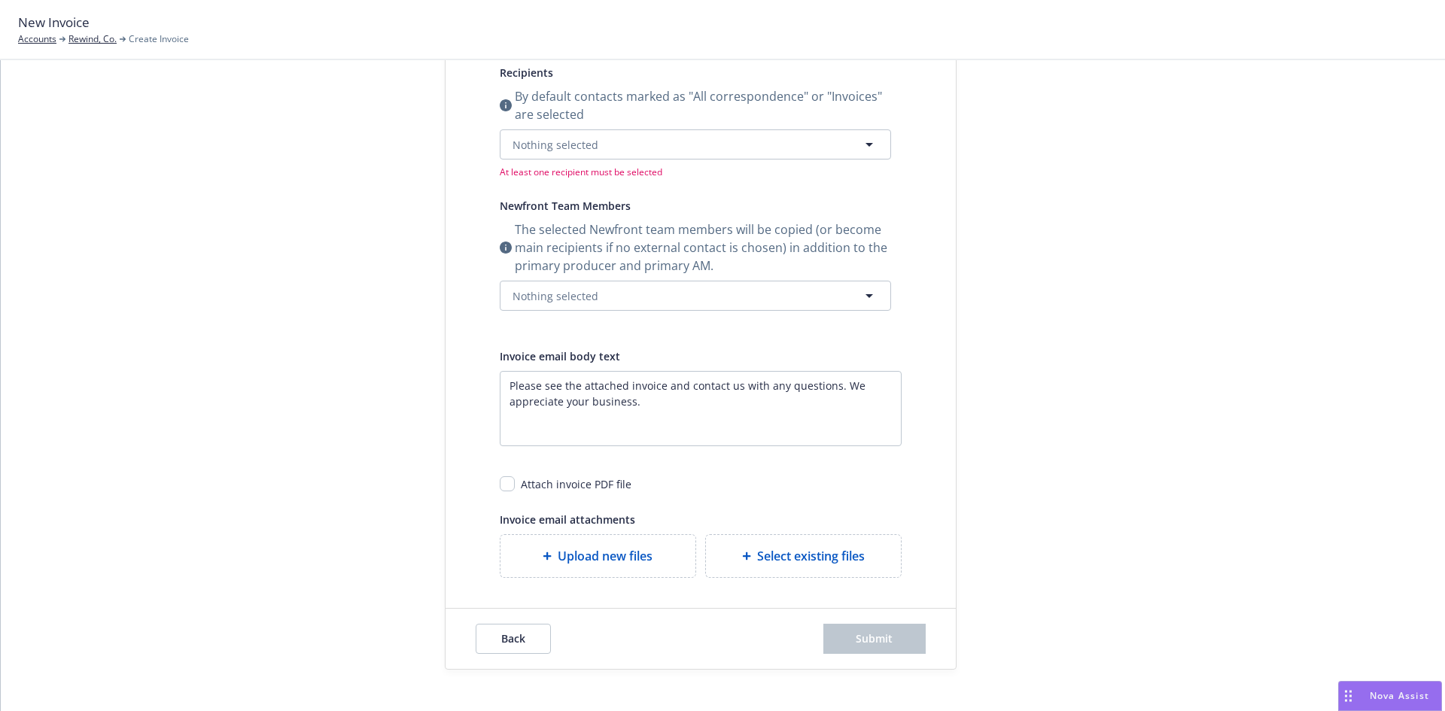
scroll to position [0, 0]
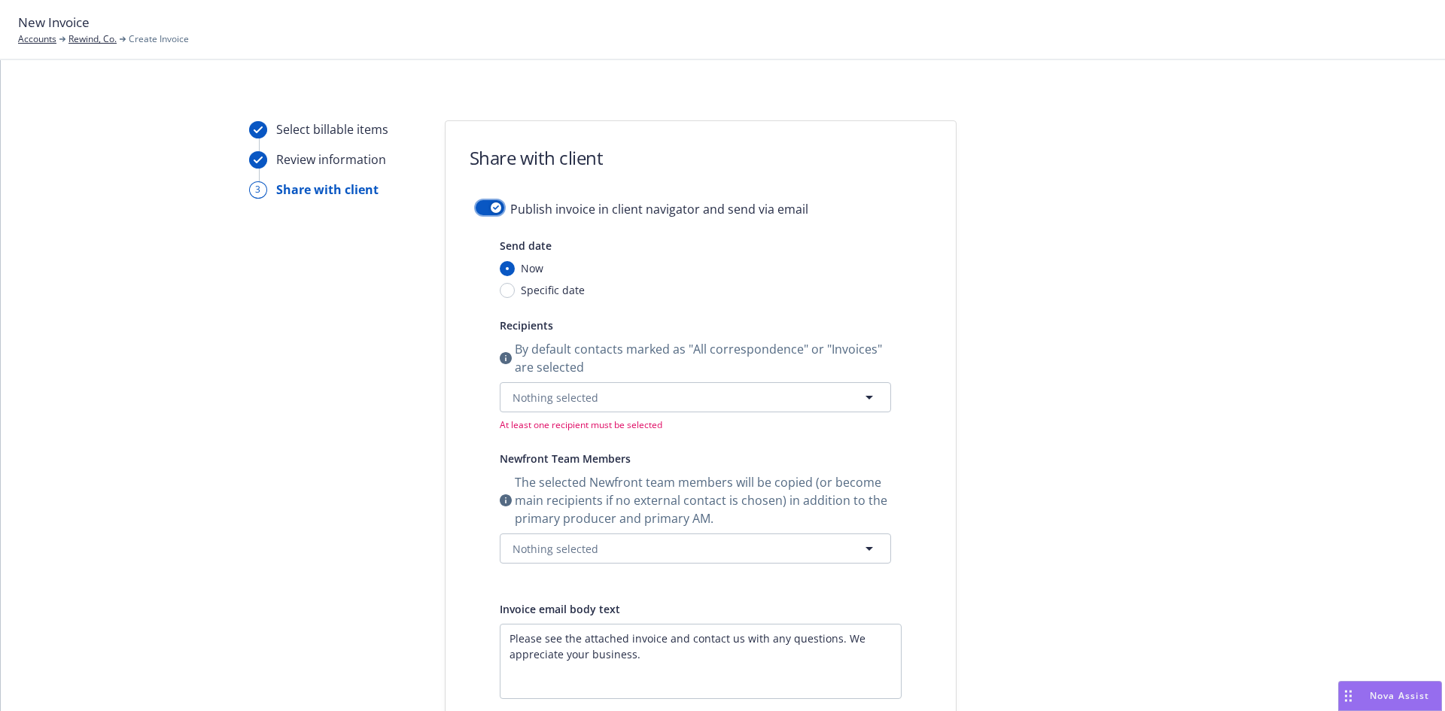
click at [482, 202] on button "button" at bounding box center [490, 207] width 29 height 15
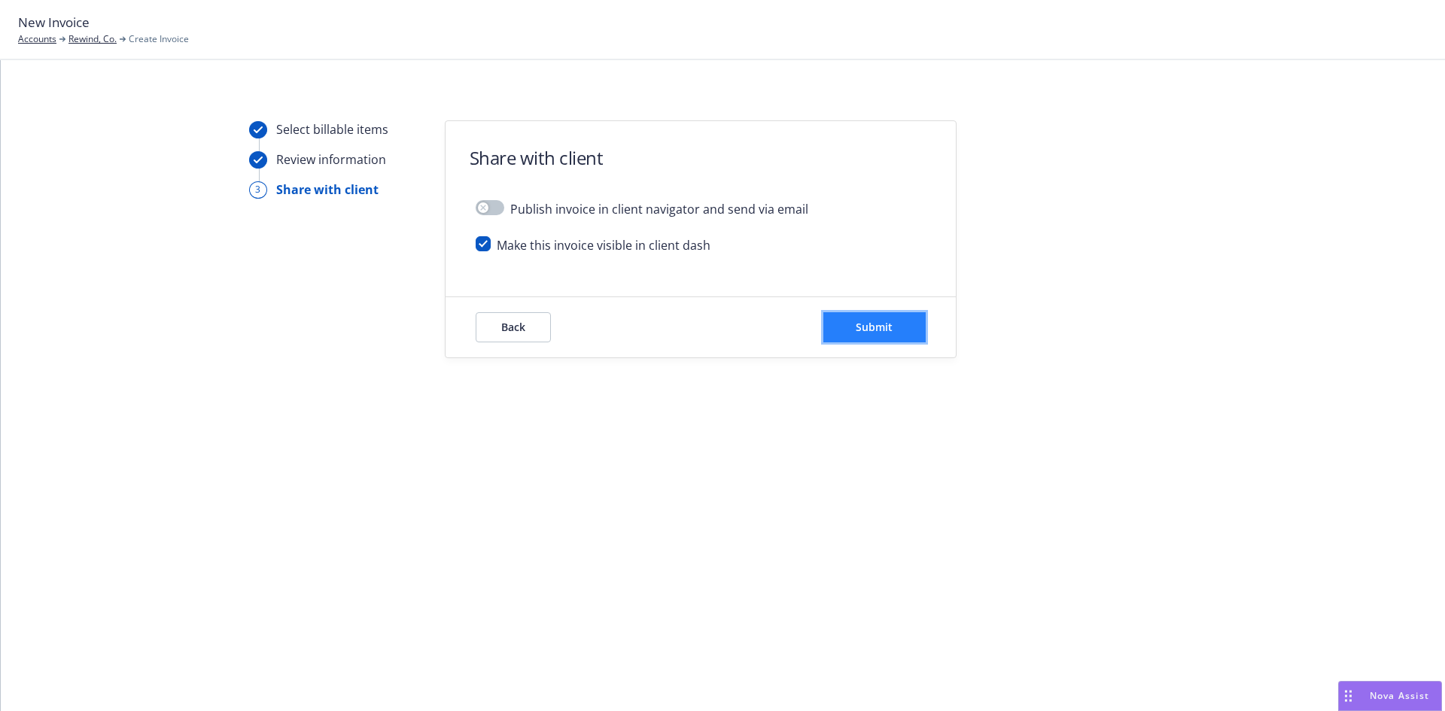
click at [899, 335] on button "Submit" at bounding box center [874, 327] width 102 height 30
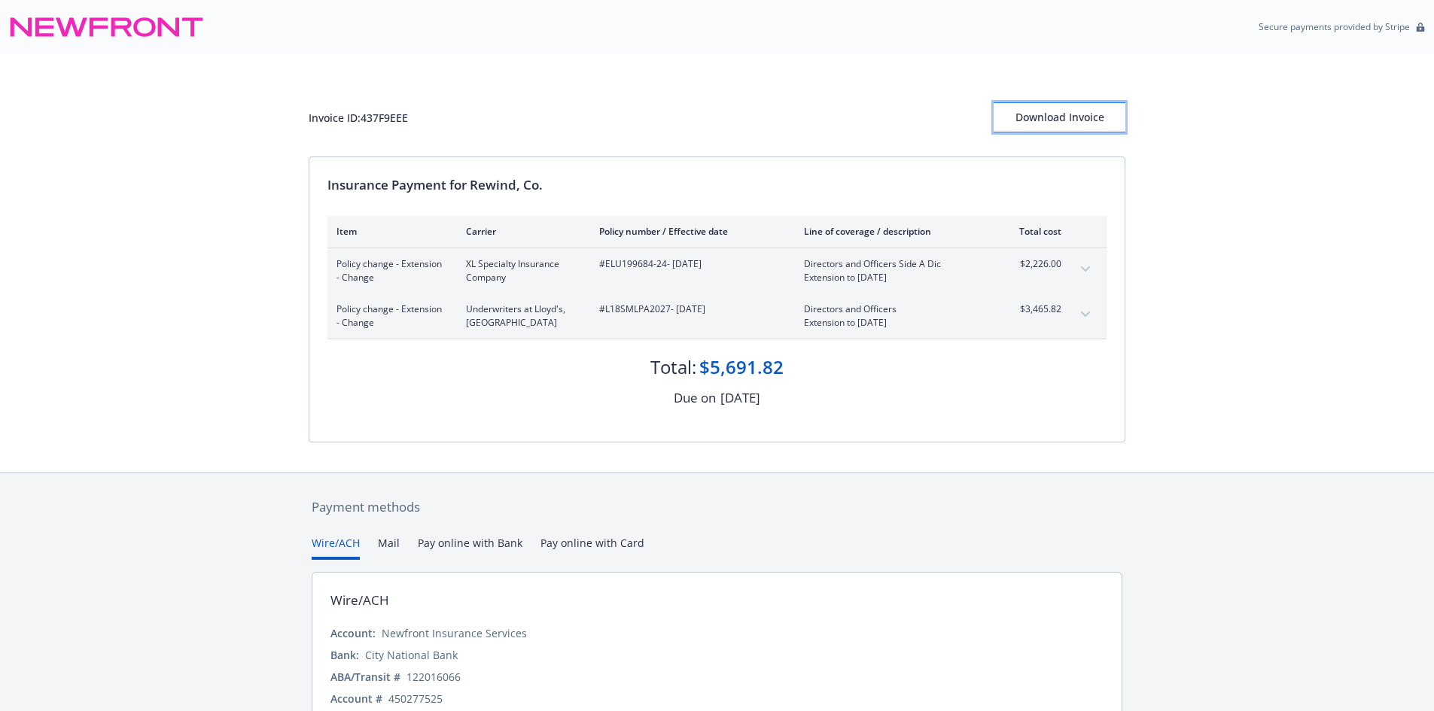
click at [1089, 118] on div "Download Invoice" at bounding box center [1059, 117] width 132 height 29
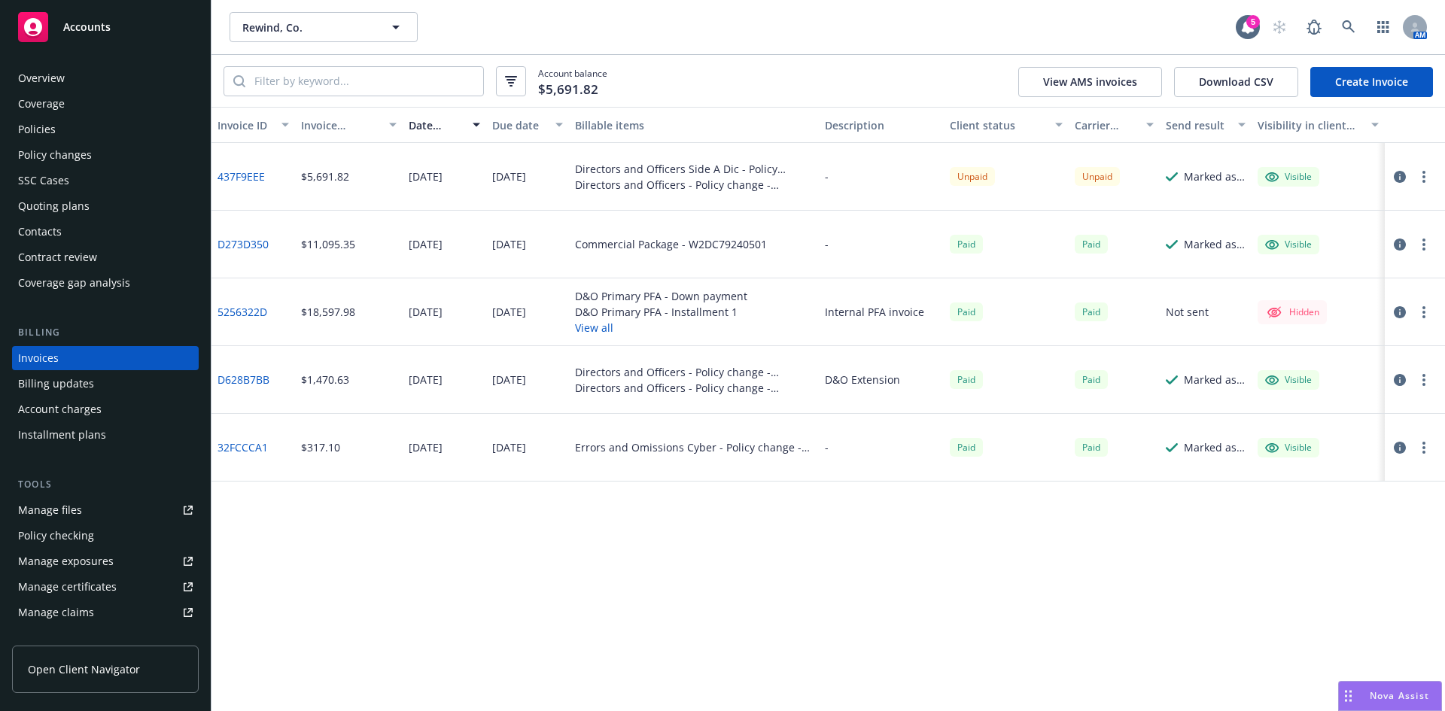
click at [45, 129] on div "Policies" at bounding box center [37, 129] width 38 height 24
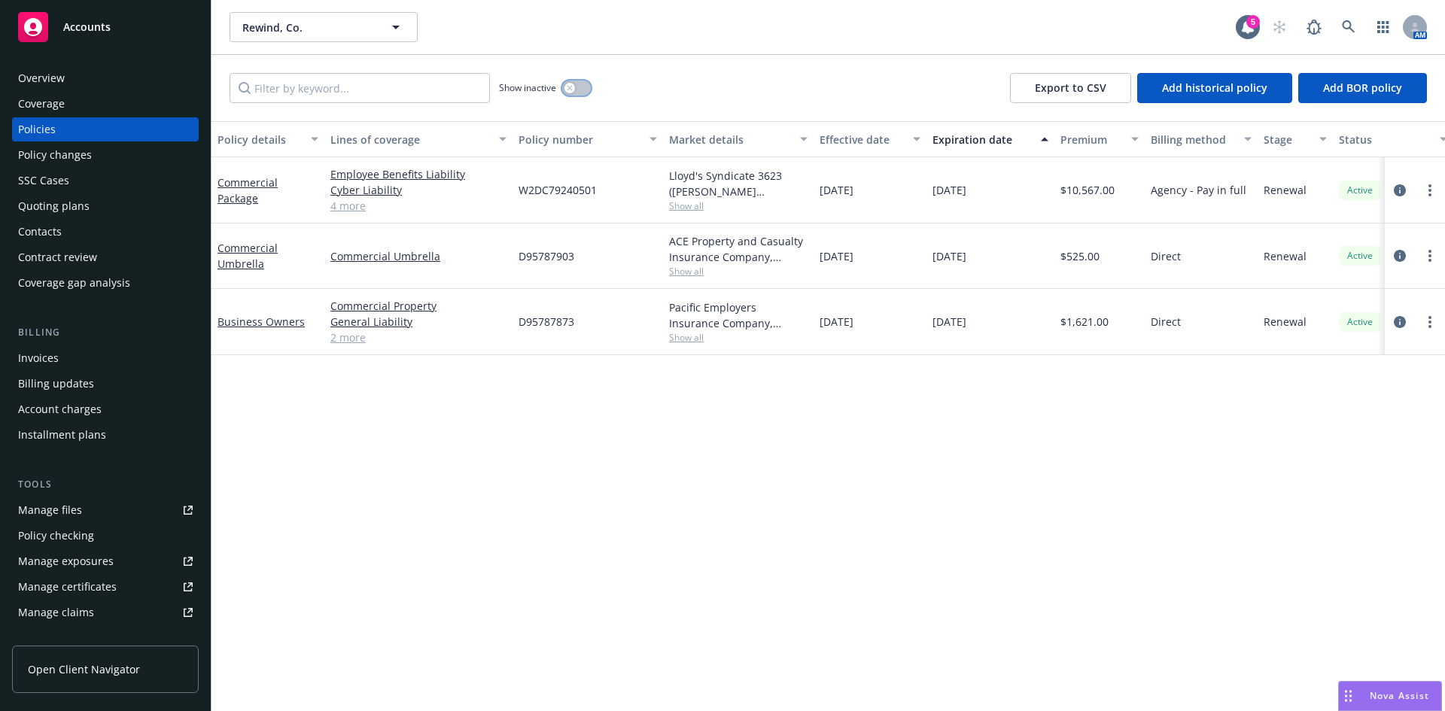
click at [564, 83] on button "button" at bounding box center [576, 88] width 29 height 15
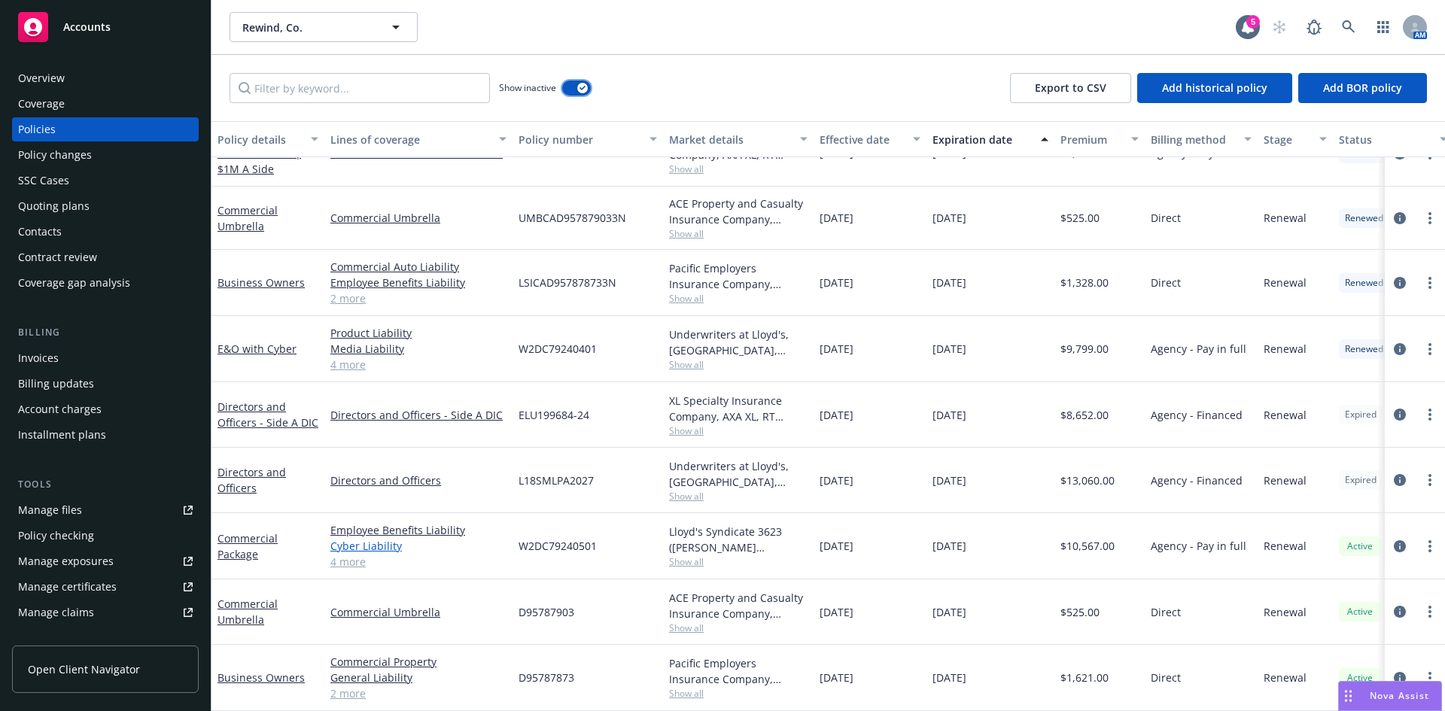
scroll to position [1077, 0]
click at [250, 465] on link "Directors and Officers" at bounding box center [251, 480] width 68 height 30
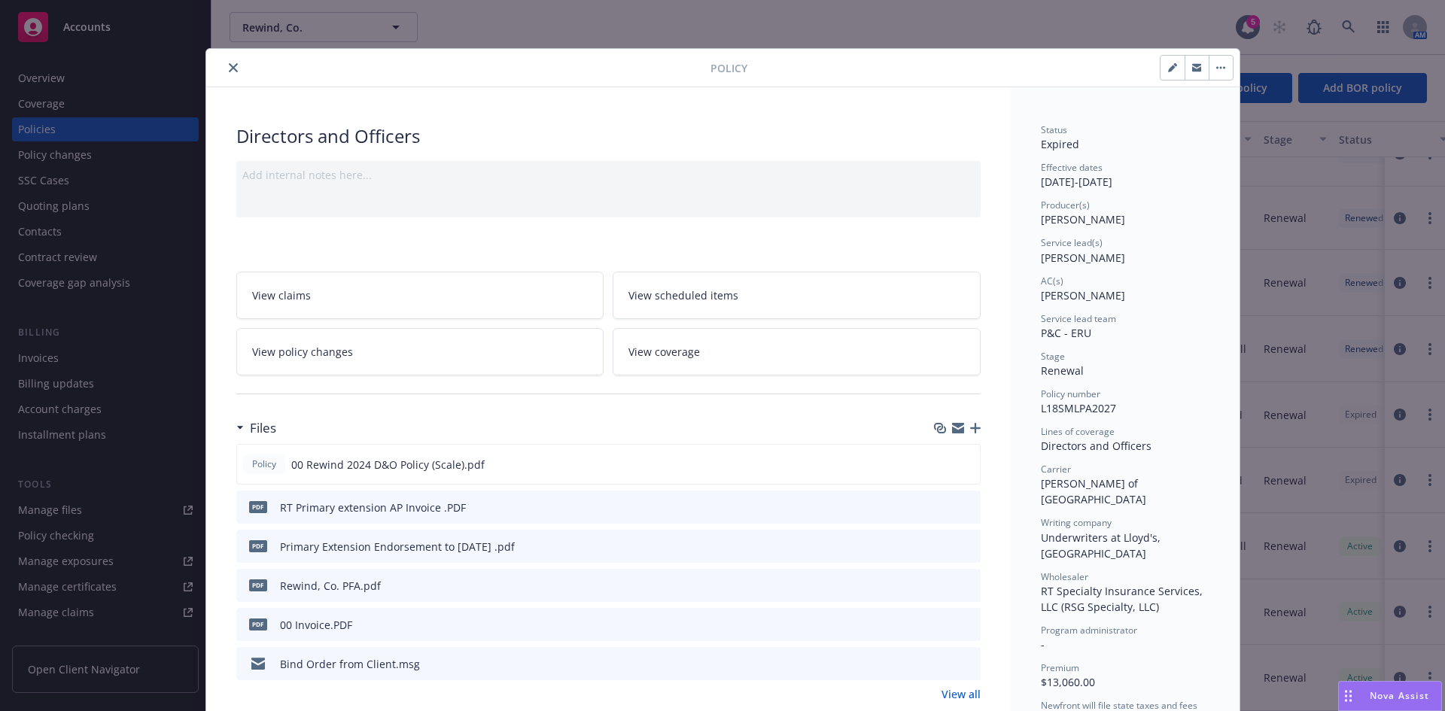
click at [1163, 60] on button "button" at bounding box center [1172, 68] width 24 height 24
select select "RENEWAL"
select select "other"
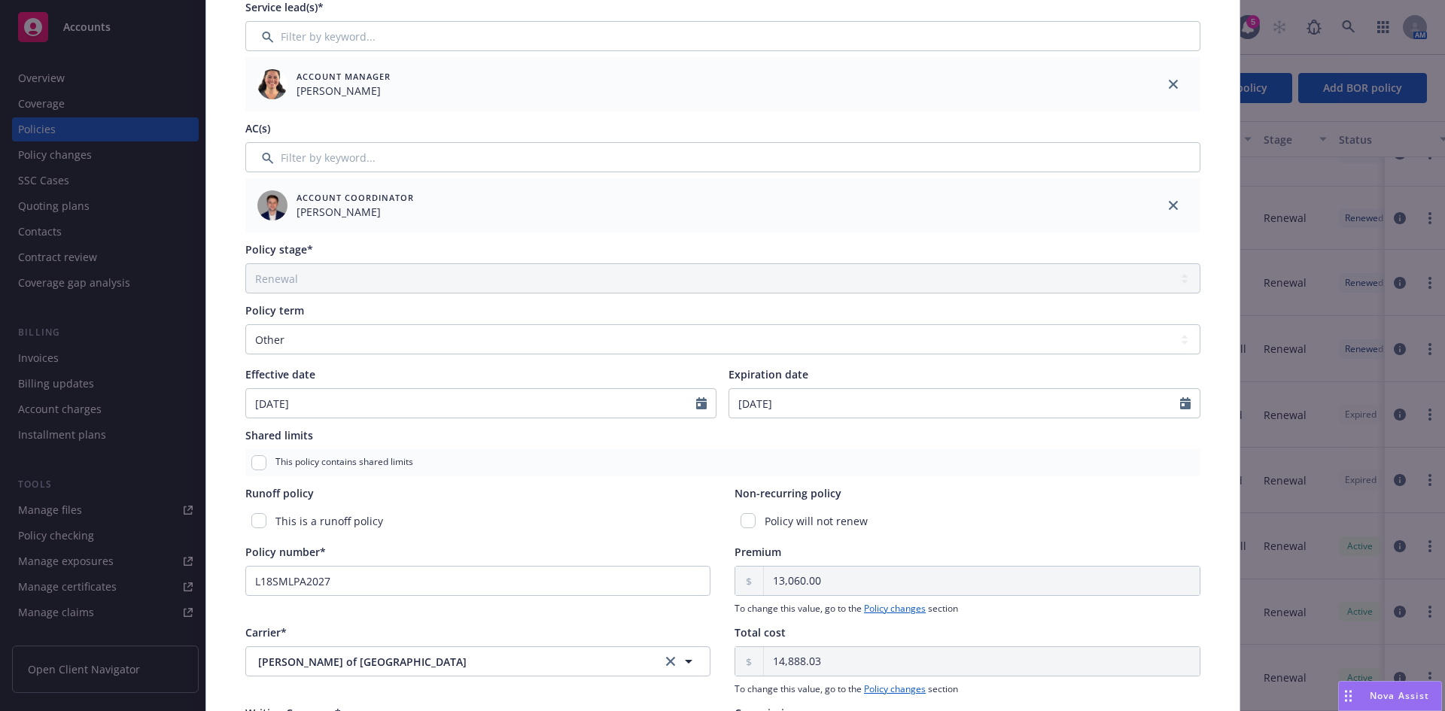
scroll to position [307, 0]
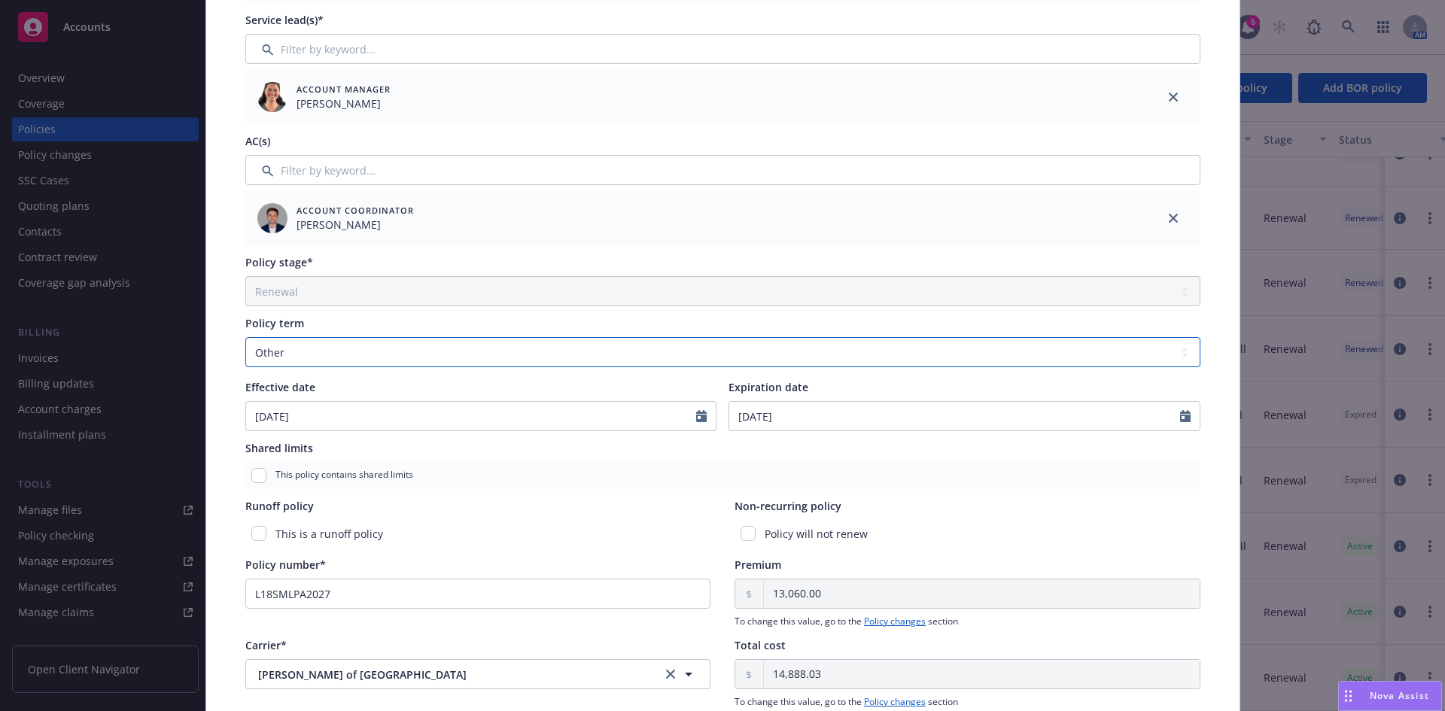
click at [266, 339] on select "Select policy term 12 Month 6 Month 4 Month 3 Month 2 Month 1 Month 36 Month (3…" at bounding box center [722, 352] width 955 height 30
click at [245, 337] on select "Select policy term 12 Month 6 Month 4 Month 3 Month 2 Month 1 Month 36 Month (3…" at bounding box center [722, 352] width 955 height 30
click at [747, 411] on input "[DATE]" at bounding box center [954, 416] width 451 height 29
select select "8"
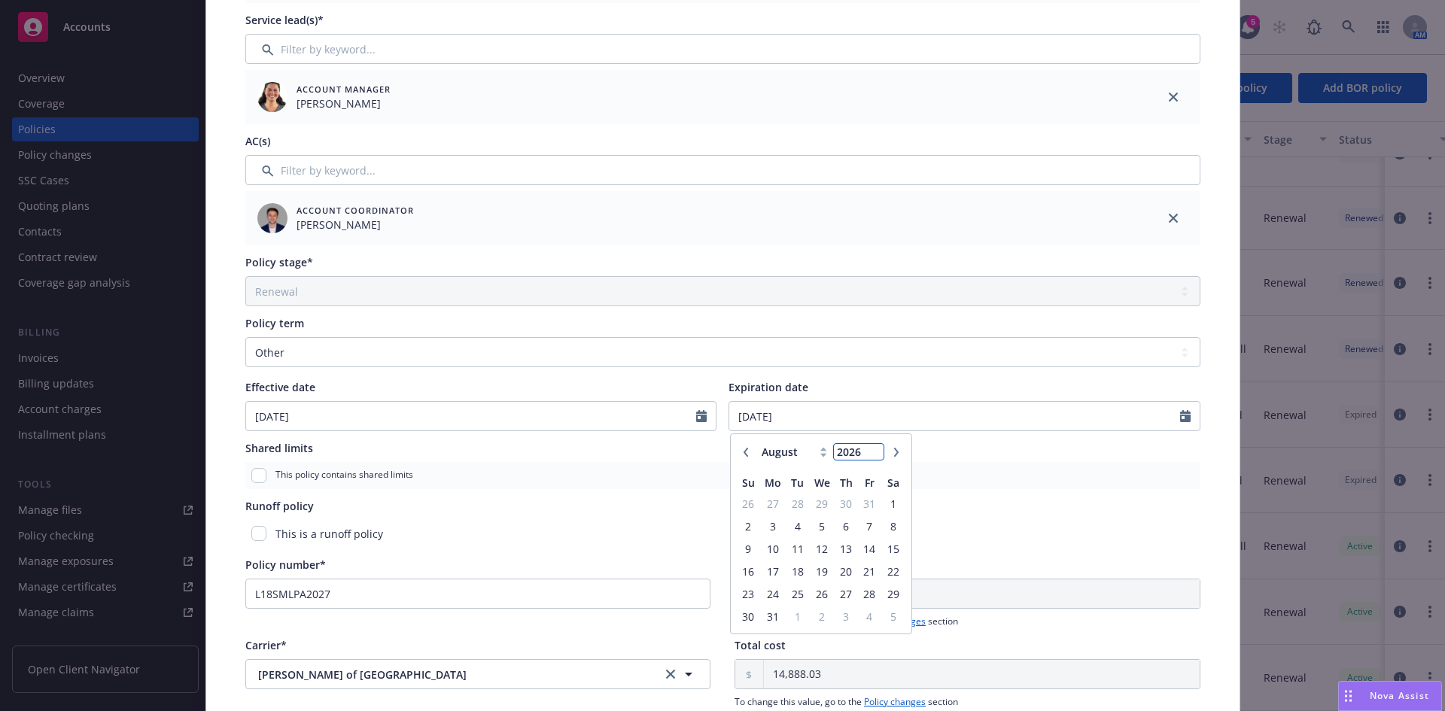
click at [869, 449] on input "2026" at bounding box center [858, 452] width 49 height 16
type input "2025"
click at [870, 456] on input "2025" at bounding box center [858, 452] width 49 height 16
click at [809, 456] on select "January February March April May June July August September October November De…" at bounding box center [795, 451] width 75 height 17
select select "12"
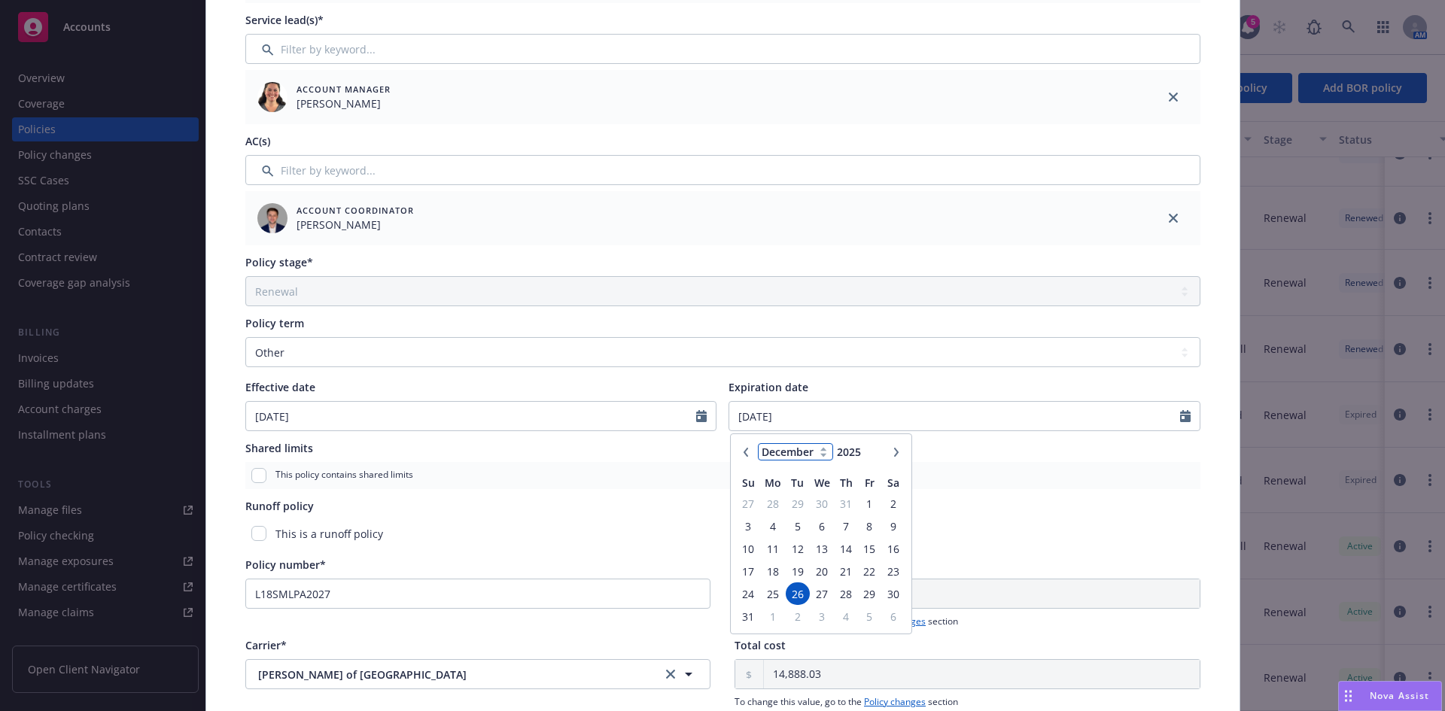
click at [758, 443] on select "January February March April May June July August September October November De…" at bounding box center [795, 451] width 75 height 17
click at [884, 546] on span "20" at bounding box center [893, 549] width 20 height 19
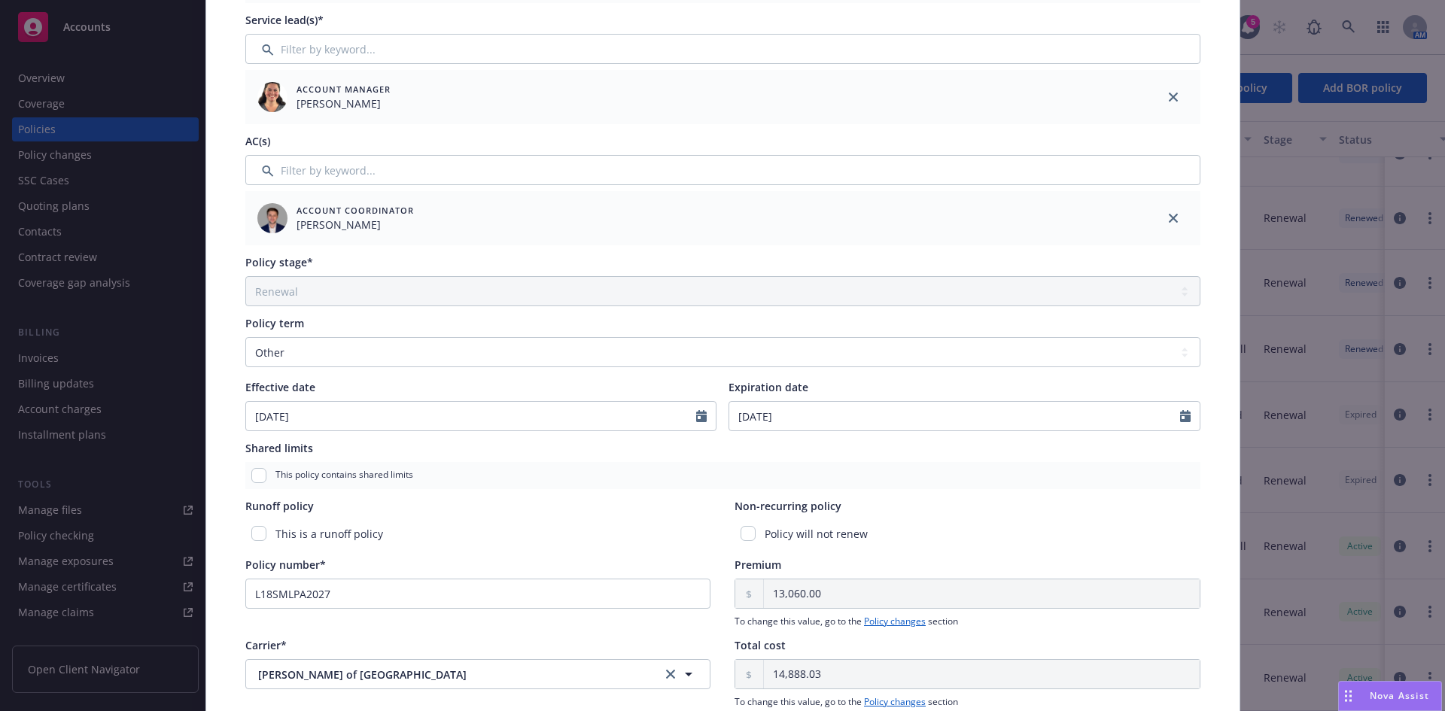
type input "[DATE]"
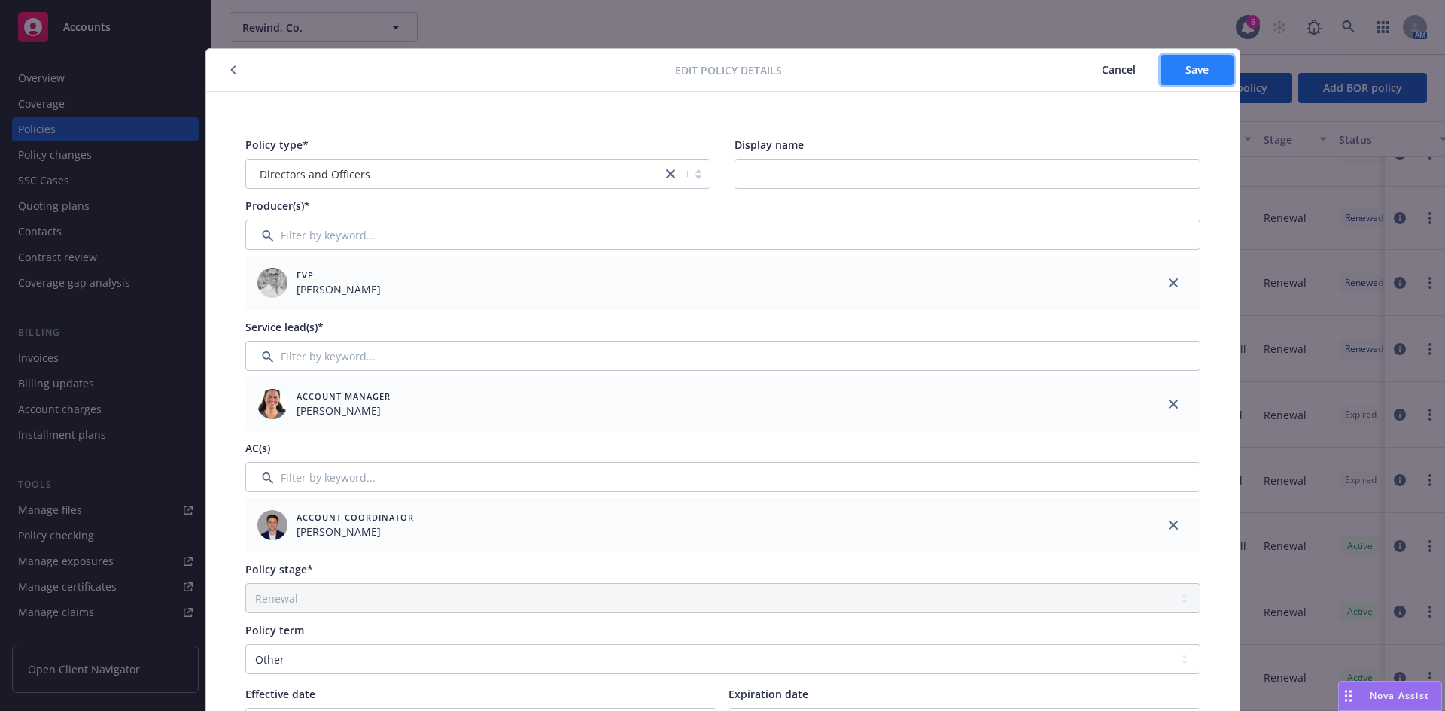
click at [1202, 62] on button "Save" at bounding box center [1196, 70] width 73 height 30
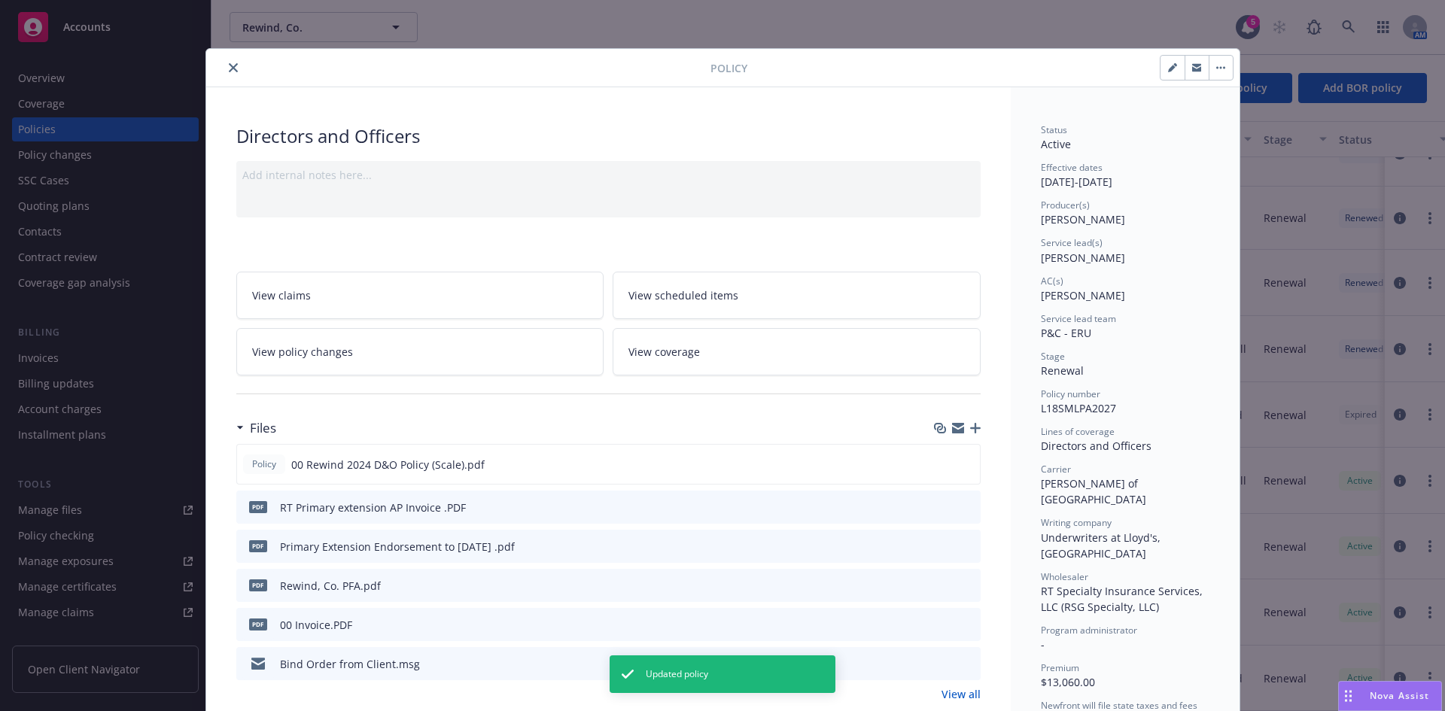
click at [970, 424] on icon "button" at bounding box center [975, 428] width 11 height 11
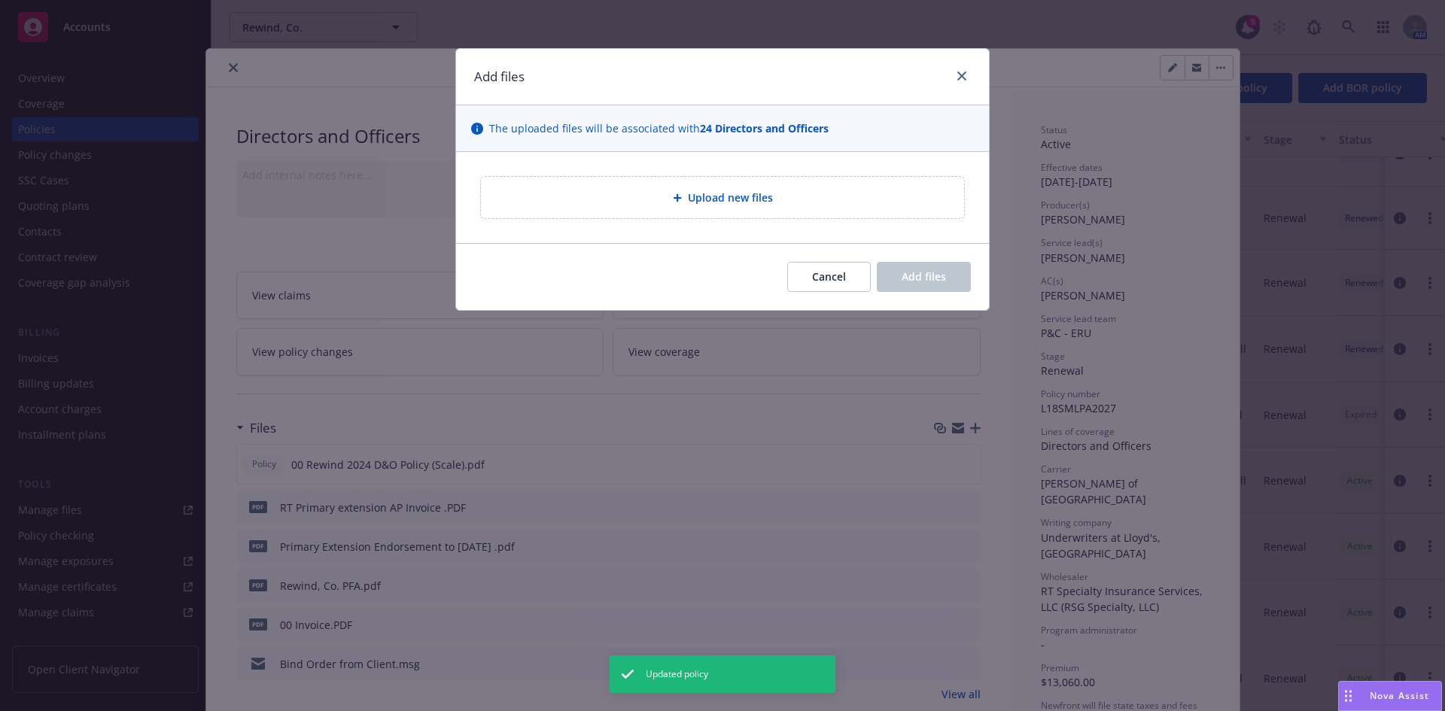
click at [710, 195] on span "Upload new files" at bounding box center [730, 198] width 85 height 16
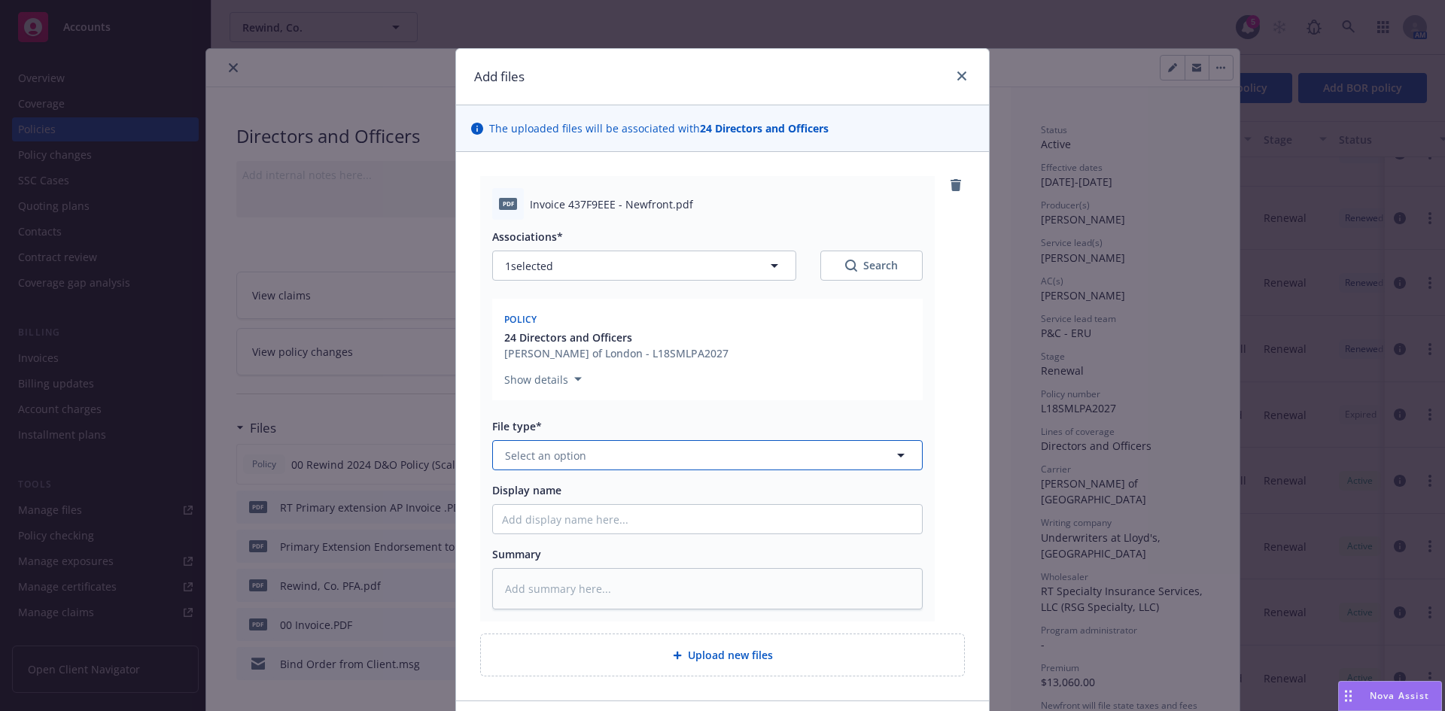
click at [537, 454] on span "Select an option" at bounding box center [545, 456] width 81 height 16
type input "inv"
click at [546, 507] on div "Invoice - Newfront" at bounding box center [554, 497] width 104 height 22
click at [521, 520] on input "Display name" at bounding box center [707, 519] width 429 height 29
type textarea "x"
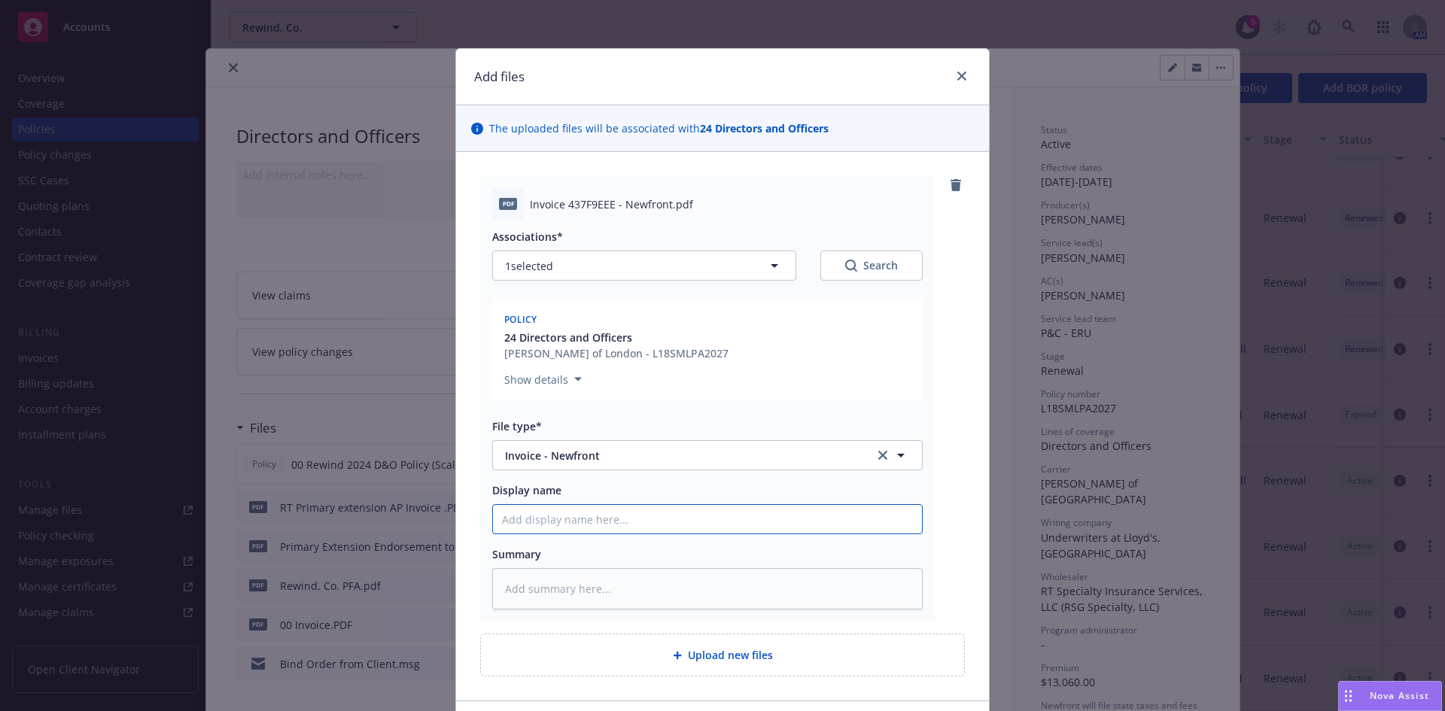
type input "R"
type textarea "x"
type input "Re"
type textarea "x"
type input "Rewi"
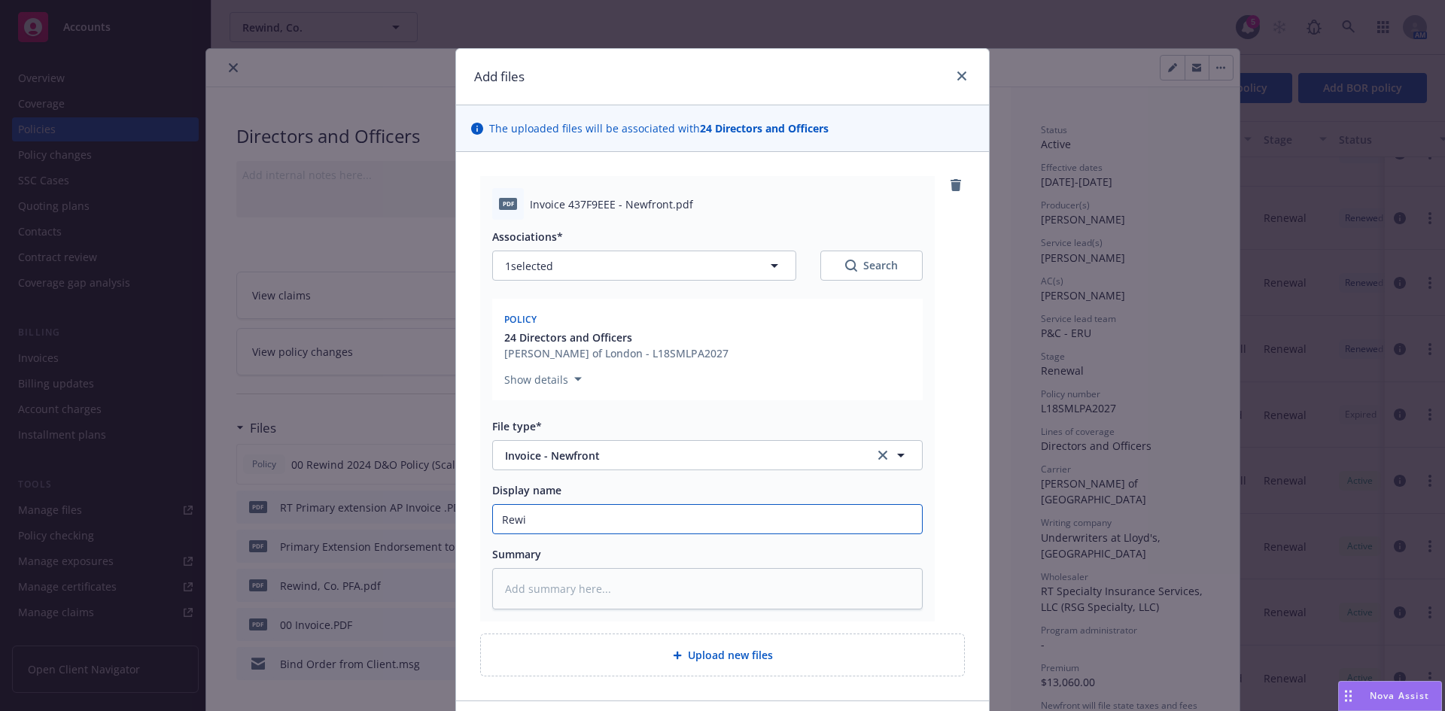
type textarea "x"
type input "Rewin"
type textarea "x"
type input "Rewind"
type textarea "x"
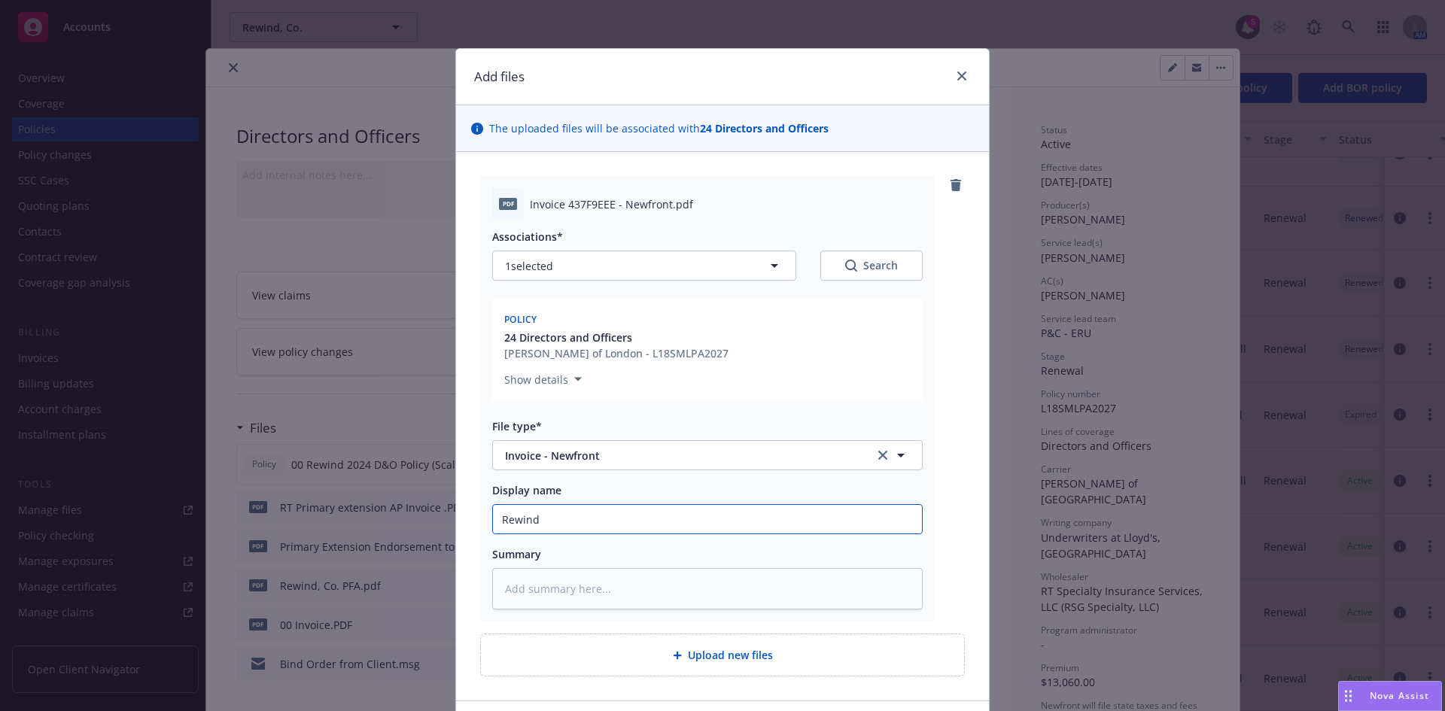
type input "Rewind,"
type textarea "x"
type input "Rewind,"
type textarea "x"
type input "Rewind, C"
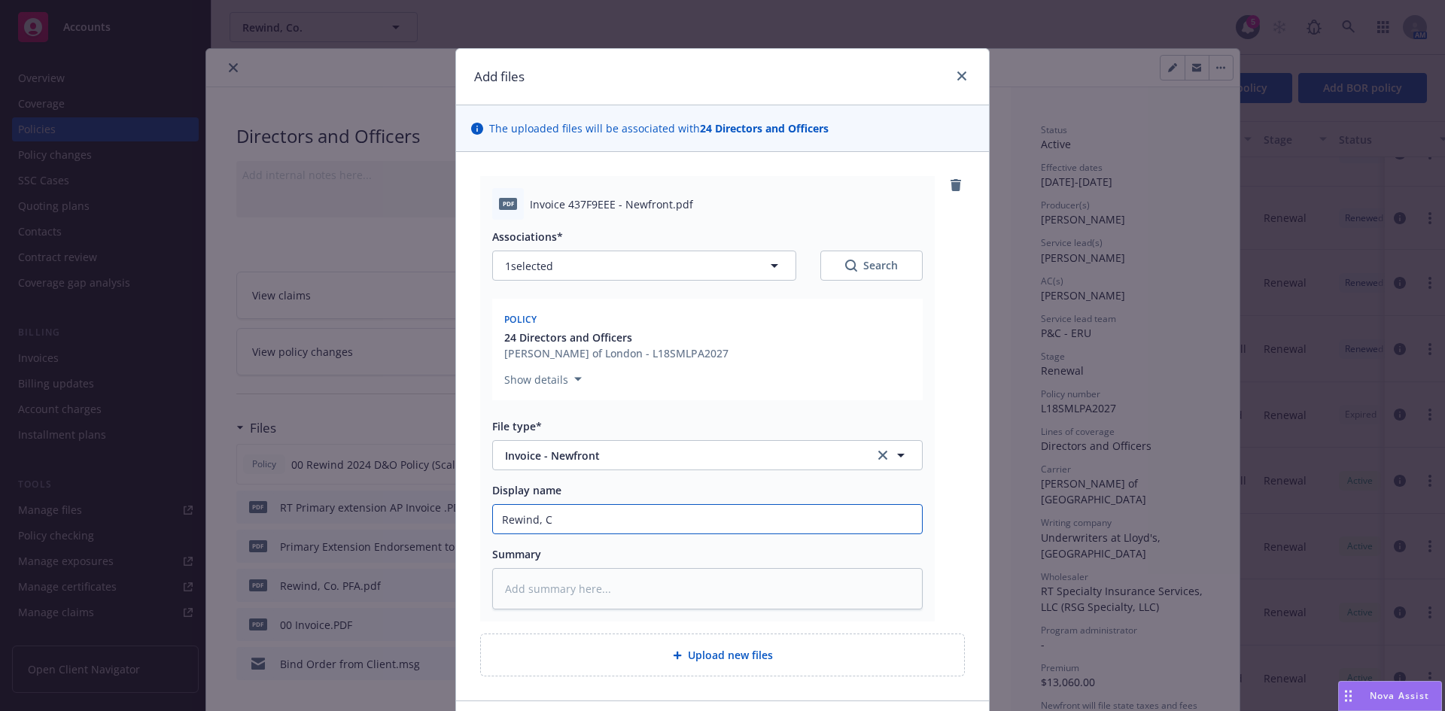
type textarea "x"
type input "Rewind, Co"
type textarea "x"
type input "Rewind, Co."
type textarea "x"
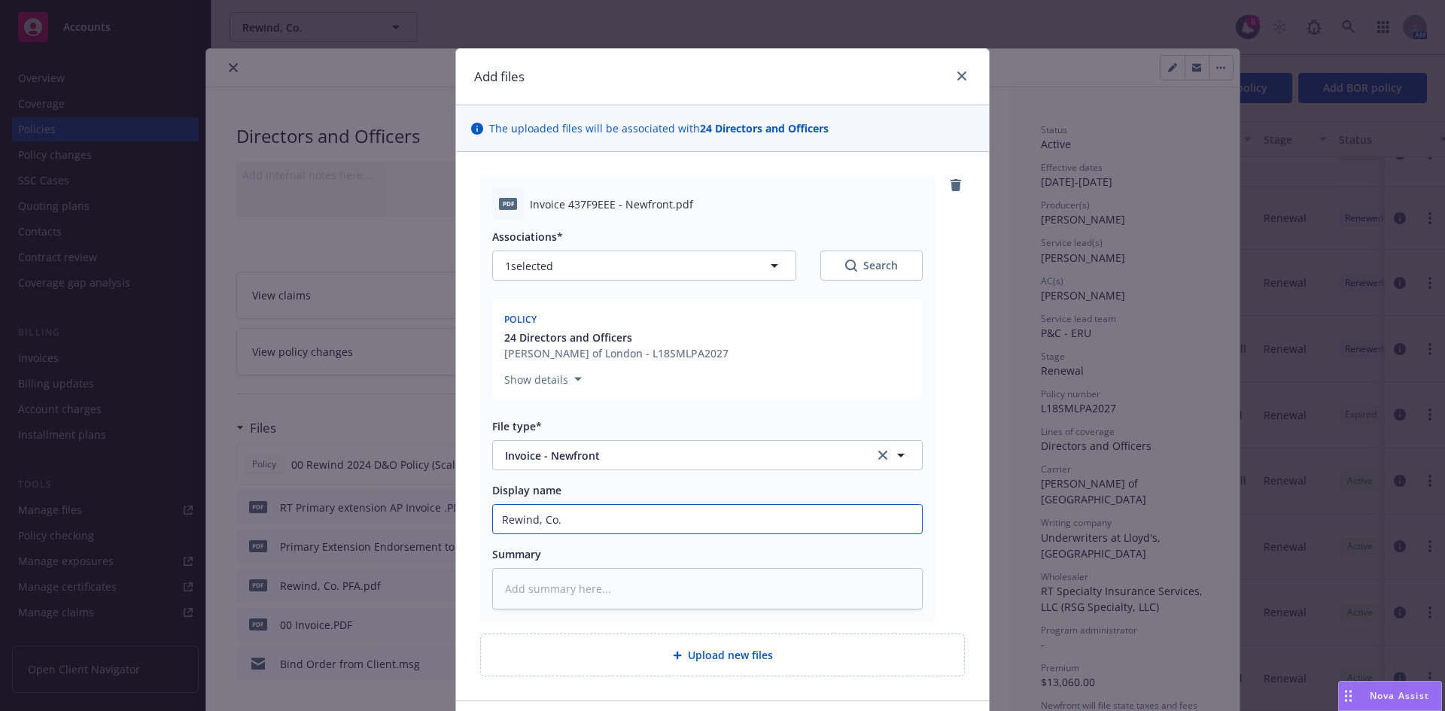
type input "Rewind, Co."
type textarea "x"
type input "Rewind, Co. D"
type textarea "x"
type input "Rewind, Co. D&"
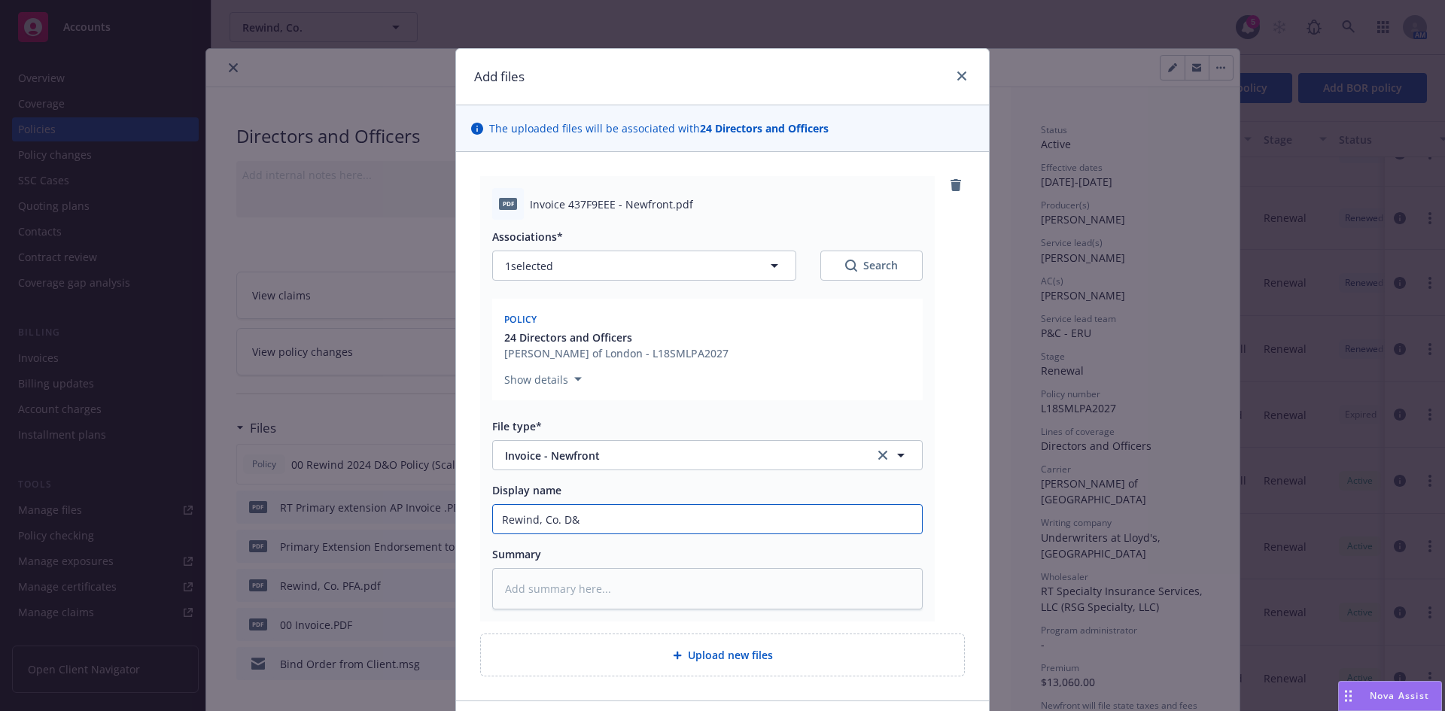
type textarea "x"
type input "Rewind, Co. D&O"
type textarea "x"
type input "Rewind, Co. D&O"
type textarea "x"
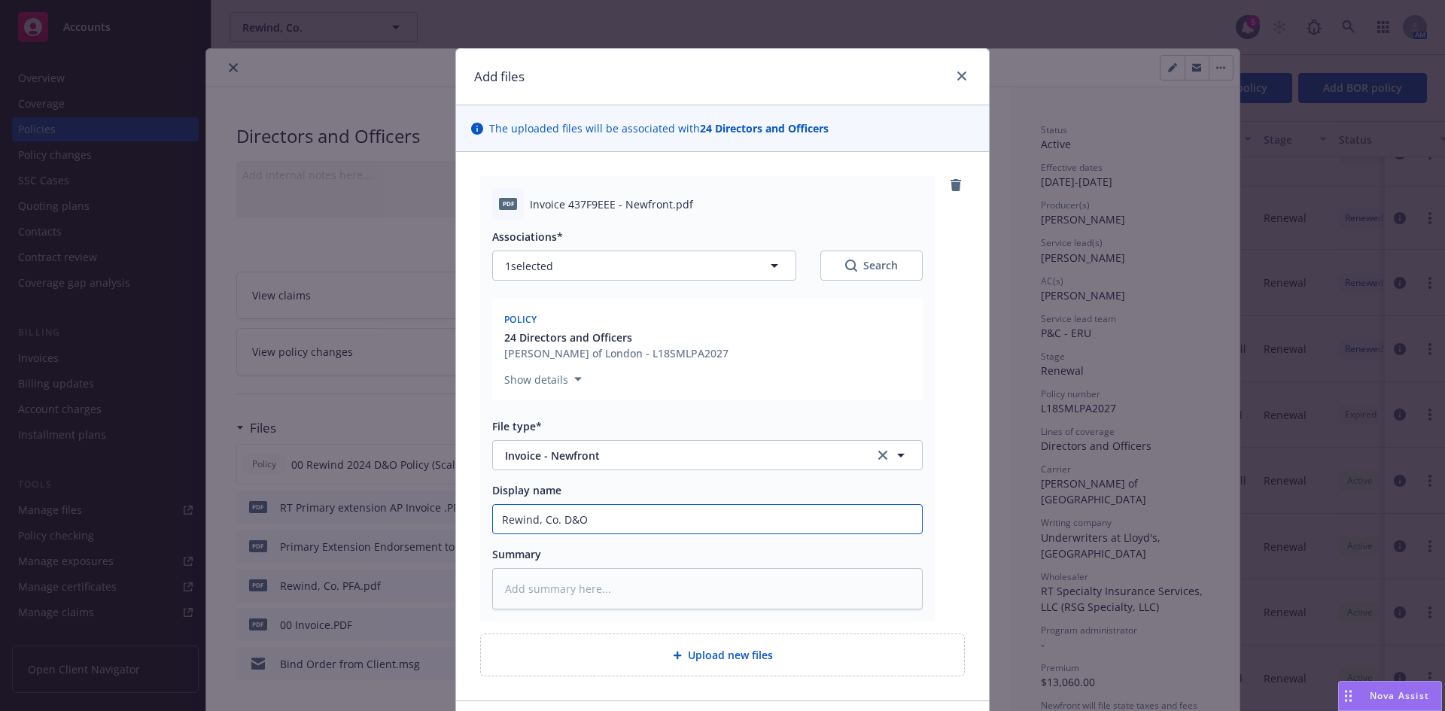
type input "Rewind, Co. D&"
type textarea "x"
type input "Rewind, Co. D"
type textarea "x"
type input "Rewind, Co."
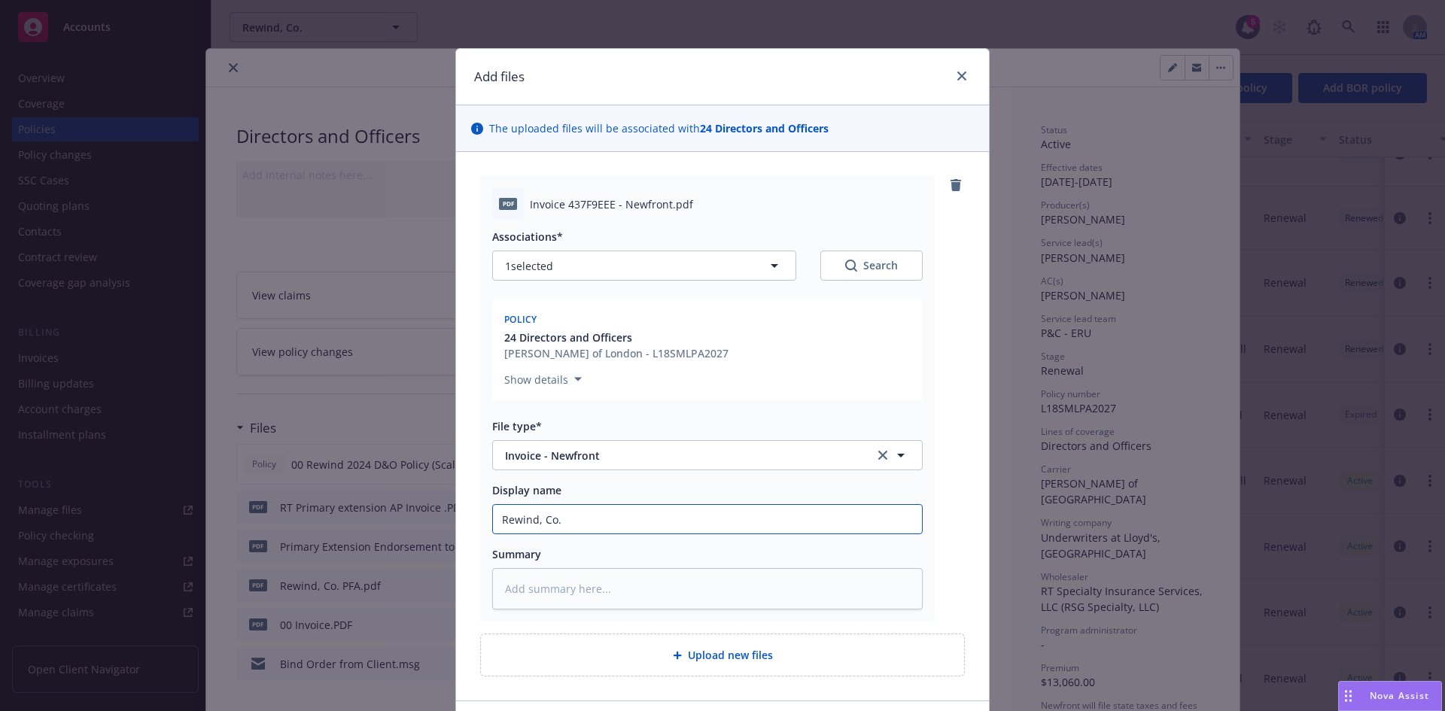
type textarea "x"
type input "Rewind, Co."
type textarea "x"
type input "Rewind, Co."
type textarea "x"
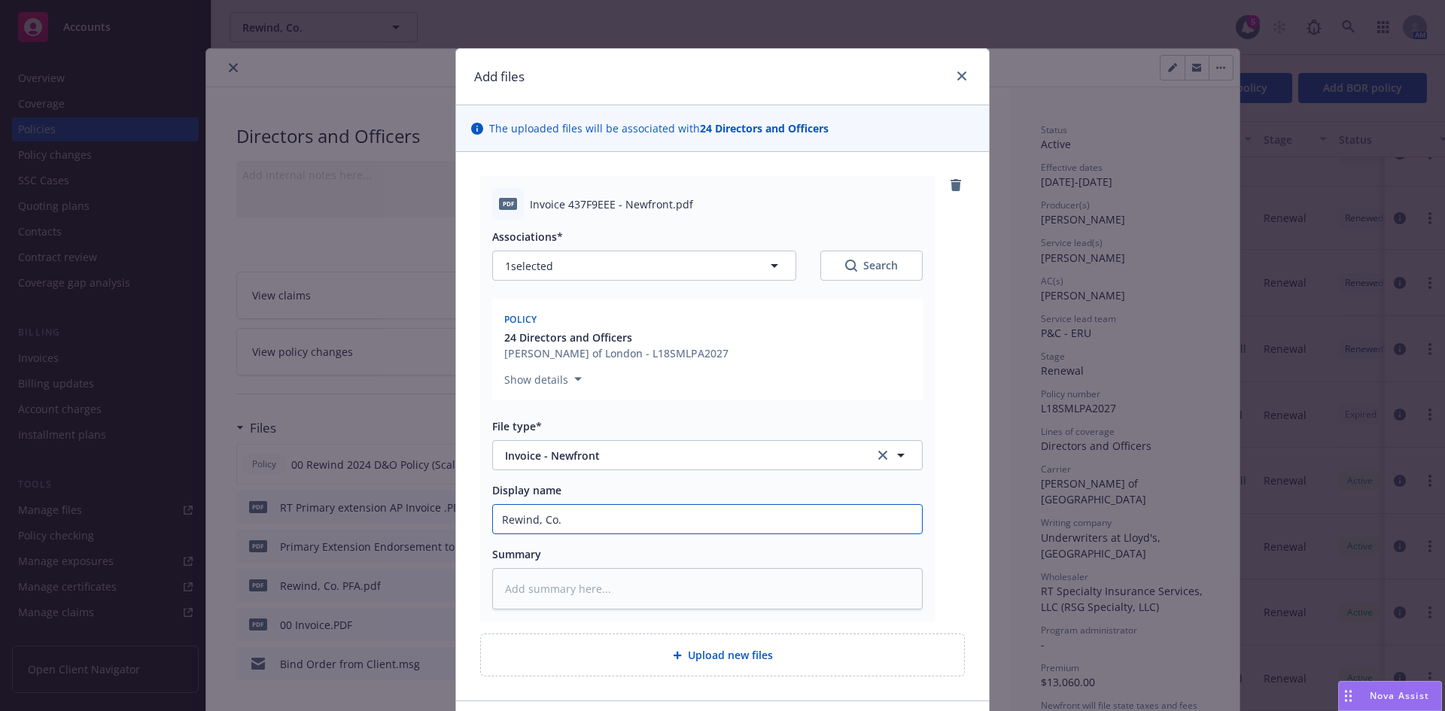
type input "Rewind, Co. -"
type textarea "x"
type input "Rewind, Co. -"
type textarea "x"
type input "Rewind, Co. - E"
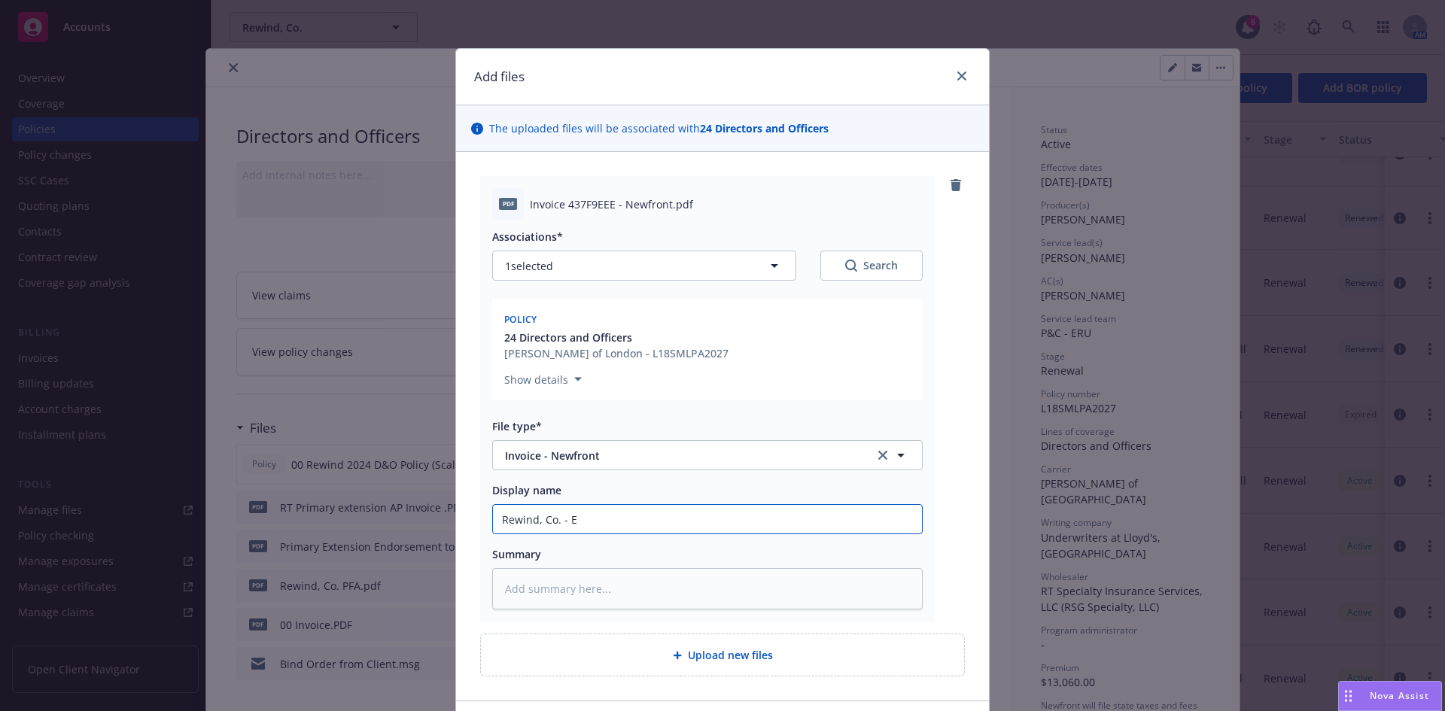
type textarea "x"
type input "Rewind, Co. - Ex"
type textarea "x"
type input "Rewind, Co. - Exn"
type textarea "x"
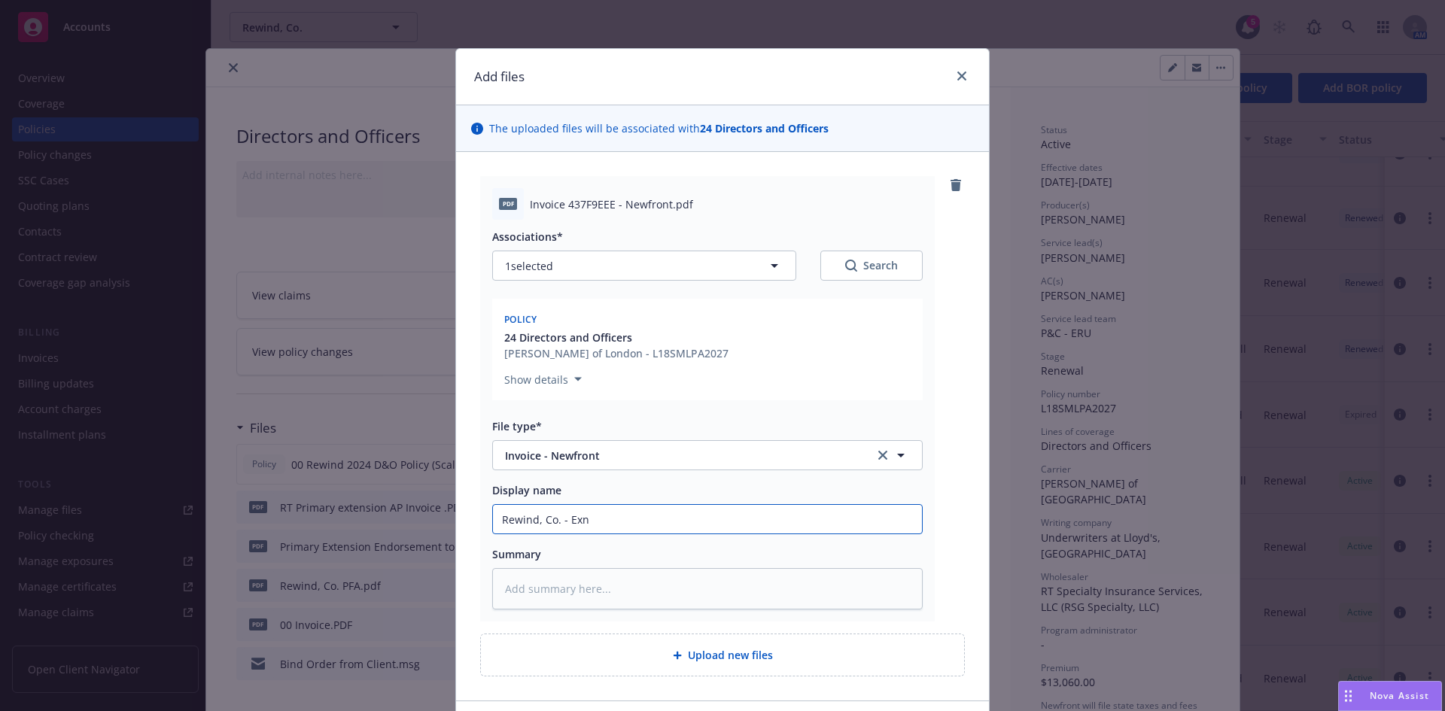
type input "Rewind, Co. - Exnt"
type textarea "x"
type input "Rewind, Co. - Exnte"
type textarea "x"
type input "Rewind, Co. - Exnt"
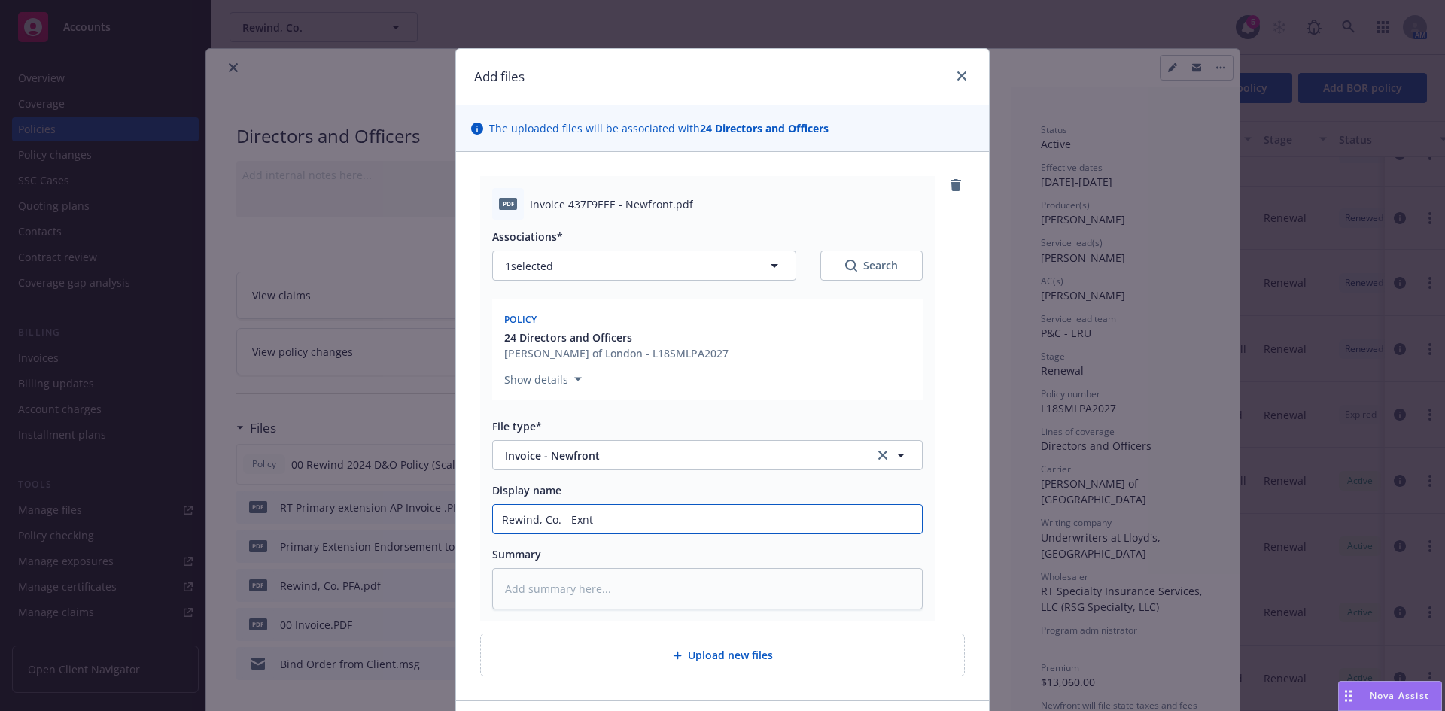
type textarea "x"
type input "Rewind, Co. - Exn"
type textarea "x"
type input "Rewind, Co. - Ex"
type textarea "x"
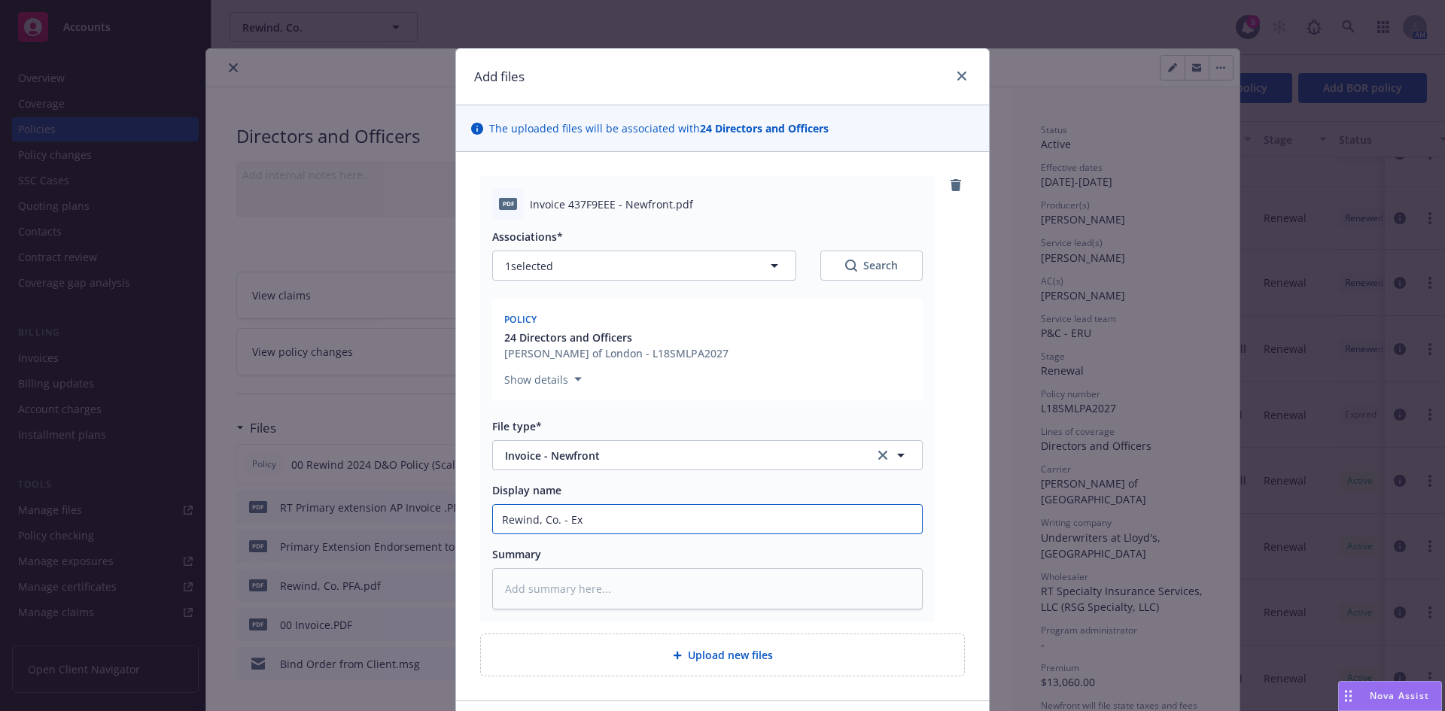
type input "Rewind, Co. - E"
type textarea "x"
type input "Rewind, Co. -"
type textarea "x"
type input "Rewind, Co. - A"
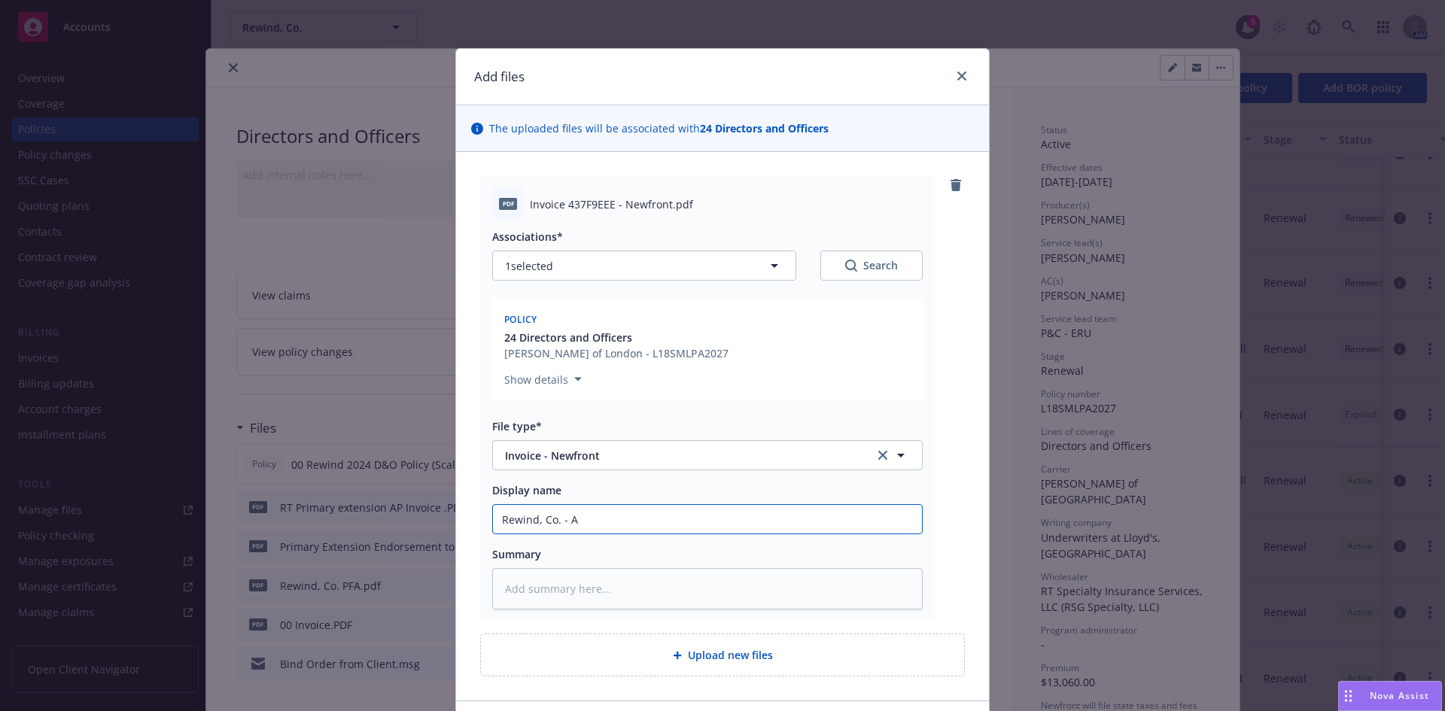
type textarea "x"
type input "Rewind, Co. - AP"
type textarea "x"
type input "Rewind, Co. - AP"
type textarea "x"
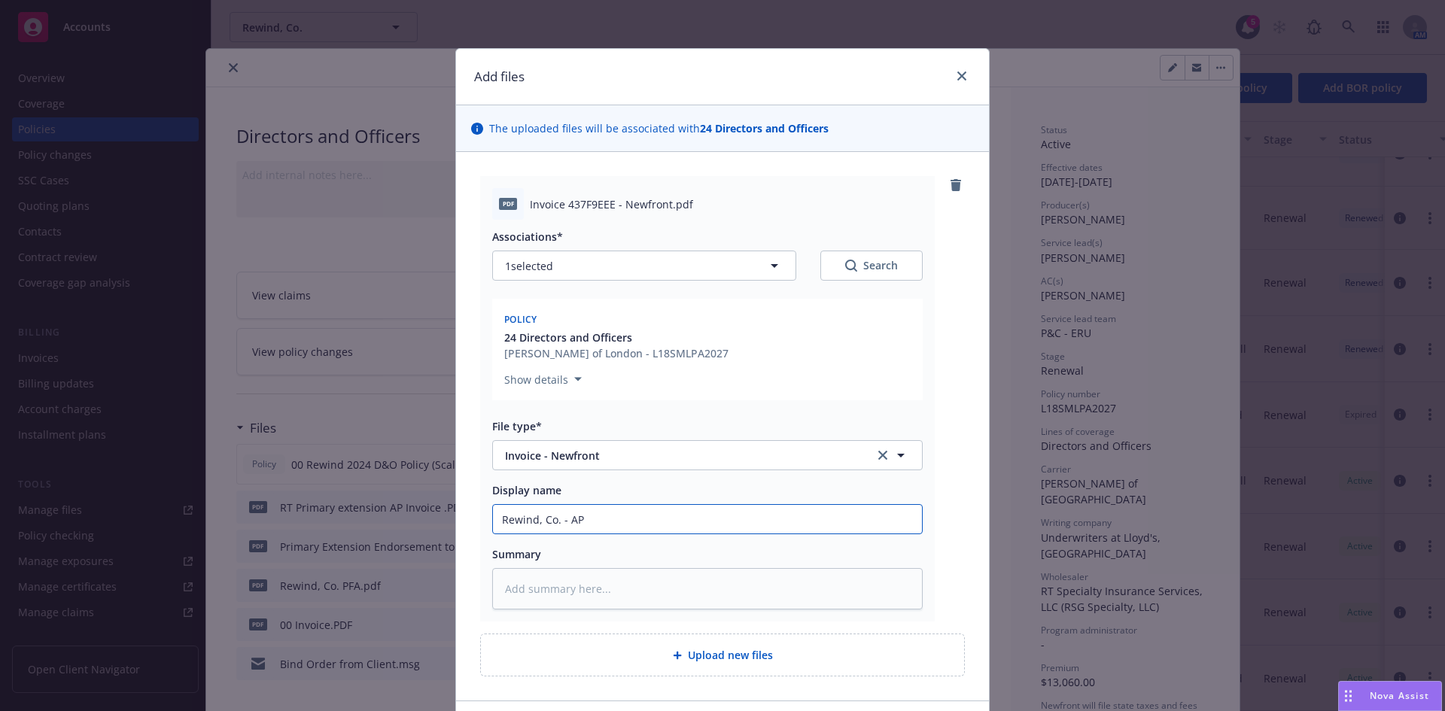
type input "Rewind, Co. - AP a"
type textarea "x"
type input "Rewind, Co. - AP"
type textarea "x"
type input "Rewind, Co. - AP E"
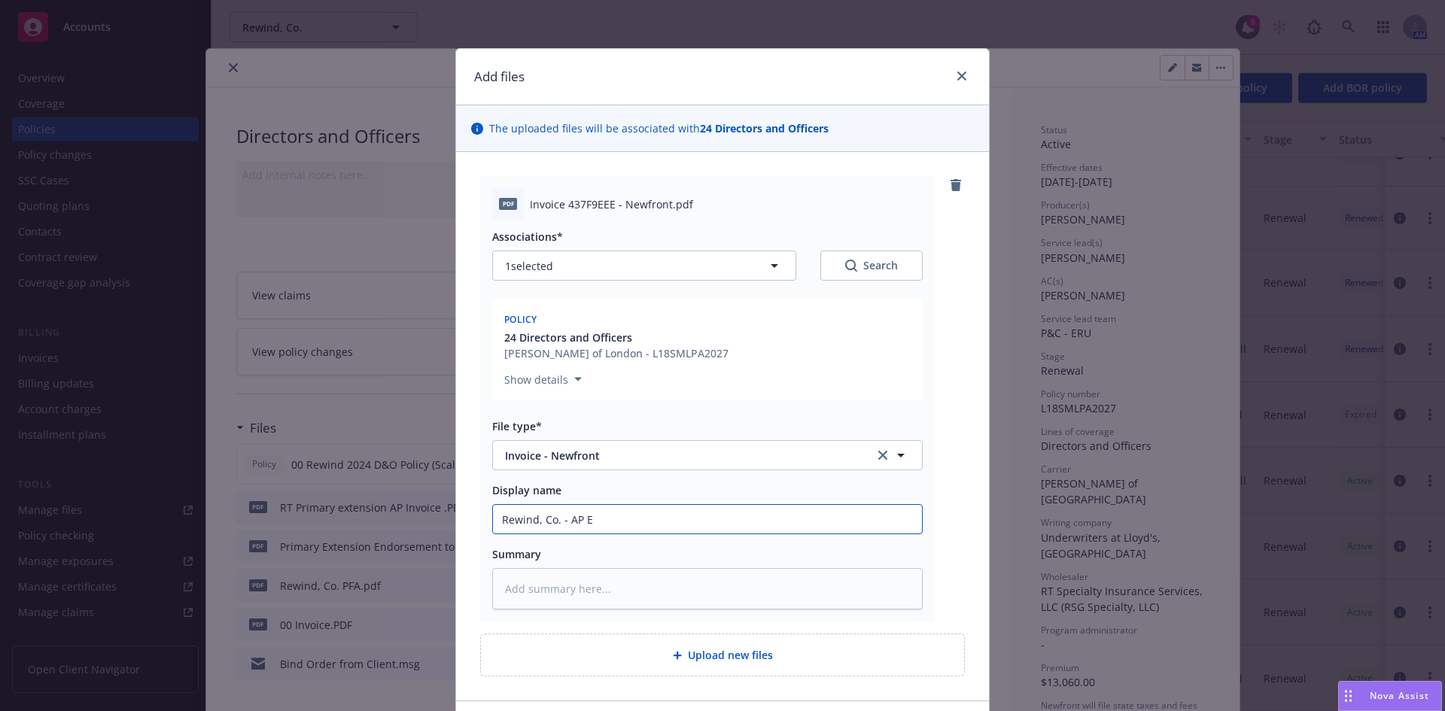
type textarea "x"
type input "Rewind, Co. - AP Ex"
type textarea "x"
type input "Rewind, Co. - AP Ext"
type textarea "x"
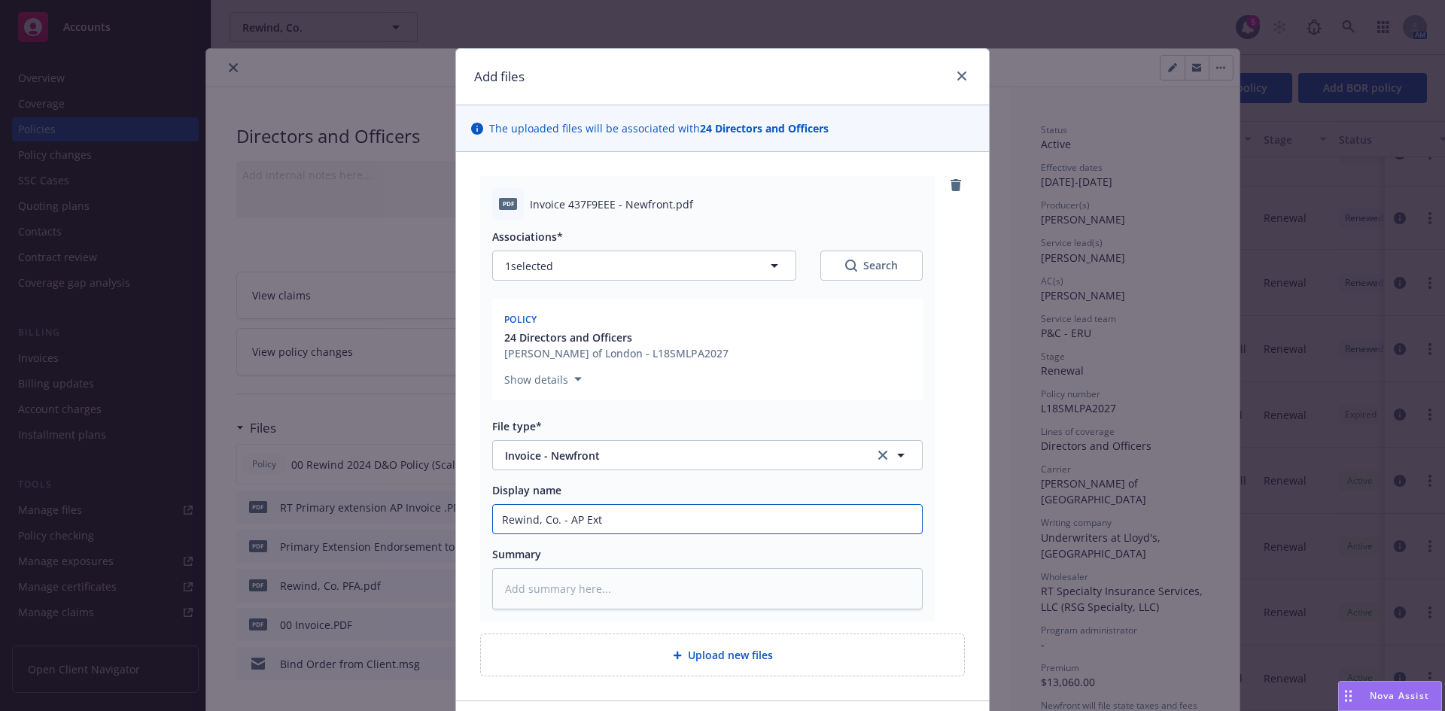
type input "Rewind, Co. - AP Exte"
type textarea "x"
type input "Rewind, Co. - AP Exten"
type textarea "x"
type input "Rewind, Co. - AP Extens"
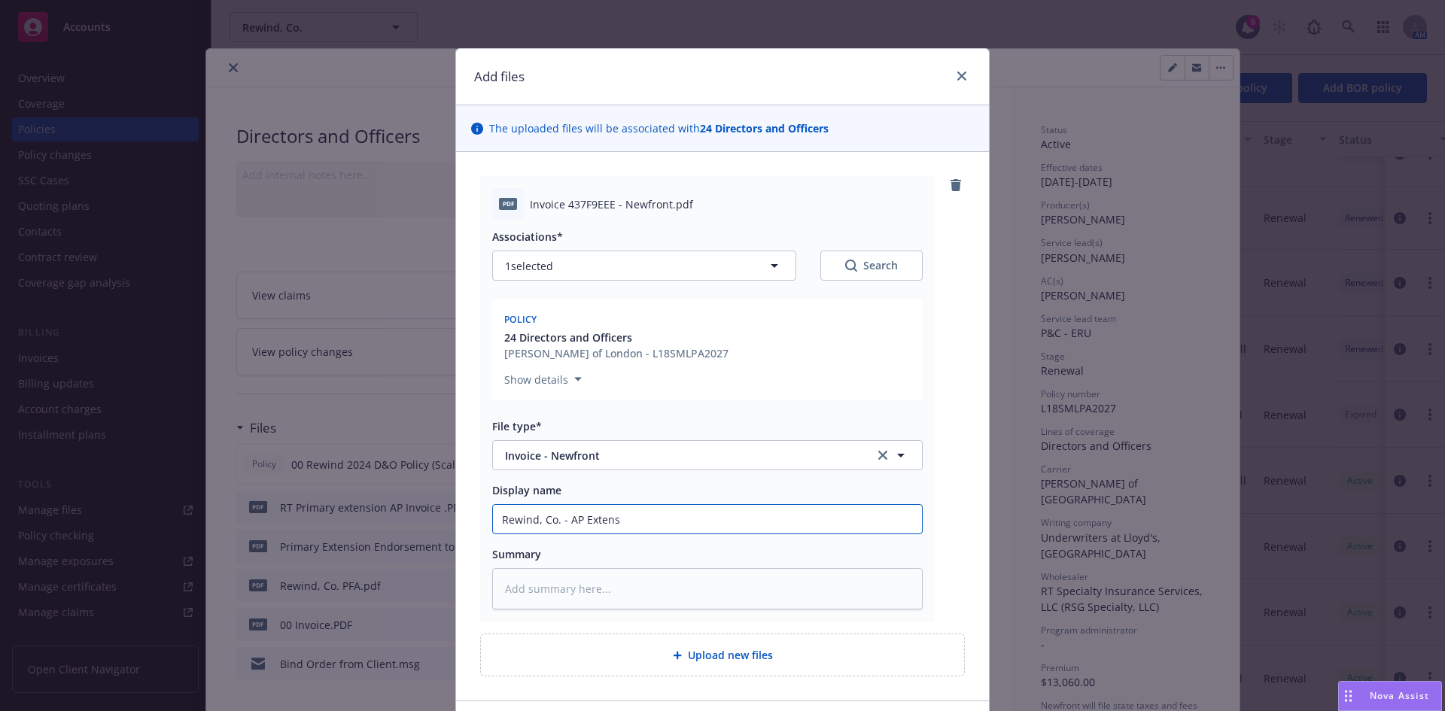
type textarea "x"
type input "Rewind, Co. - AP Extensi"
type textarea "x"
type input "Rewind, Co. - AP Extensio"
type textarea "x"
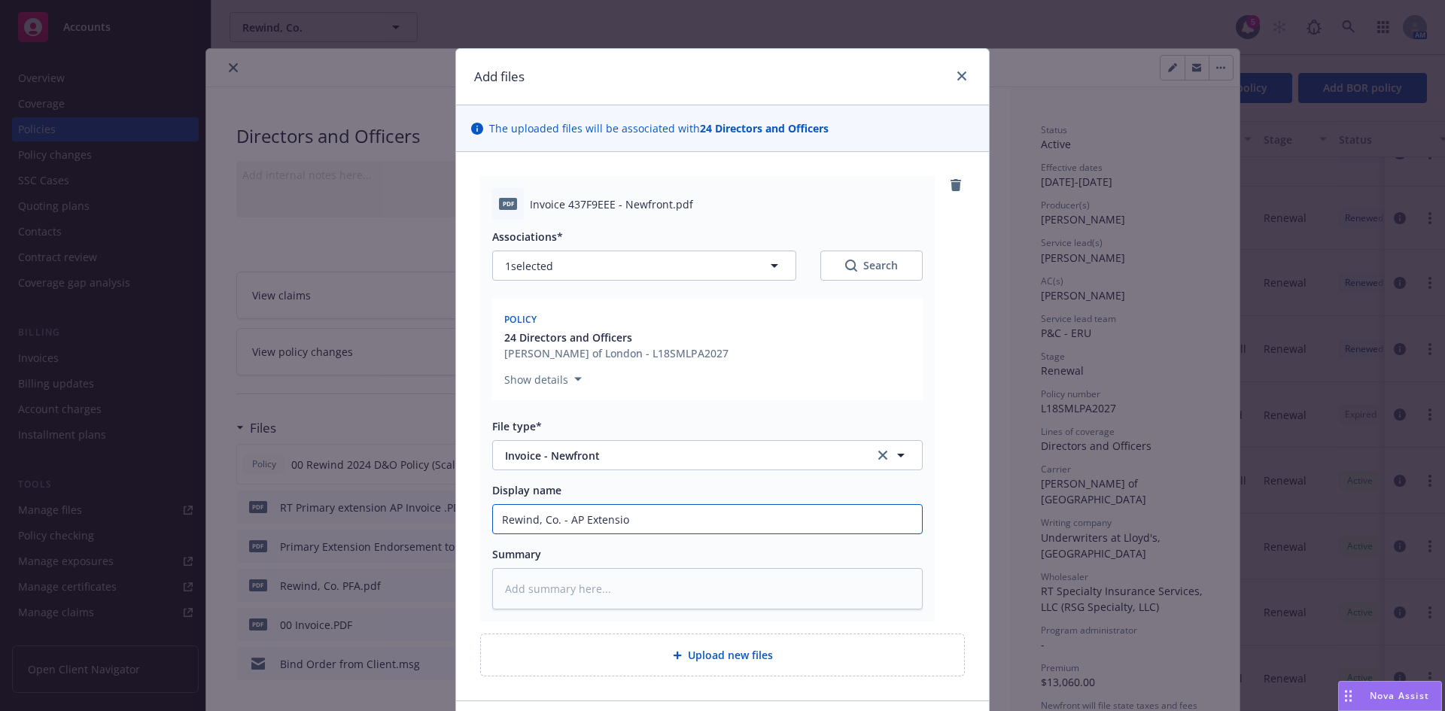
type input "Rewind, Co. - AP Extension"
type textarea "x"
type input "Rewind, Co. - AP Extension"
type textarea "x"
type input "Rewind, Co. - AP Extension I"
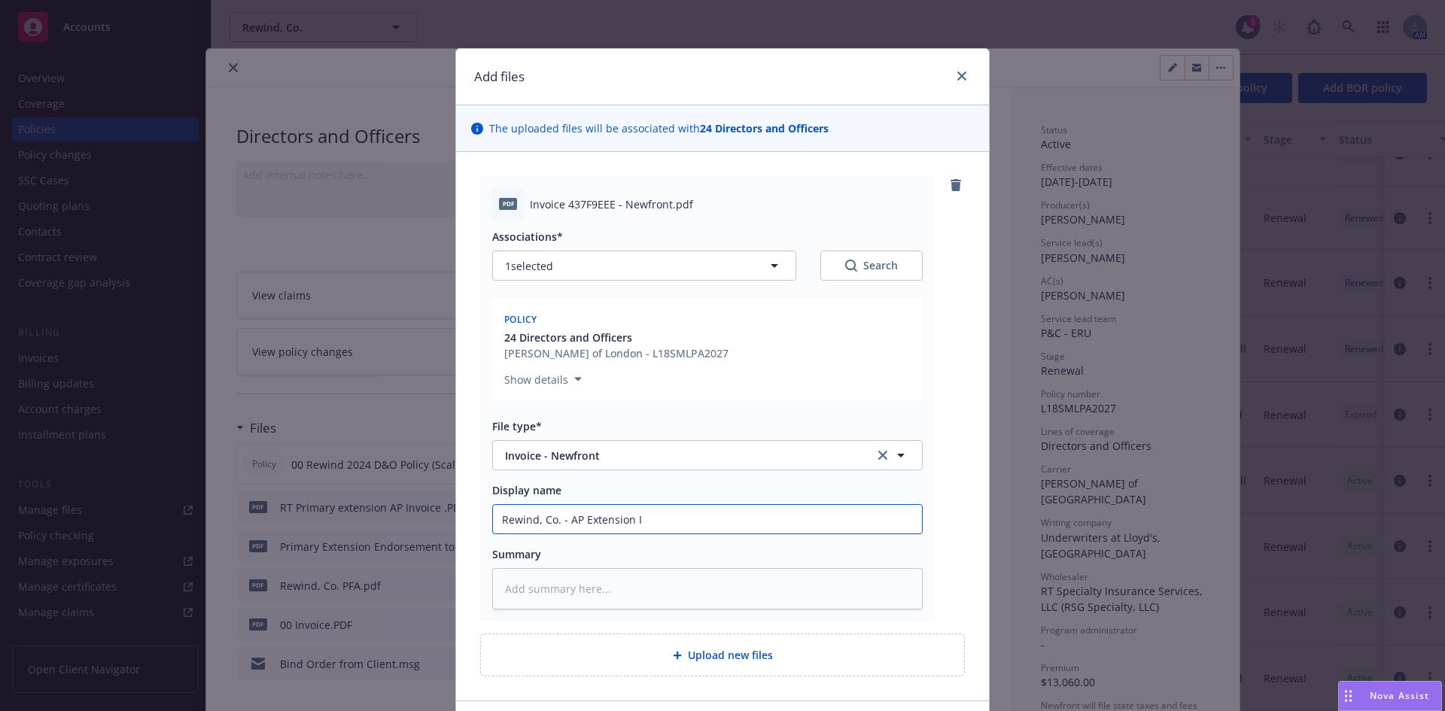
type textarea "x"
type input "Rewind, Co. - AP Extension In"
type textarea "x"
type input "Rewind, Co. - AP Extension Inv"
type textarea "x"
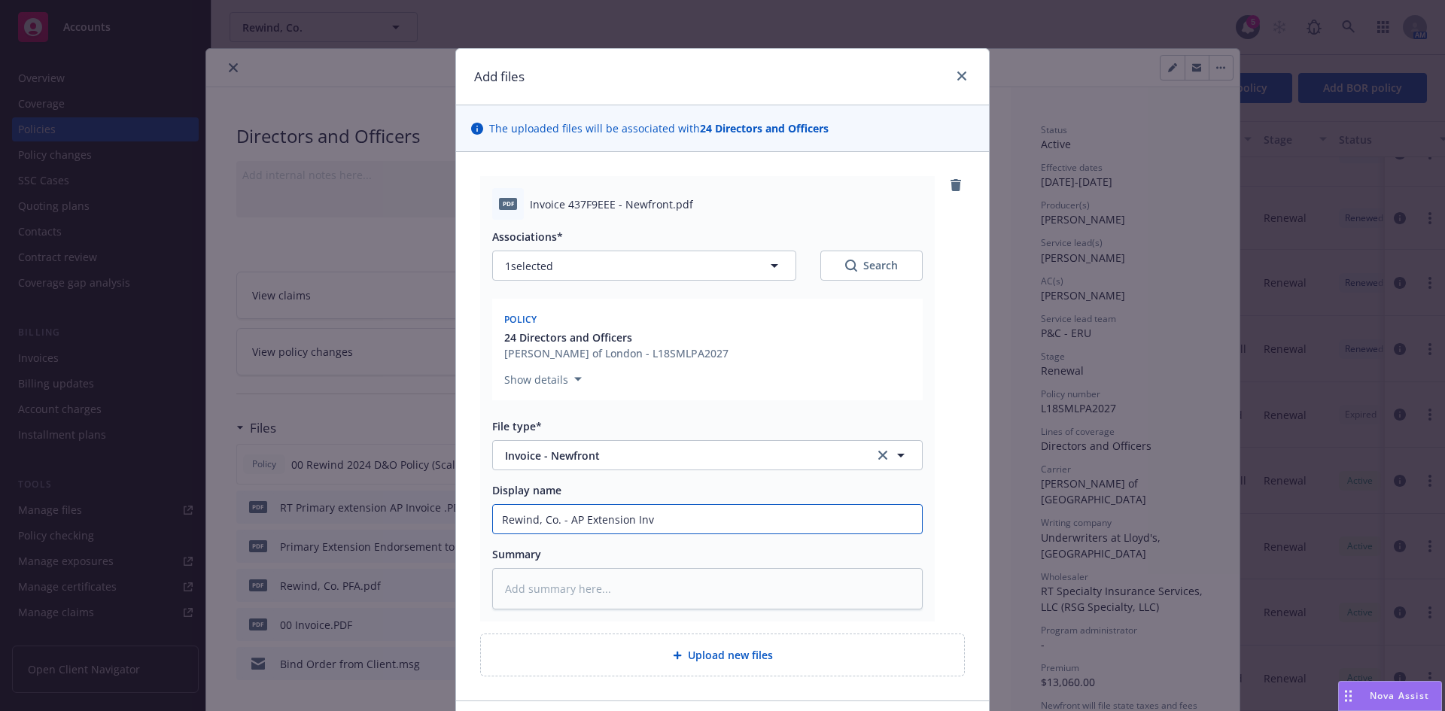
type input "Rewind, Co. - AP Extension Invo"
type textarea "x"
type input "Rewind, Co. - AP Extension Invoc"
type textarea "x"
type input "Rewind, Co. - AP Extension Invoci"
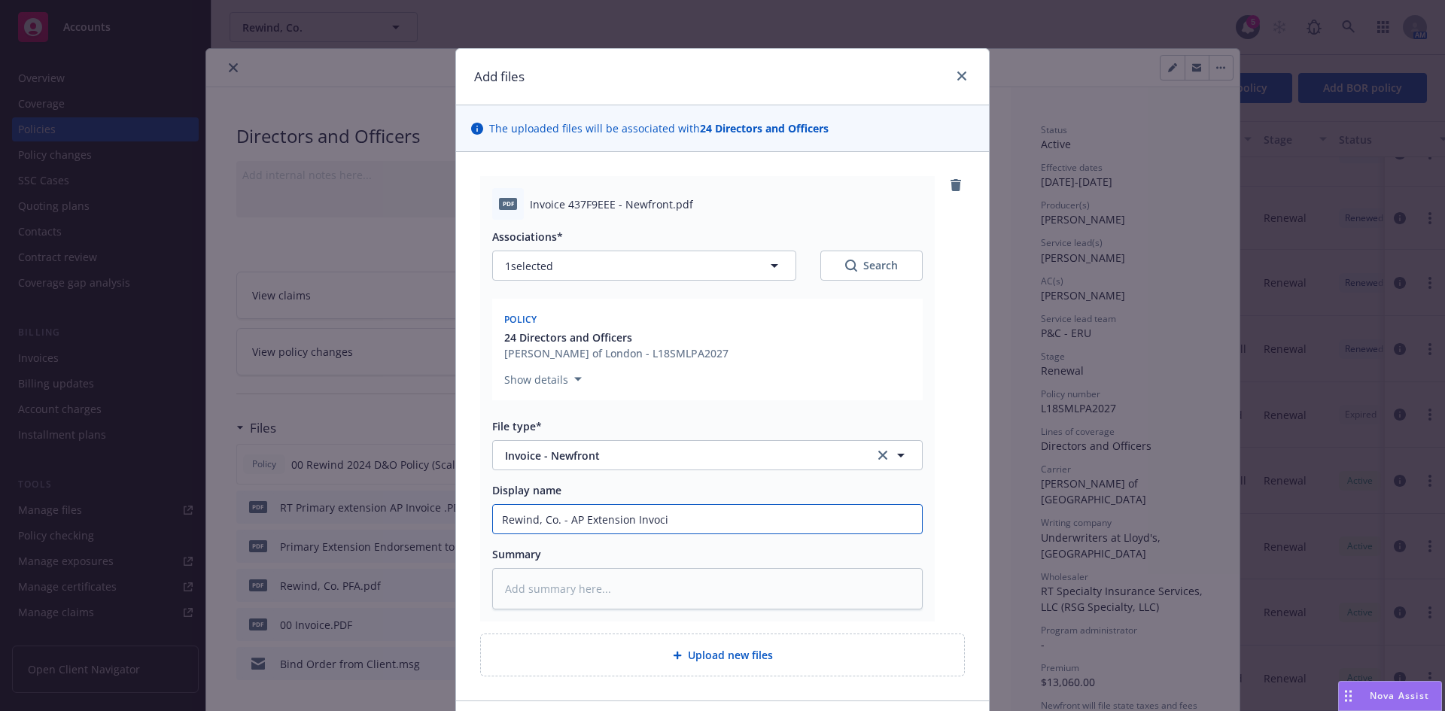
type textarea "x"
type input "Rewind, Co. - AP Extension Invocie"
type textarea "x"
type input "Rewind, Co. - AP Extension Invocie"
type textarea "x"
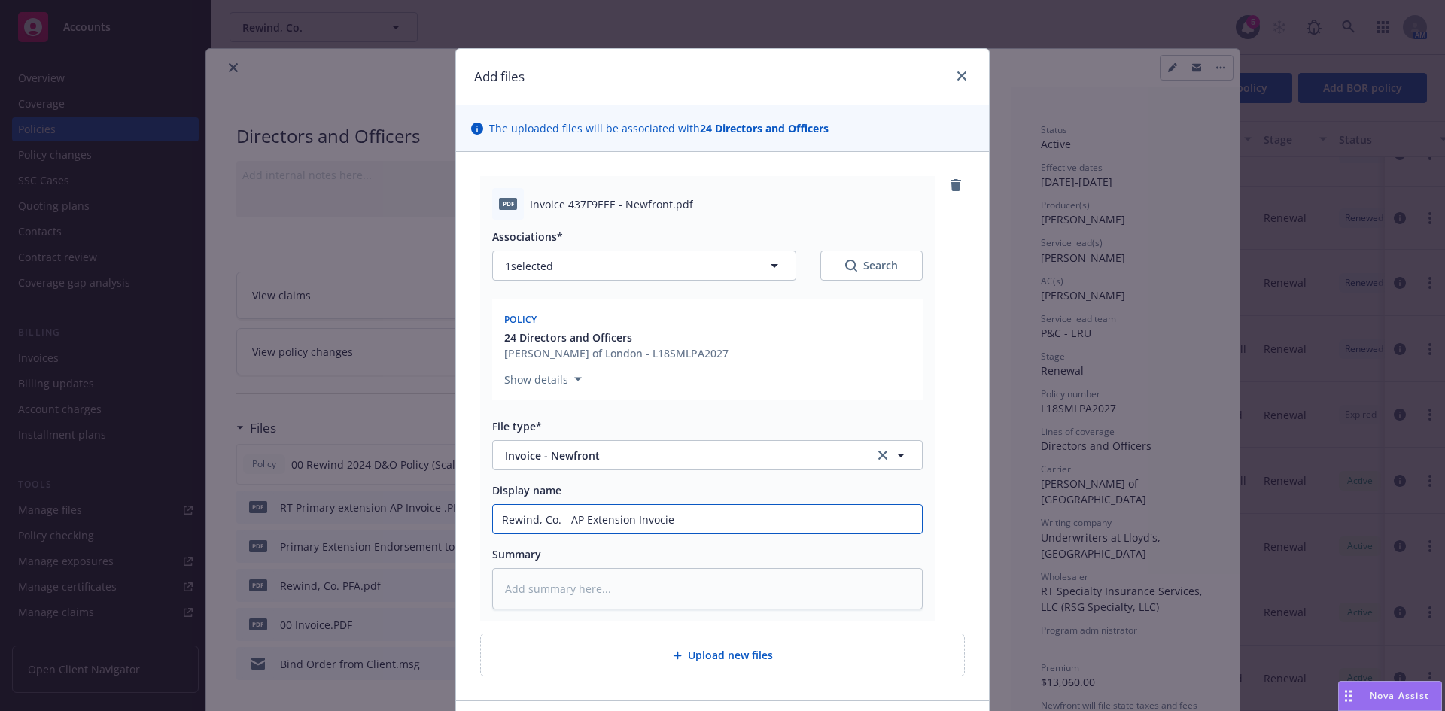
type input "Rewind, Co. - AP Extension Invocie"
type textarea "x"
type input "Rewind, Co. - AP Extension Invoci"
type textarea "x"
type input "Rewind, Co. - AP Extension Invoc"
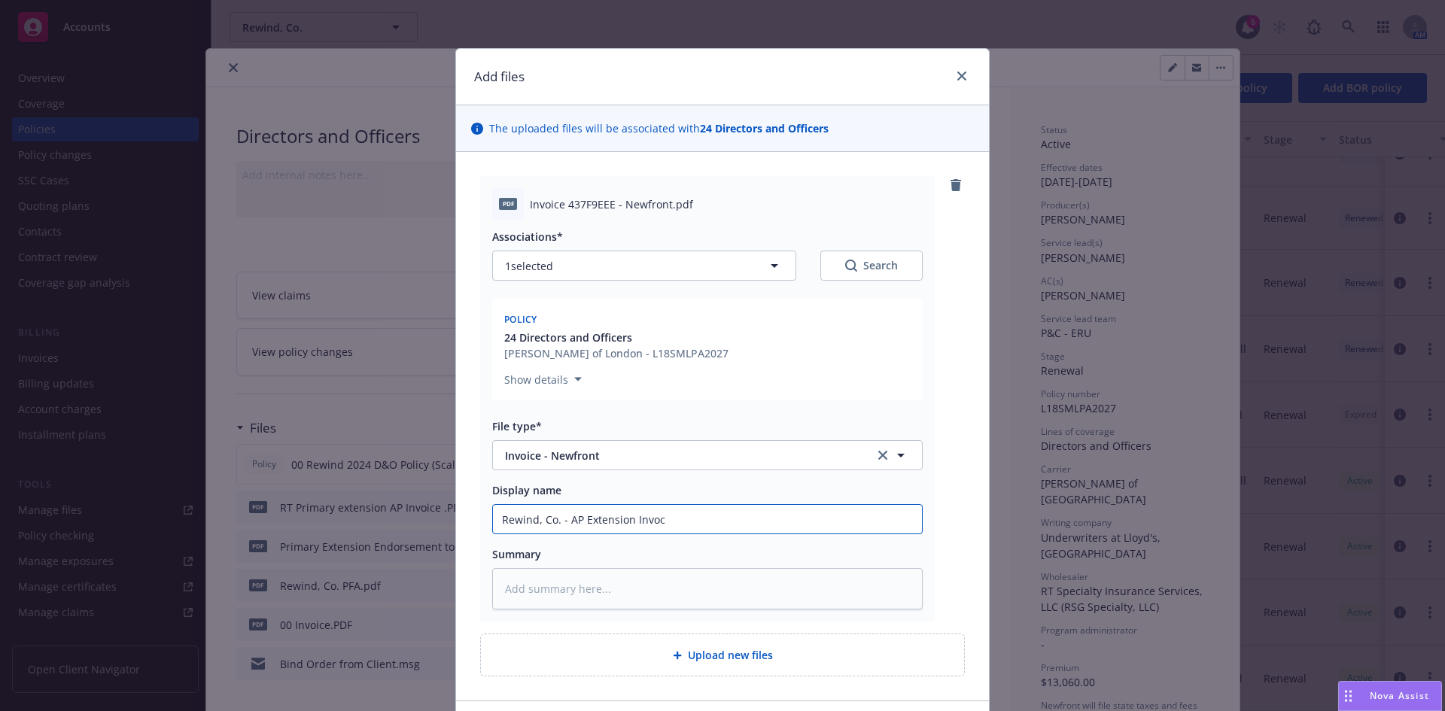
type textarea "x"
type input "Rewind, Co. - AP Extension Invo"
type textarea "x"
type input "Rewind, Co. - AP Extension Invoi"
type textarea "x"
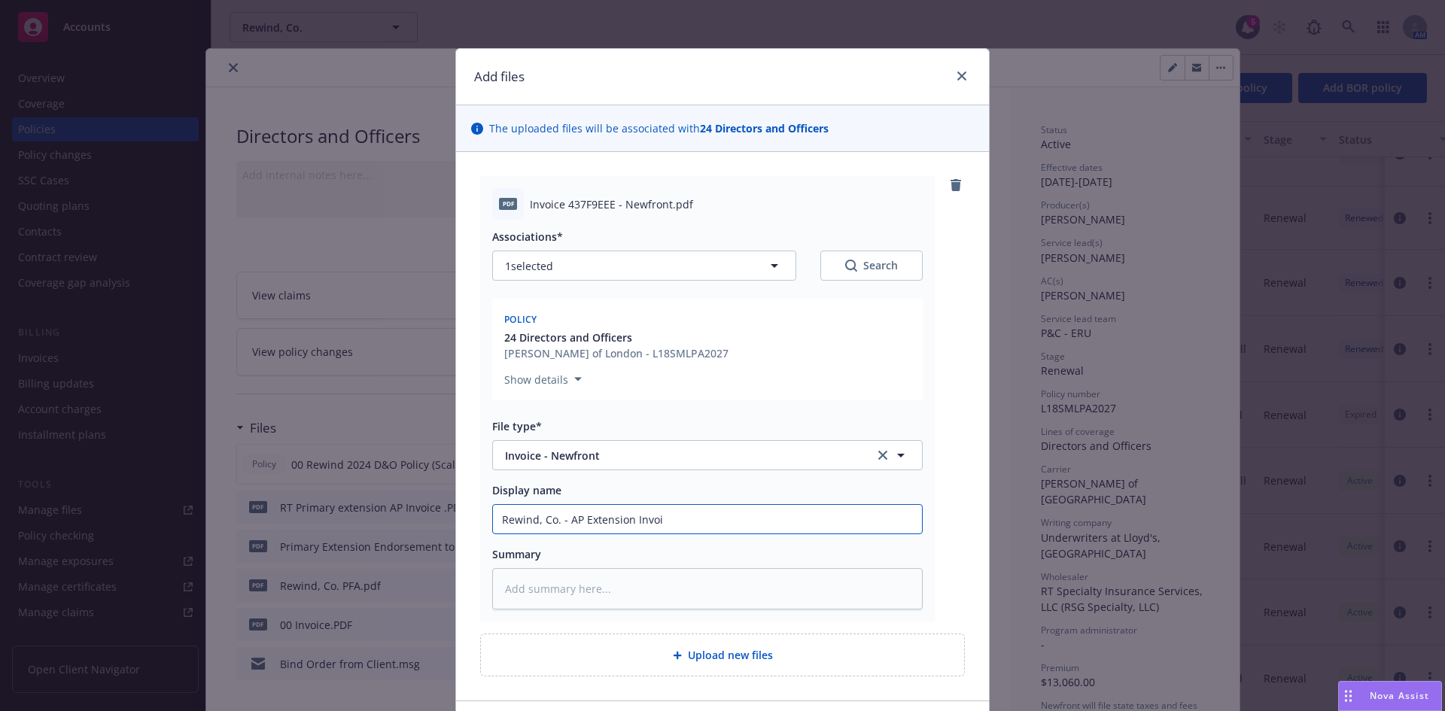
type input "Rewind, Co. - AP Extension Invoic"
type textarea "x"
type input "Rewind, Co. - AP Extension Invoice"
type textarea "x"
type input "Rewind, Co. - AP Extension Invoice"
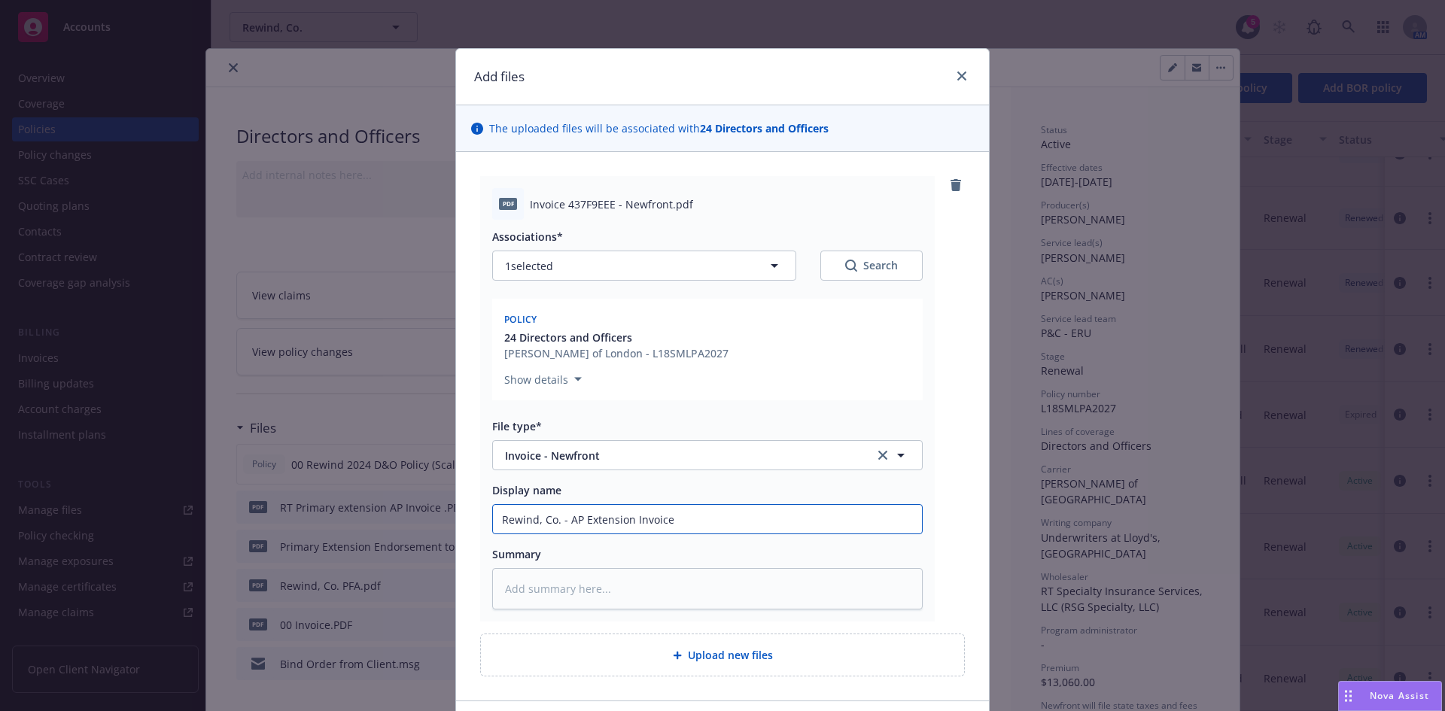
click at [559, 516] on input "Rewind, Co. - AP Extension Invoice" at bounding box center [707, 519] width 429 height 29
click at [561, 519] on input "Rewind, Co. - AP Extension Invoice" at bounding box center [707, 519] width 429 height 29
type textarea "x"
type input "Rewind, Co. -AP Extension Invoice"
type textarea "x"
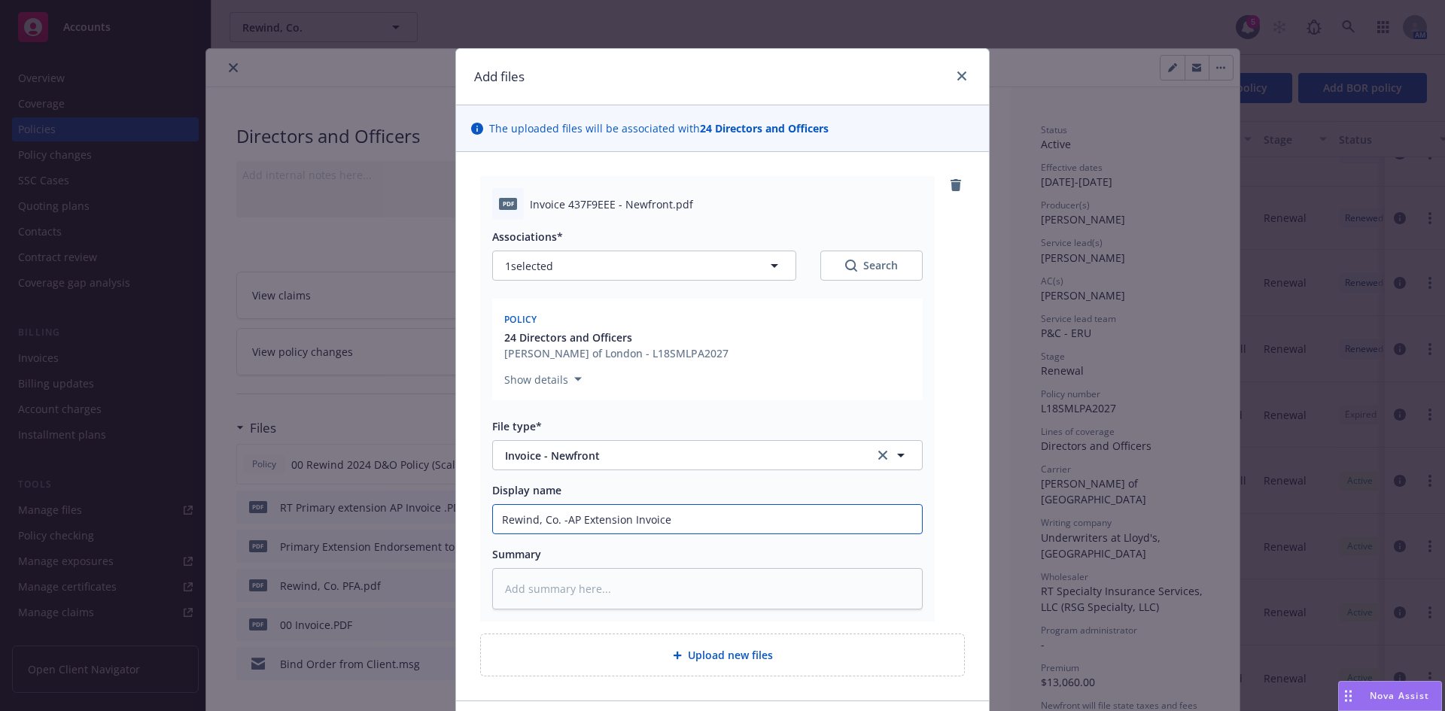
type input "Rewind, Co. AP Extension Invoice"
type textarea "x"
type input "Rewind, Co. 2AP Extension Invoice"
type textarea "x"
type input "Rewind, Co. 20AP Extension Invoice"
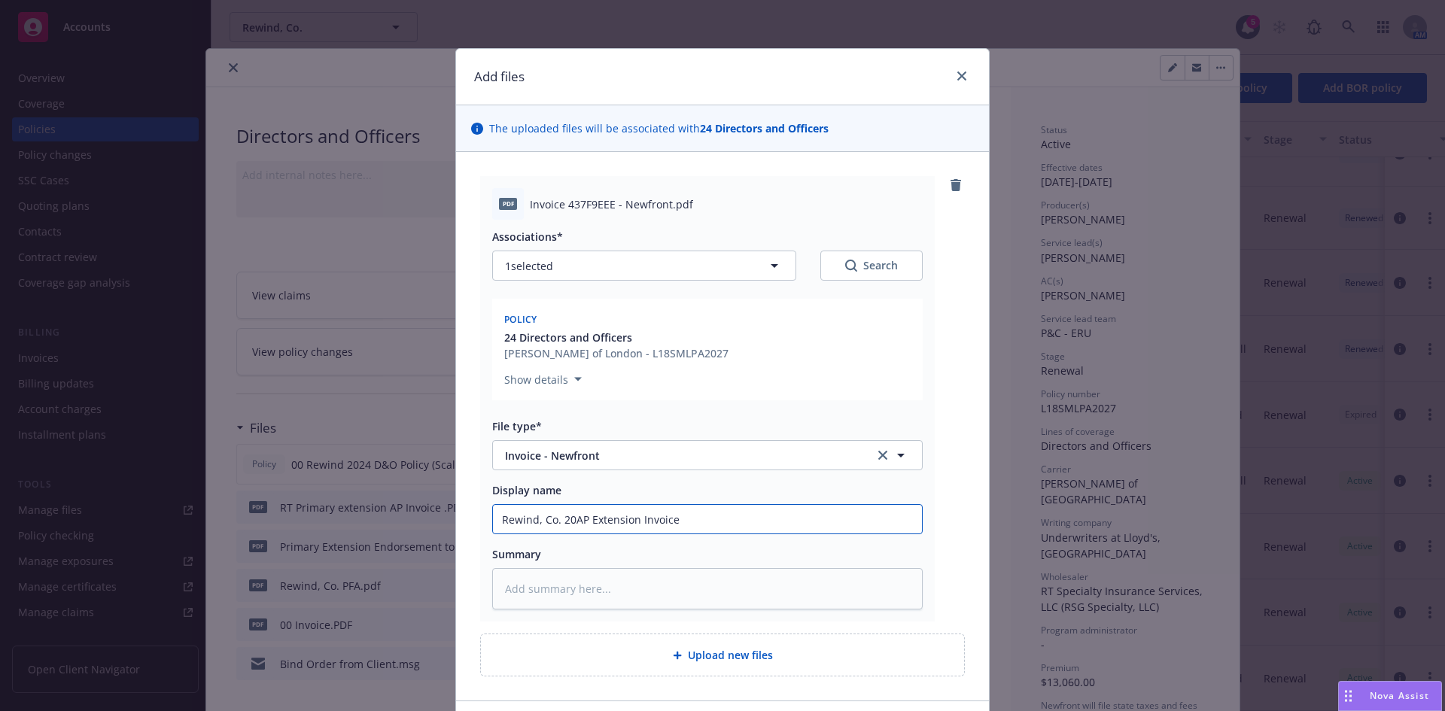
type textarea "x"
type input "Rewind, Co. 202AP Extension Invoice"
type textarea "x"
type input "Rewind, Co. 2024AP Extension Invoice"
type textarea "x"
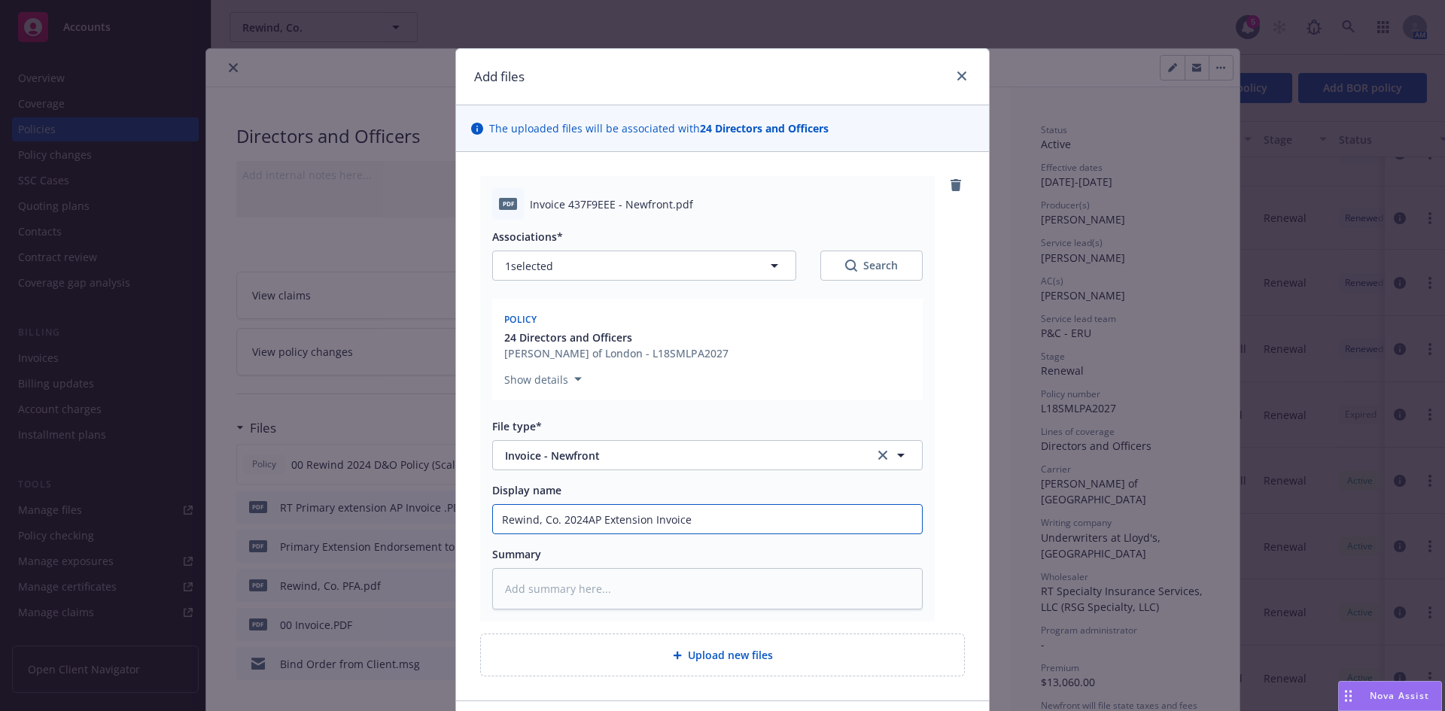
type input "Rewind, Co. 2024-AP Extension Invoice"
type textarea "x"
type input "Rewind, Co. 2024-2AP Extension Invoice"
type textarea "x"
type input "Rewind, Co. 2024-25AP Extension Invoice"
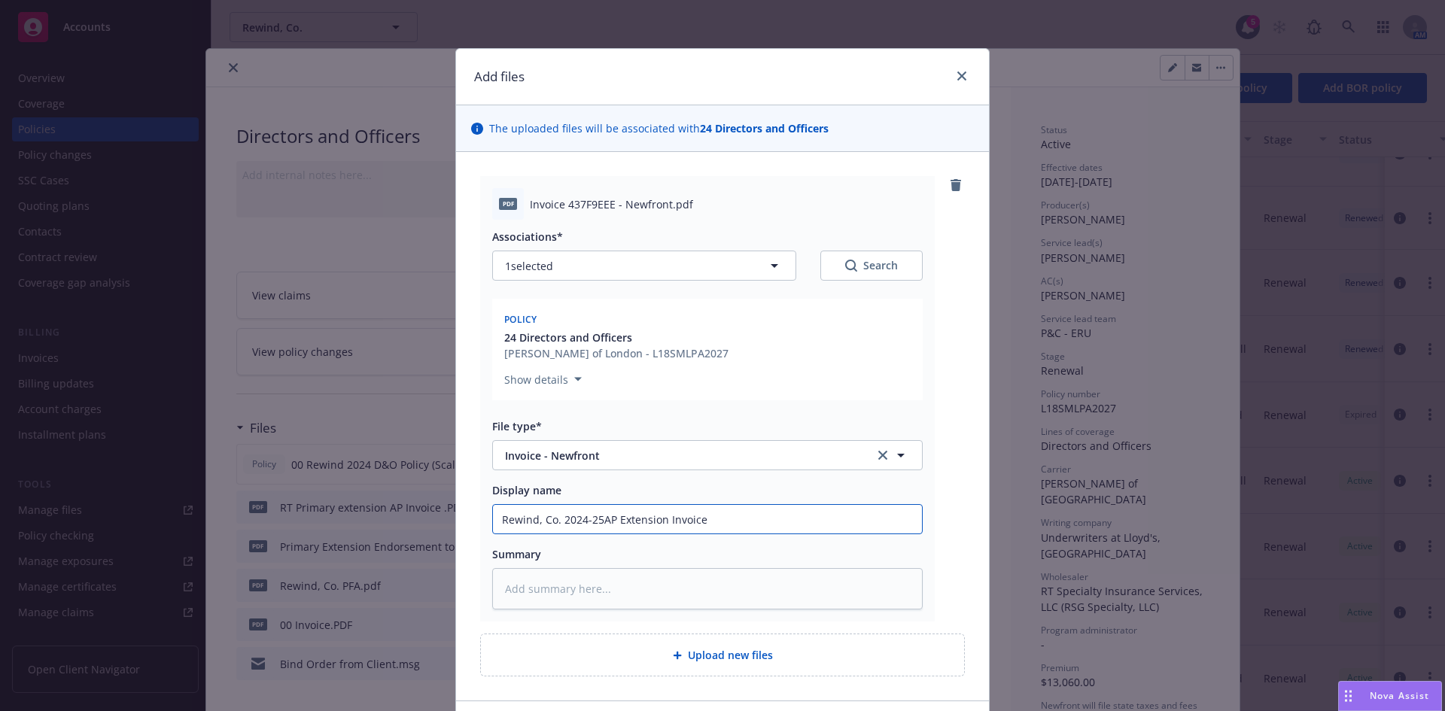
type textarea "x"
click at [706, 522] on input "Rewind, Co. 2024-25 AP Extension Invoice" at bounding box center [707, 519] width 429 height 29
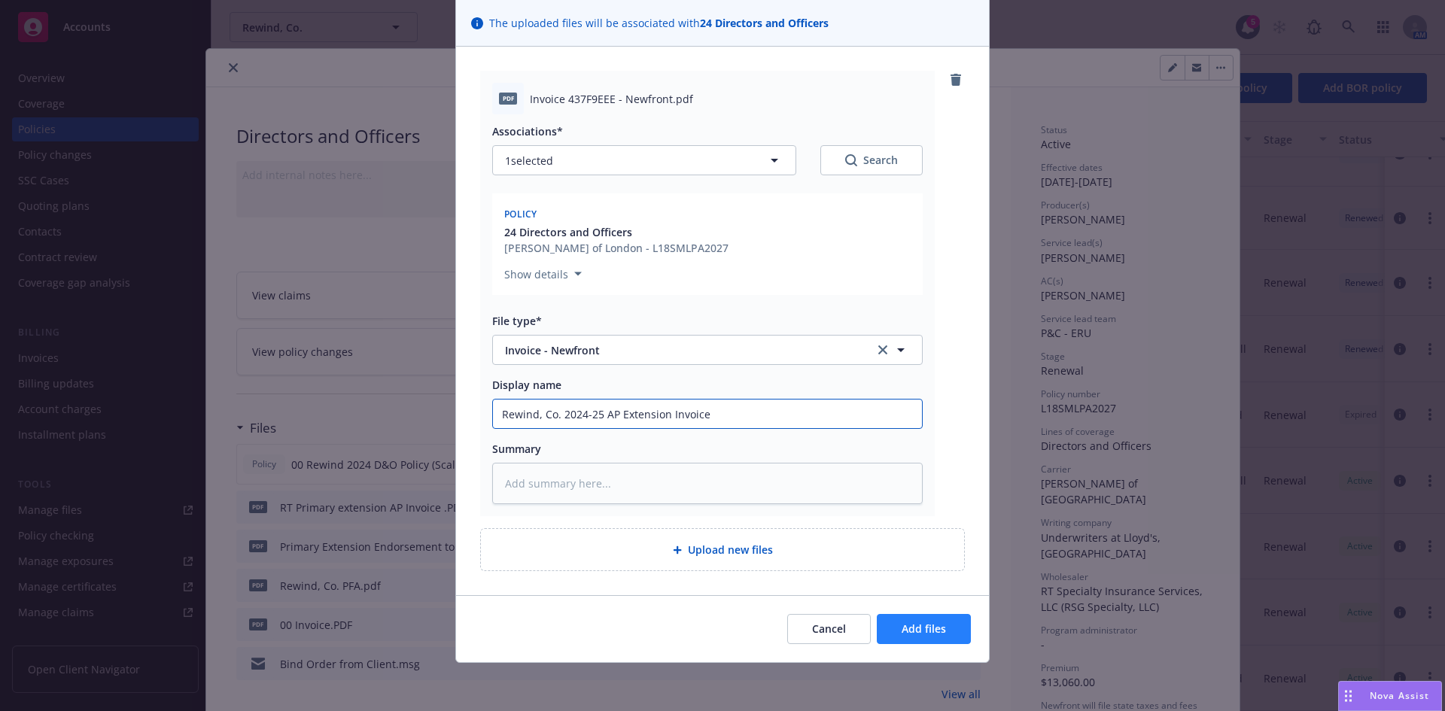
type input "Rewind, Co. 2024-25 AP Extension Invoice"
click at [922, 622] on span "Add files" at bounding box center [924, 629] width 44 height 14
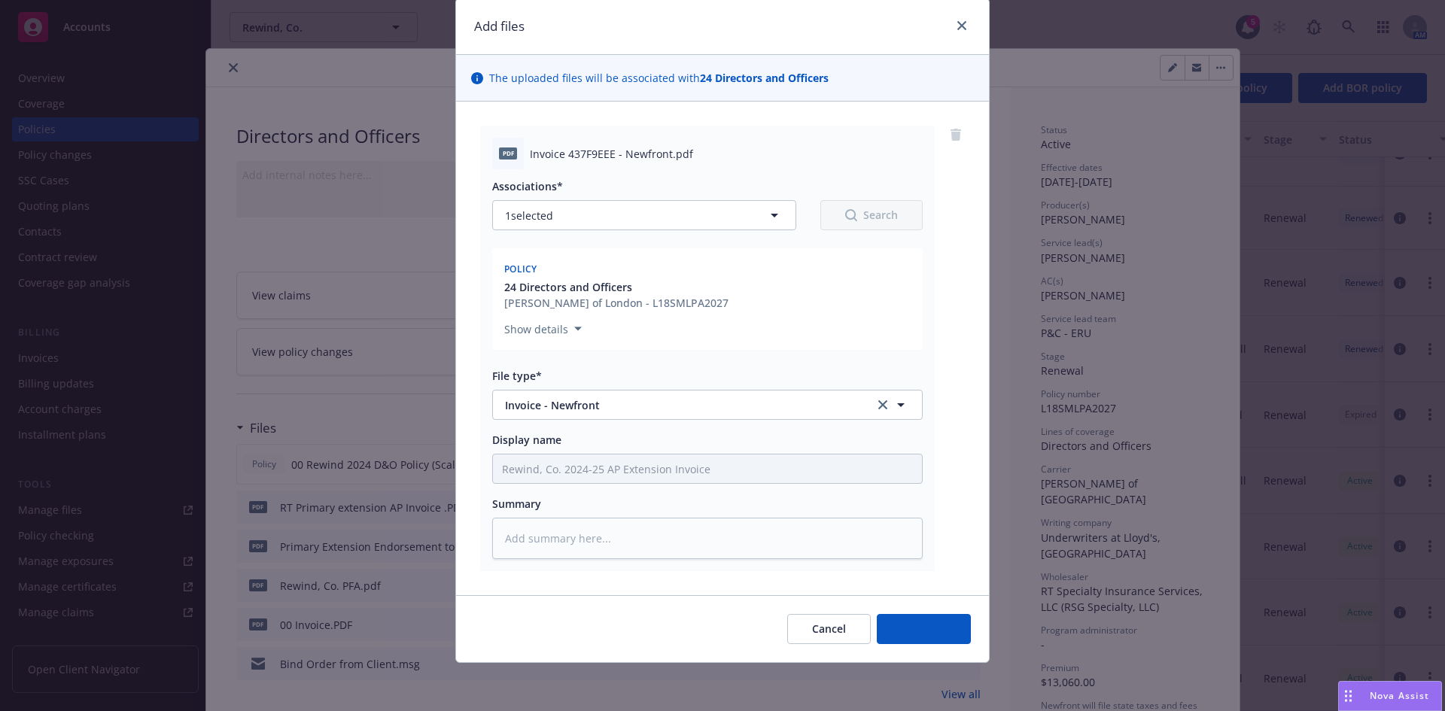
scroll to position [50, 0]
type textarea "x"
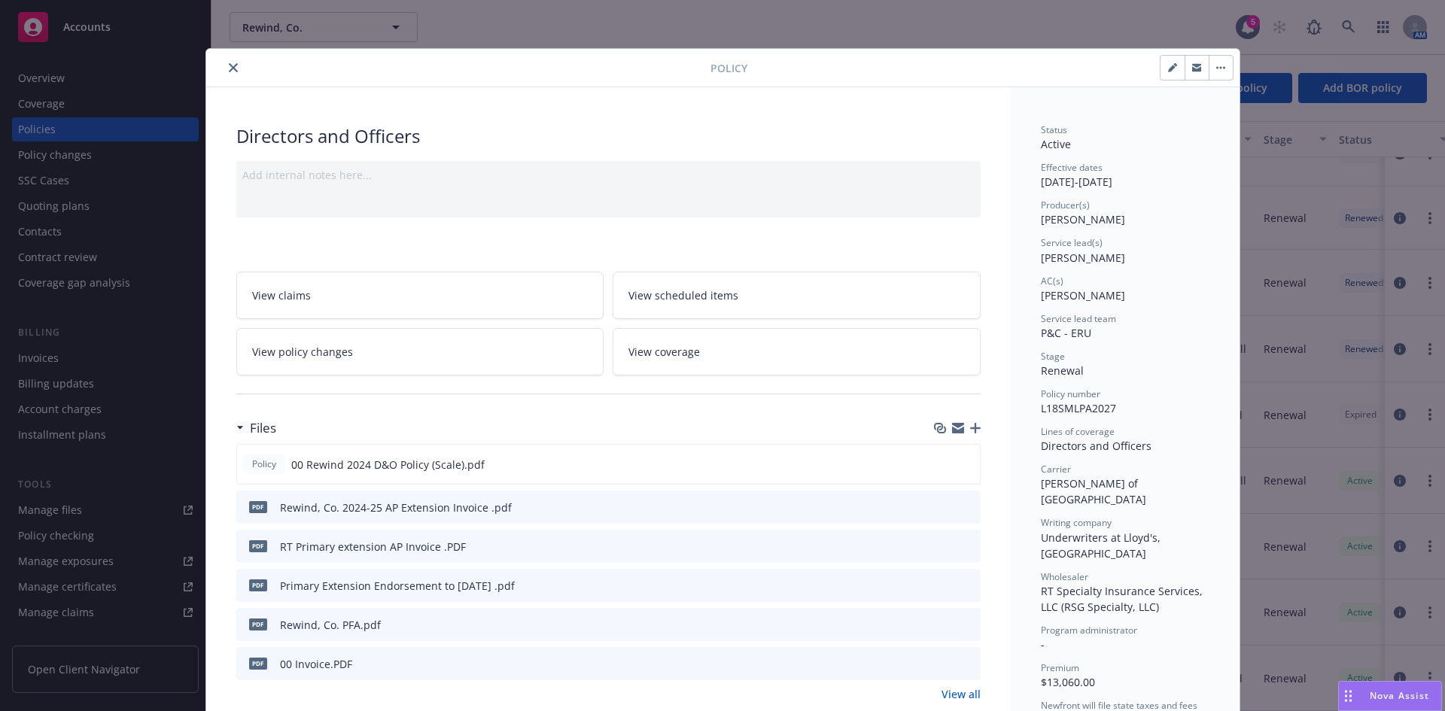
click at [936, 506] on icon "download file" at bounding box center [941, 504] width 10 height 9
click at [229, 68] on icon "close" at bounding box center [233, 67] width 9 height 9
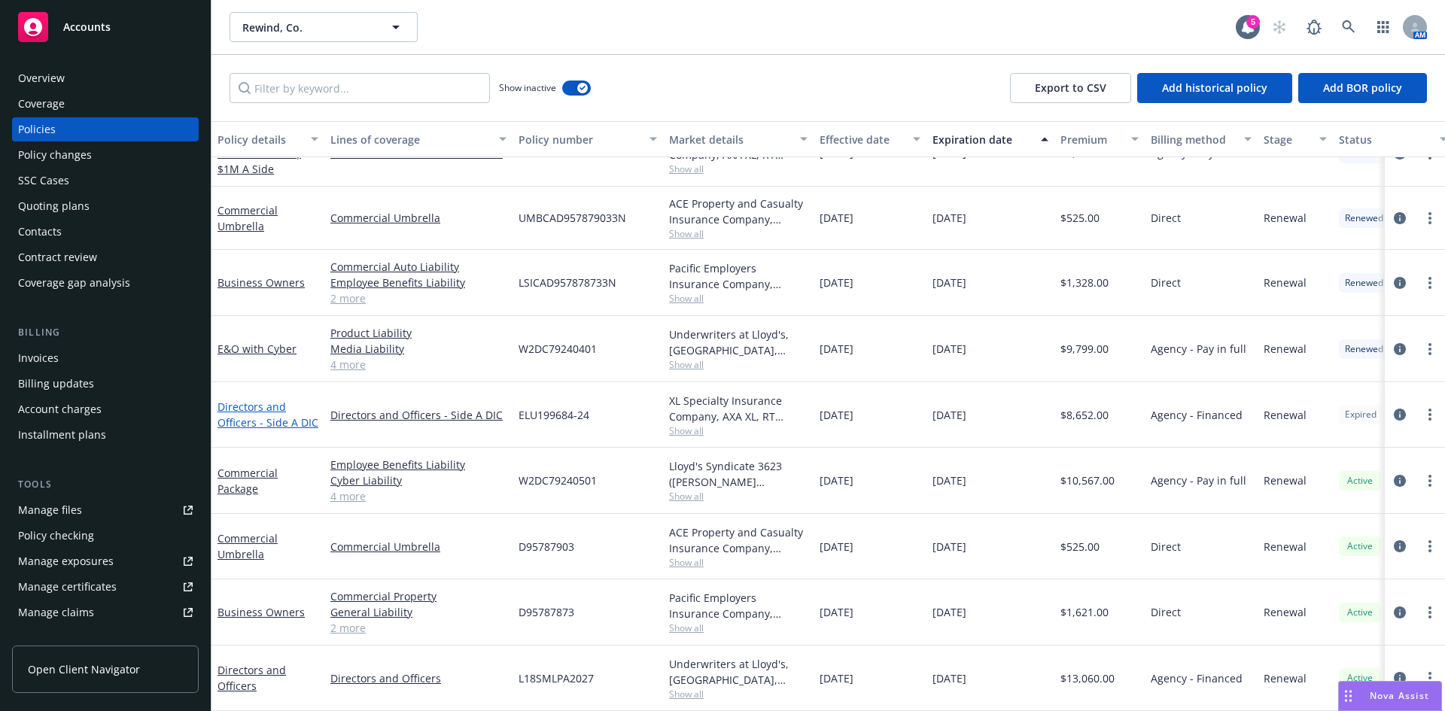
click at [242, 402] on link "Directors and Officers - Side A DIC" at bounding box center [267, 415] width 101 height 30
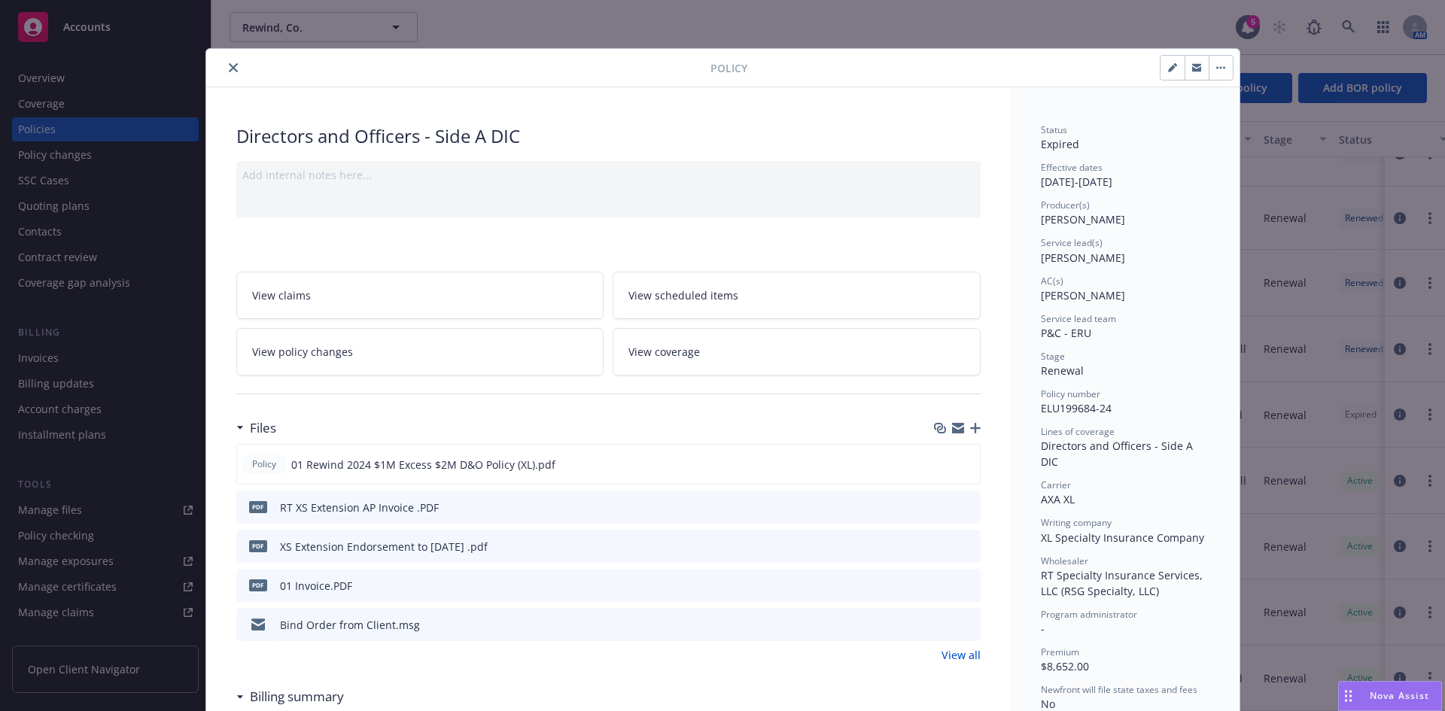
click at [1168, 63] on icon "button" at bounding box center [1172, 67] width 9 height 9
select select "RENEWAL"
select select "other"
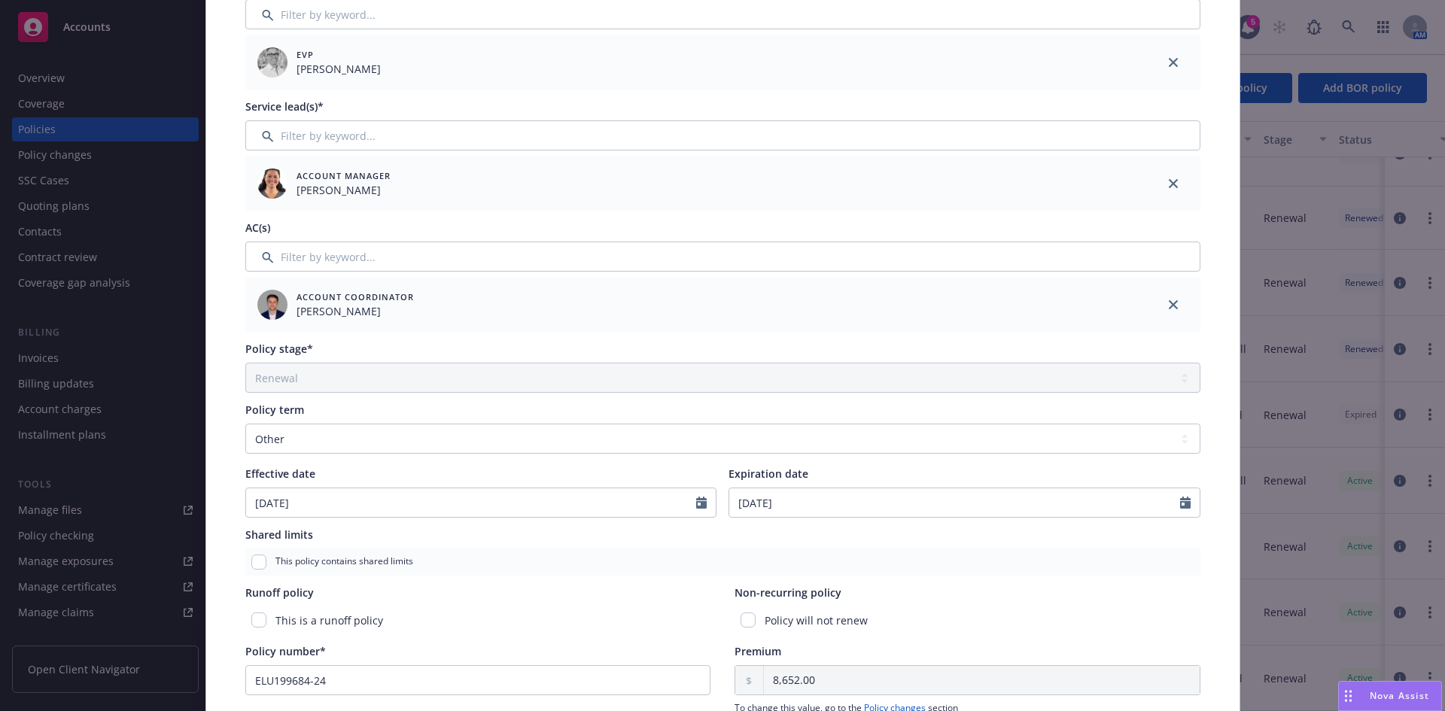
scroll to position [245, 0]
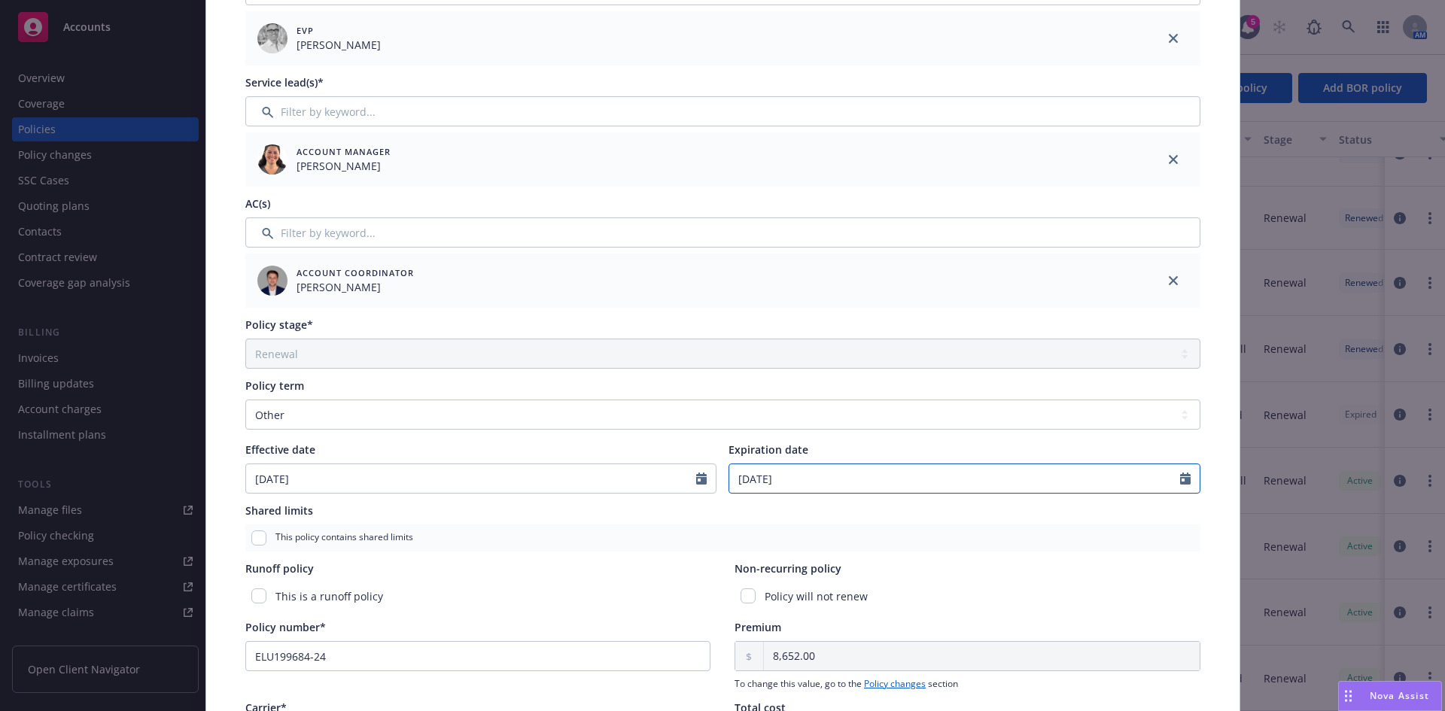
click at [774, 483] on input "[DATE]" at bounding box center [954, 478] width 451 height 29
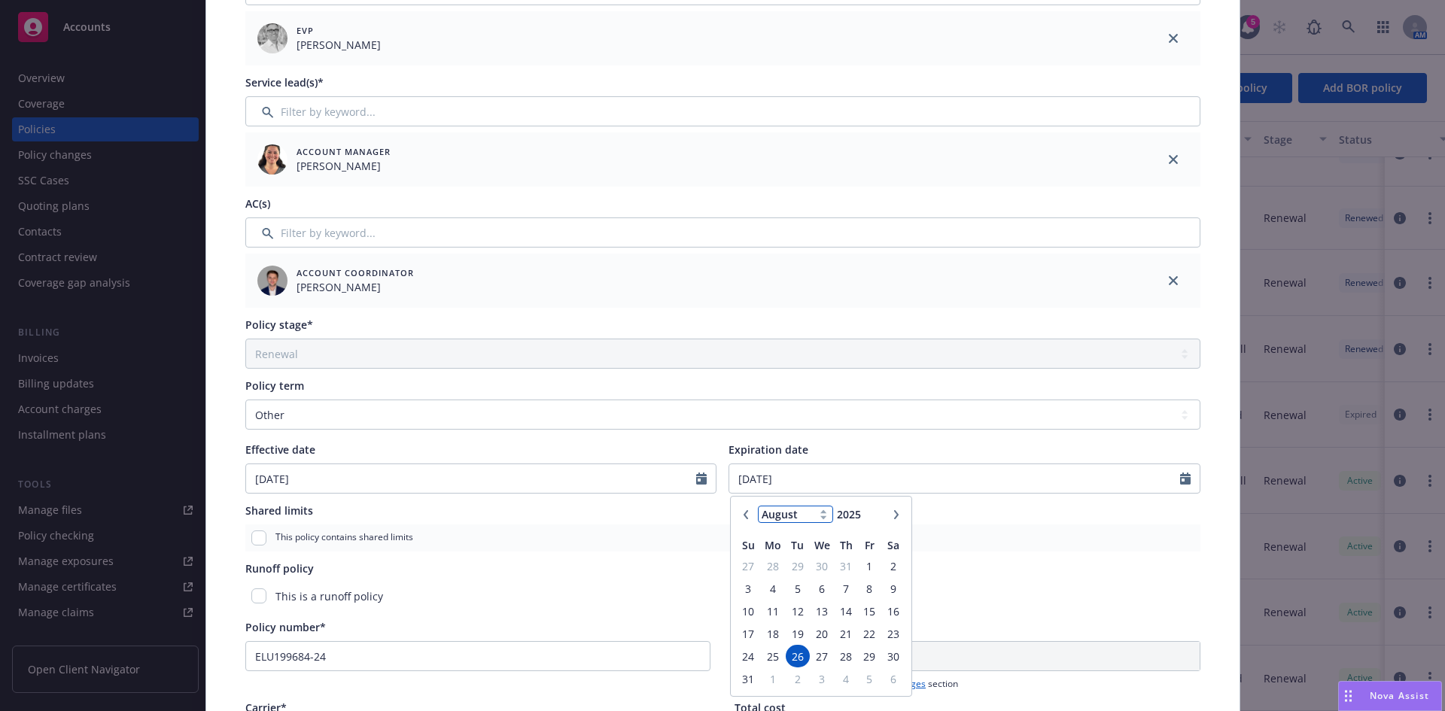
click at [785, 521] on select "January February March April May June July August September October November De…" at bounding box center [795, 514] width 75 height 17
select select "12"
click at [758, 506] on select "January February March April May June July August September October November De…" at bounding box center [795, 514] width 75 height 17
click at [885, 611] on span "20" at bounding box center [893, 611] width 20 height 19
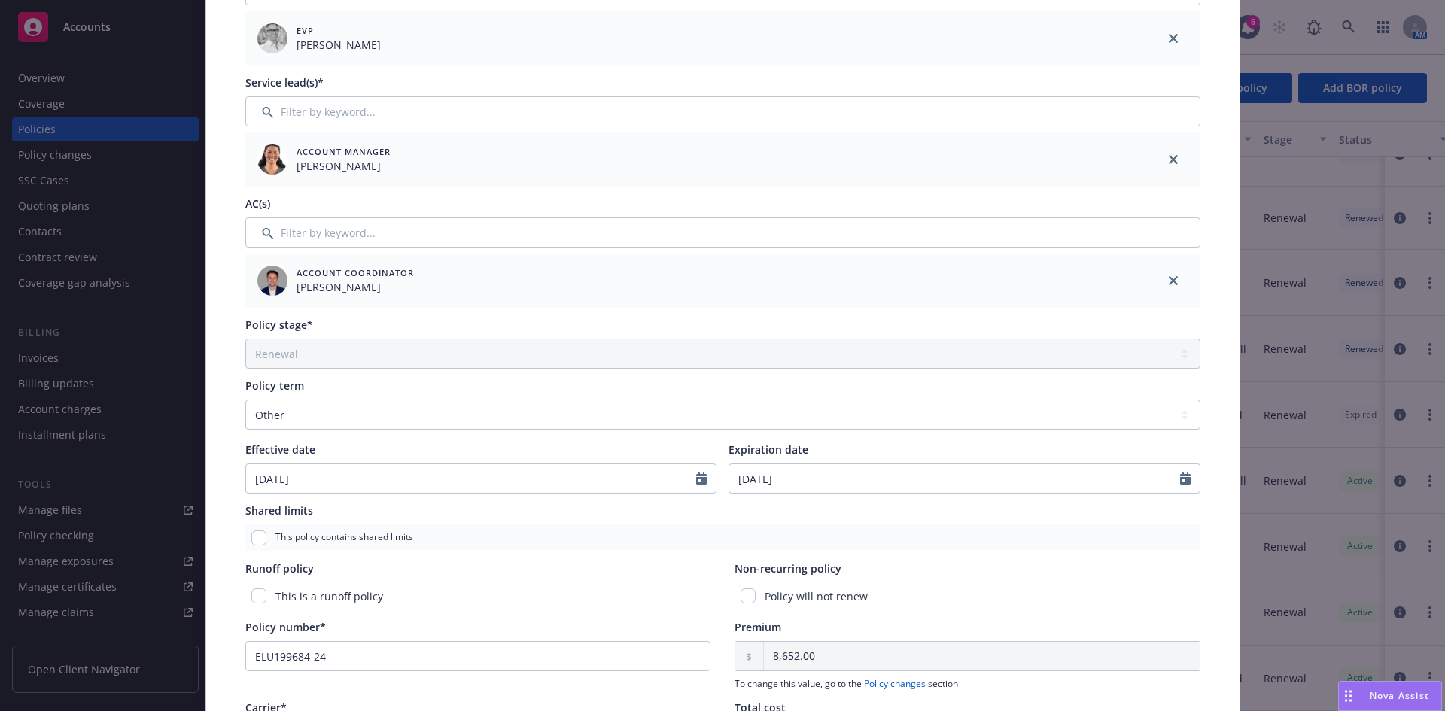
type input "[DATE]"
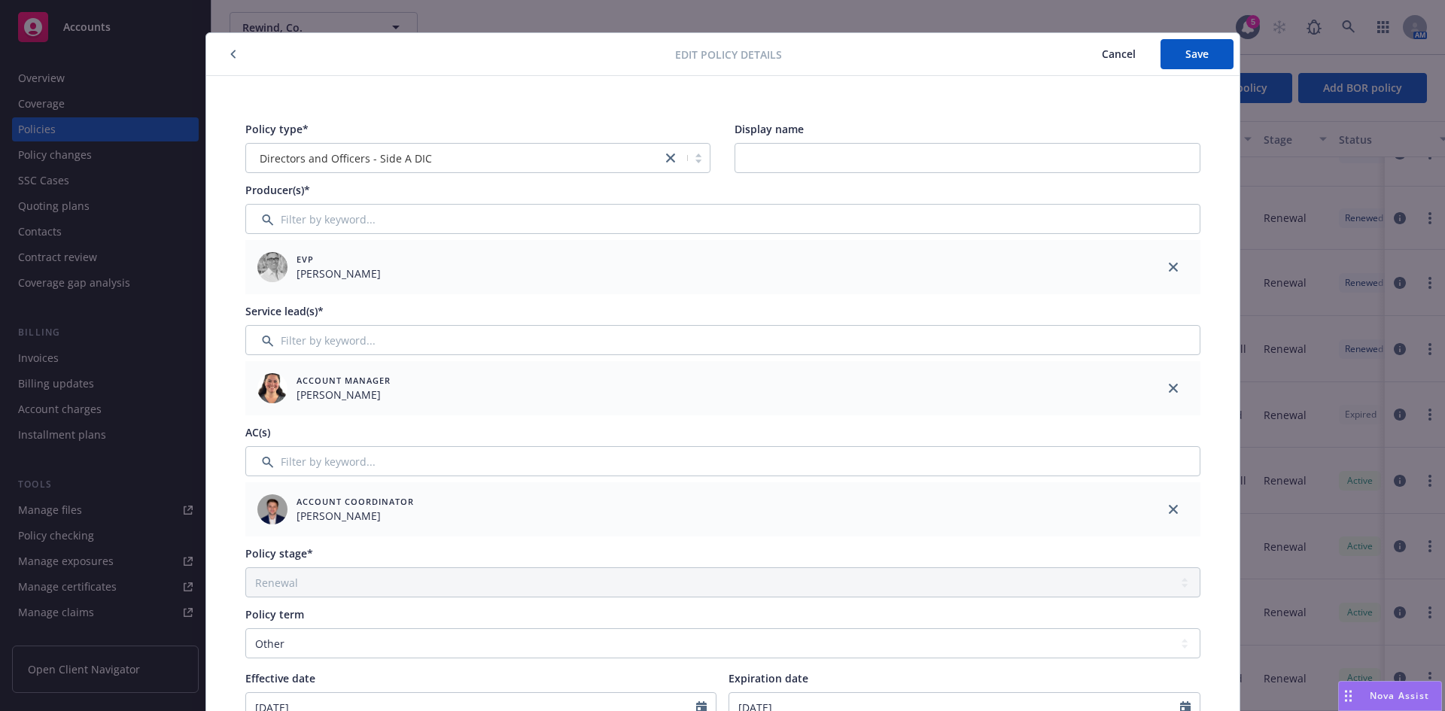
scroll to position [0, 0]
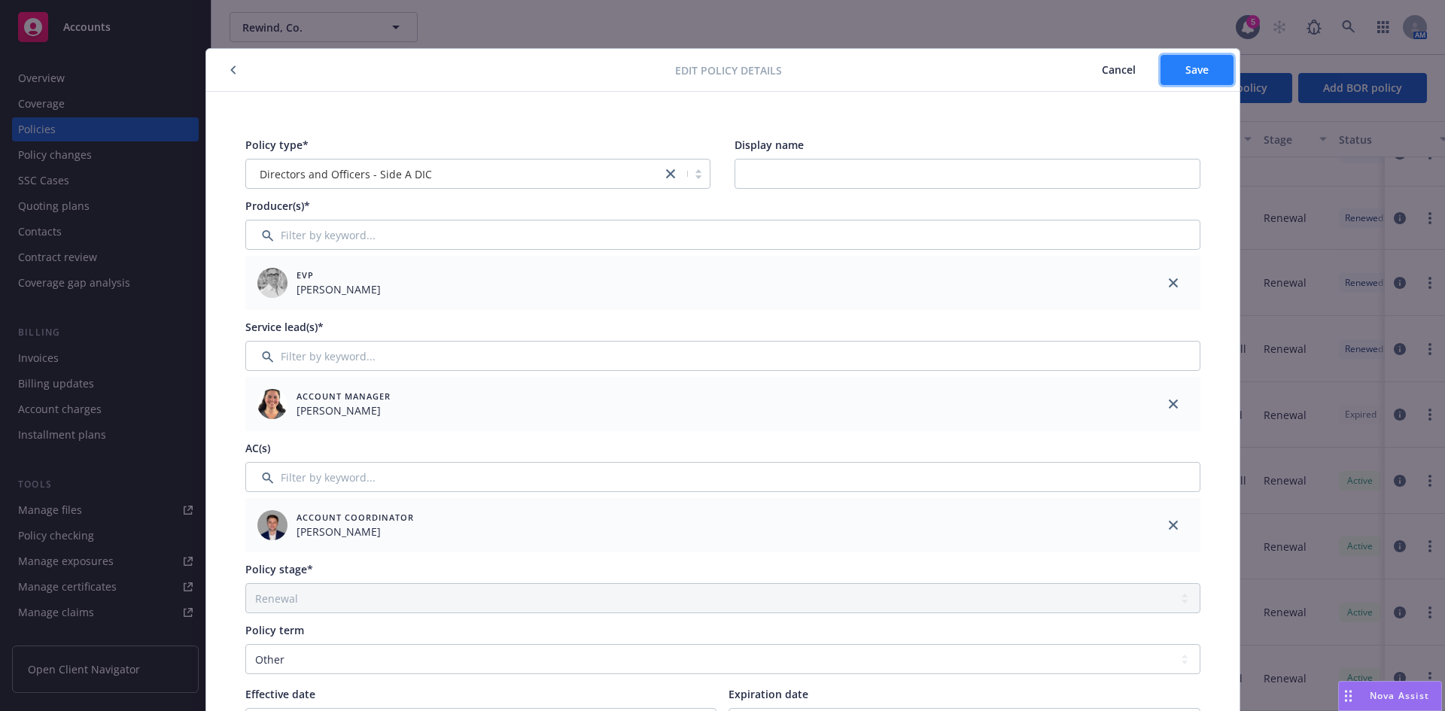
click at [1185, 64] on span "Save" at bounding box center [1196, 69] width 23 height 14
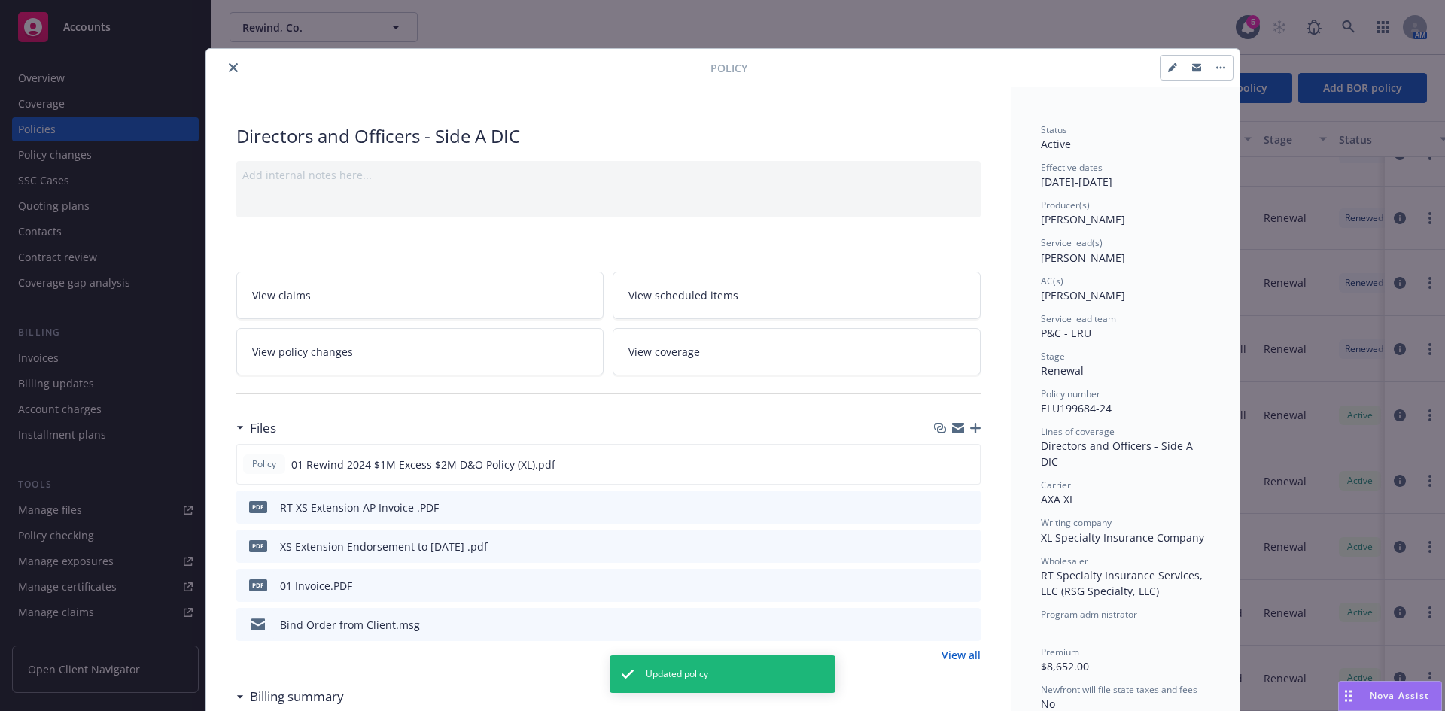
click at [229, 65] on icon "close" at bounding box center [233, 67] width 9 height 9
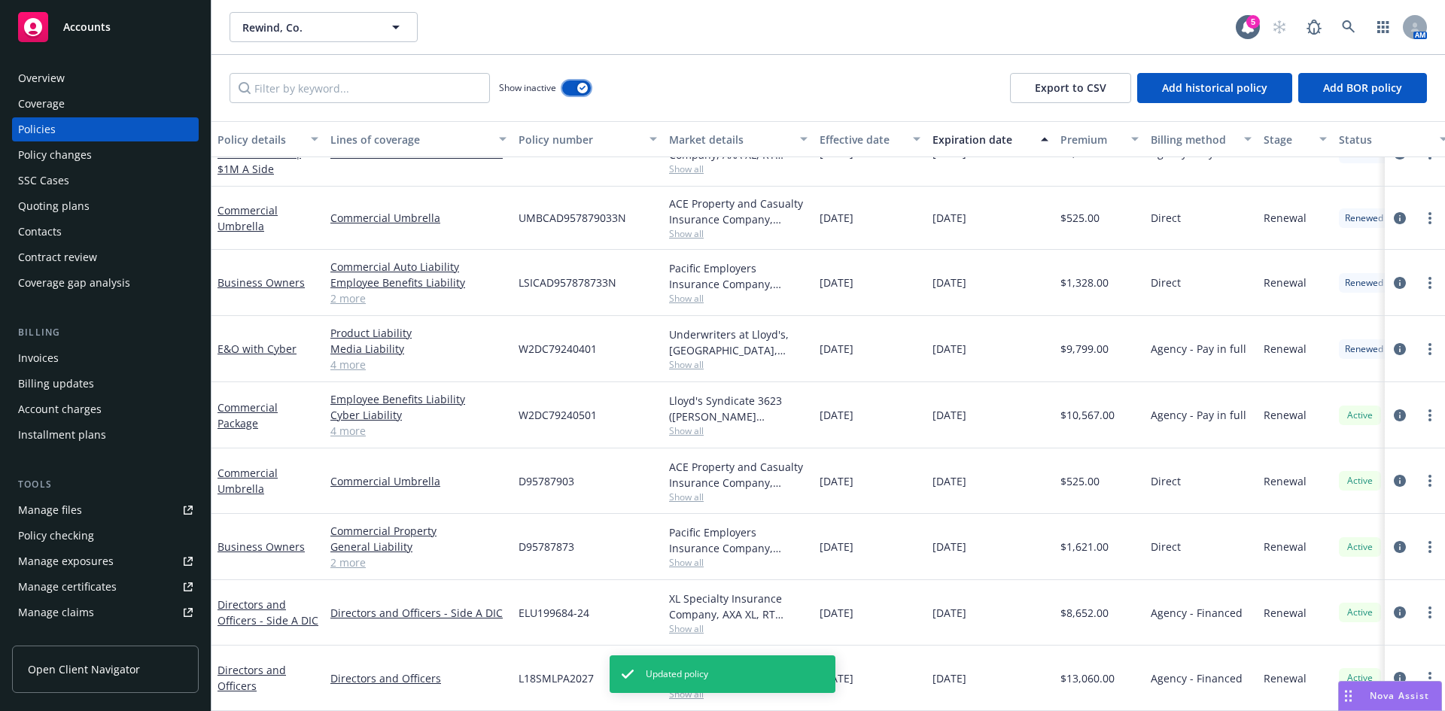
click at [572, 85] on button "button" at bounding box center [576, 88] width 29 height 15
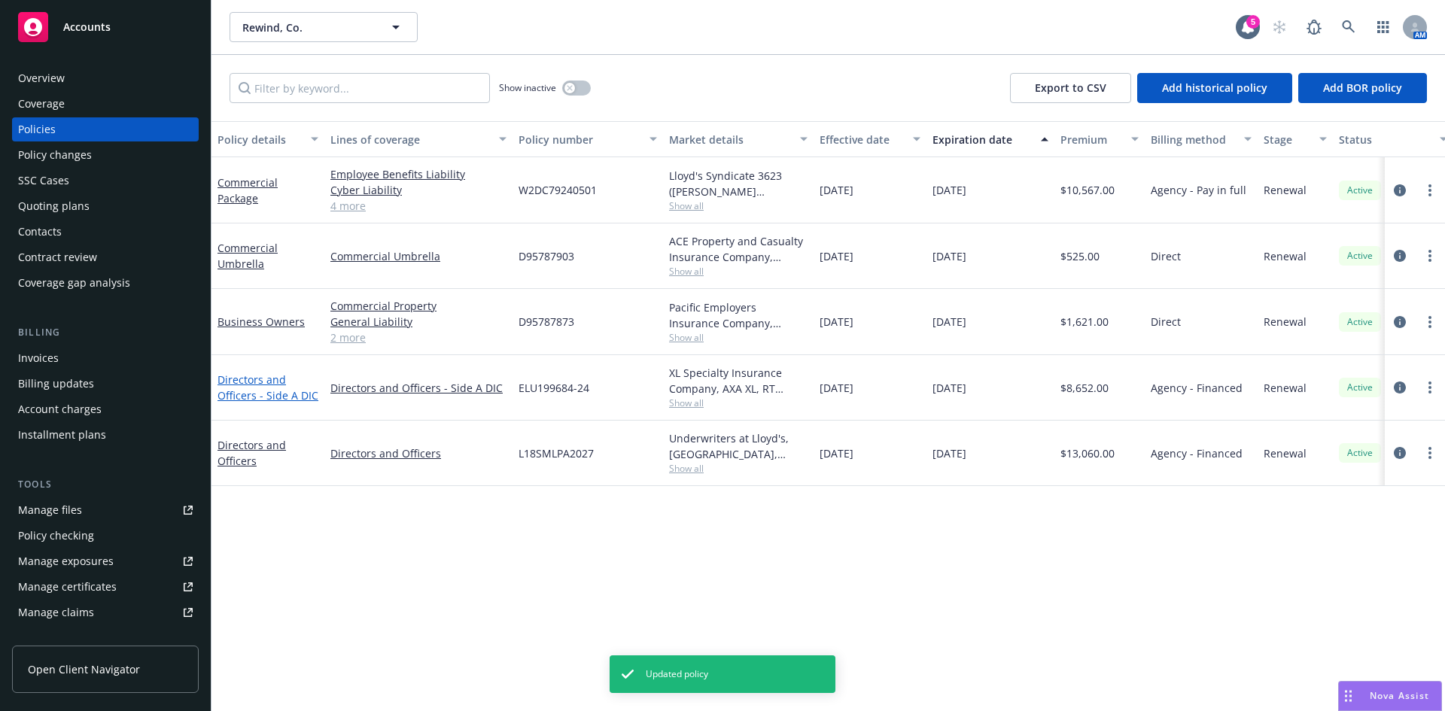
click at [252, 391] on link "Directors and Officers - Side A DIC" at bounding box center [267, 388] width 101 height 30
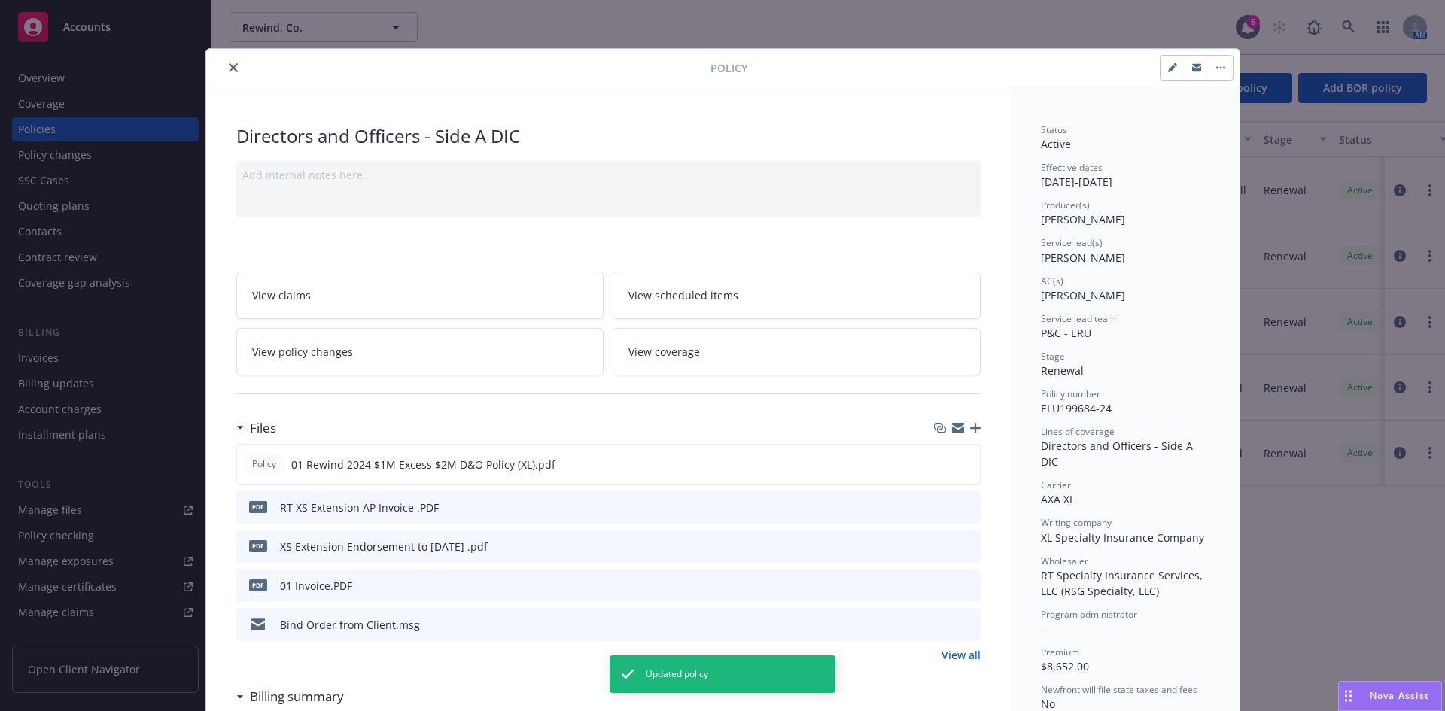
scroll to position [45, 0]
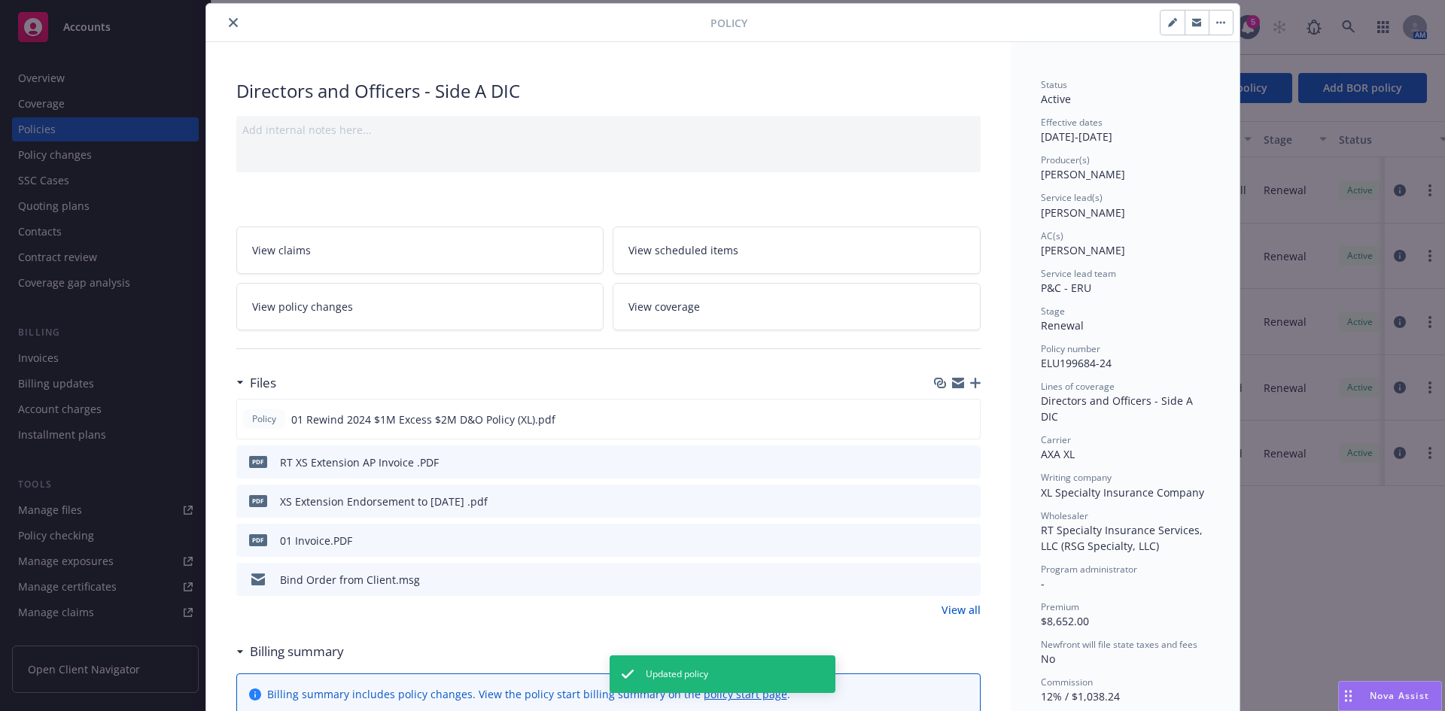
click at [229, 20] on icon "close" at bounding box center [233, 22] width 9 height 9
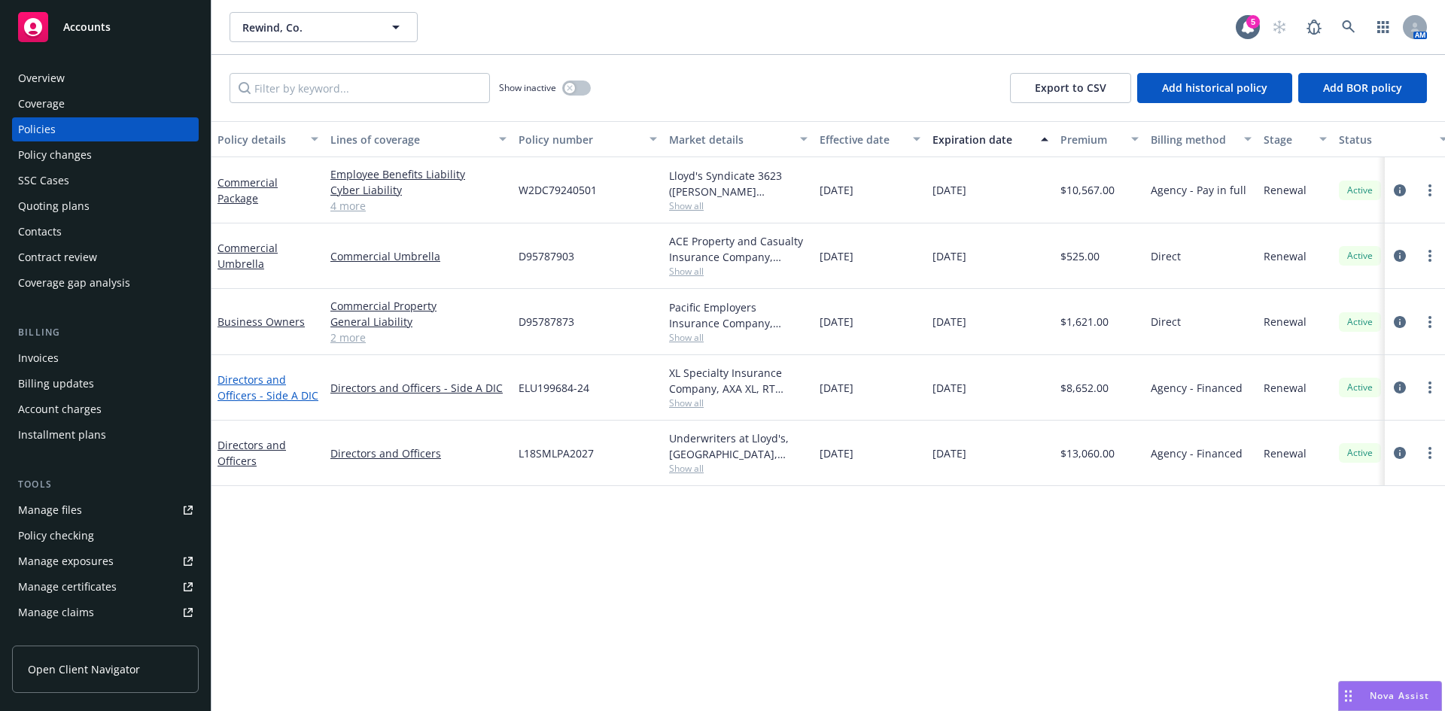
click at [271, 397] on link "Directors and Officers - Side A DIC" at bounding box center [267, 388] width 101 height 30
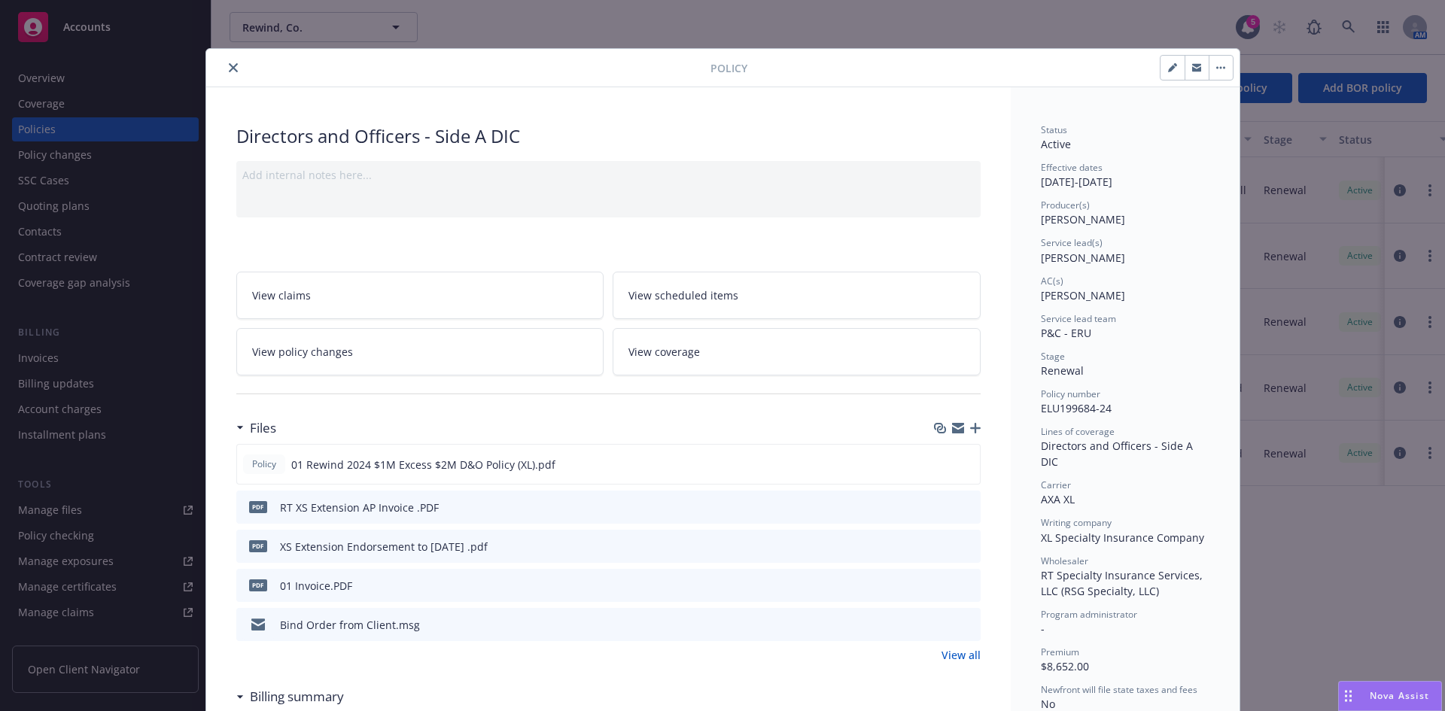
scroll to position [45, 0]
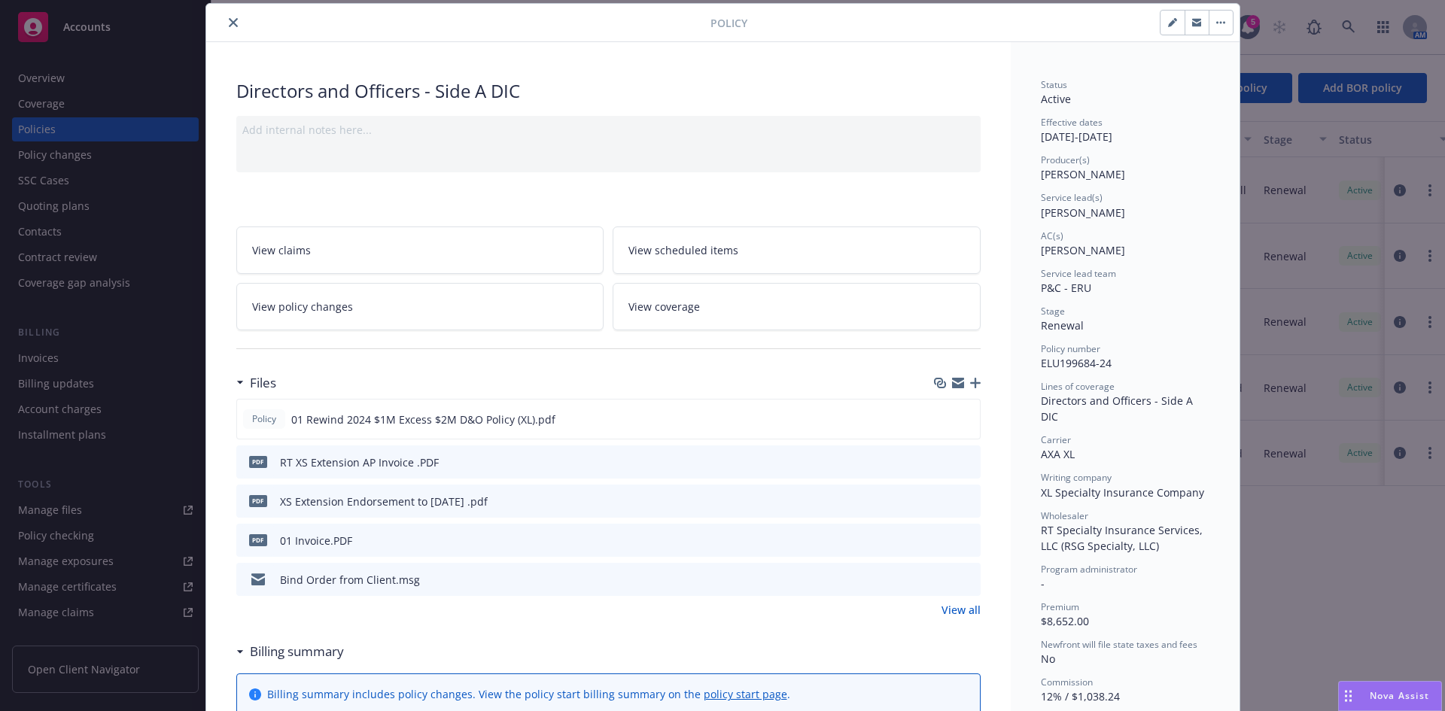
click at [935, 499] on icon "download file" at bounding box center [941, 500] width 12 height 12
click at [229, 20] on icon "close" at bounding box center [233, 22] width 9 height 9
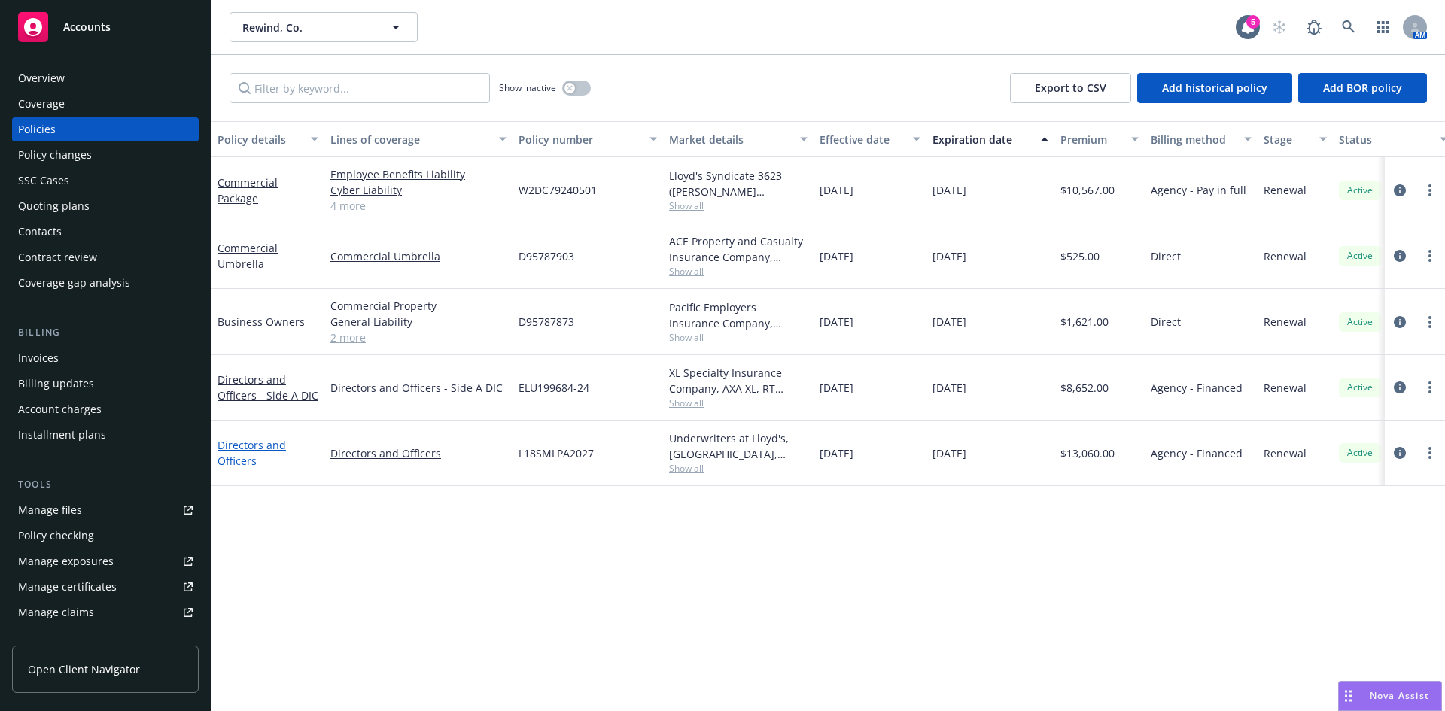
click at [227, 449] on link "Directors and Officers" at bounding box center [251, 453] width 68 height 30
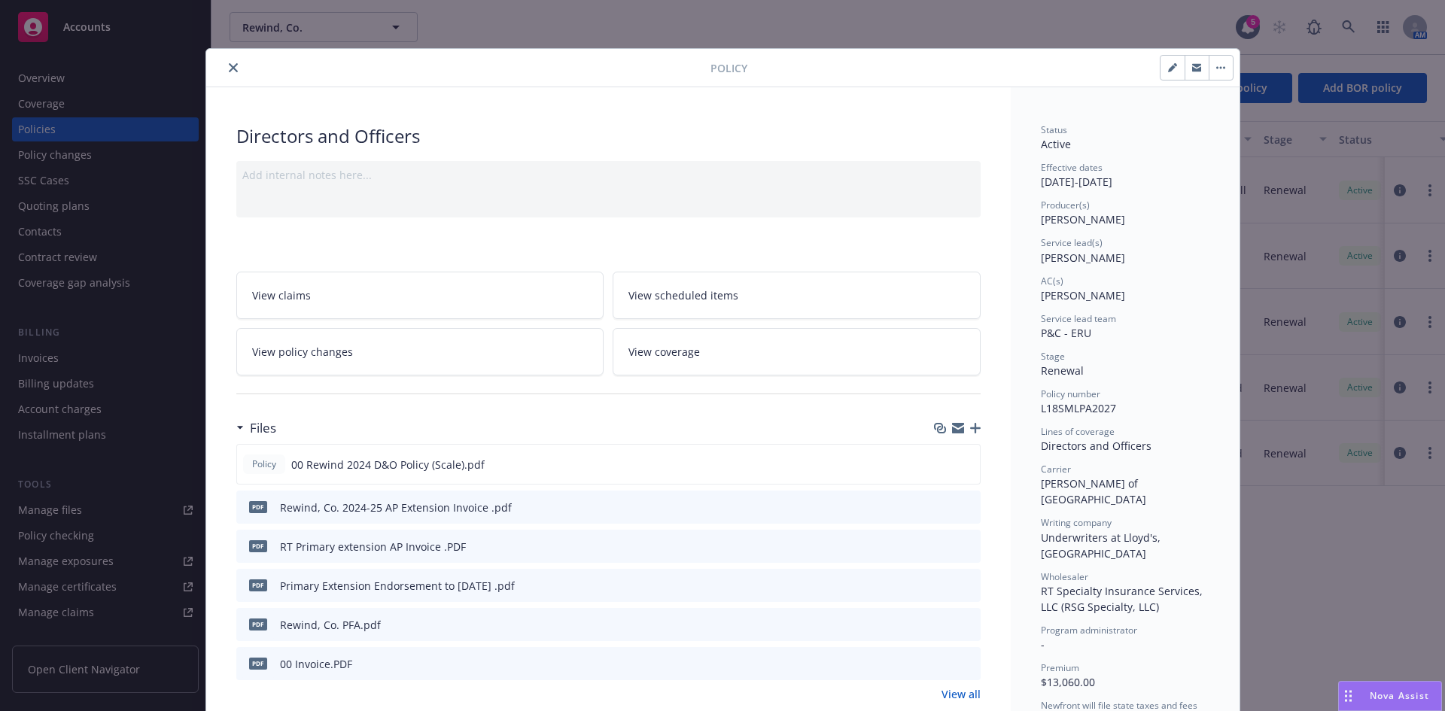
scroll to position [45, 0]
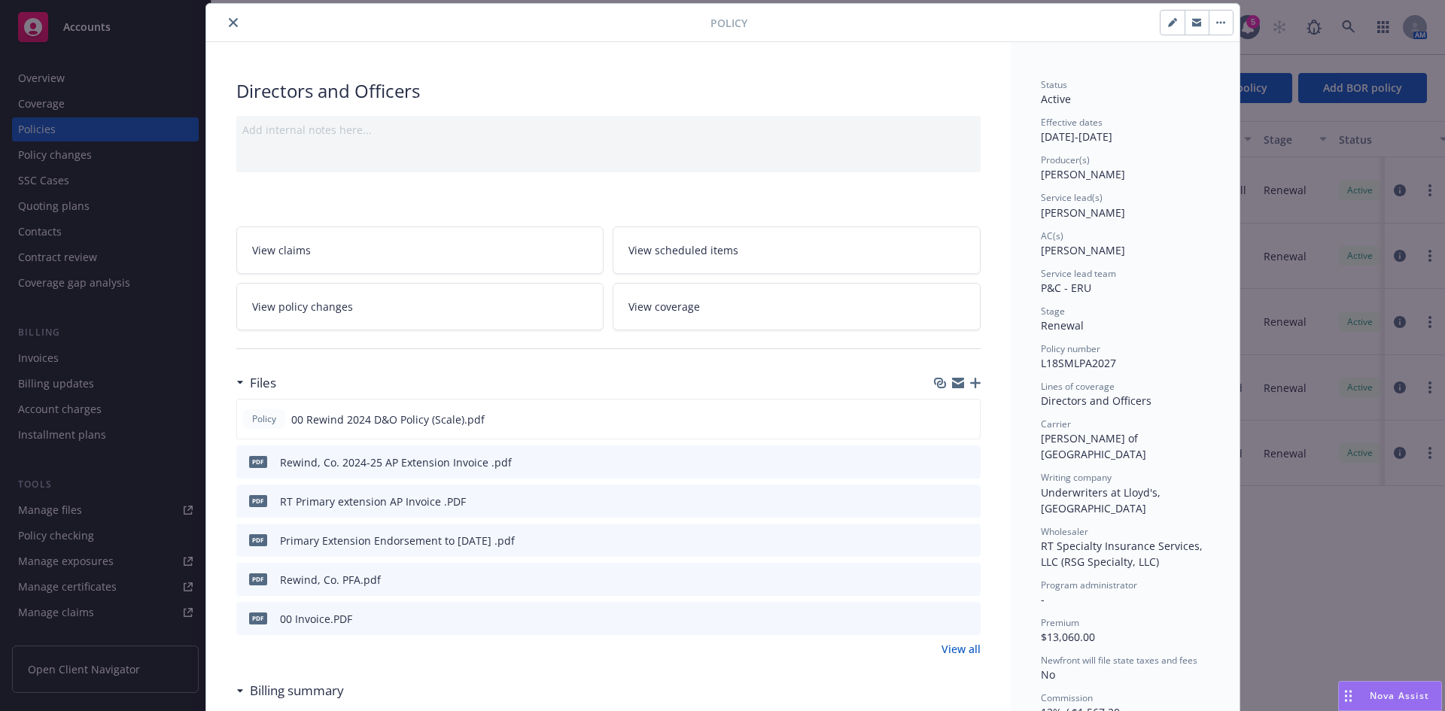
click at [935, 537] on icon "download file" at bounding box center [941, 540] width 12 height 12
click at [970, 382] on icon "button" at bounding box center [975, 383] width 11 height 11
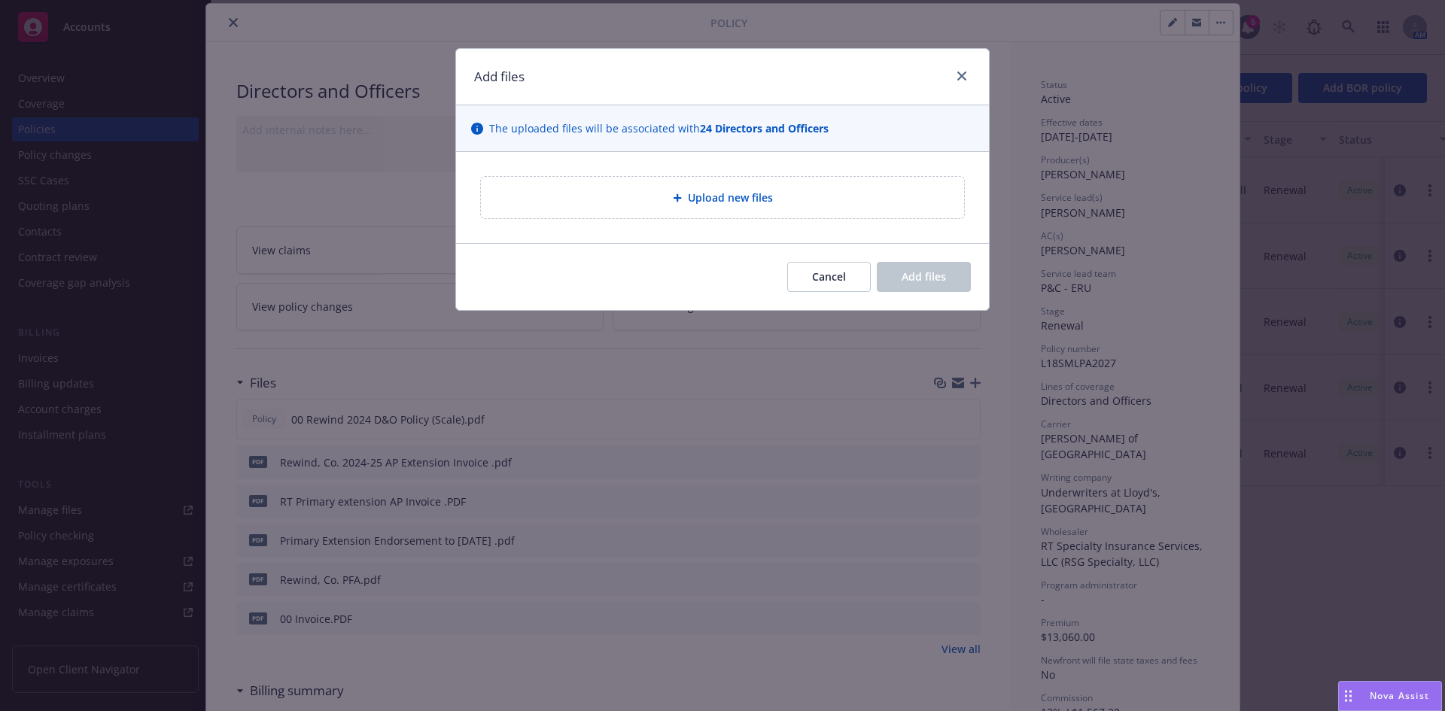
click at [717, 192] on span "Upload new files" at bounding box center [730, 198] width 85 height 16
type textarea "x"
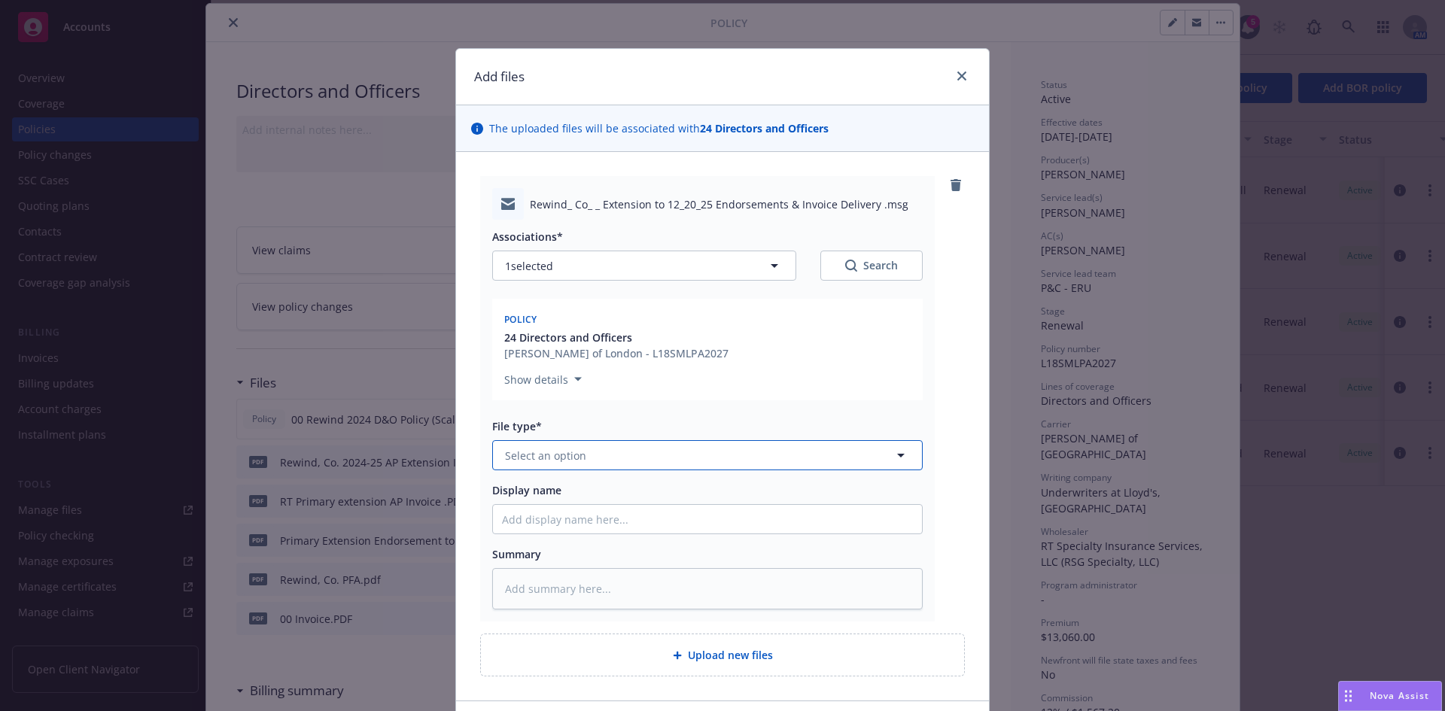
click at [537, 461] on span "Select an option" at bounding box center [545, 456] width 81 height 16
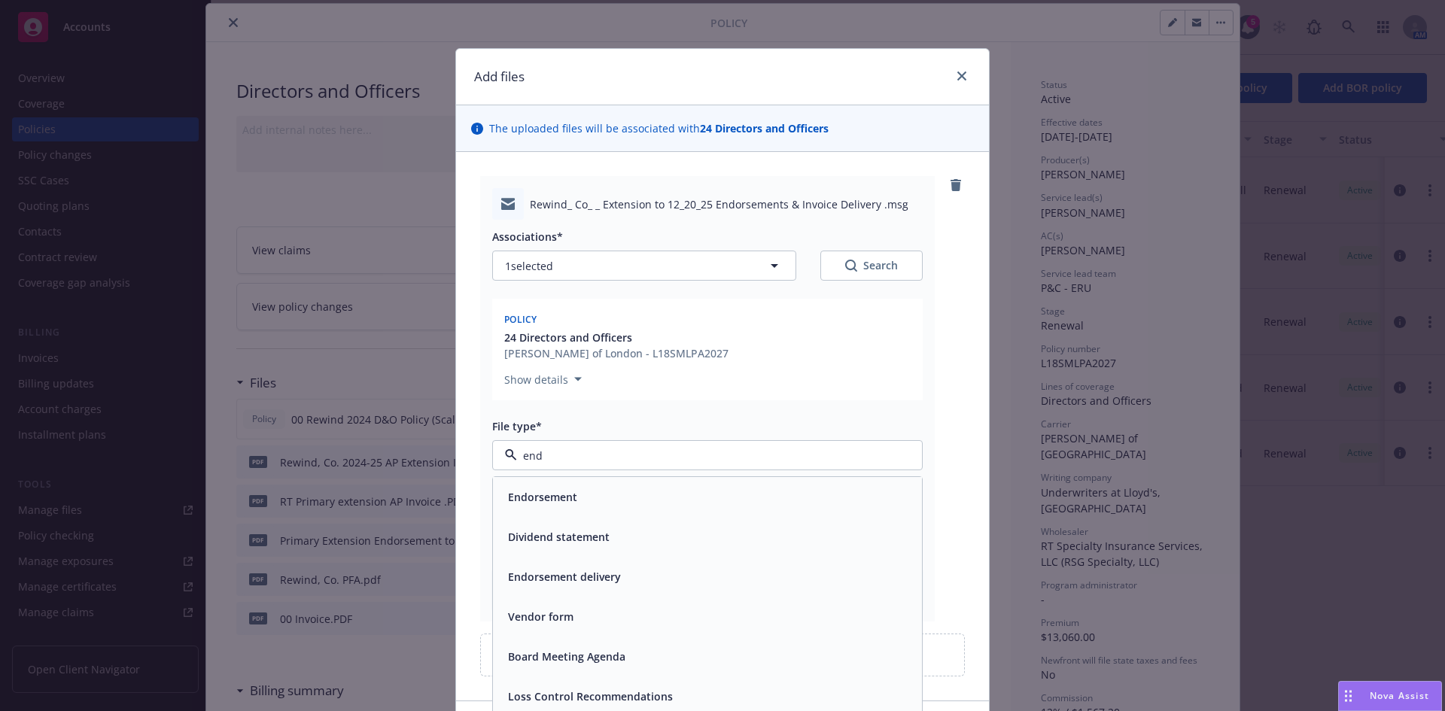
type input "endo"
click at [537, 545] on span "Endorsement delivery" at bounding box center [564, 537] width 113 height 16
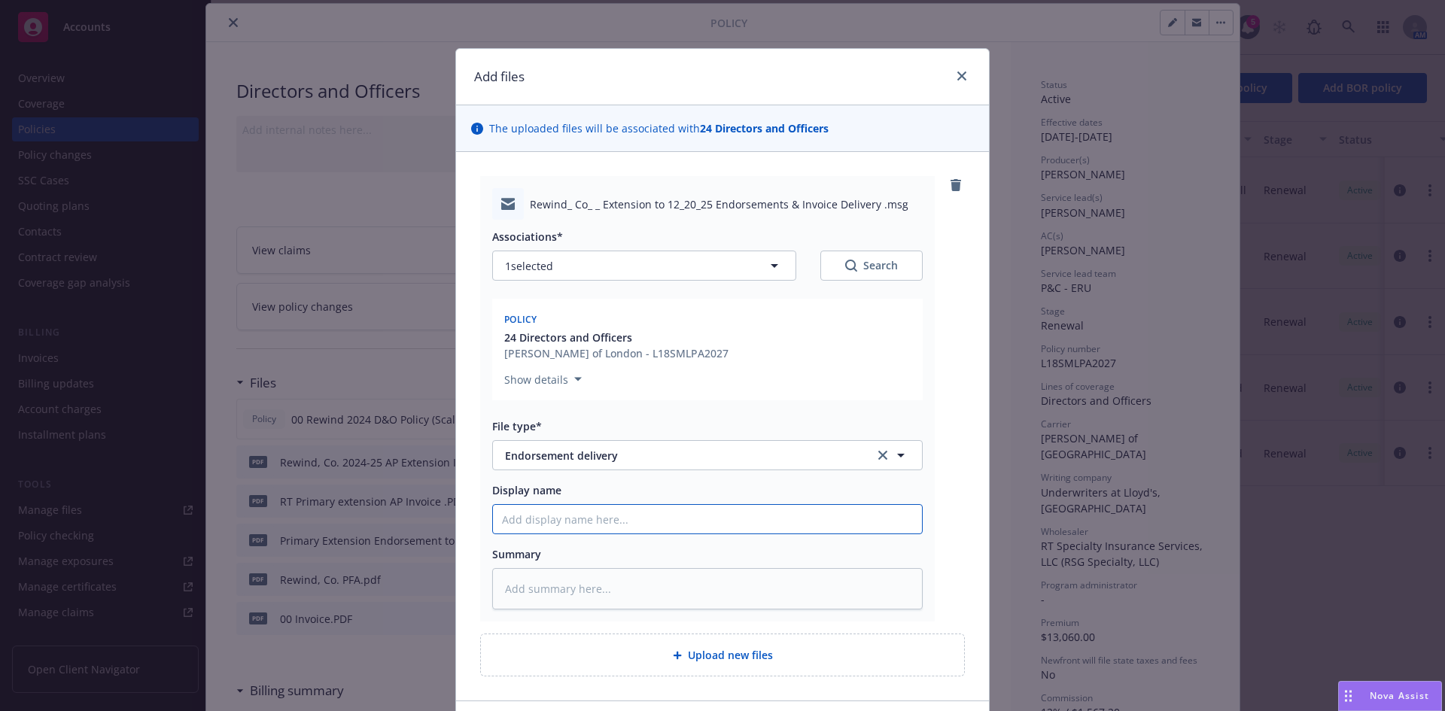
click at [522, 525] on input "Display name" at bounding box center [707, 519] width 429 height 29
type textarea "x"
type input "D"
type textarea "x"
type input "D&"
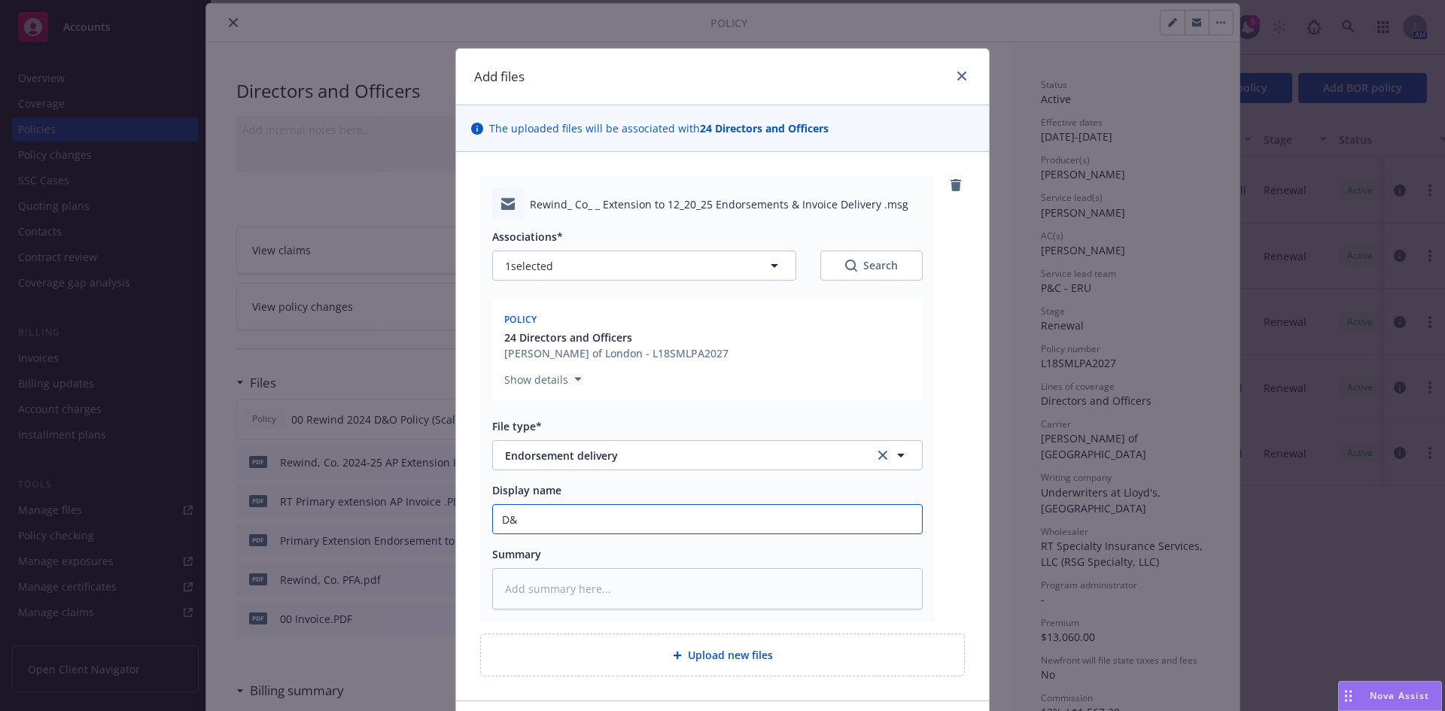
type textarea "x"
type input "D&O"
type textarea "x"
type input "D&O/"
type textarea "x"
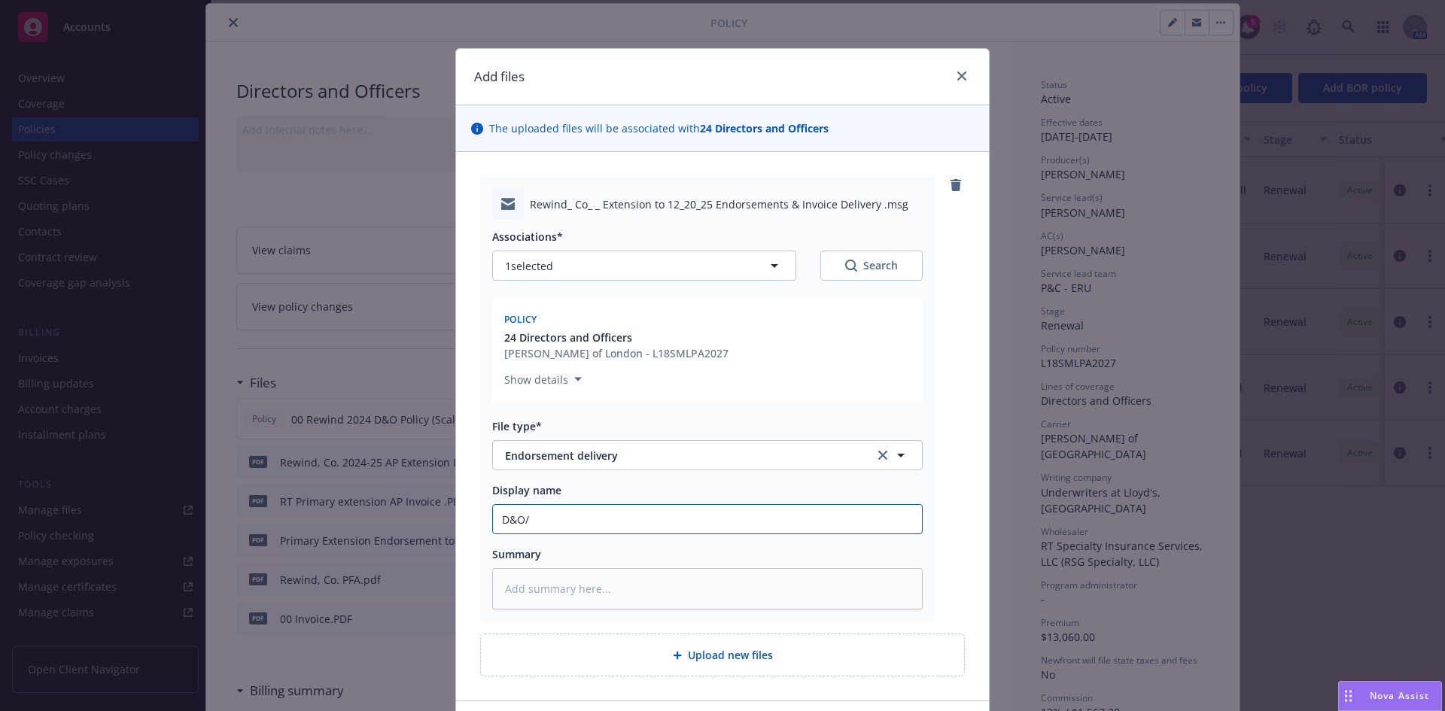
type input "D&O/S"
type textarea "x"
type input "D&O/Si"
type textarea "x"
type input "D&O/Sid"
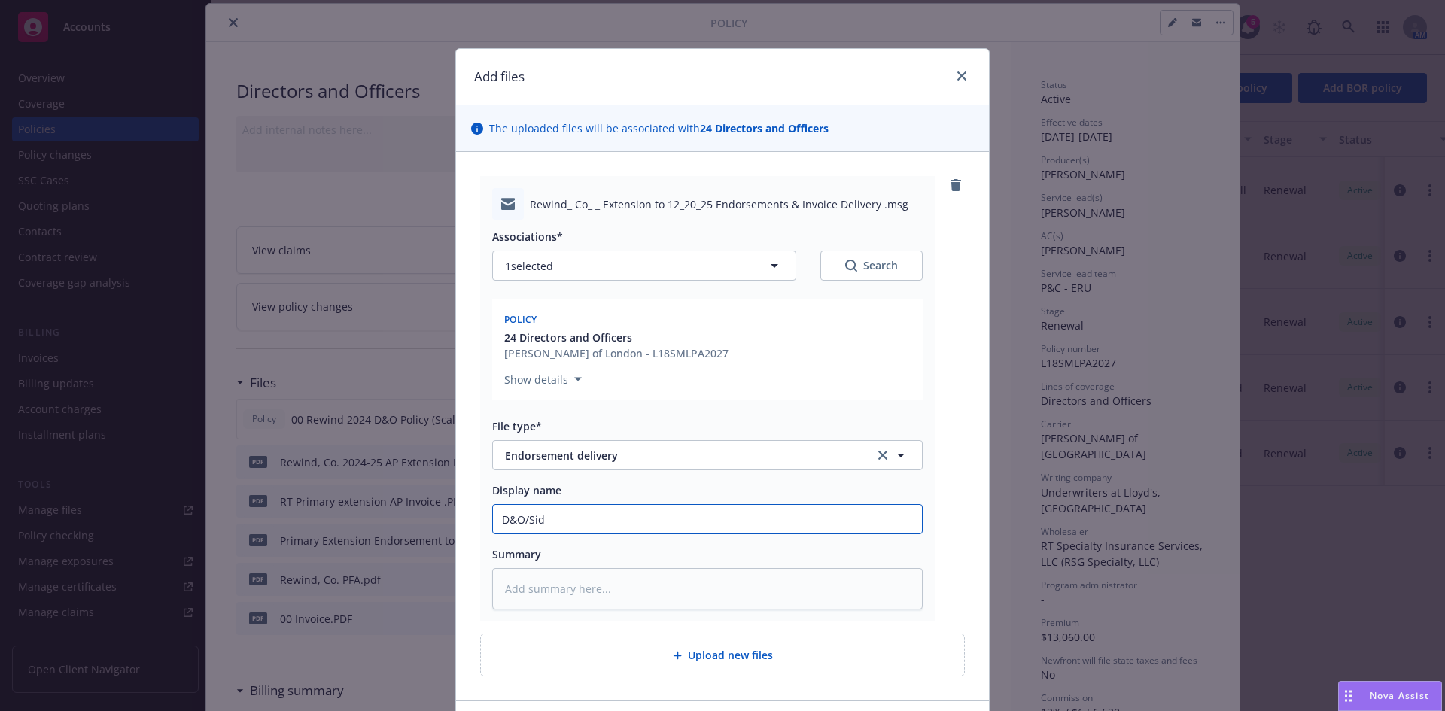
type textarea "x"
type input "D&O/Side"
type textarea "x"
type input "D&O/Side A"
type textarea "x"
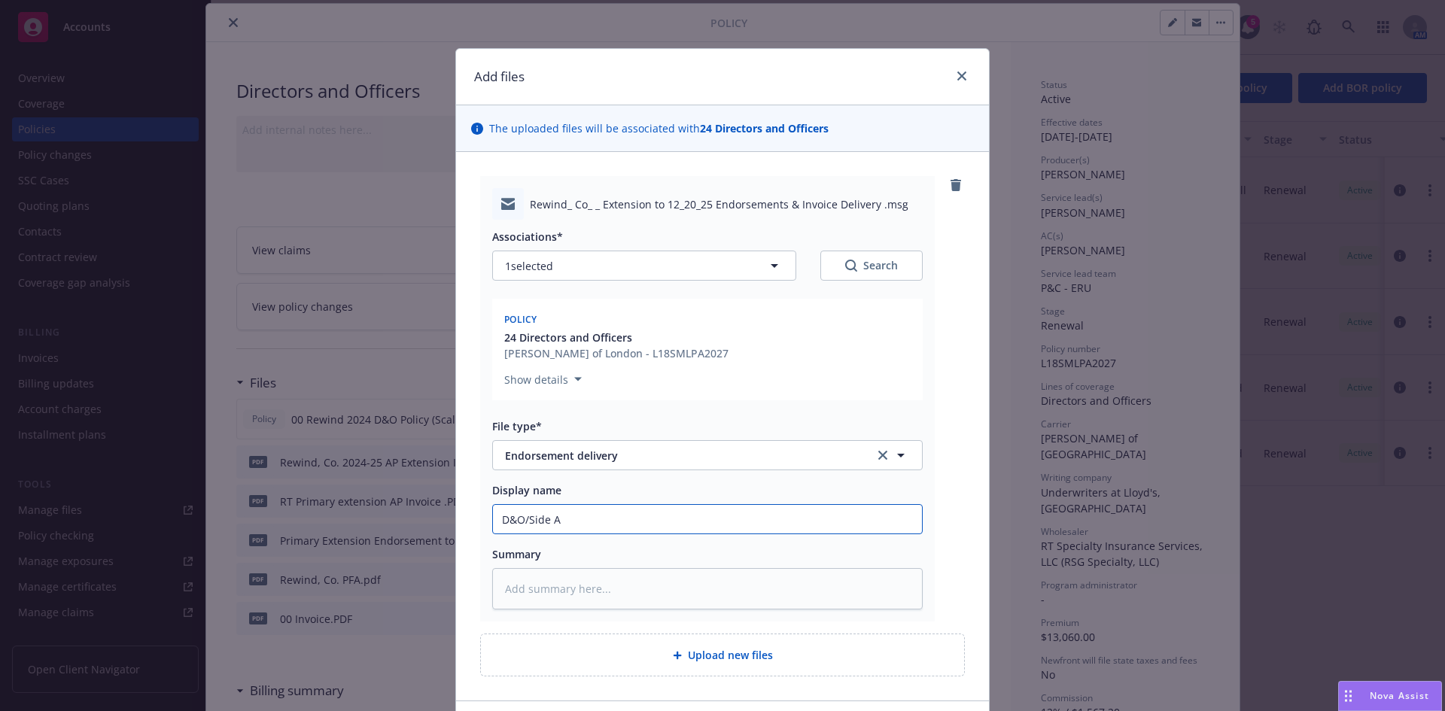
type input "D&O/Side A"
type textarea "x"
type input "D&O/Side A E"
type textarea "x"
type input "D&O/Side A Ed"
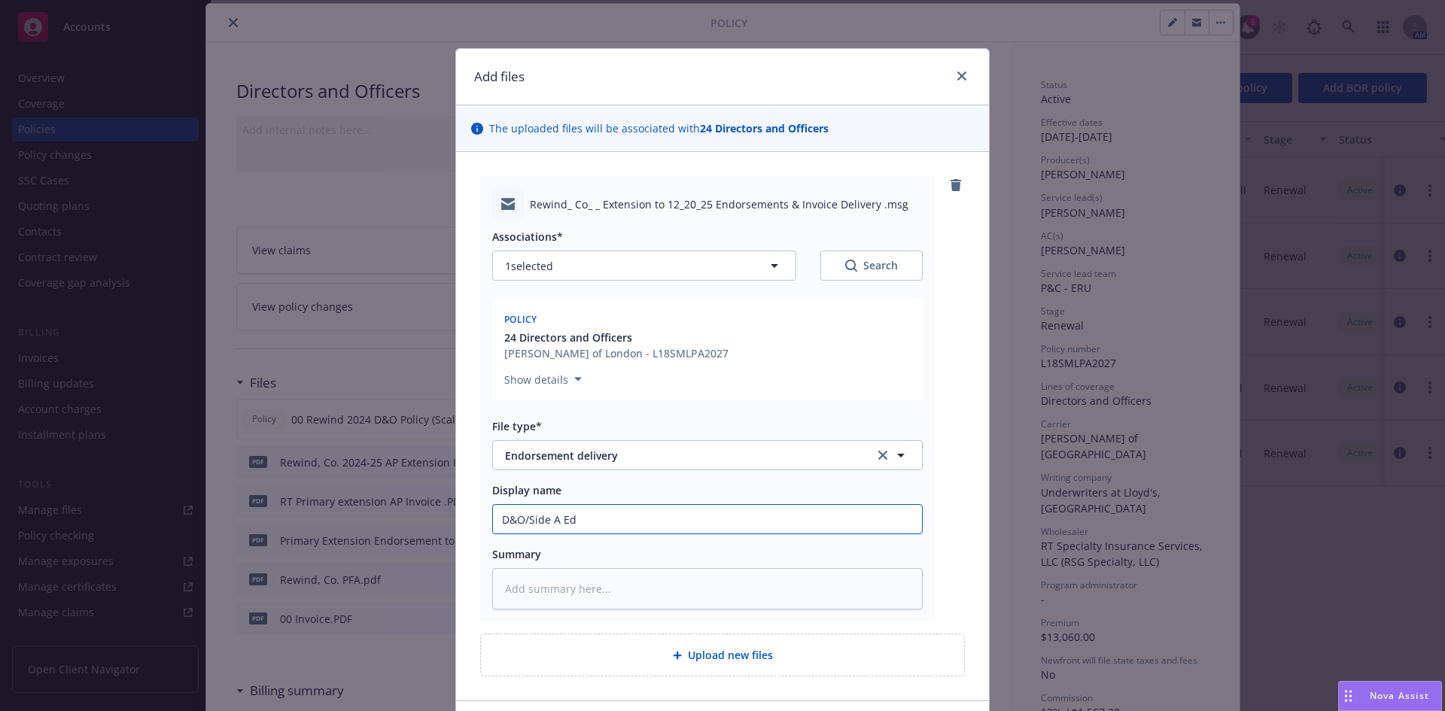
type textarea "x"
type input "D&O/Side A Edn"
type textarea "x"
type input "D&O/Side A Ed"
type textarea "x"
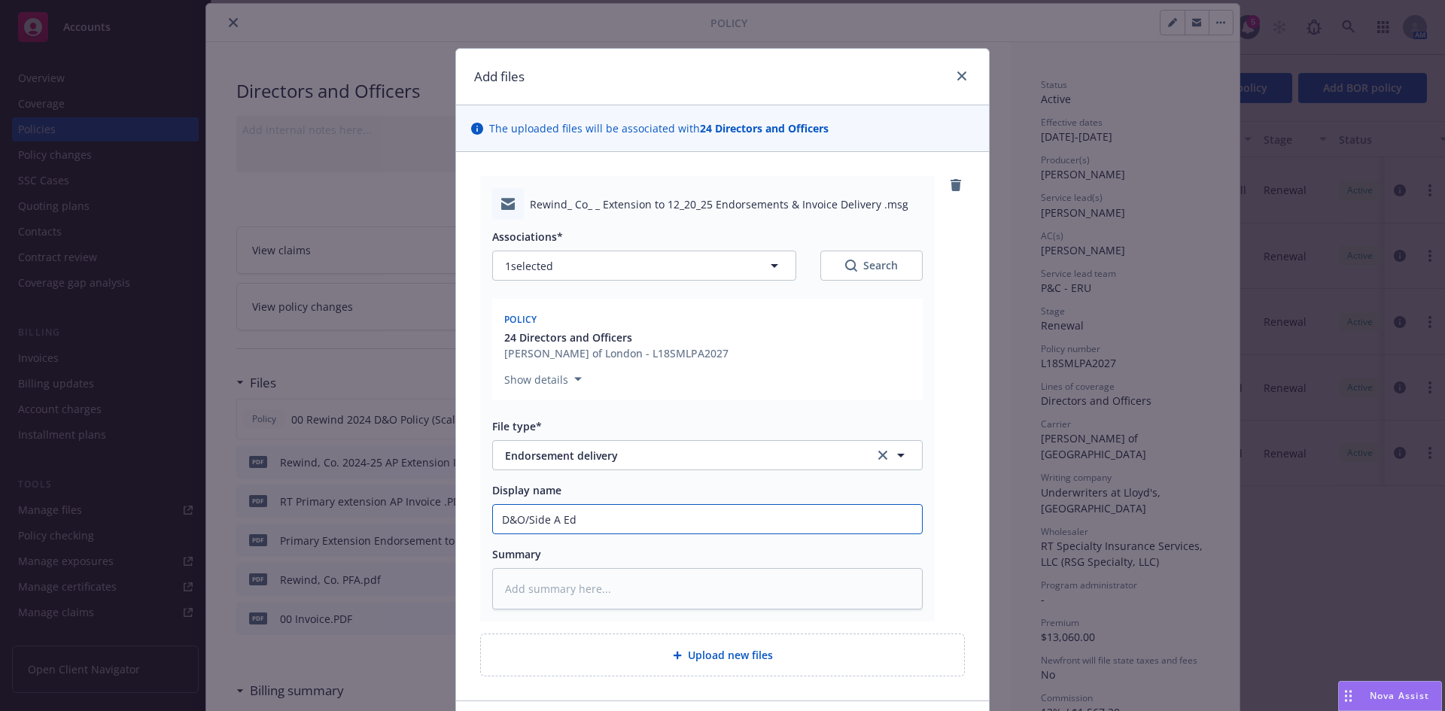
type input "D&O/Side A E"
type textarea "x"
type input "D&O/Side A En"
type textarea "x"
type input "D&O/Side A Enr"
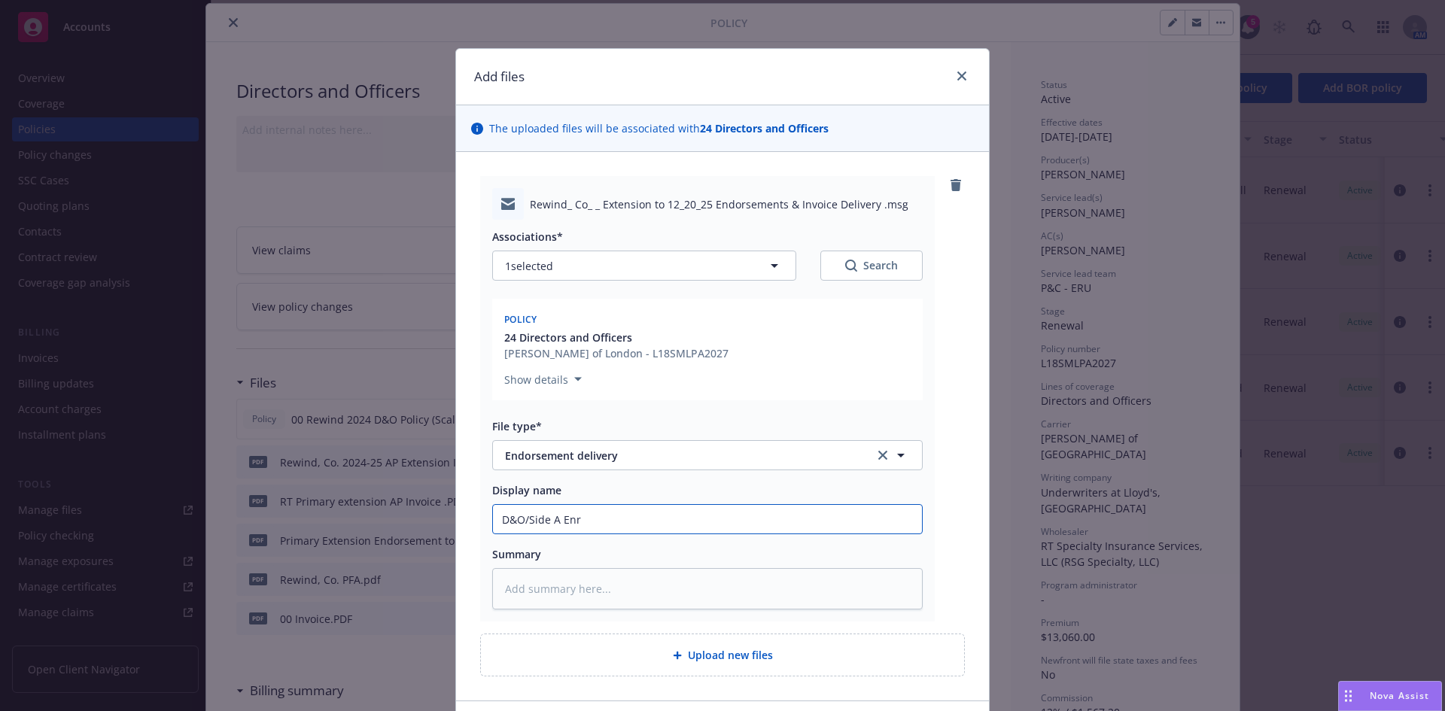
type textarea "x"
type input "D&O/Side A En"
type textarea "x"
type input "D&O/Side A End"
type textarea "x"
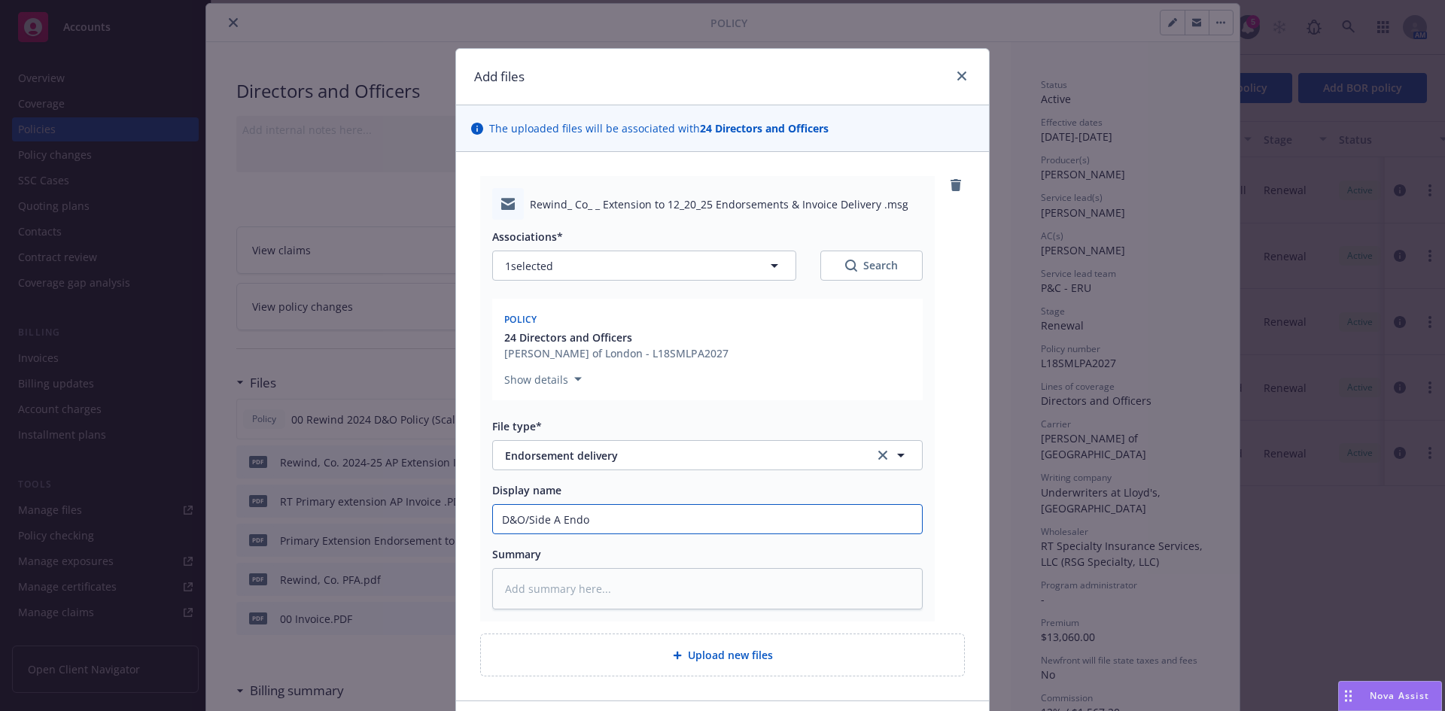
type input "D&O/Side A Endor"
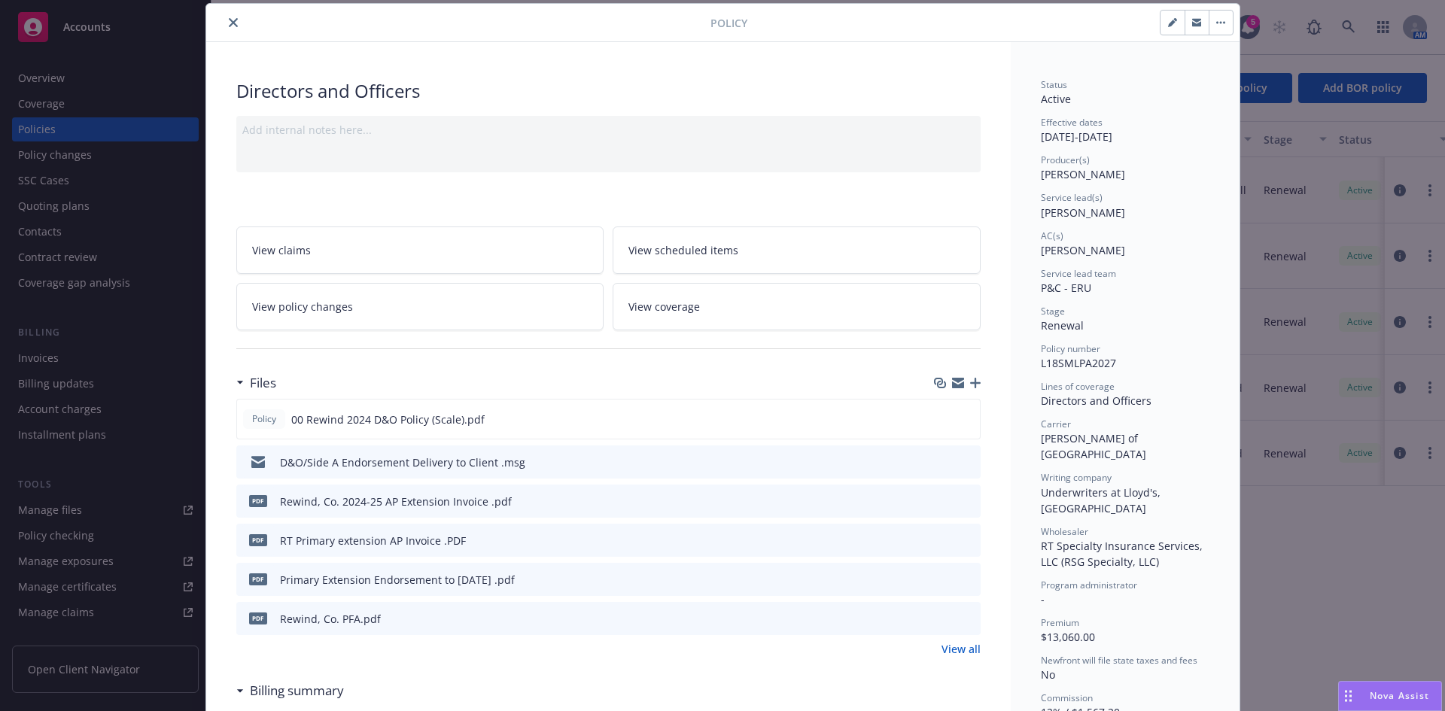
click at [232, 23] on button "close" at bounding box center [233, 23] width 18 height 18
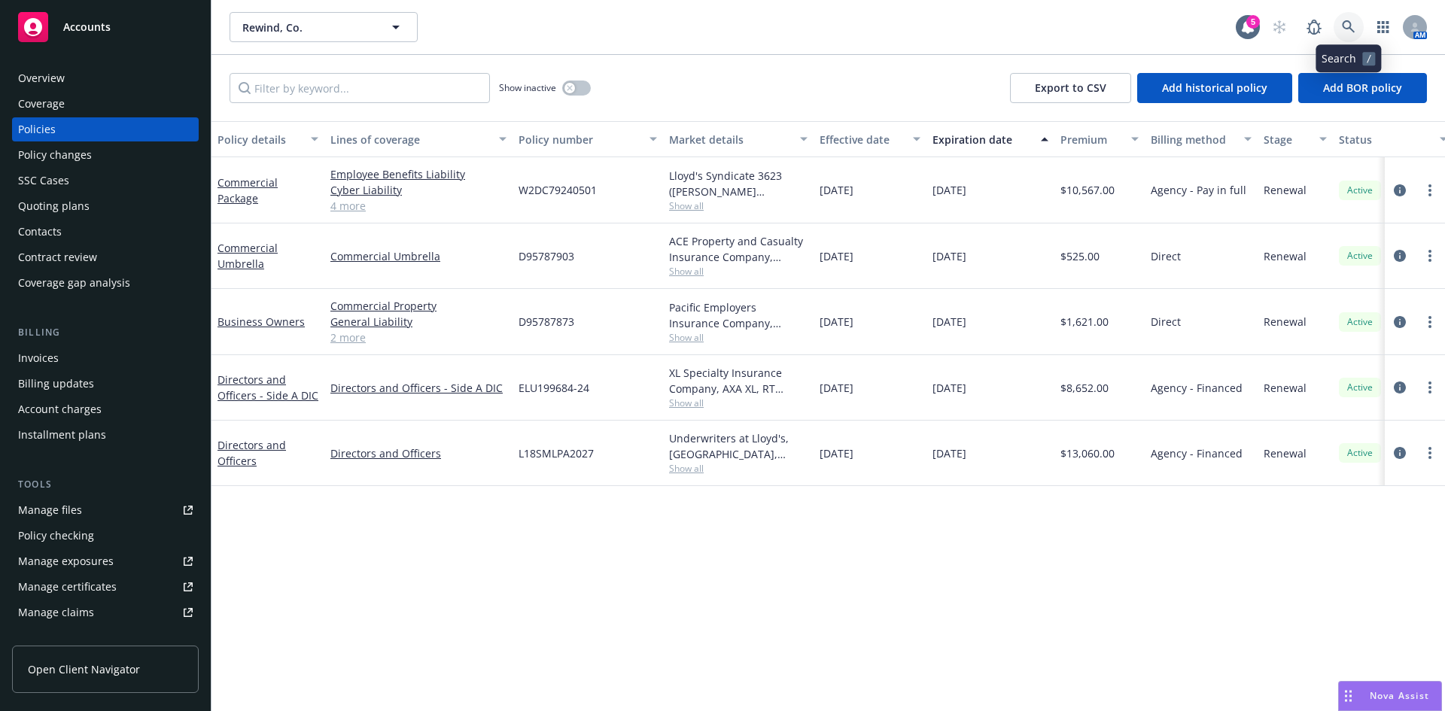
click at [1358, 26] on link at bounding box center [1348, 27] width 30 height 30
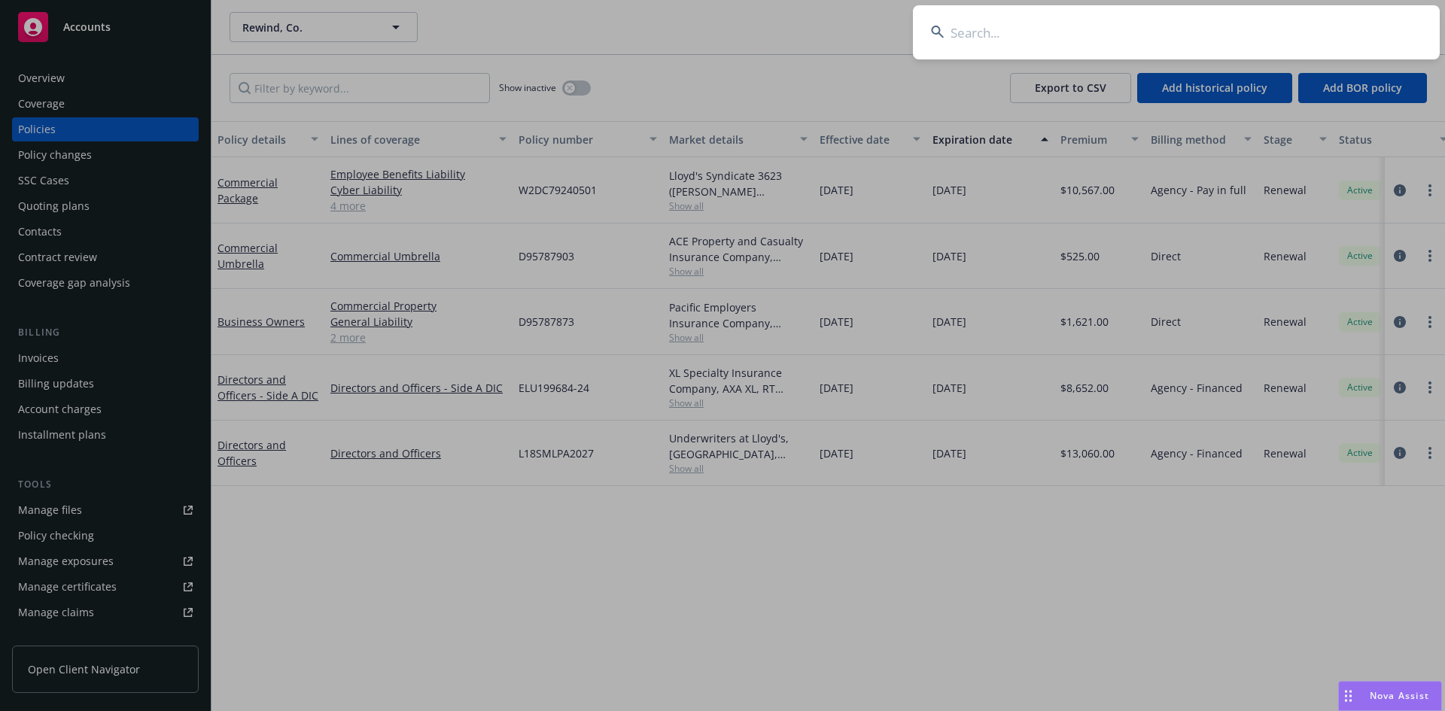
click at [1037, 33] on input at bounding box center [1176, 32] width 527 height 54
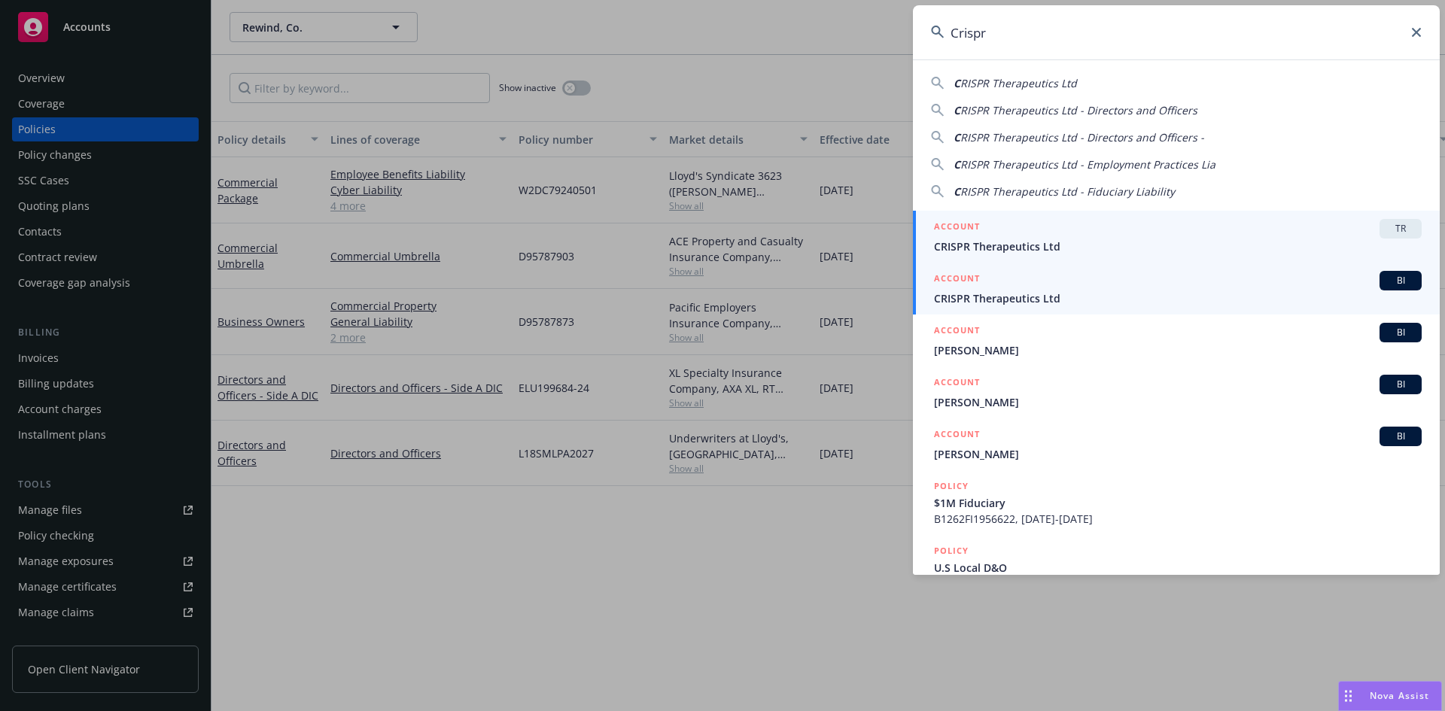
click at [987, 300] on span "CRISPR Therapeutics Ltd" at bounding box center [1178, 298] width 488 height 16
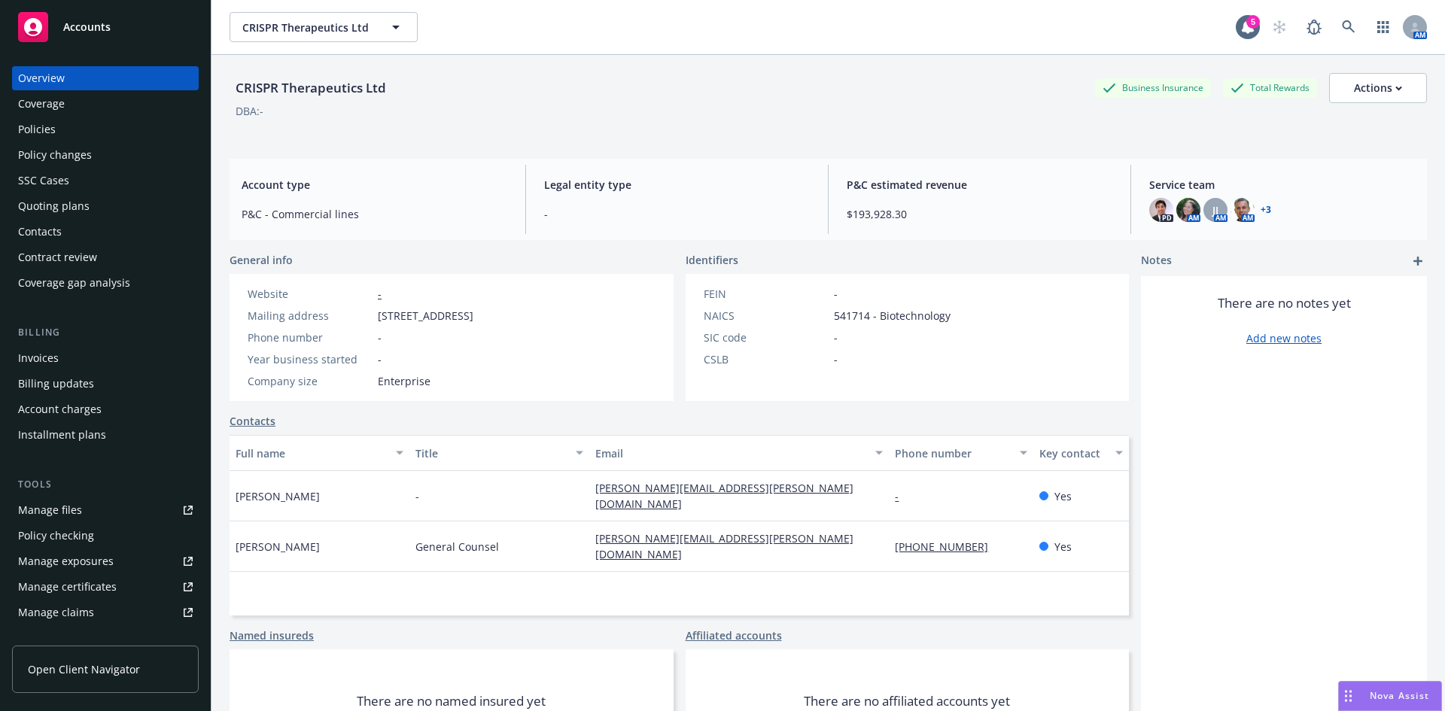
click at [43, 128] on div "Policies" at bounding box center [37, 129] width 38 height 24
